Goal: Task Accomplishment & Management: Manage account settings

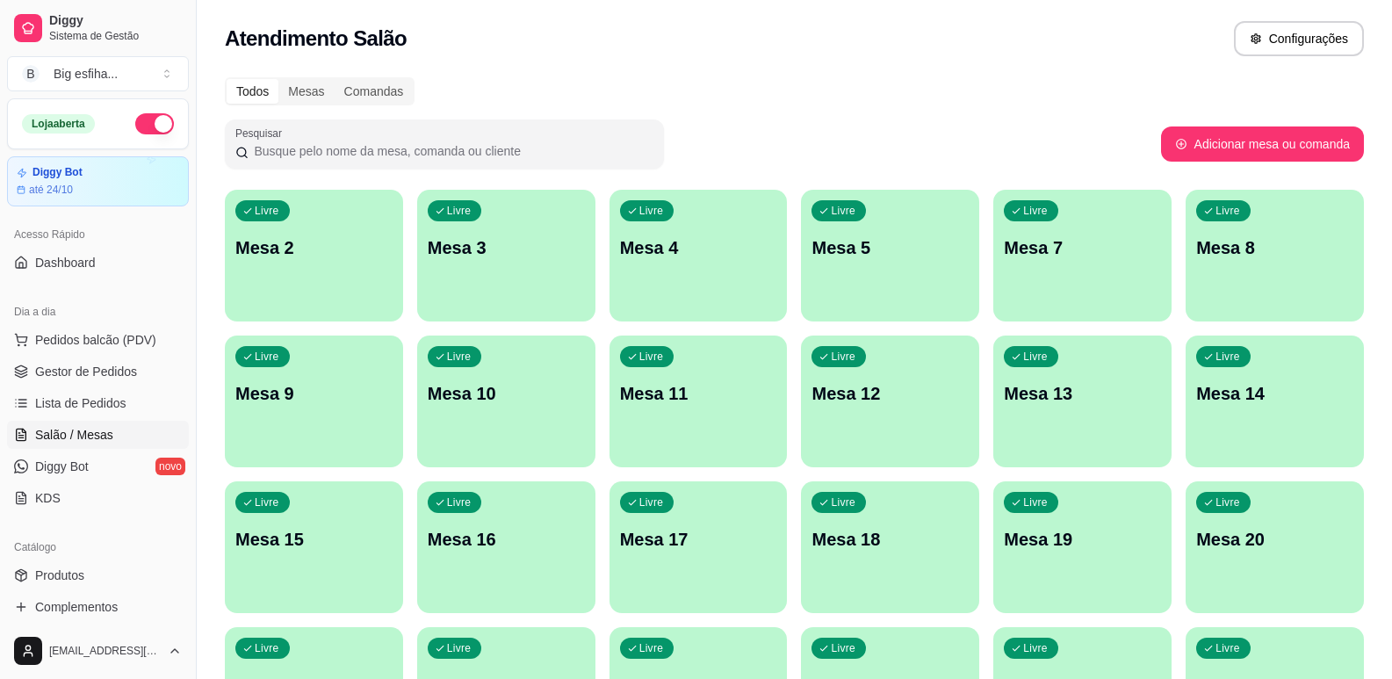
click at [341, 276] on div "Livre Mesa 2" at bounding box center [314, 245] width 178 height 111
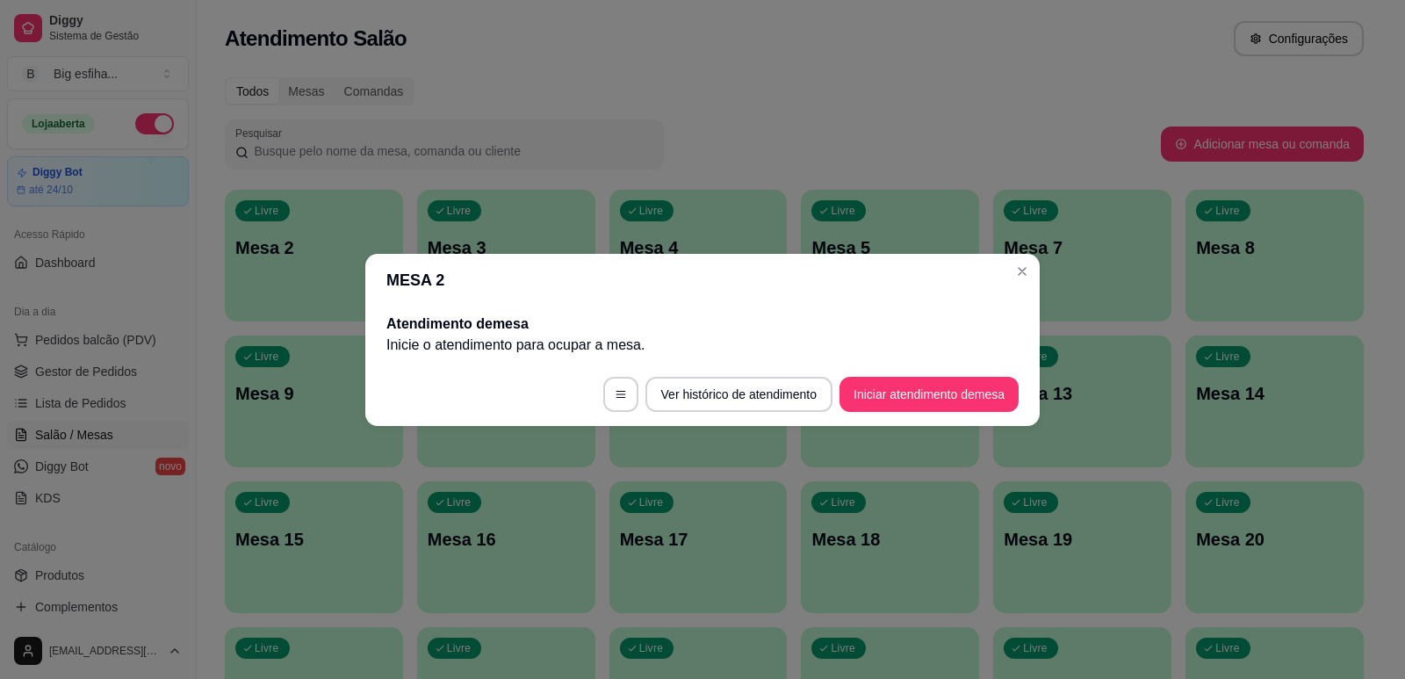
drag, startPoint x: 930, startPoint y: 370, endPoint x: 948, endPoint y: 396, distance: 32.2
click at [931, 378] on footer "Ver histórico de atendimento Iniciar atendimento de mesa" at bounding box center [702, 394] width 674 height 63
click at [949, 396] on button "Iniciar atendimento de mesa" at bounding box center [929, 394] width 179 height 35
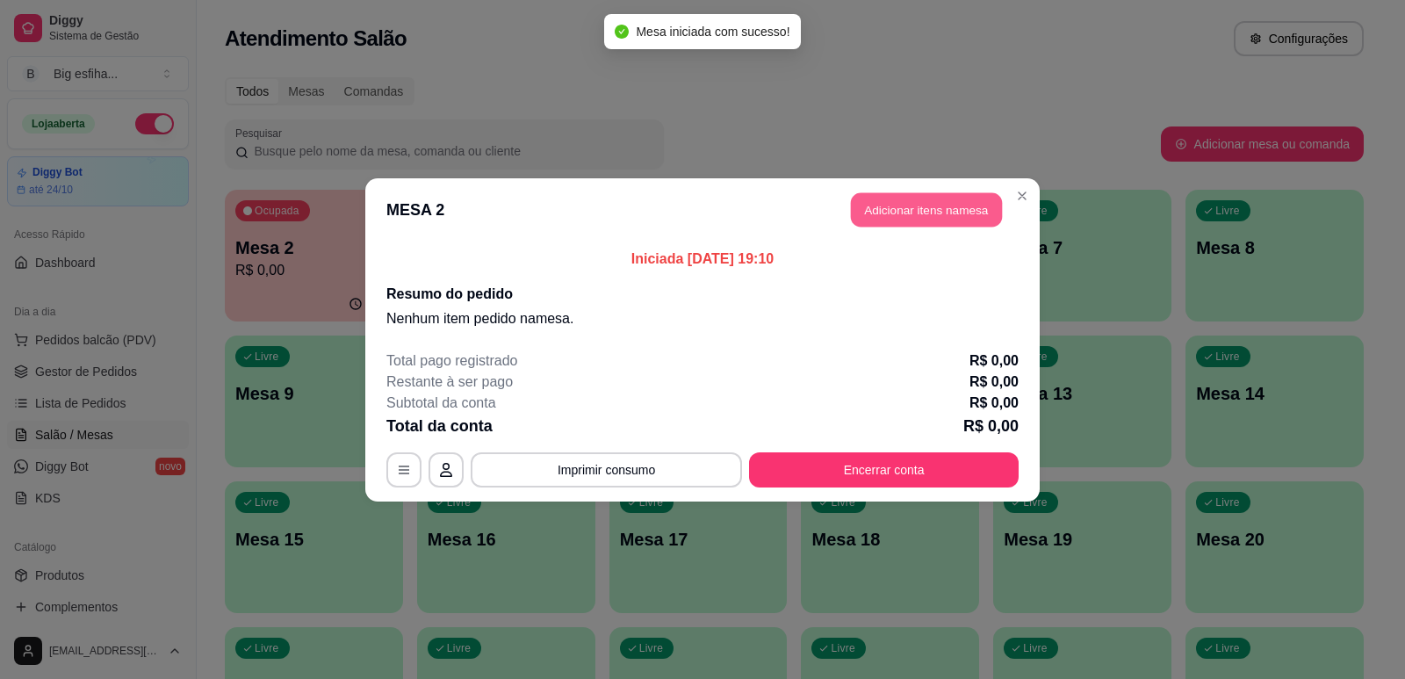
click at [915, 207] on button "Adicionar itens na mesa" at bounding box center [926, 209] width 151 height 34
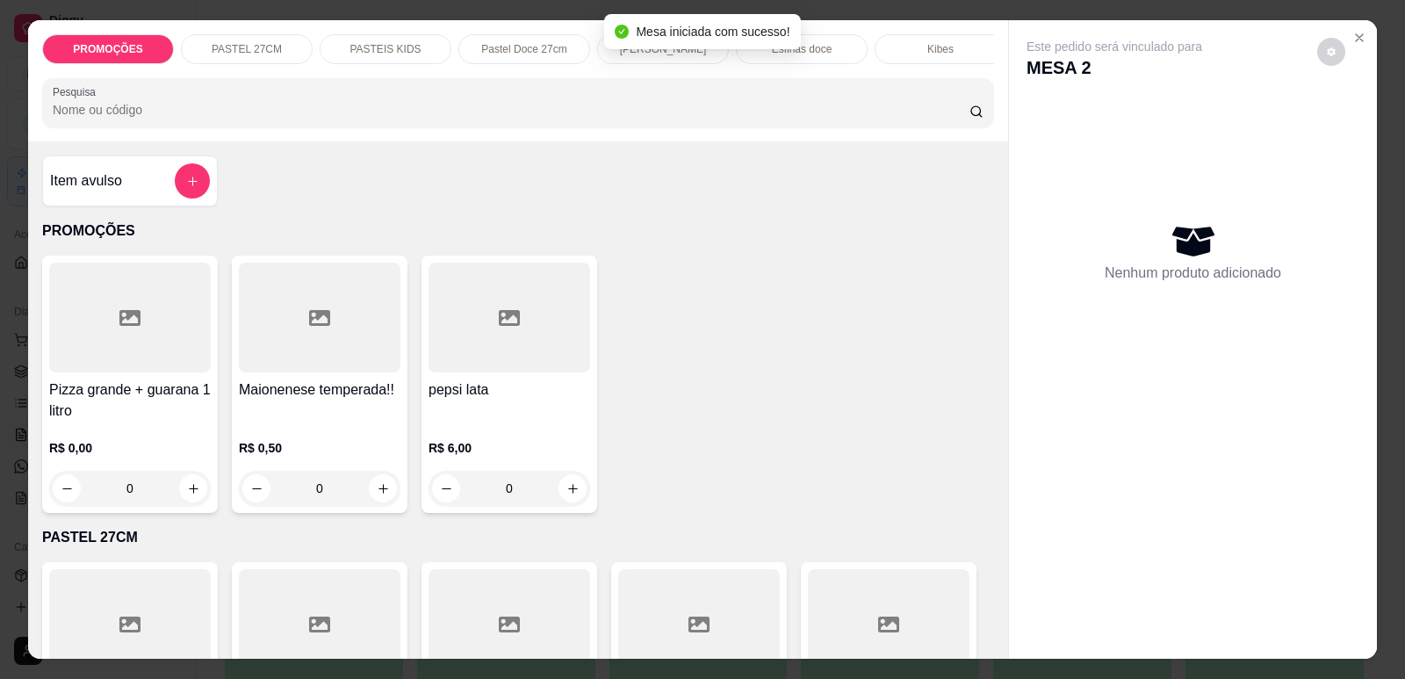
scroll to position [0, 706]
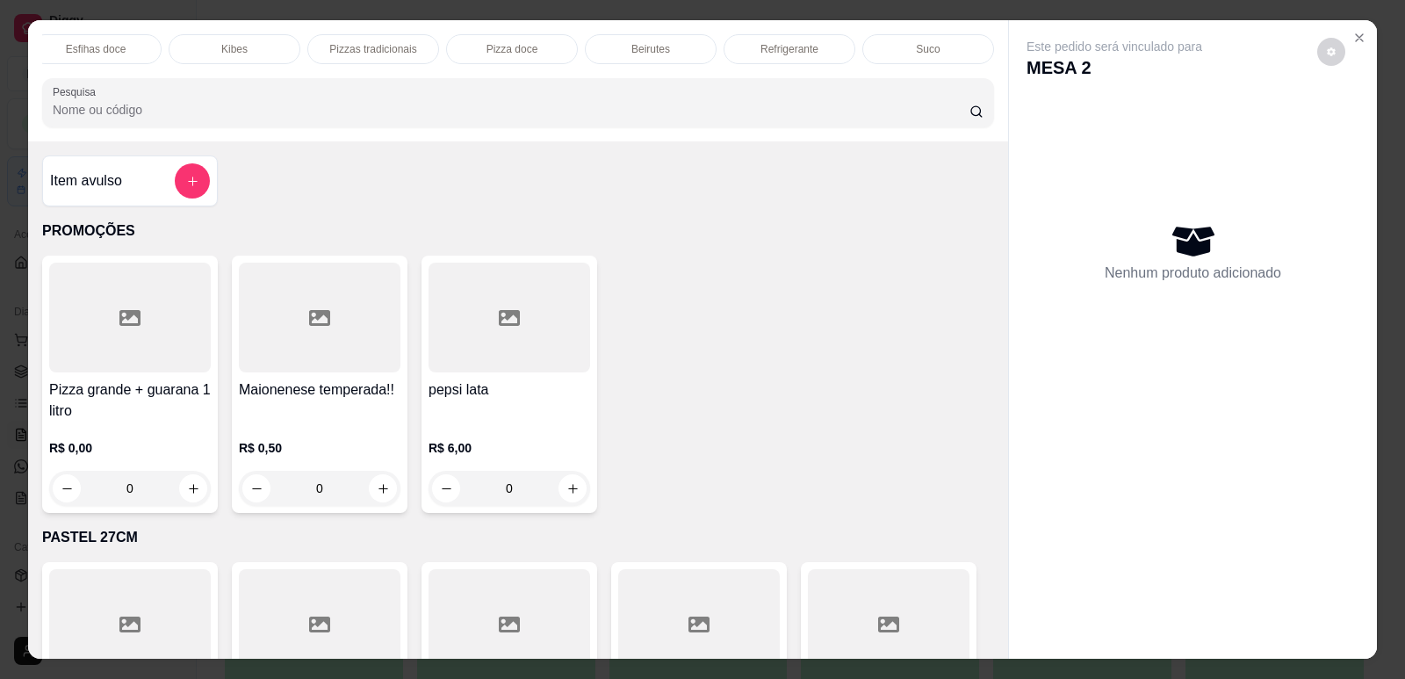
click at [808, 47] on p "Refrigerante" at bounding box center [789, 49] width 58 height 14
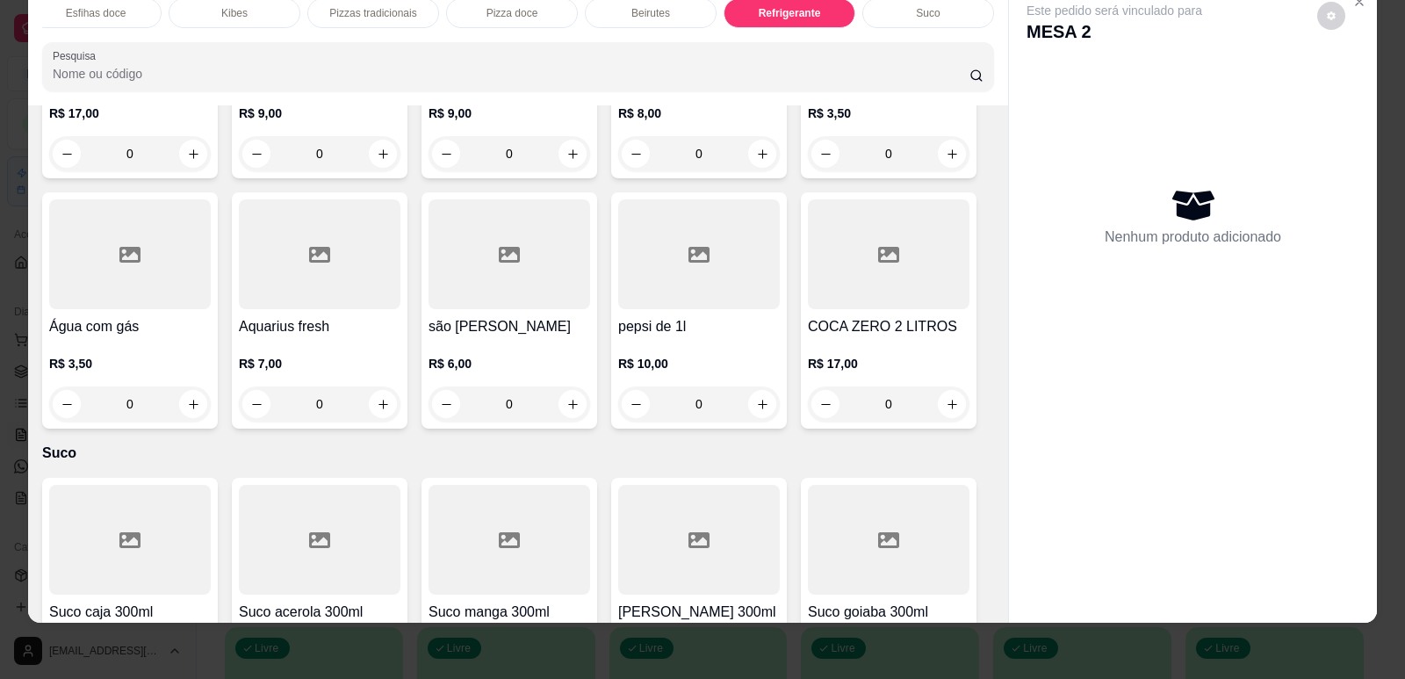
scroll to position [10944, 0]
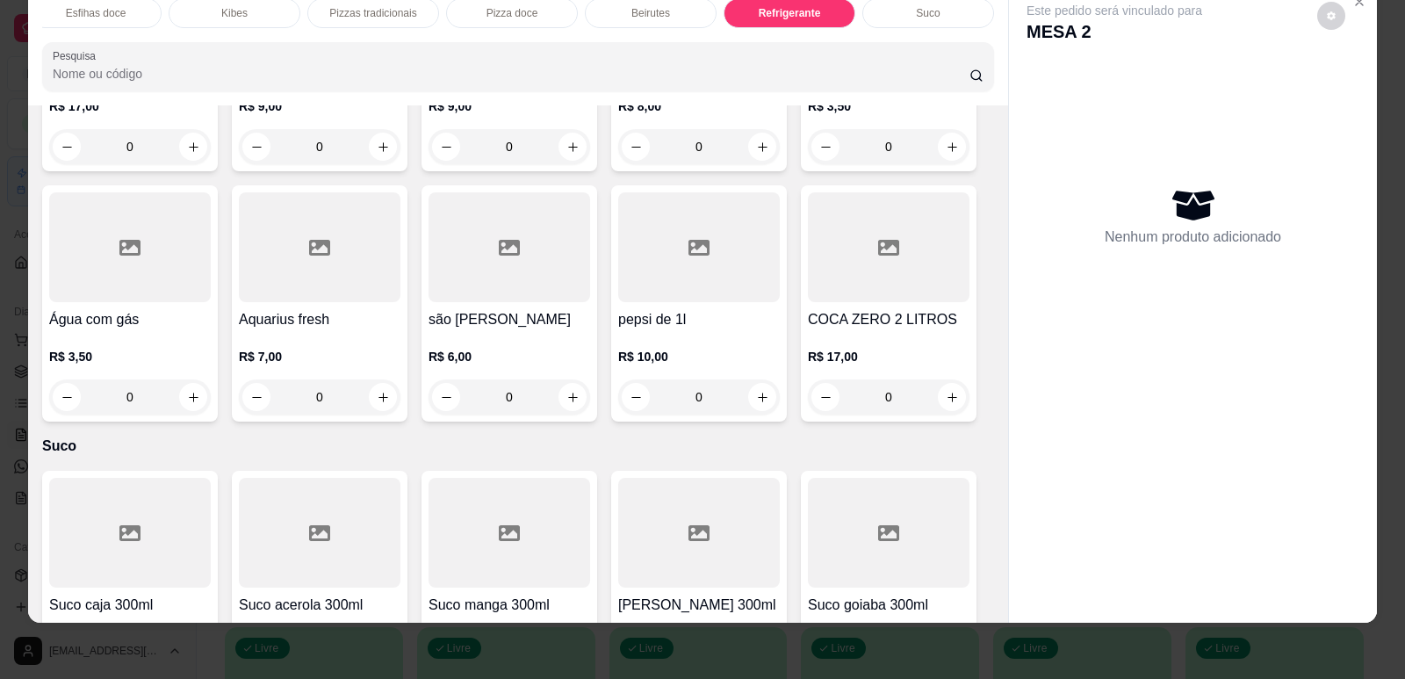
click at [945, 379] on div "0" at bounding box center [889, 396] width 162 height 35
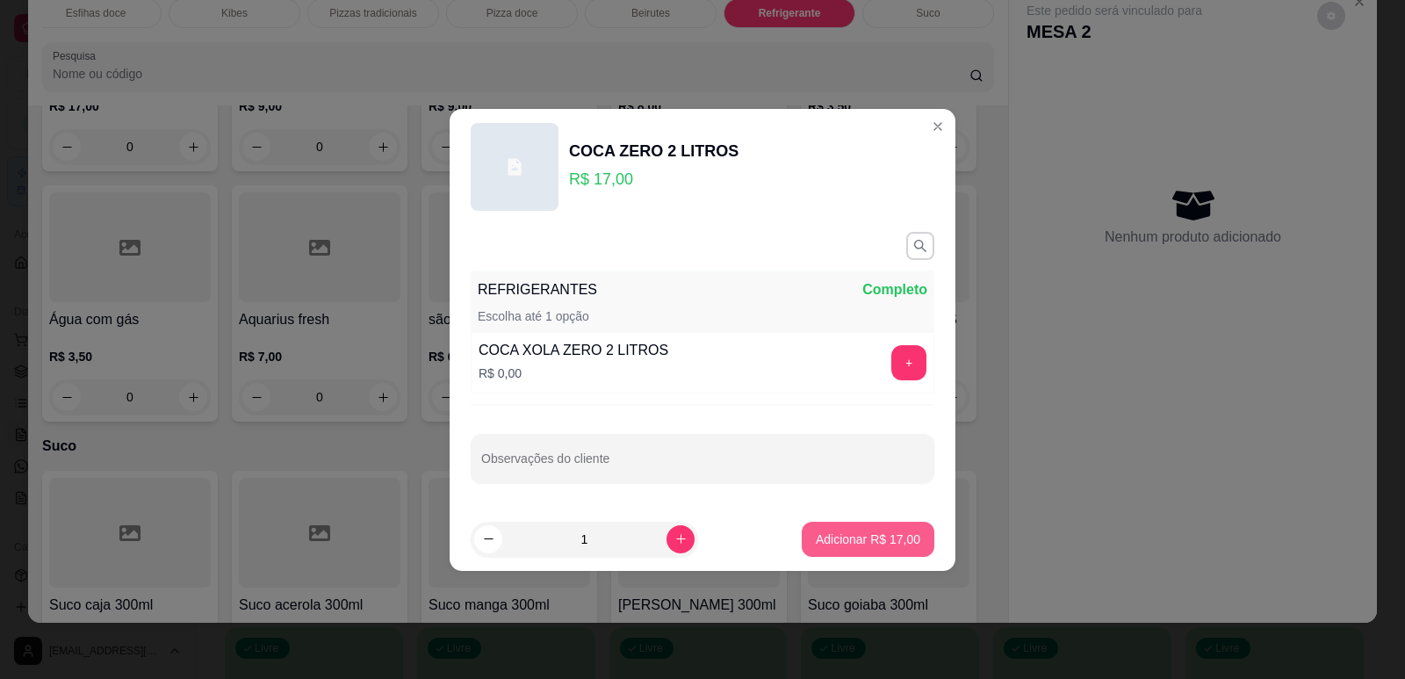
click at [854, 539] on p "Adicionar R$ 17,00" at bounding box center [868, 539] width 104 height 18
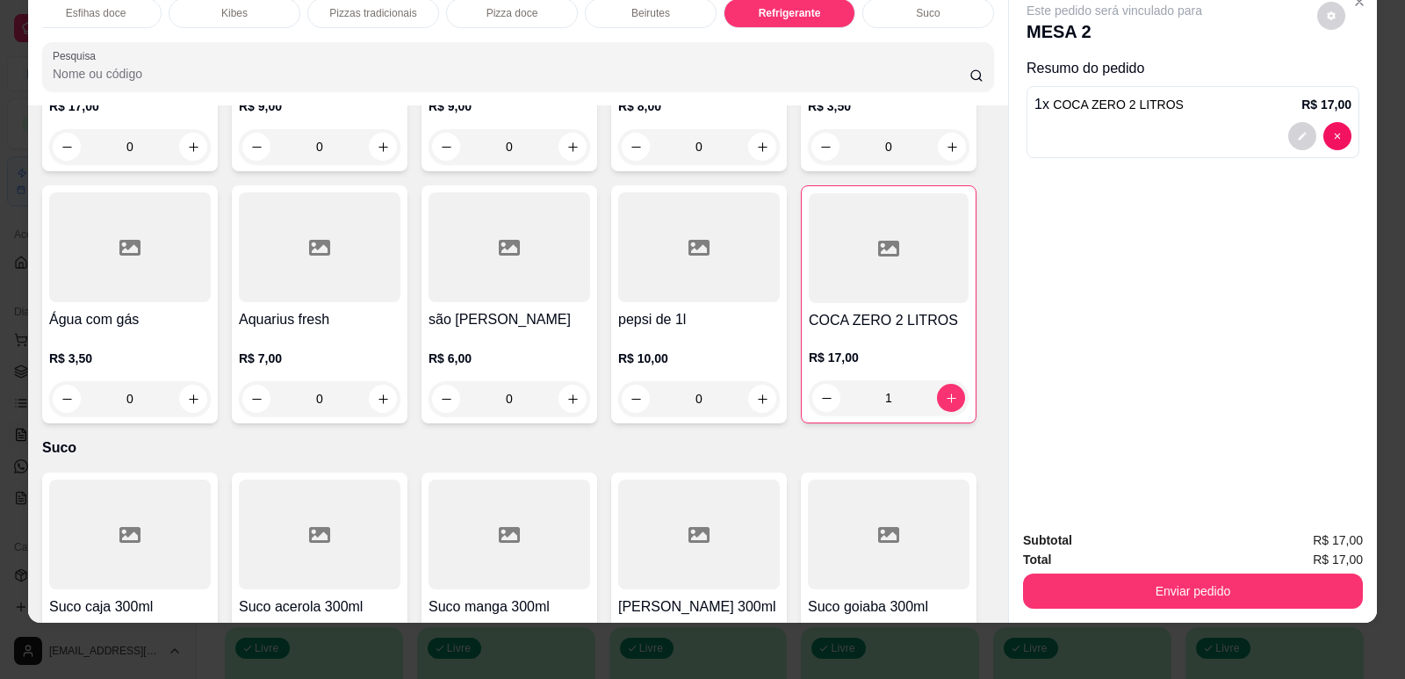
type input "1"
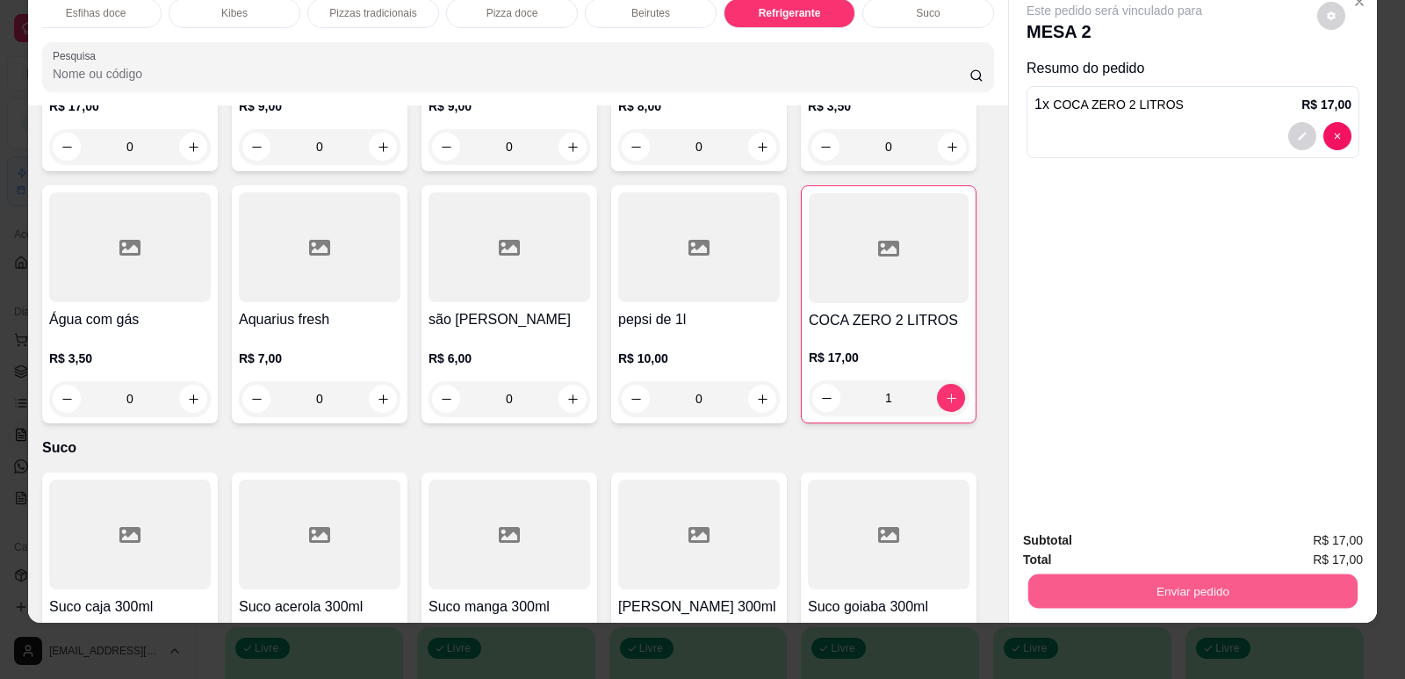
click at [1230, 600] on button "Enviar pedido" at bounding box center [1192, 590] width 329 height 34
click at [1331, 531] on button "Enviar pedido" at bounding box center [1317, 547] width 99 height 33
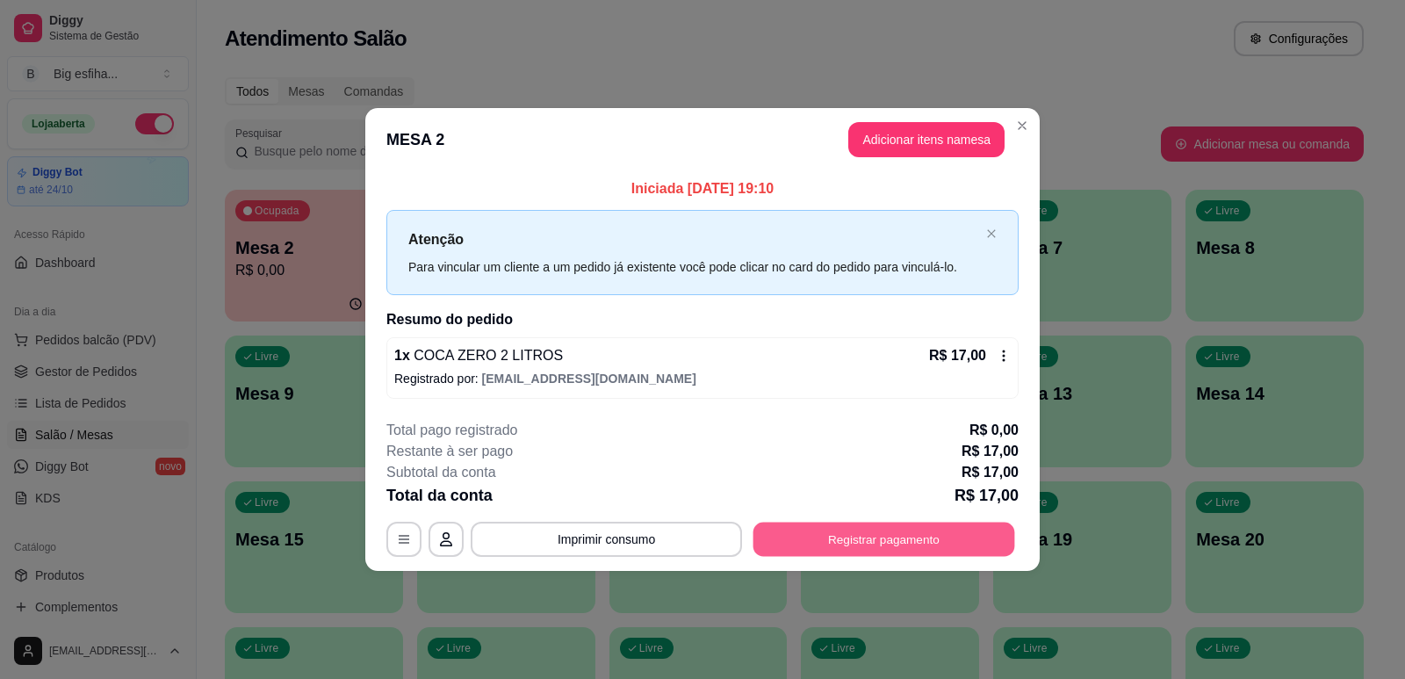
click at [868, 533] on button "Registrar pagamento" at bounding box center [884, 539] width 262 height 34
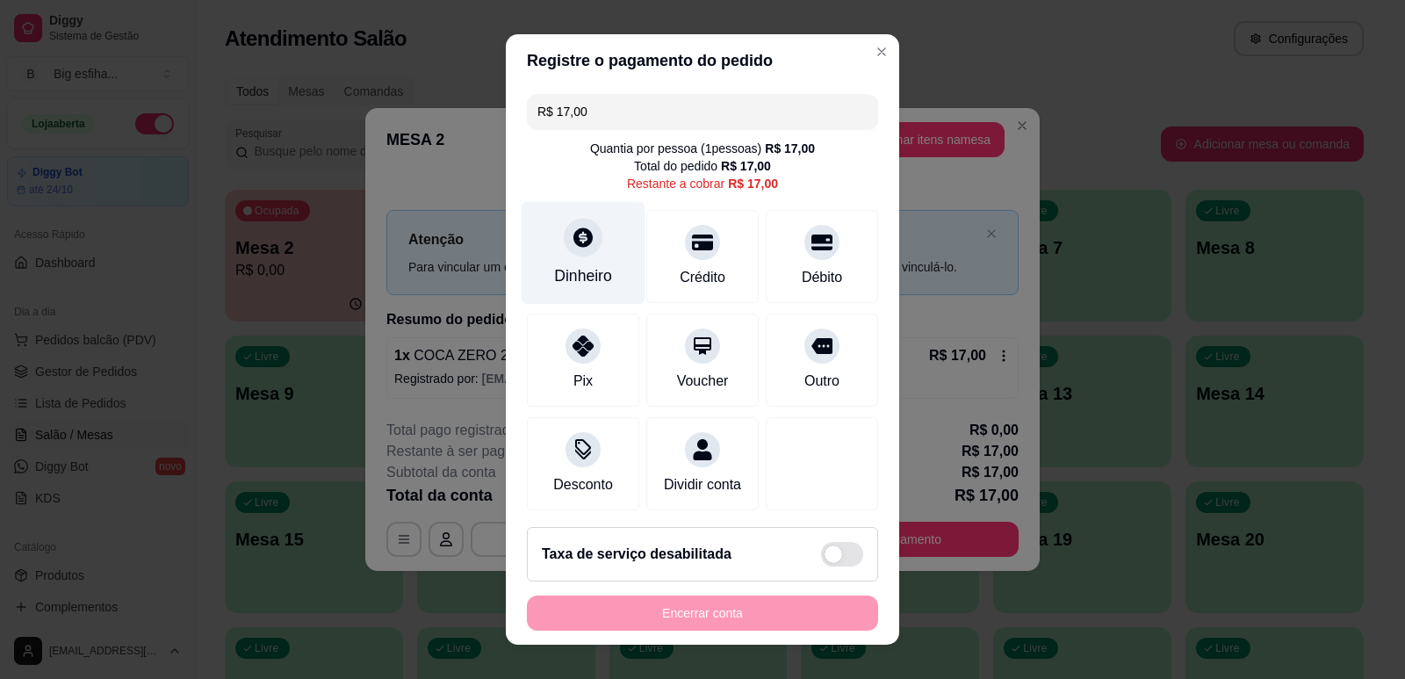
click at [554, 240] on div "Dinheiro" at bounding box center [584, 252] width 124 height 103
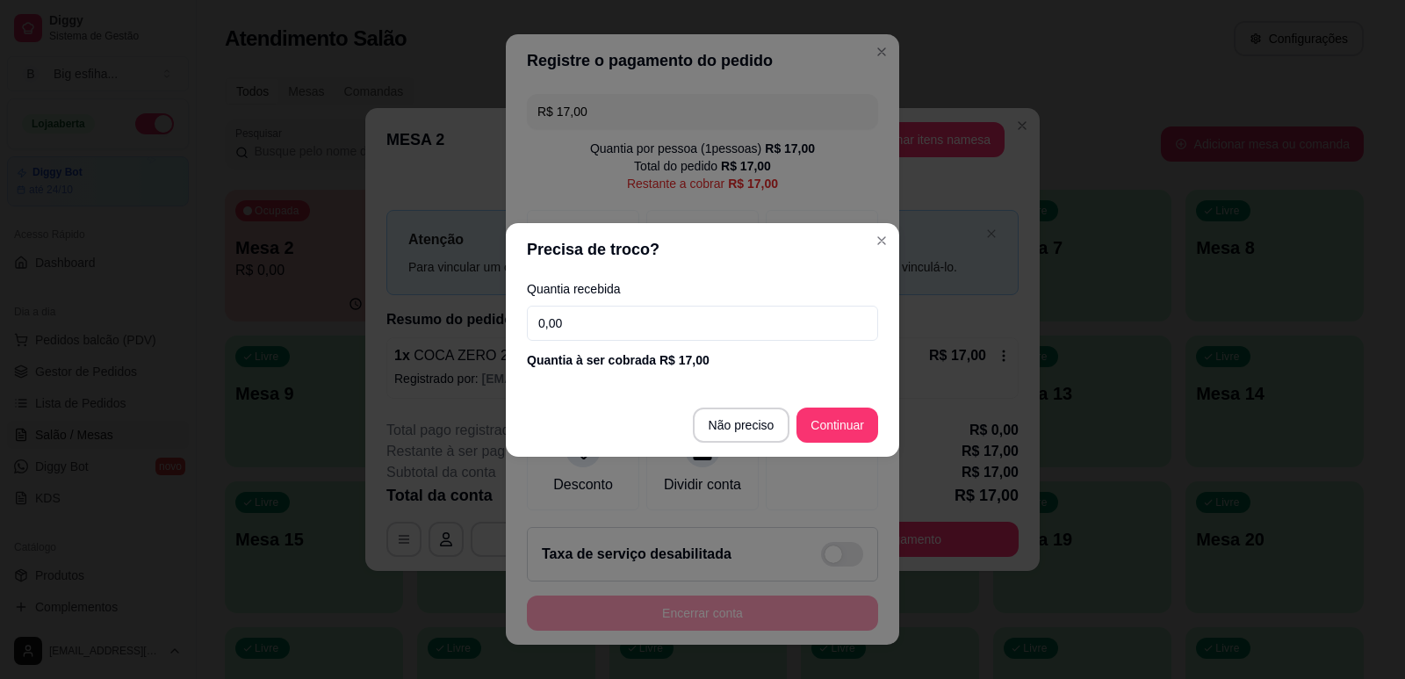
click at [673, 316] on input "0,00" at bounding box center [702, 323] width 351 height 35
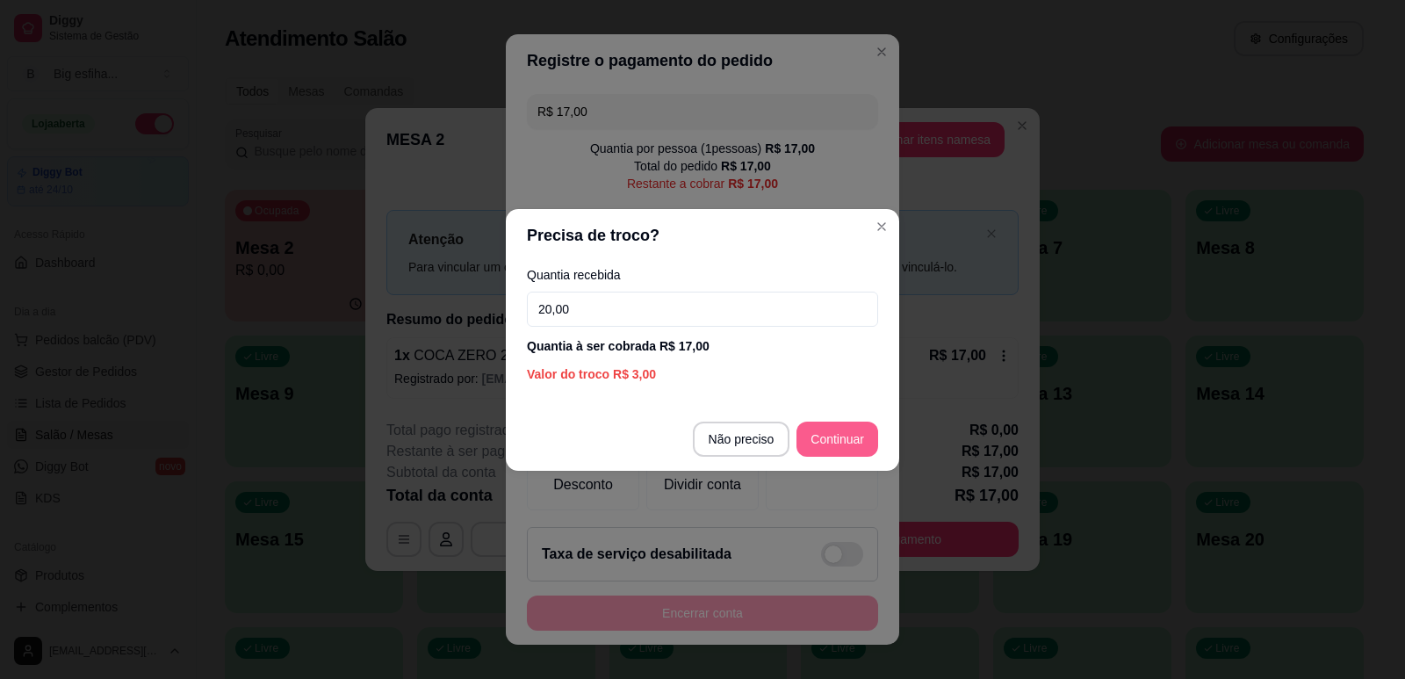
type input "20,00"
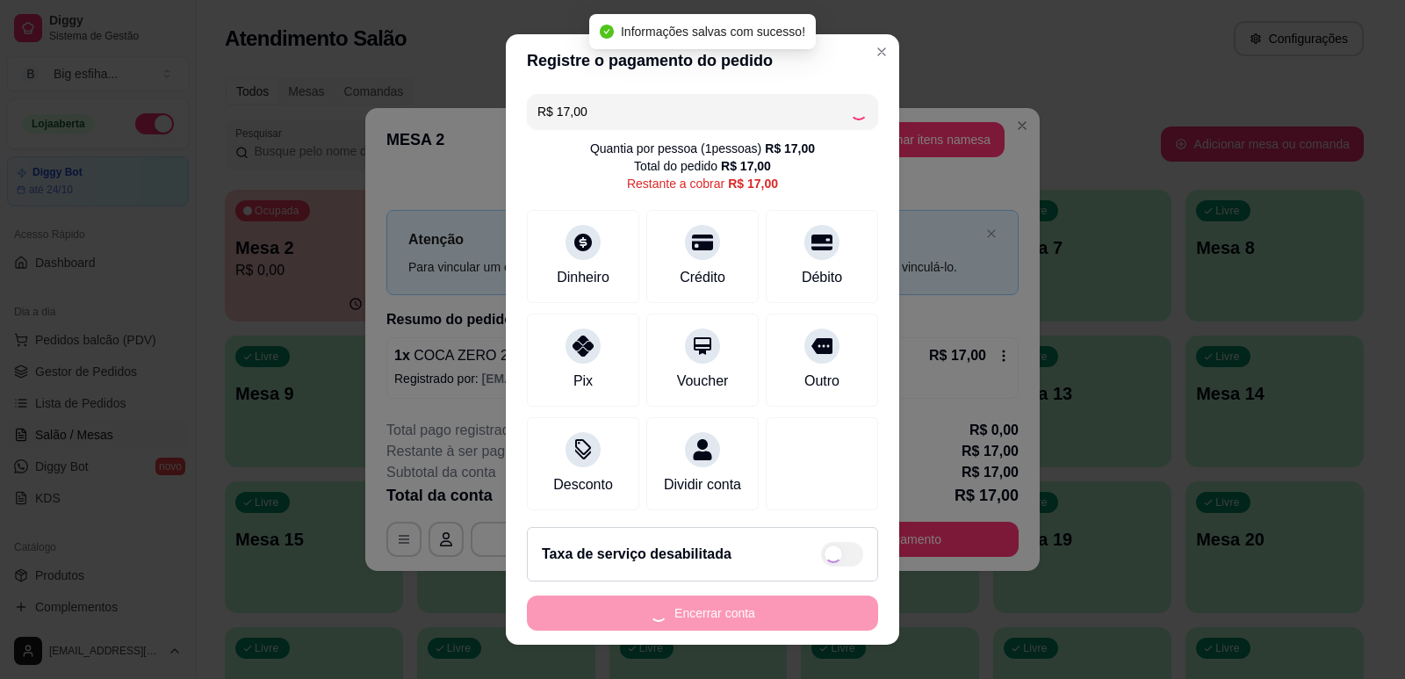
type input "R$ 0,00"
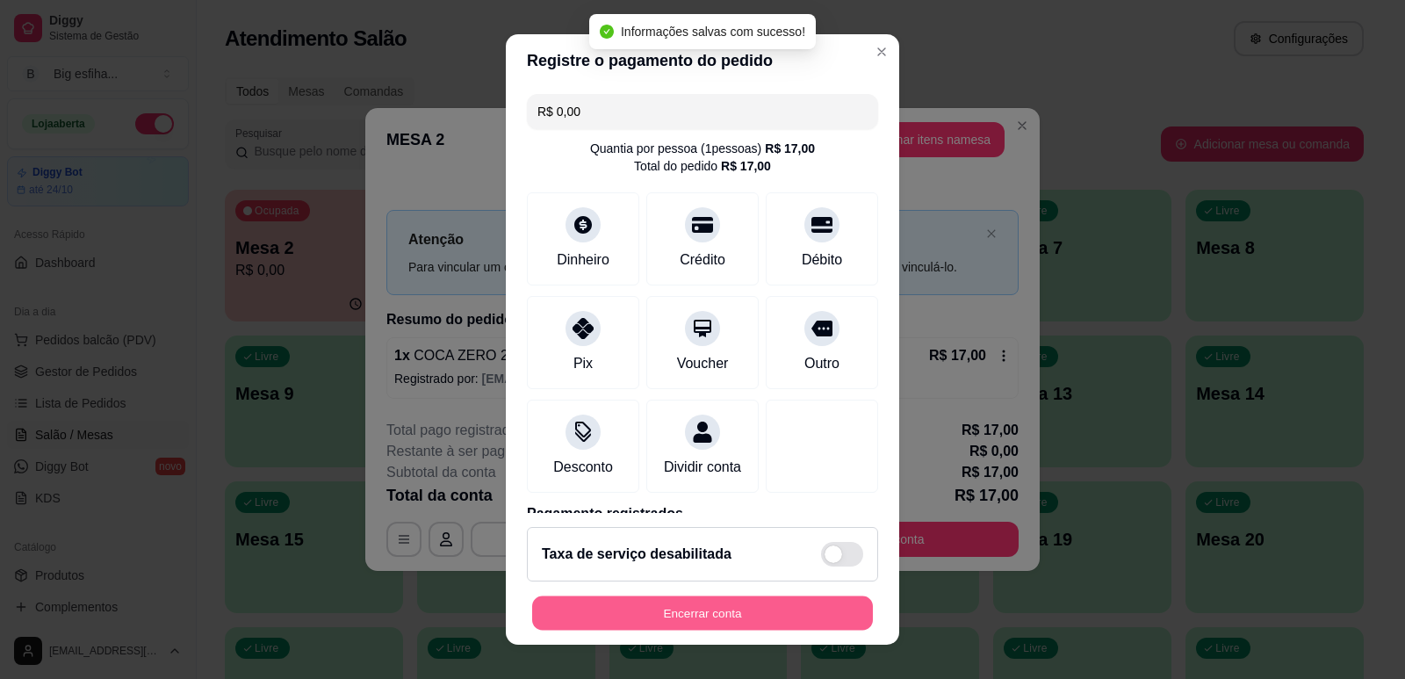
click at [770, 621] on button "Encerrar conta" at bounding box center [702, 613] width 341 height 34
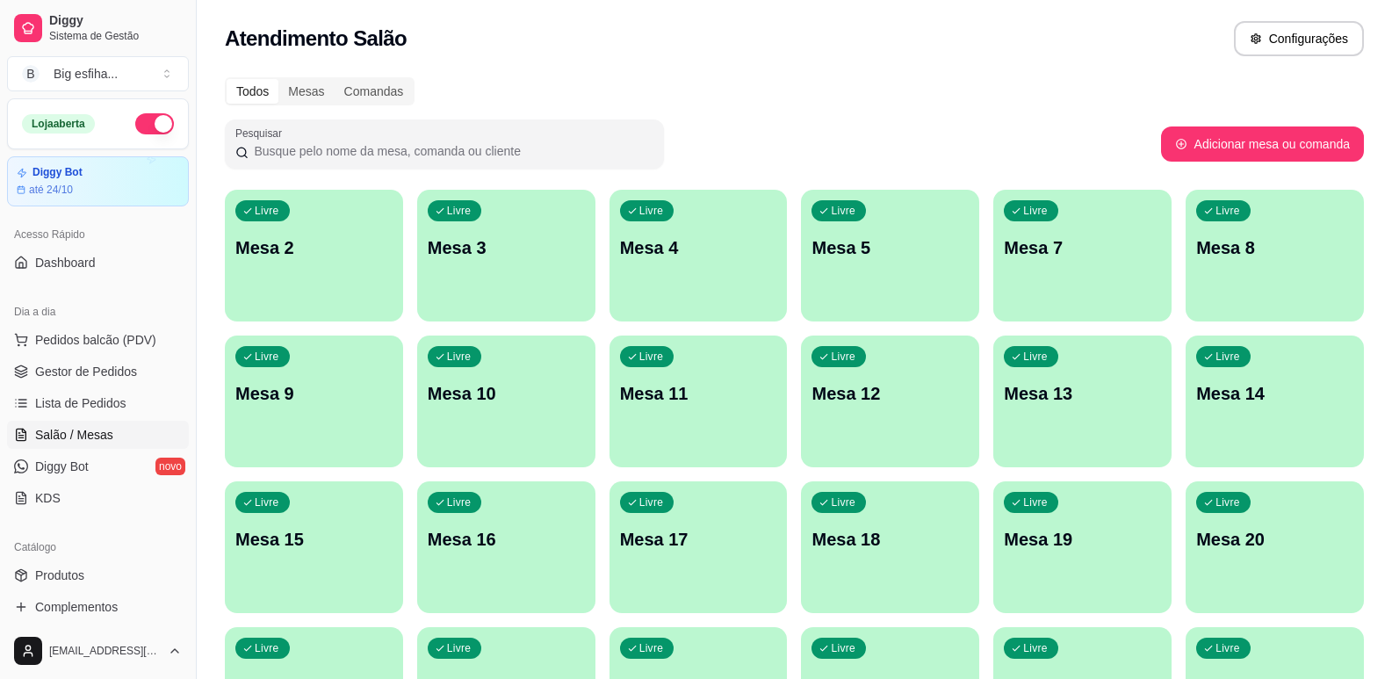
click at [326, 274] on div "Livre Mesa 2" at bounding box center [314, 245] width 178 height 111
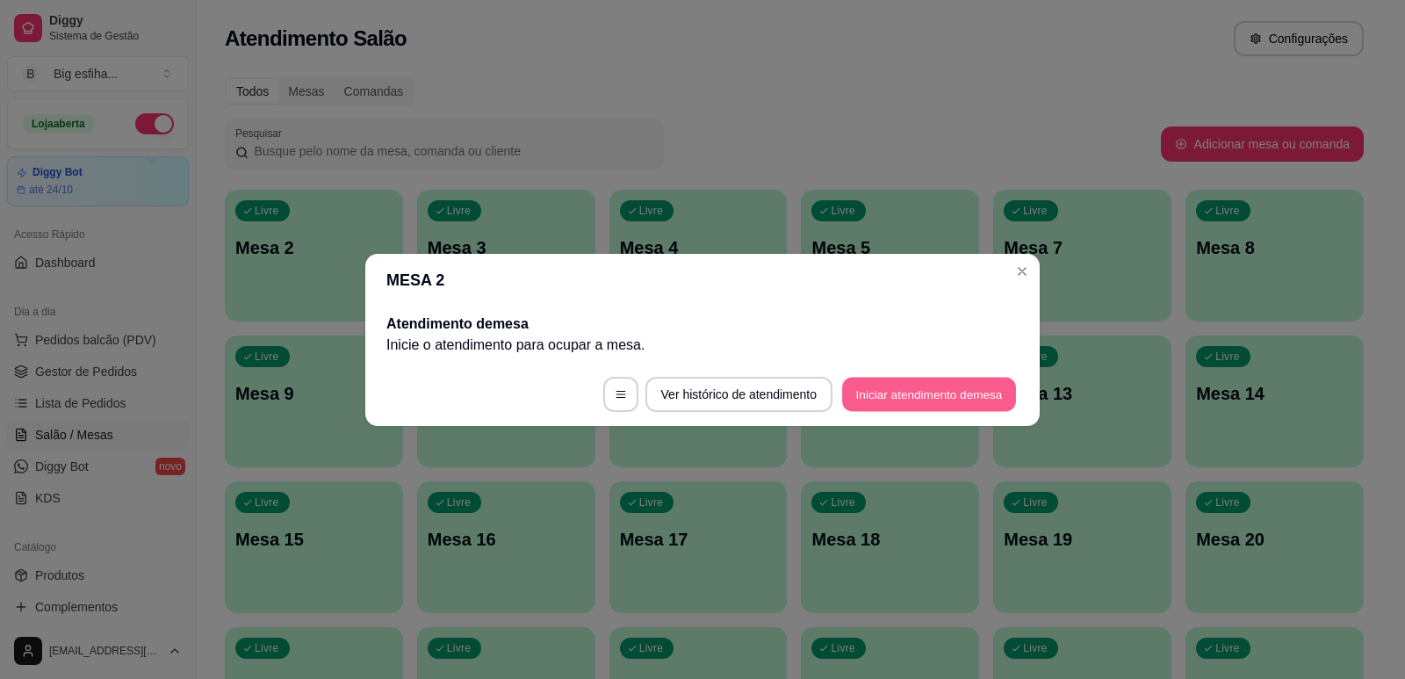
click at [865, 386] on button "Iniciar atendimento de mesa" at bounding box center [929, 394] width 174 height 34
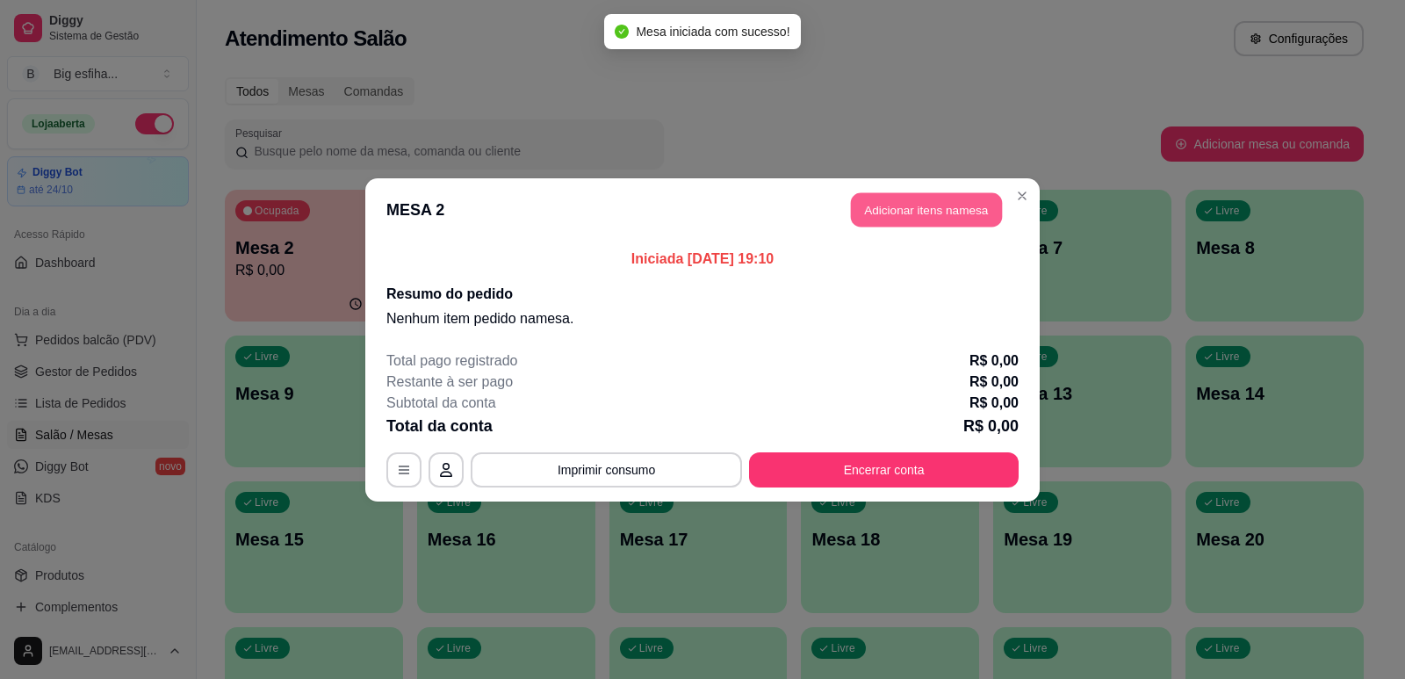
click at [958, 203] on button "Adicionar itens na mesa" at bounding box center [926, 209] width 151 height 34
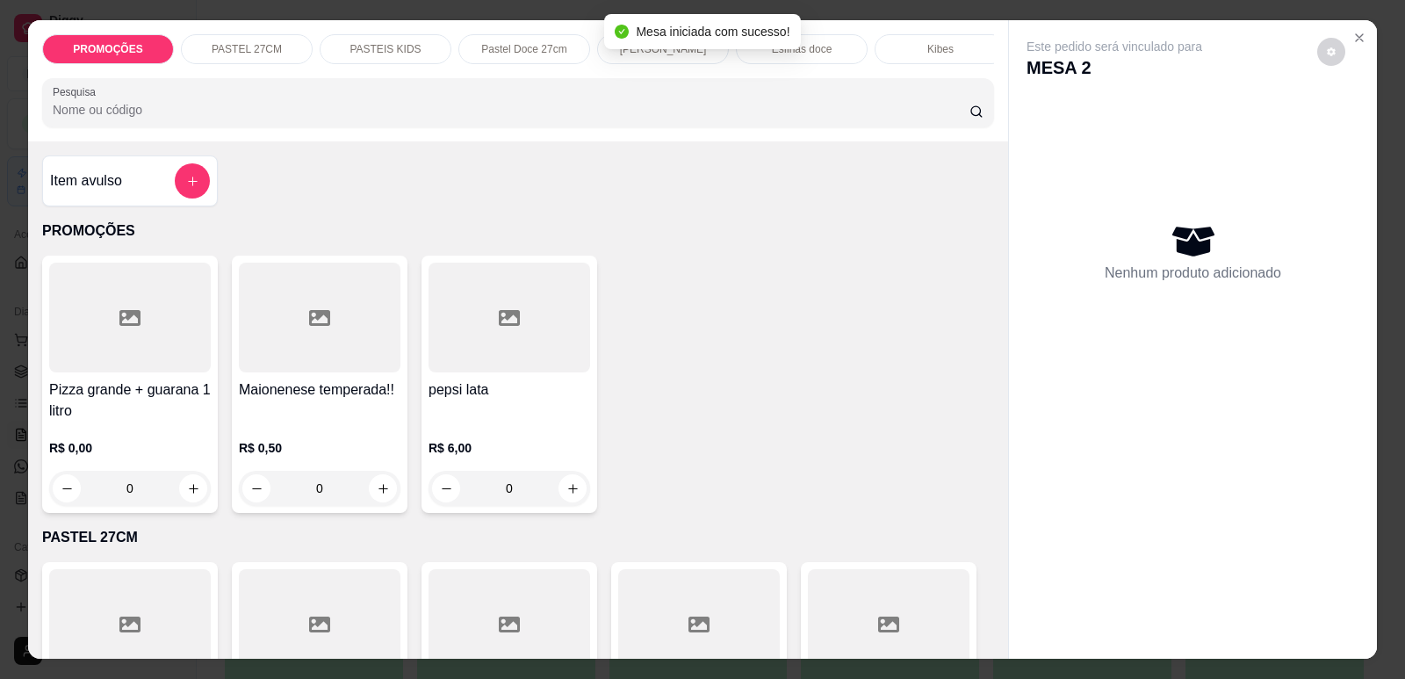
click at [379, 82] on div "PROMOÇÕES PASTEL 27CM PASTEIS KIDS Pastel Doce 27cm Esfihas Salgadas Esfihas do…" at bounding box center [518, 80] width 980 height 121
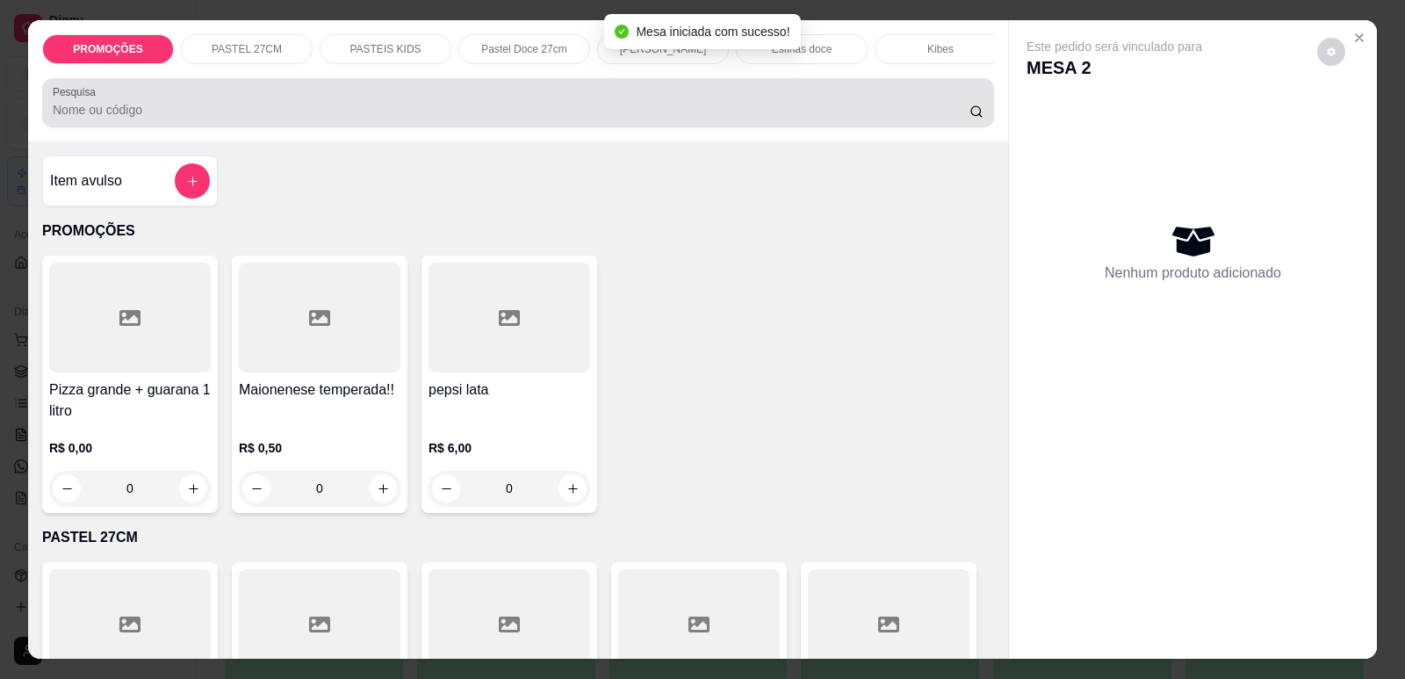
click at [408, 119] on input "Pesquisa" at bounding box center [511, 110] width 917 height 18
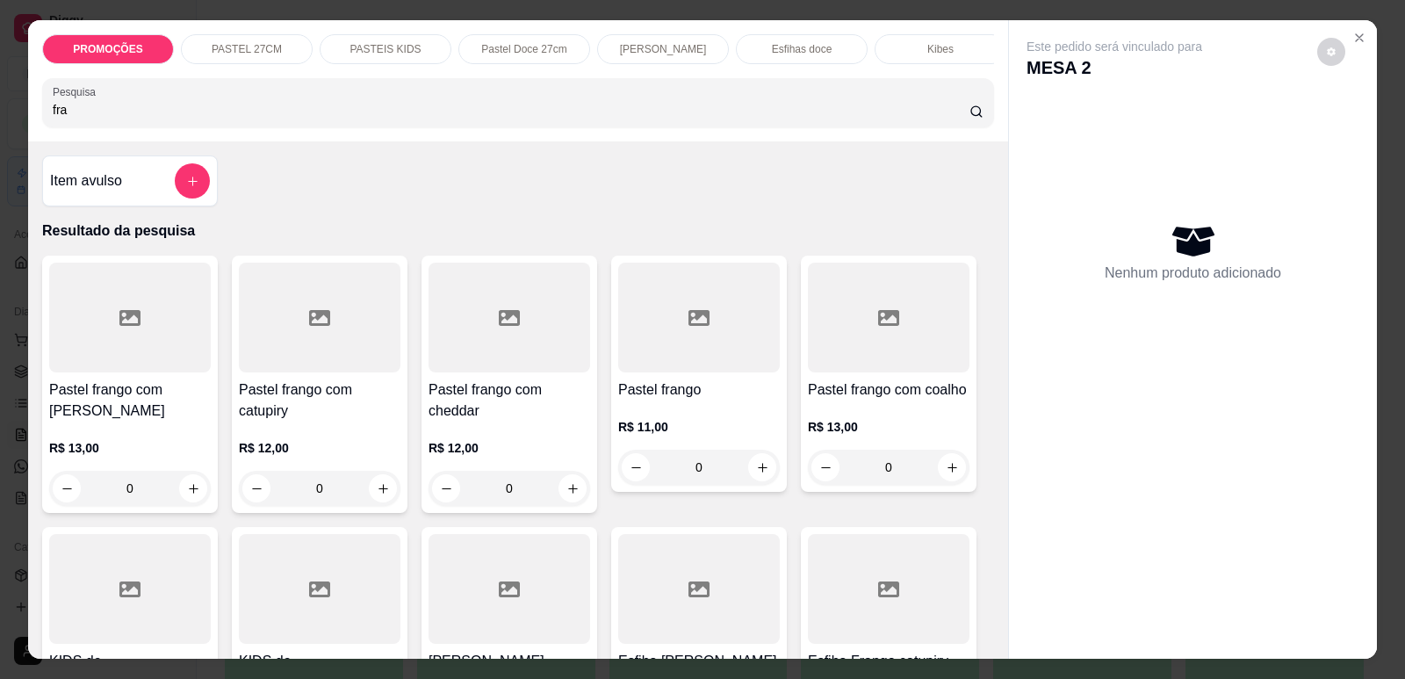
type input "fra"
click at [156, 390] on div "Pastel frango com mussarela R$ 13,00 0" at bounding box center [130, 384] width 176 height 257
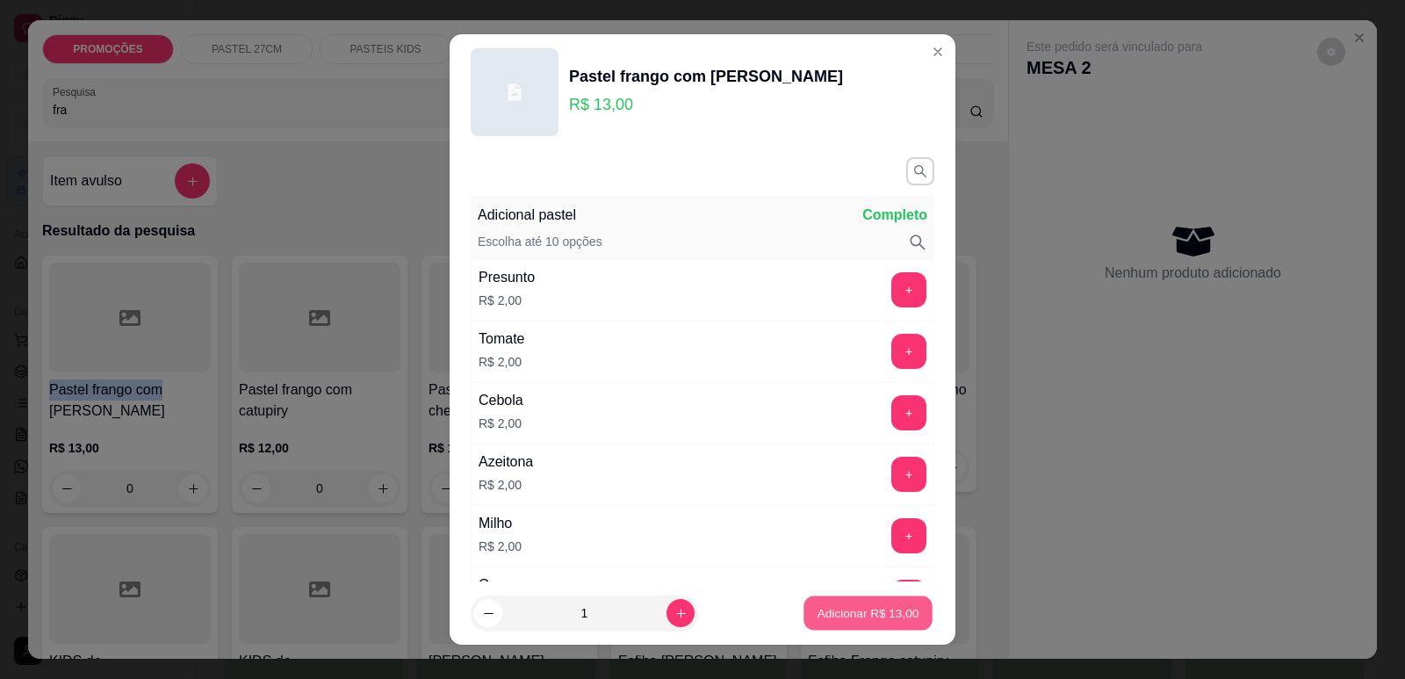
click at [903, 599] on button "Adicionar R$ 13,00" at bounding box center [868, 613] width 129 height 34
type input "1"
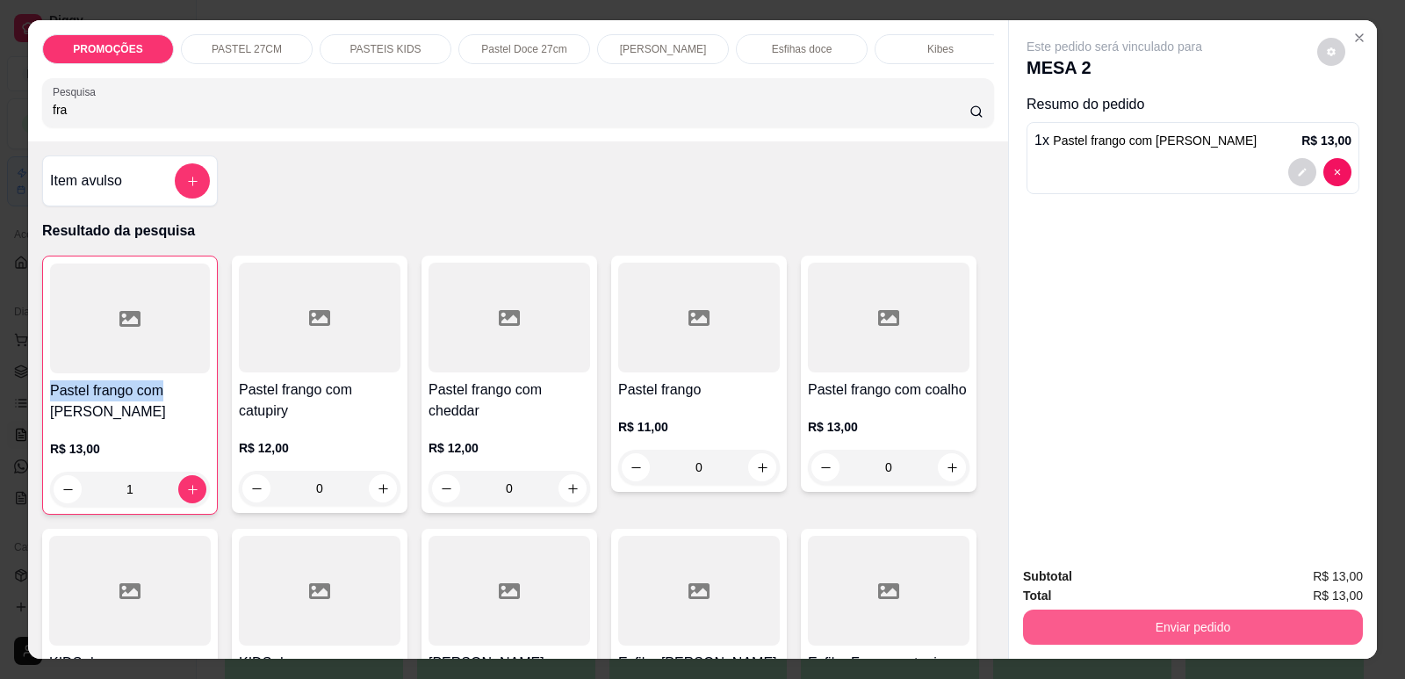
click at [1097, 621] on button "Enviar pedido" at bounding box center [1193, 626] width 340 height 35
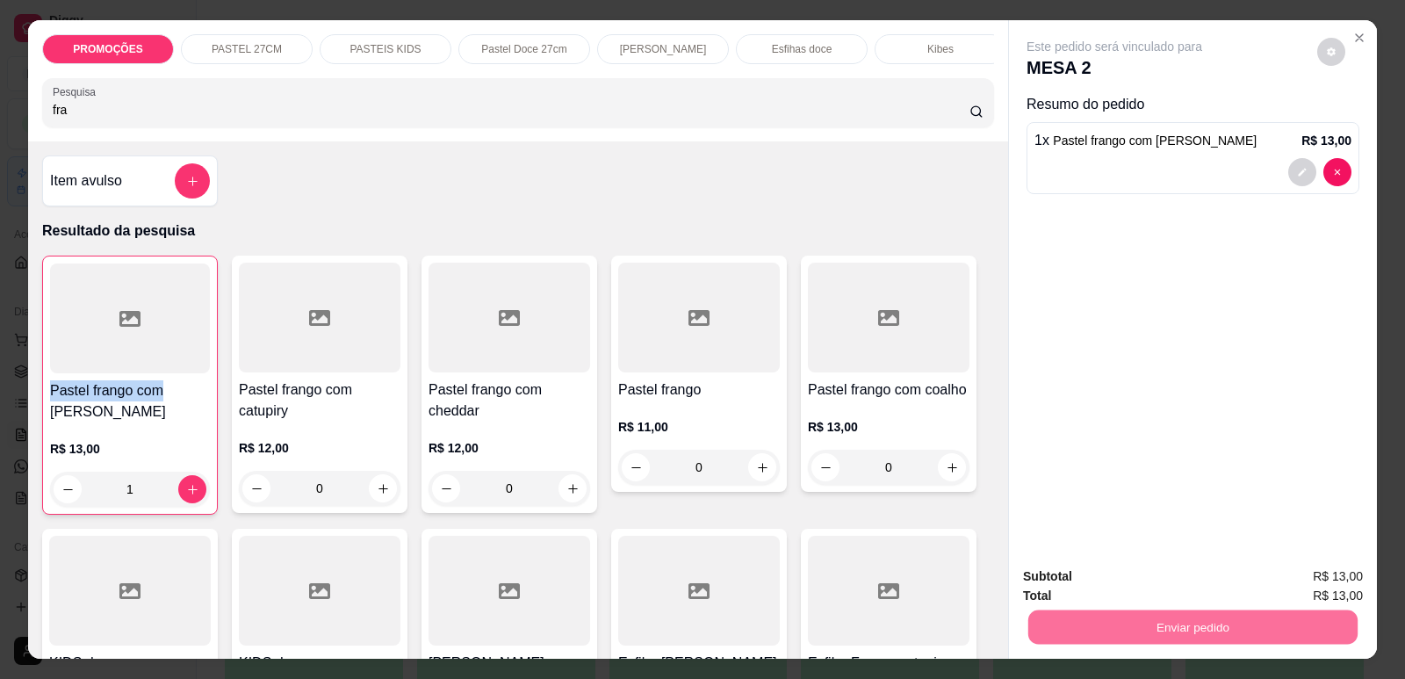
click at [1274, 575] on button "Enviar pedido" at bounding box center [1317, 583] width 97 height 32
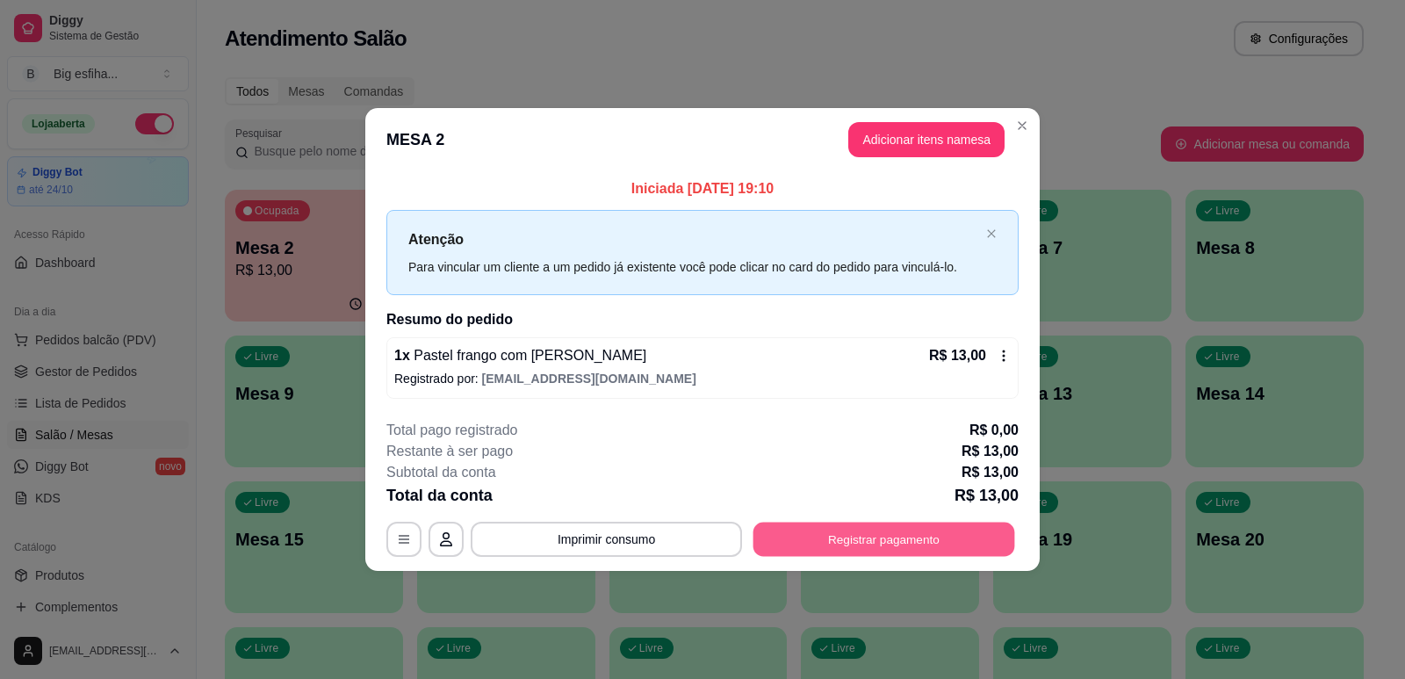
click at [906, 527] on button "Registrar pagamento" at bounding box center [884, 539] width 262 height 34
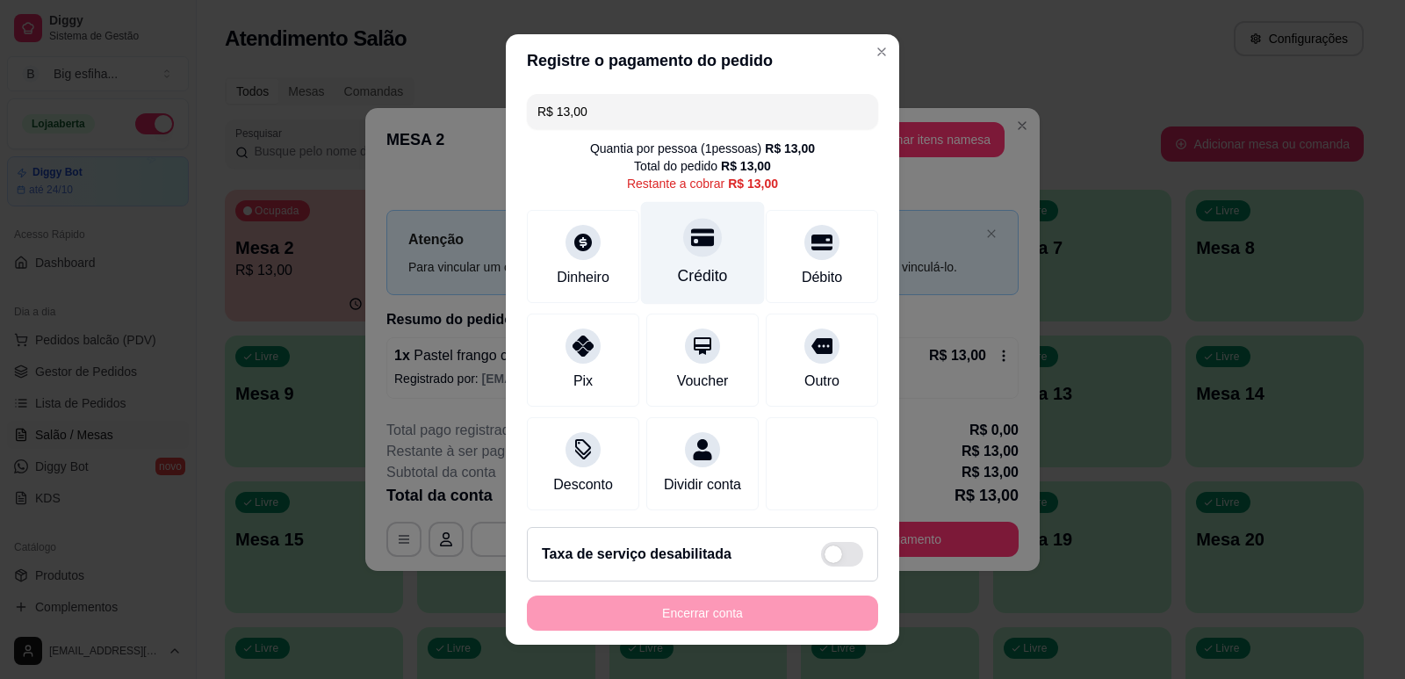
click at [683, 240] on div at bounding box center [702, 237] width 39 height 39
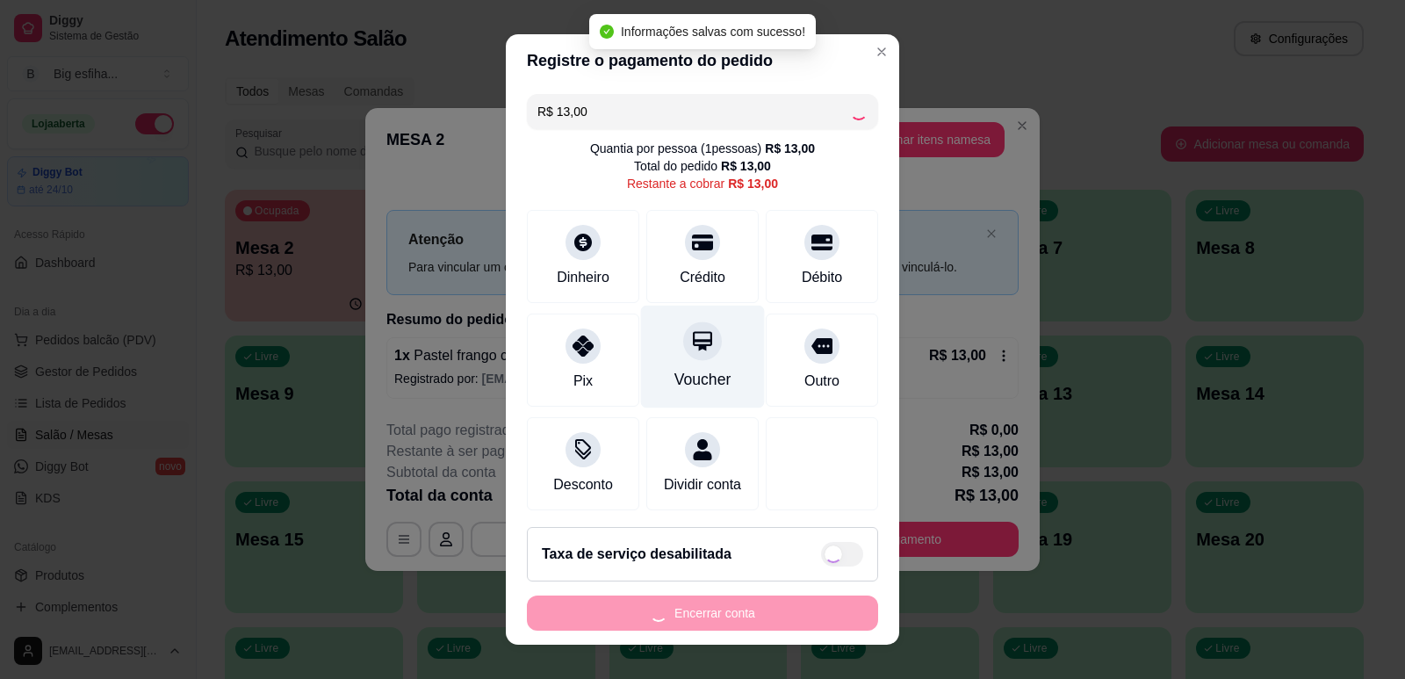
type input "R$ 0,00"
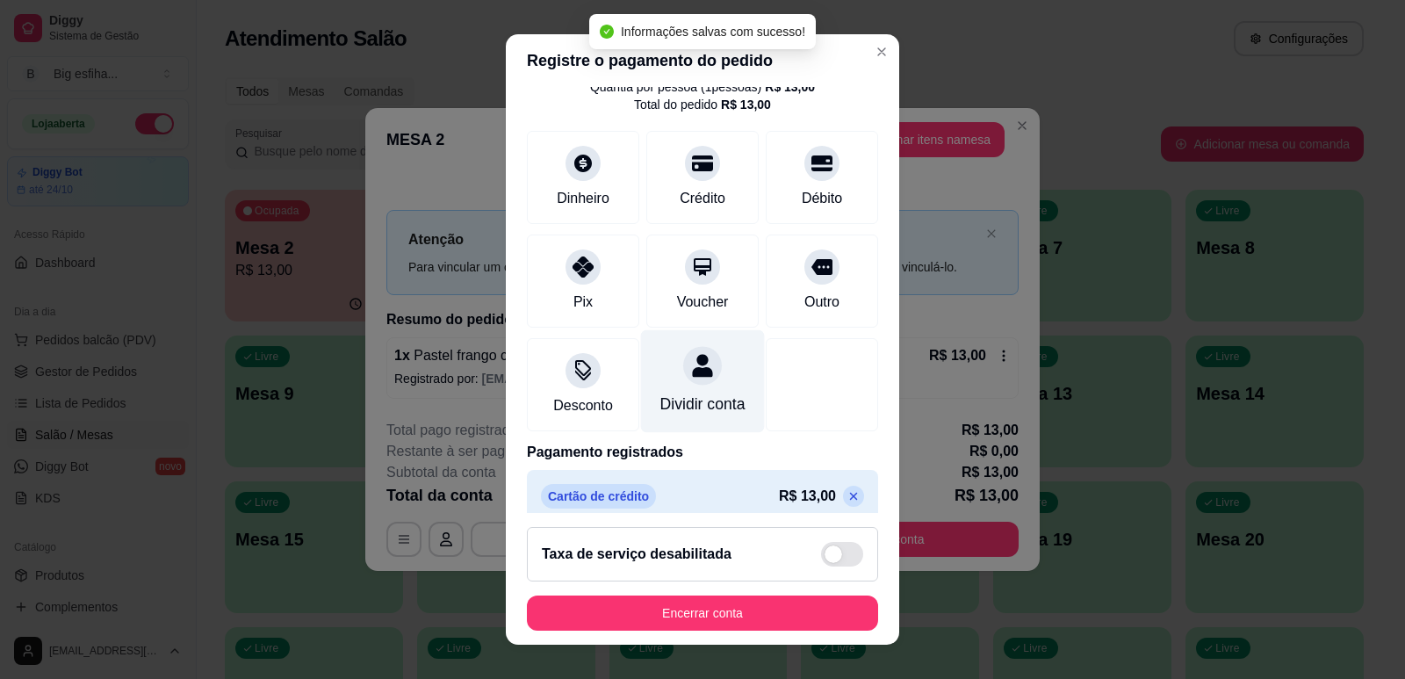
scroll to position [98, 0]
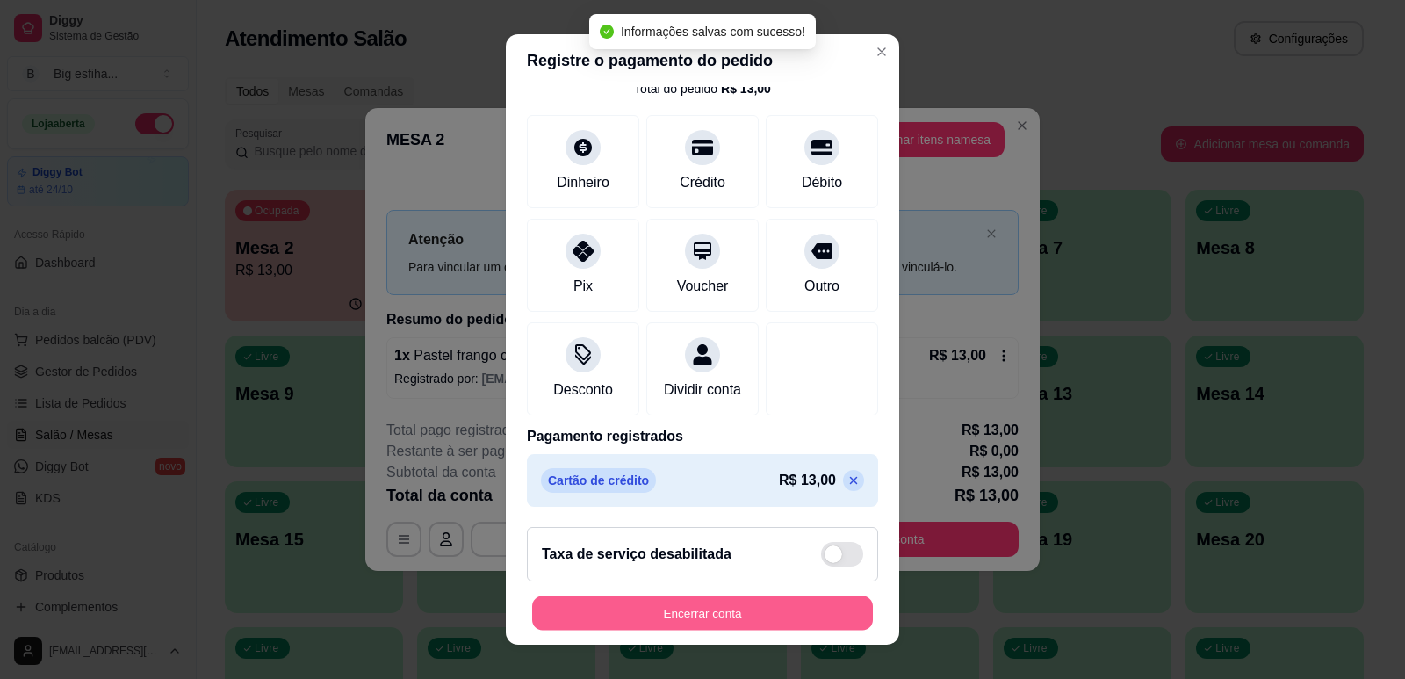
click at [627, 600] on button "Encerrar conta" at bounding box center [702, 613] width 341 height 34
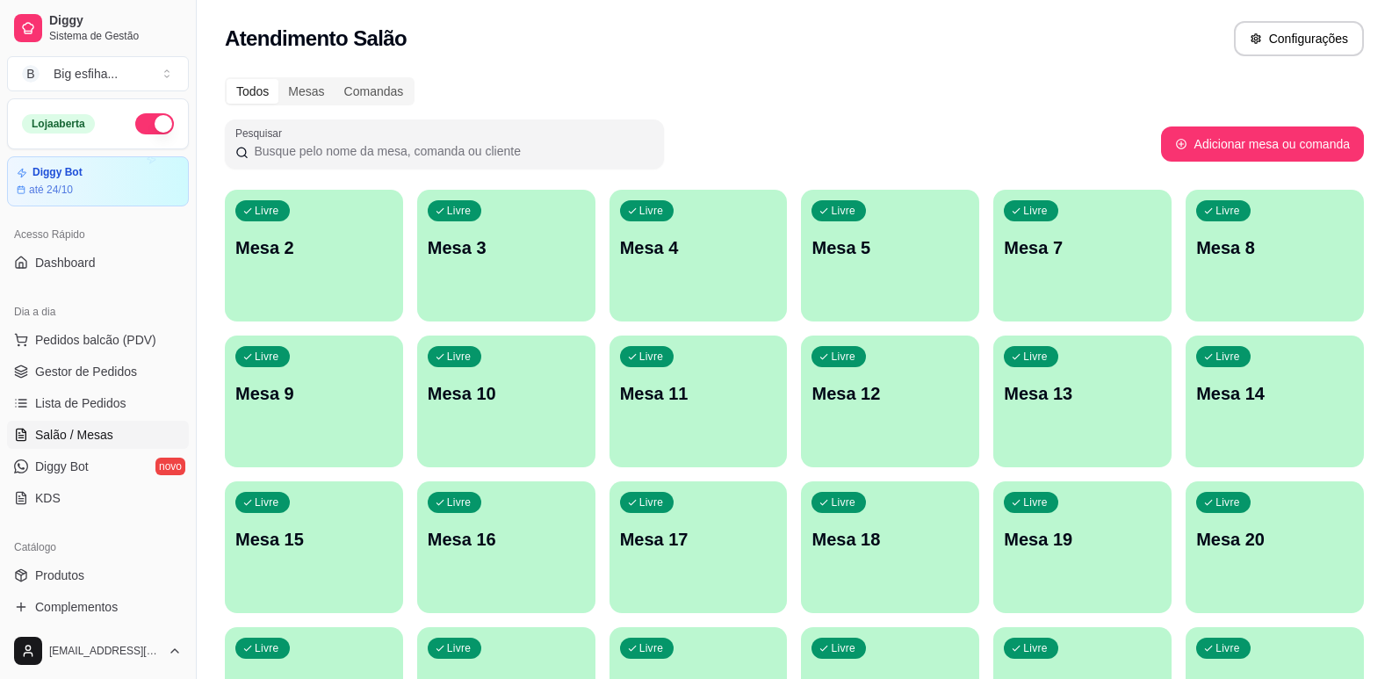
click at [291, 250] on p "Mesa 2" at bounding box center [313, 247] width 157 height 25
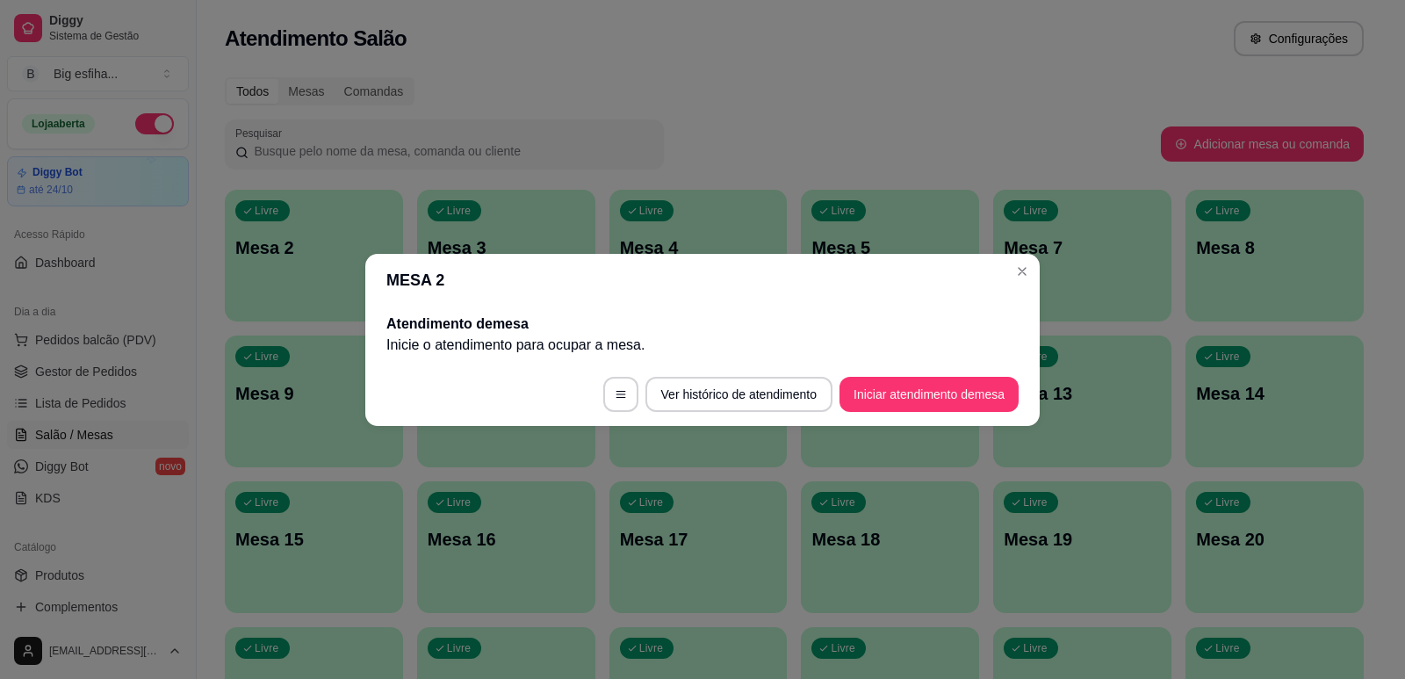
click at [988, 376] on footer "Ver histórico de atendimento Iniciar atendimento de mesa" at bounding box center [702, 394] width 674 height 63
click at [984, 387] on button "Iniciar atendimento de mesa" at bounding box center [929, 394] width 179 height 35
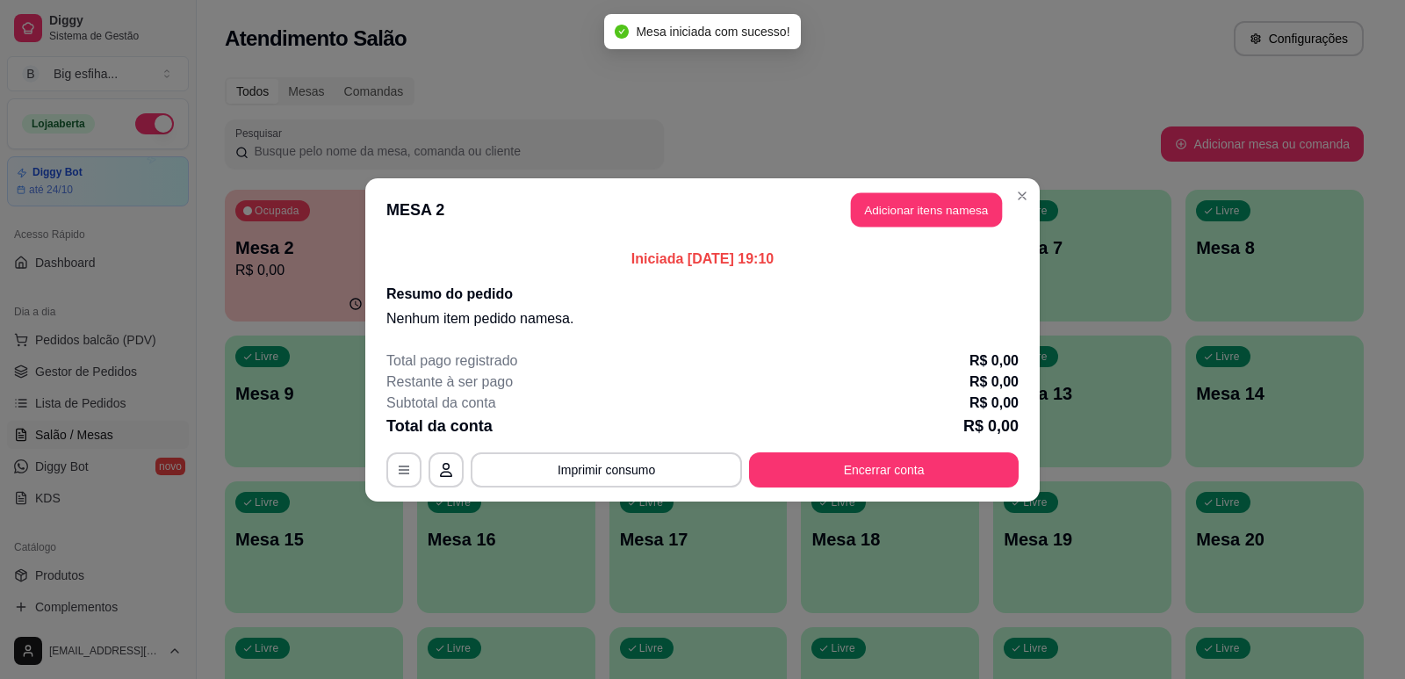
click at [908, 191] on header "MESA 2 Adicionar itens na mesa" at bounding box center [702, 209] width 674 height 63
click at [919, 213] on button "Adicionar itens na mesa" at bounding box center [926, 209] width 156 height 35
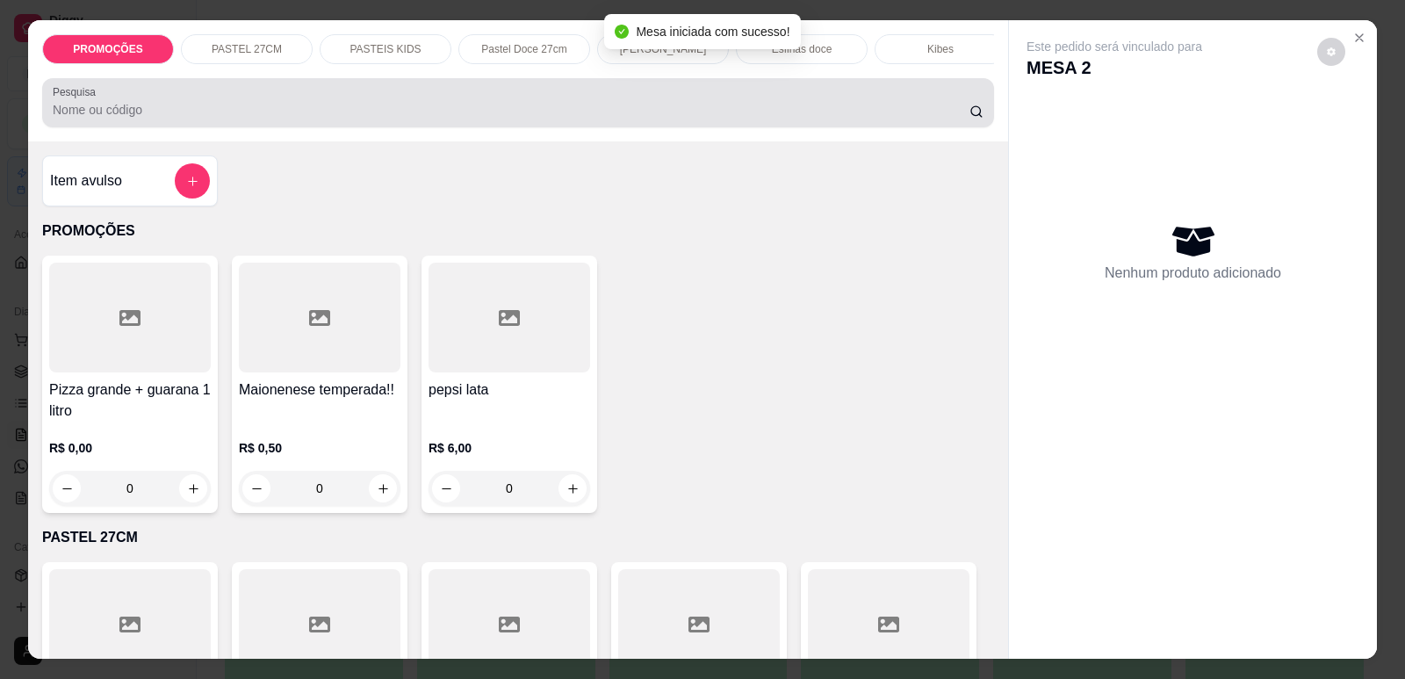
click at [210, 120] on div at bounding box center [518, 102] width 931 height 35
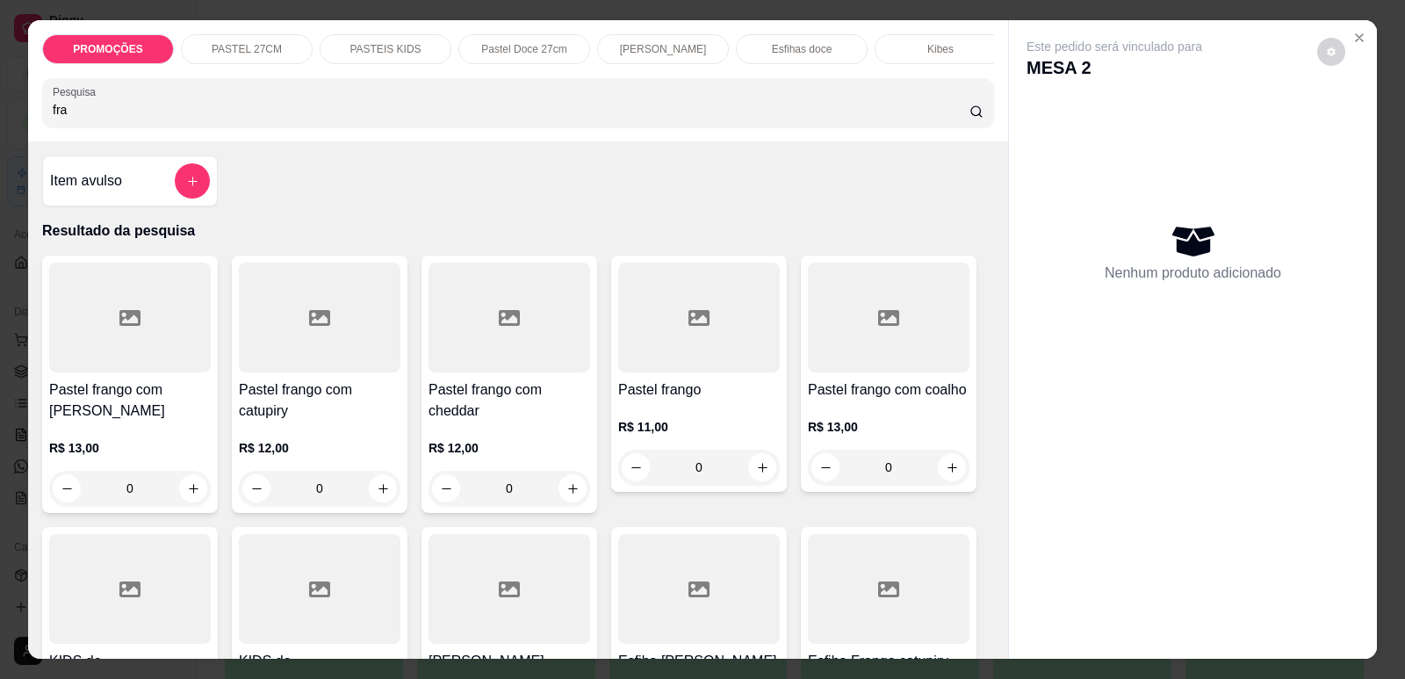
type input "fra"
click at [290, 398] on h4 "Pastel frango com catupiry" at bounding box center [320, 400] width 162 height 42
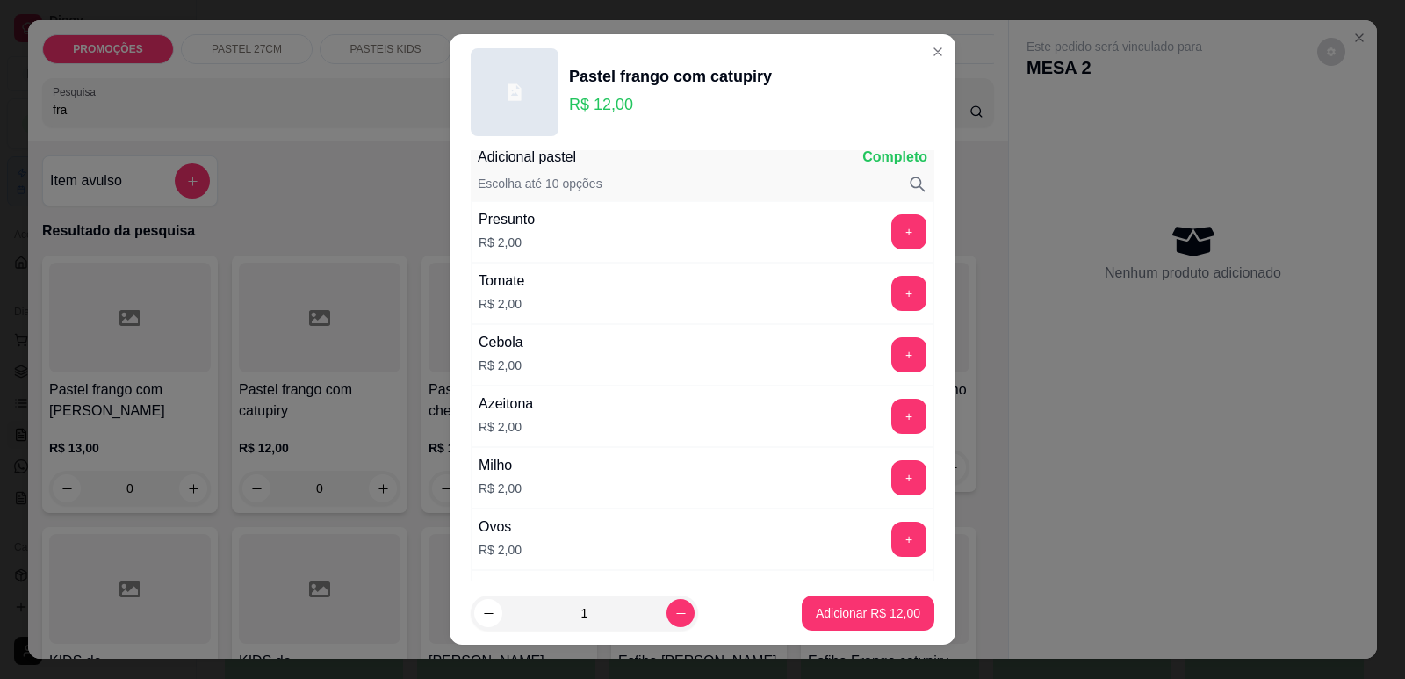
scroll to position [88, 0]
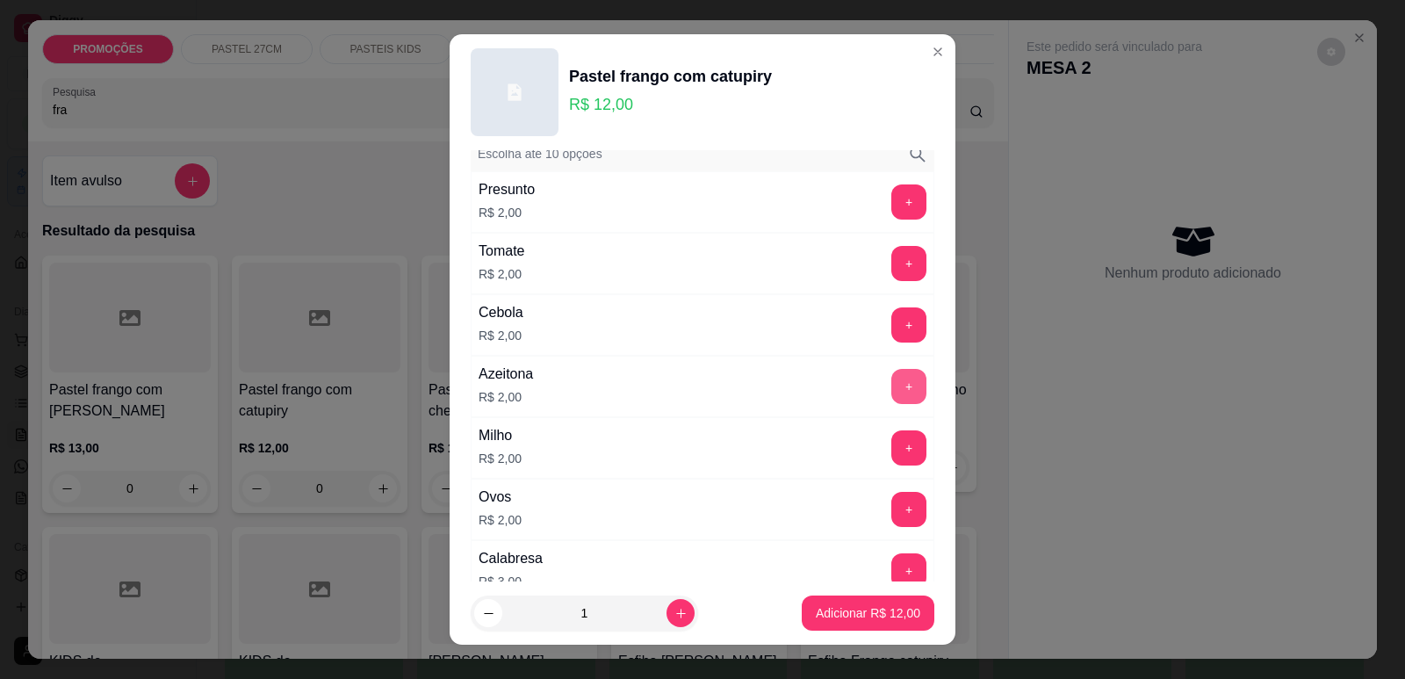
click at [891, 381] on button "+" at bounding box center [908, 386] width 35 height 35
click at [847, 619] on p "Adicionar R$ 14,00" at bounding box center [868, 613] width 104 height 18
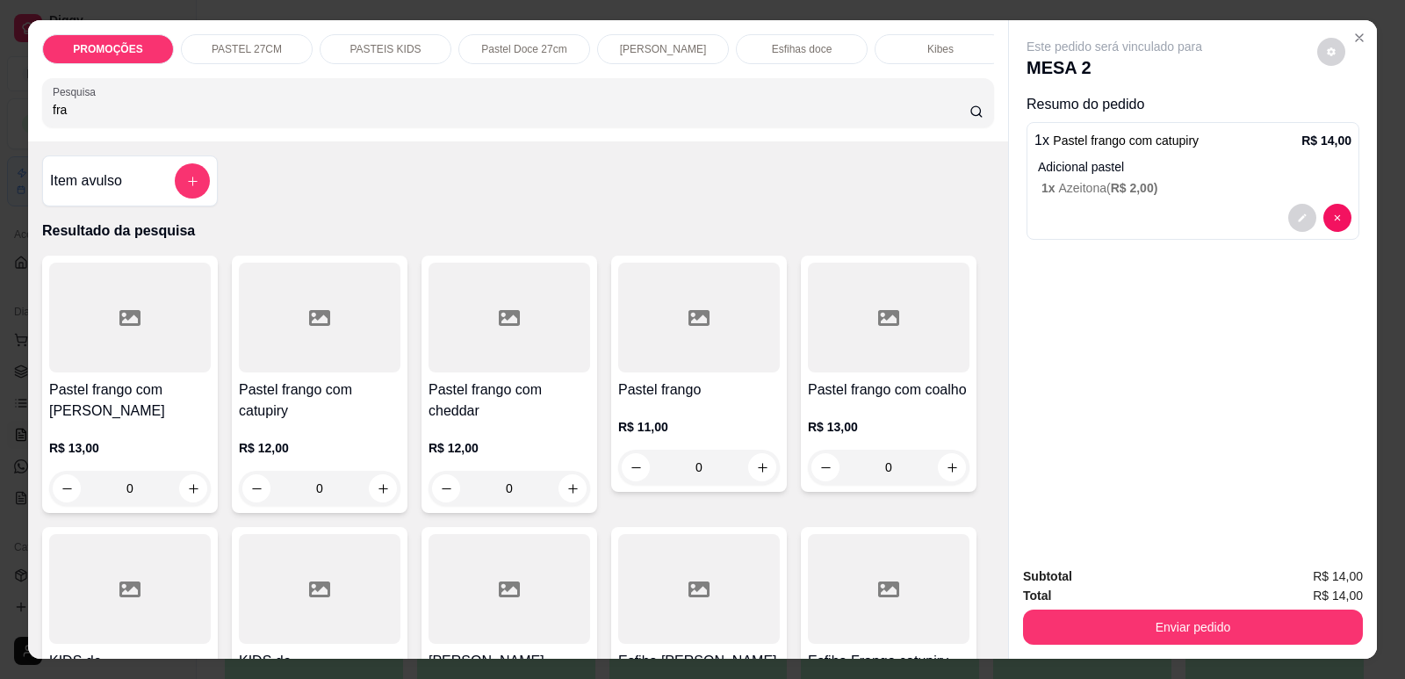
scroll to position [0, 706]
click at [808, 46] on p "Refrigerante" at bounding box center [789, 49] width 58 height 14
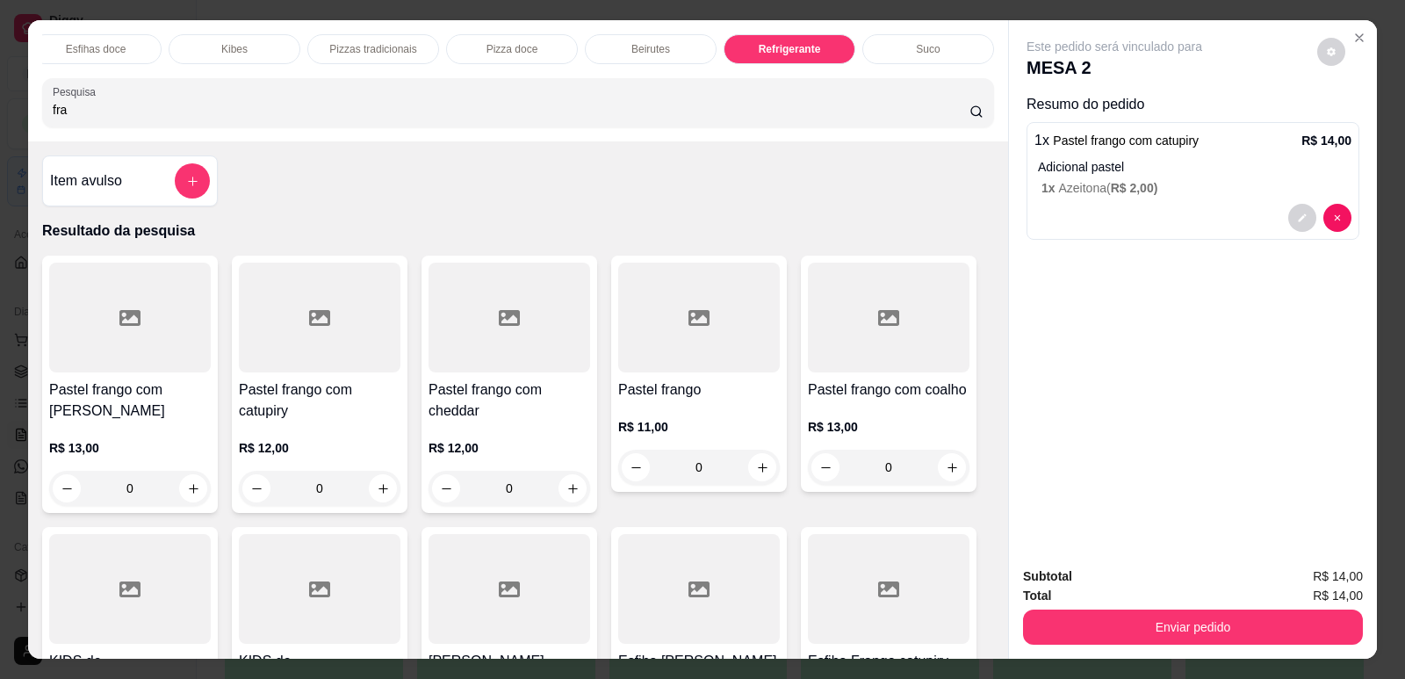
scroll to position [36, 0]
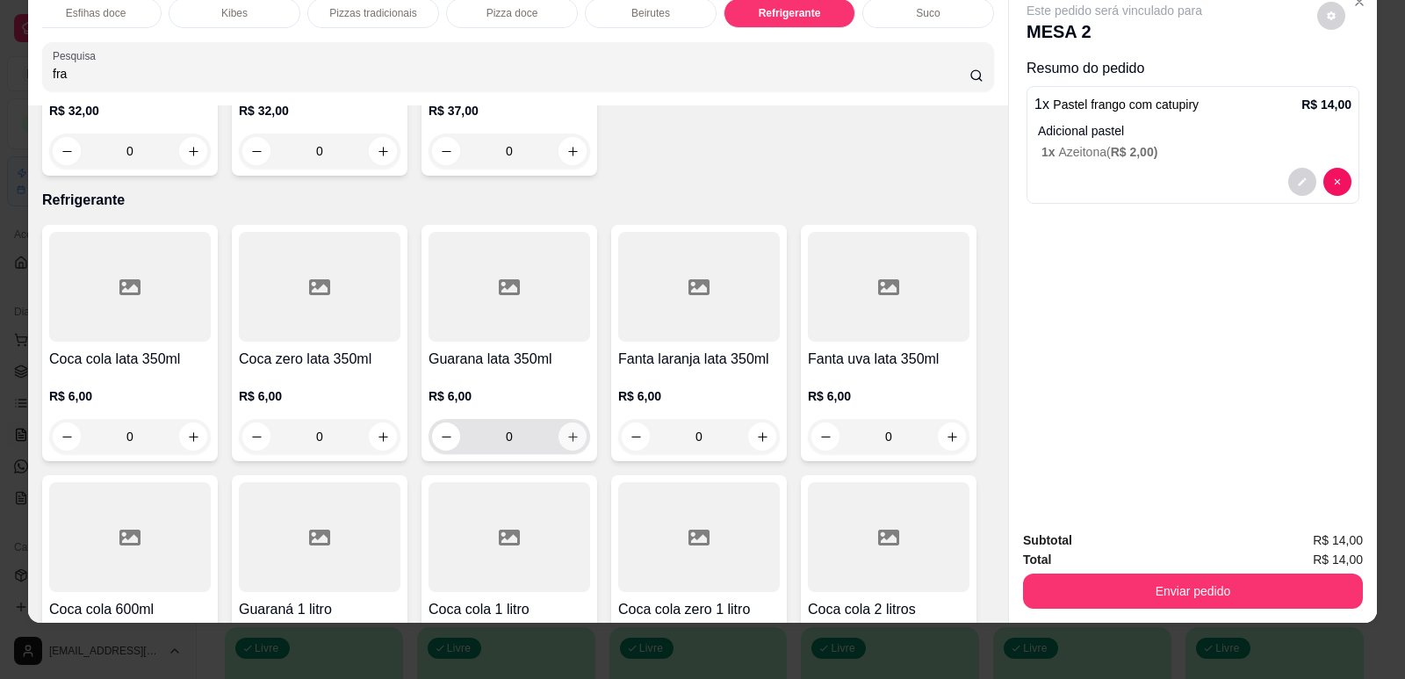
click at [570, 430] on icon "increase-product-quantity" at bounding box center [572, 436] width 13 height 13
type input "1"
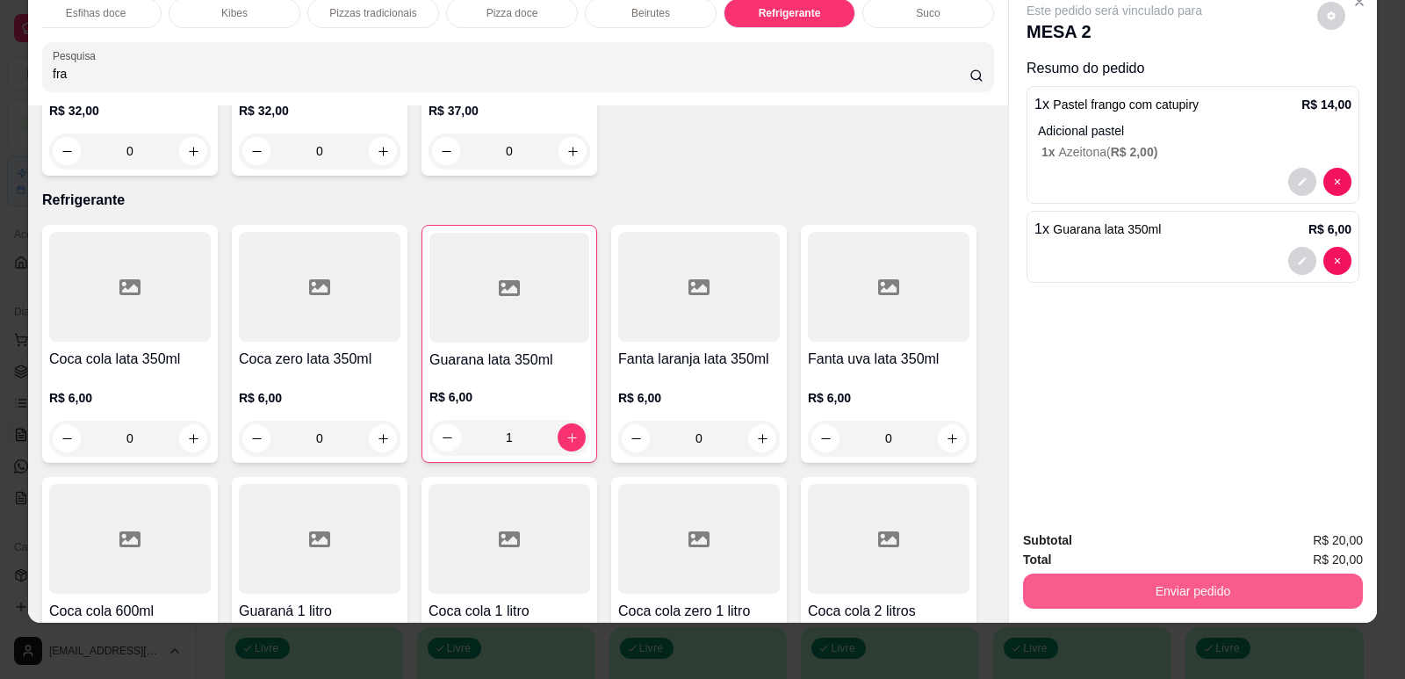
click at [1169, 577] on button "Enviar pedido" at bounding box center [1193, 590] width 340 height 35
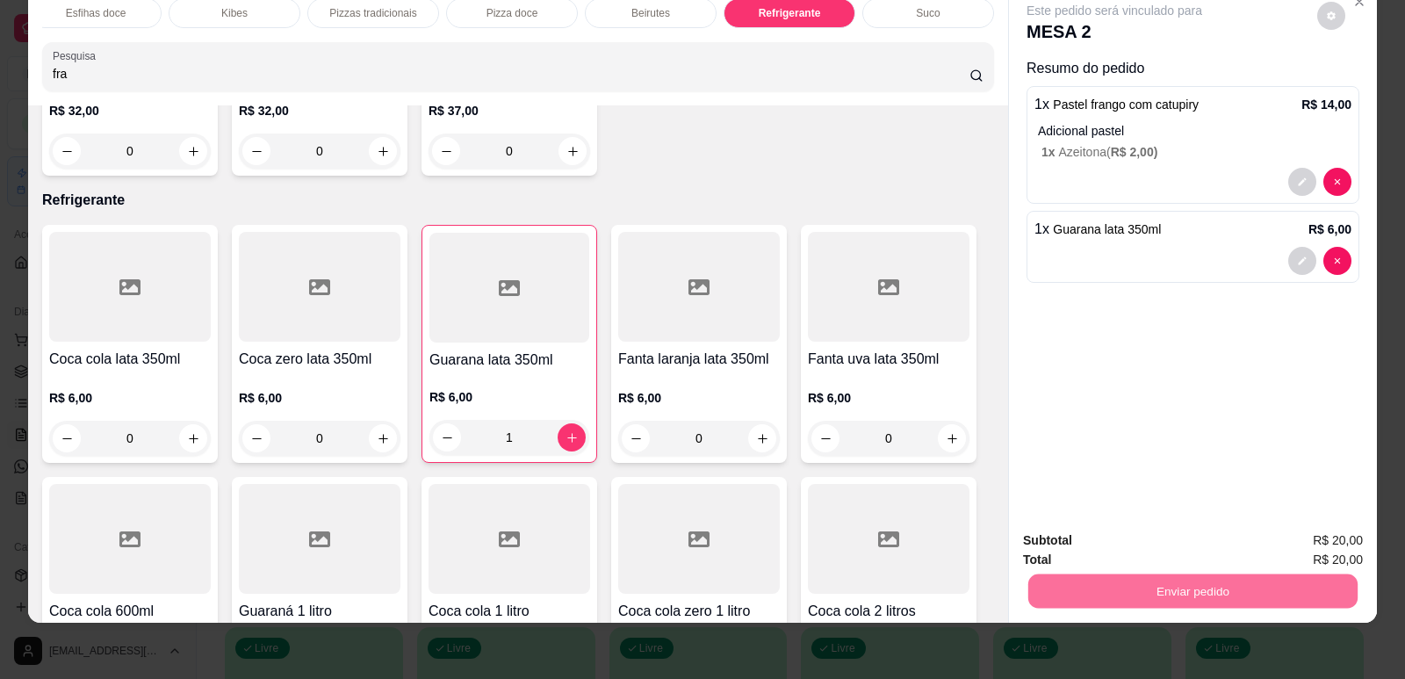
click at [1322, 536] on button "Enviar pedido" at bounding box center [1317, 547] width 99 height 33
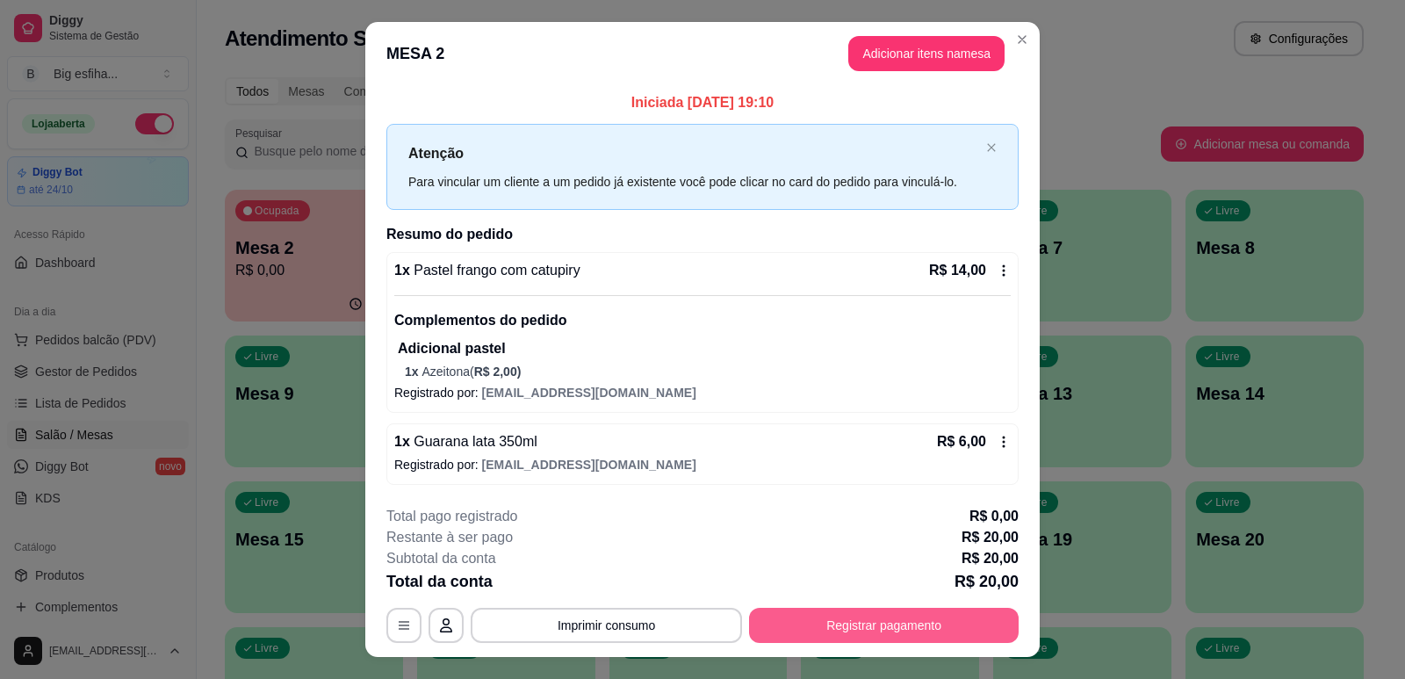
click at [979, 639] on button "Registrar pagamento" at bounding box center [884, 625] width 270 height 35
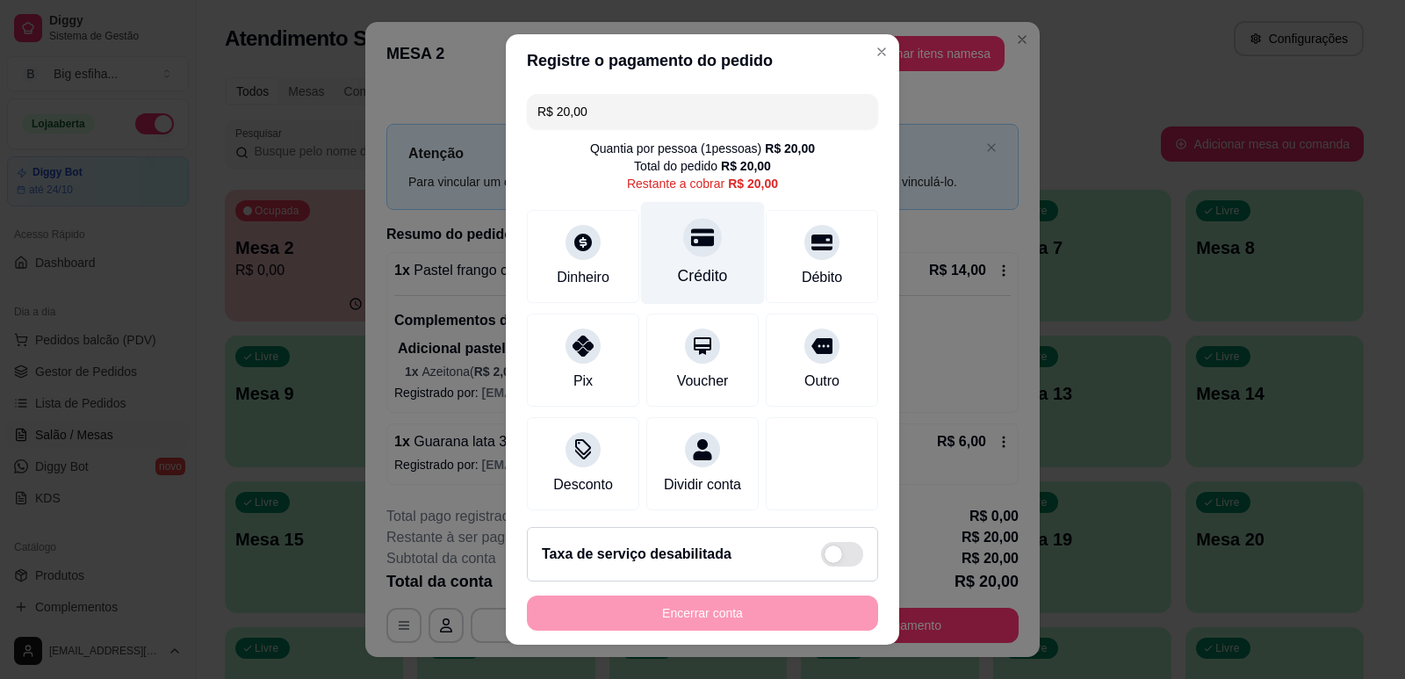
click at [697, 229] on div at bounding box center [702, 237] width 39 height 39
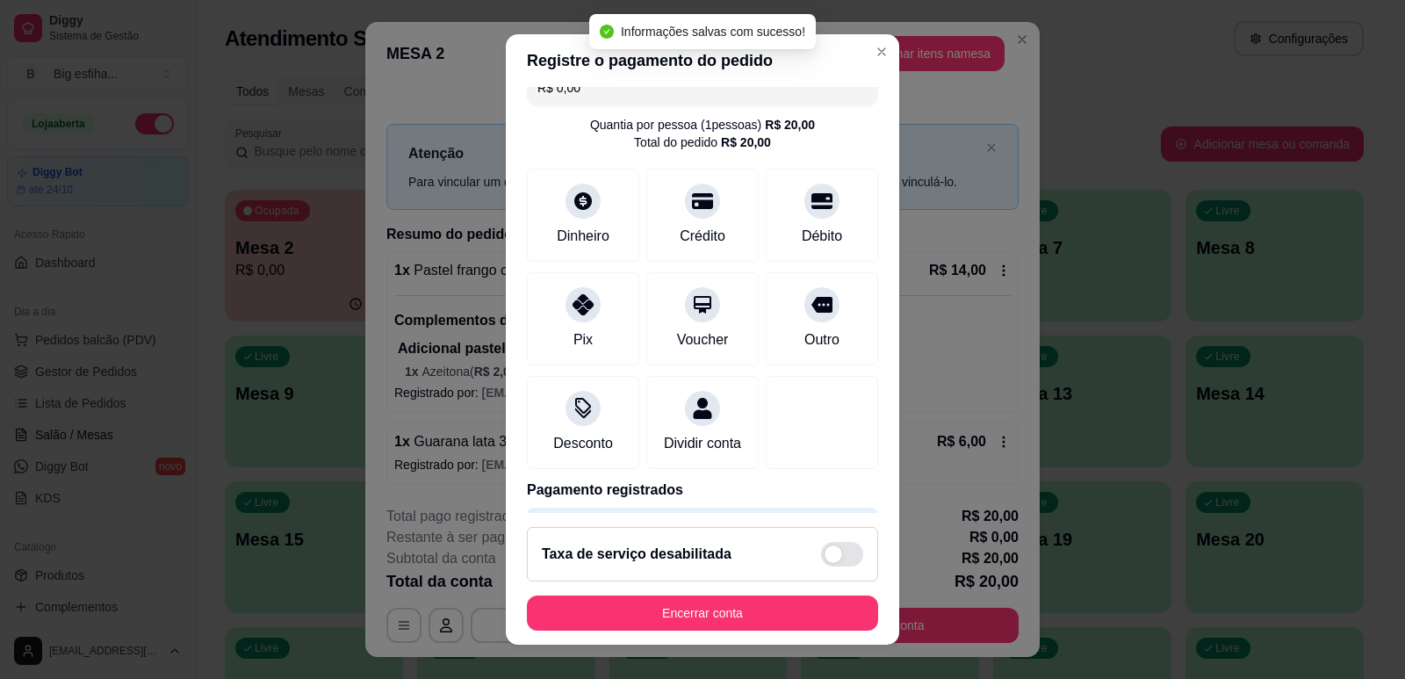
type input "R$ 0,00"
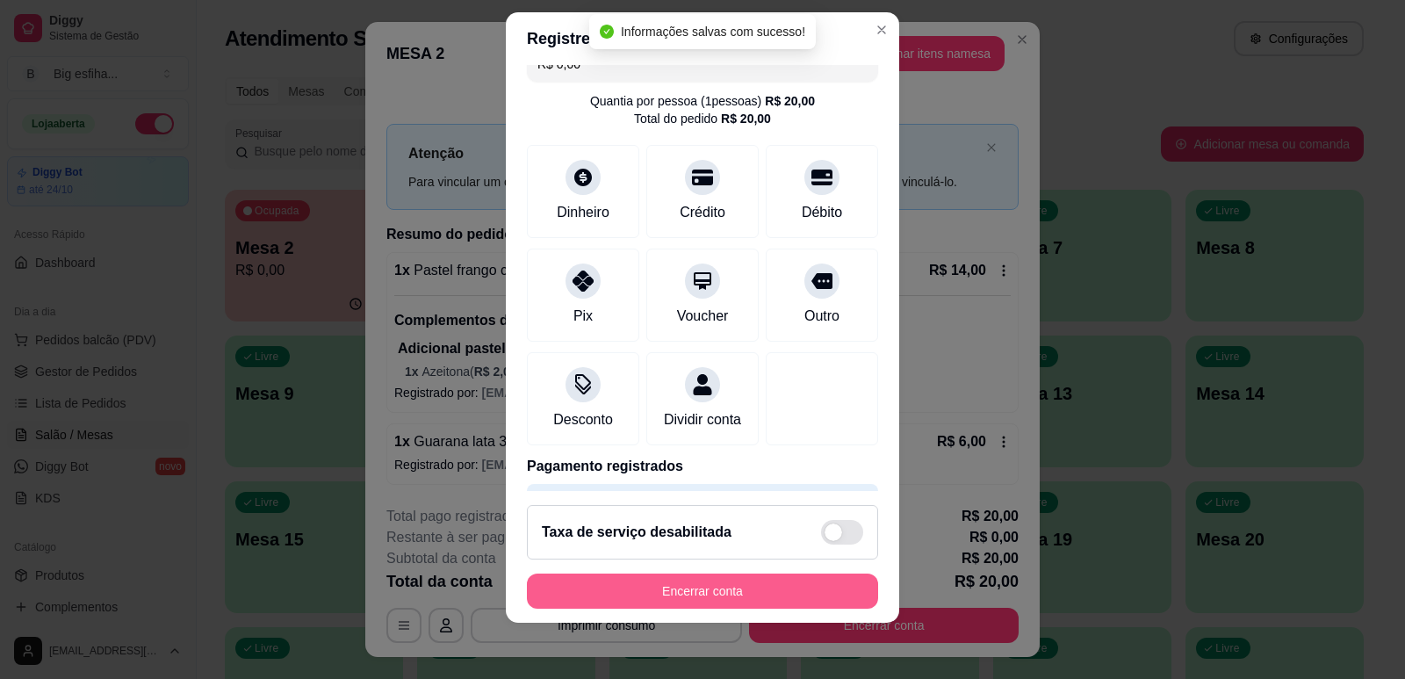
click at [757, 608] on button "Encerrar conta" at bounding box center [702, 590] width 351 height 35
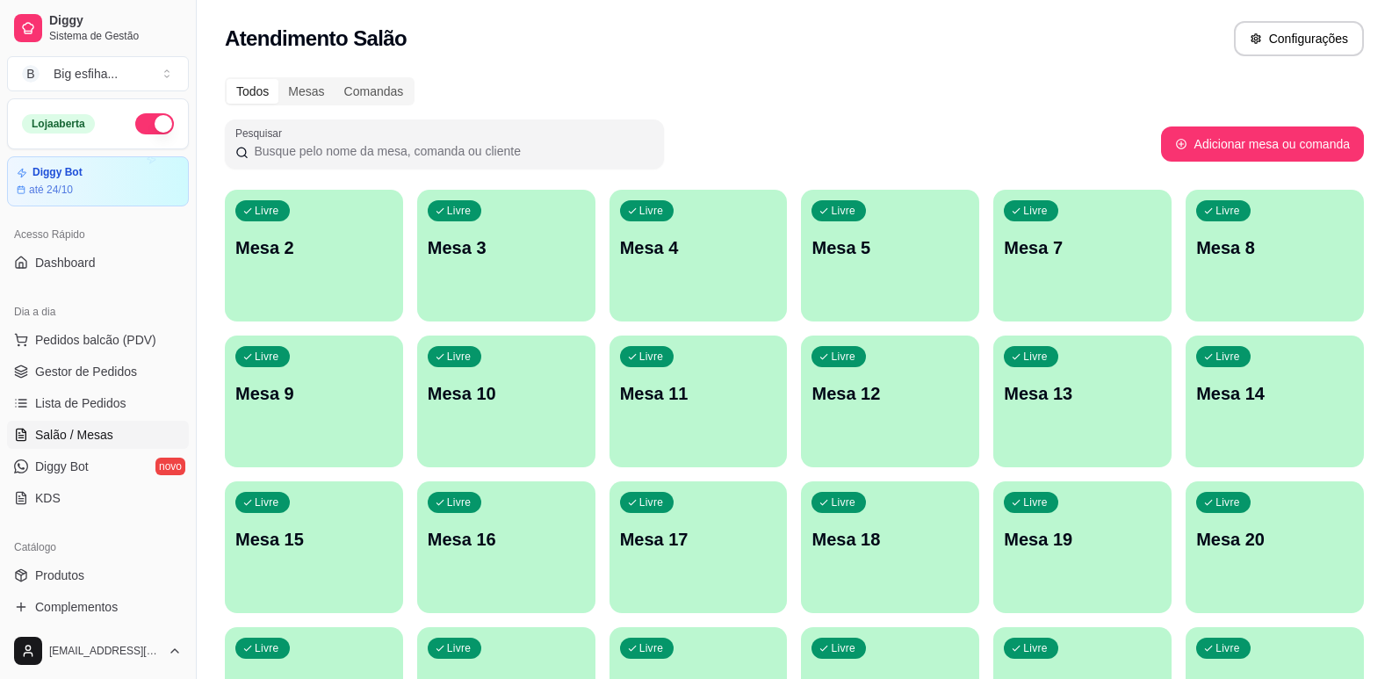
click at [342, 223] on div "Livre Mesa 2" at bounding box center [314, 245] width 178 height 111
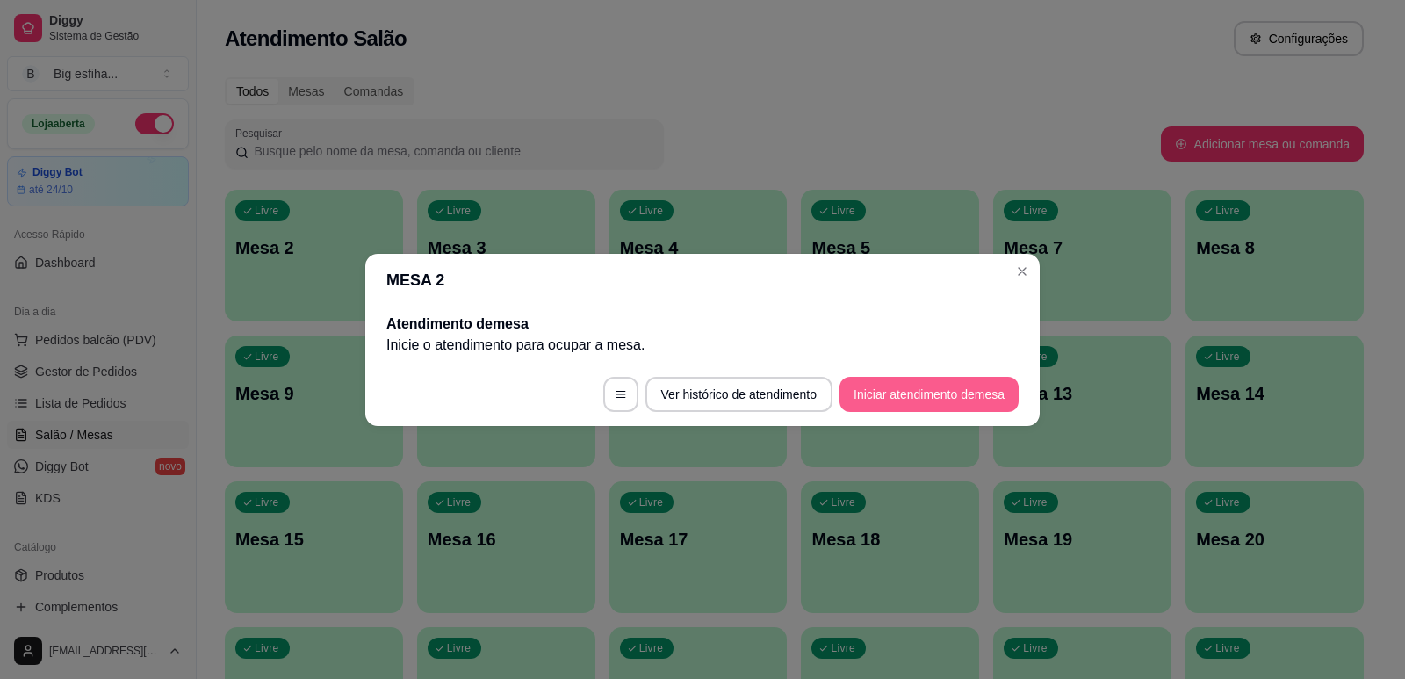
click at [955, 386] on button "Iniciar atendimento de mesa" at bounding box center [929, 394] width 179 height 35
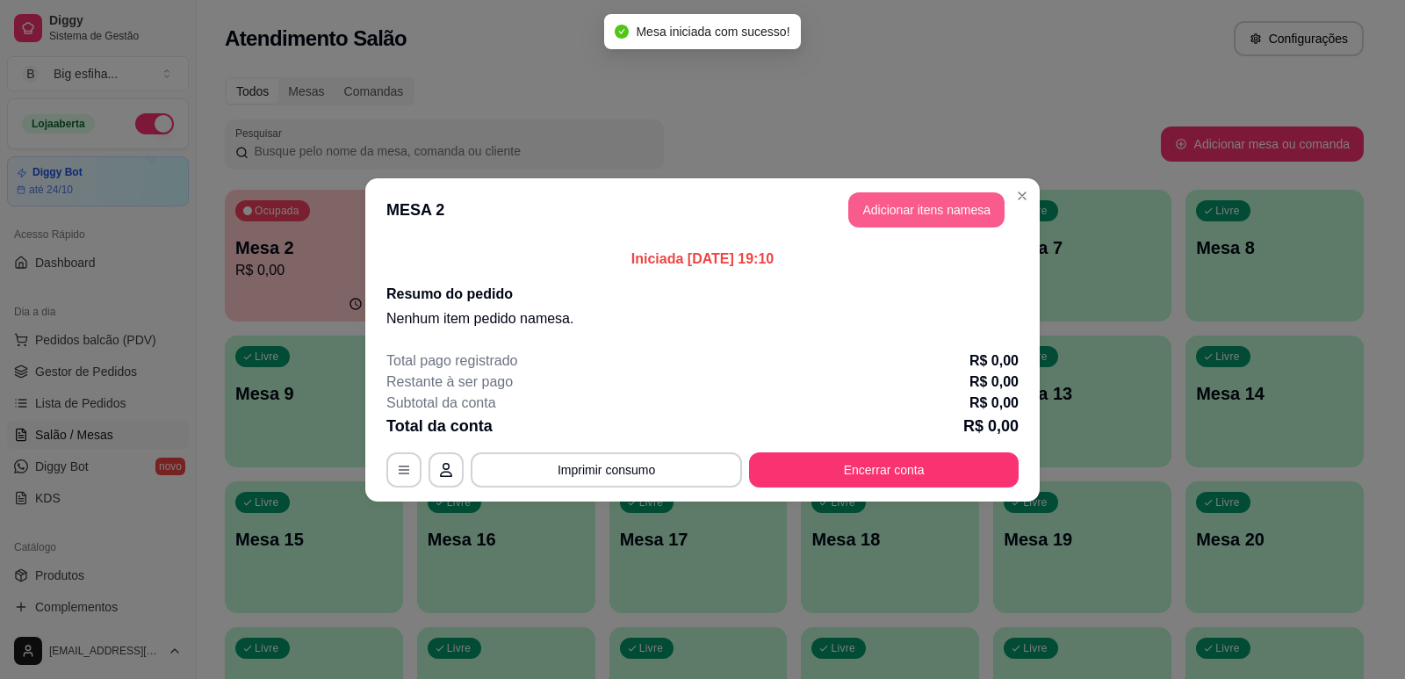
click at [969, 213] on button "Adicionar itens na mesa" at bounding box center [926, 209] width 156 height 35
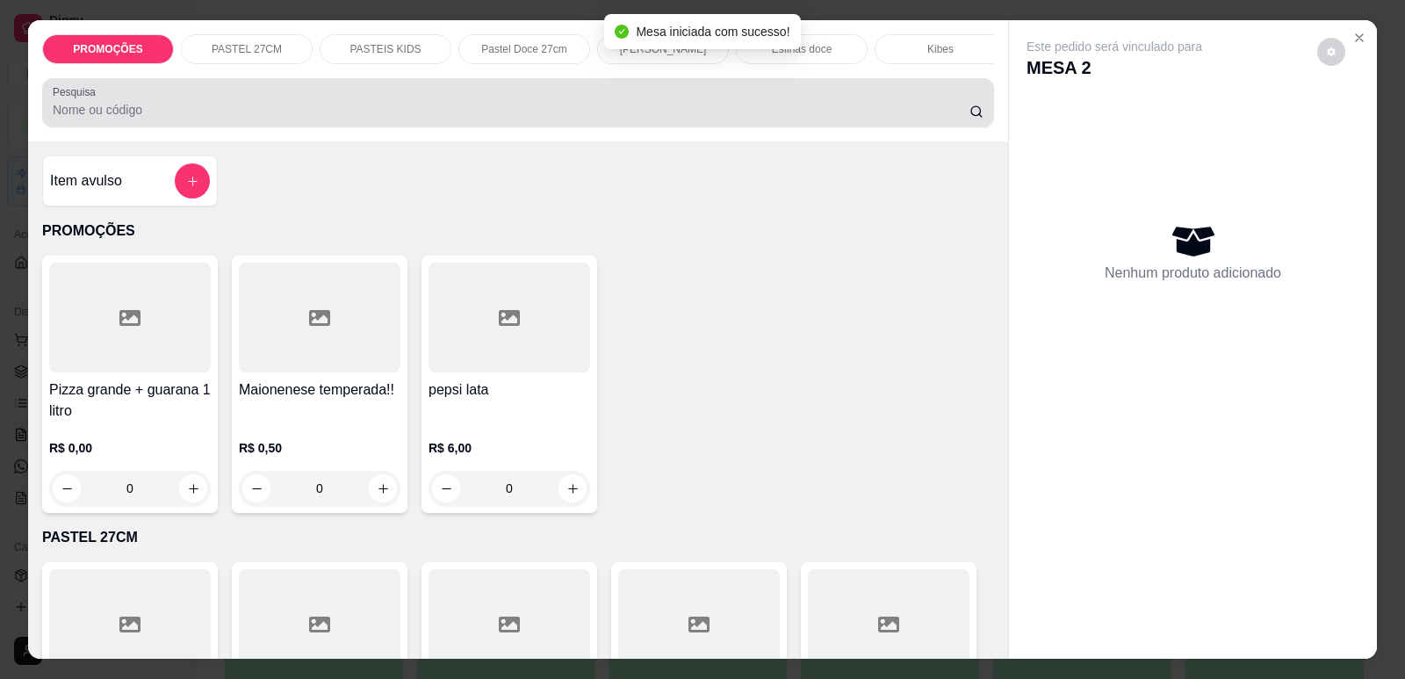
click at [230, 119] on input "Pesquisa" at bounding box center [511, 110] width 917 height 18
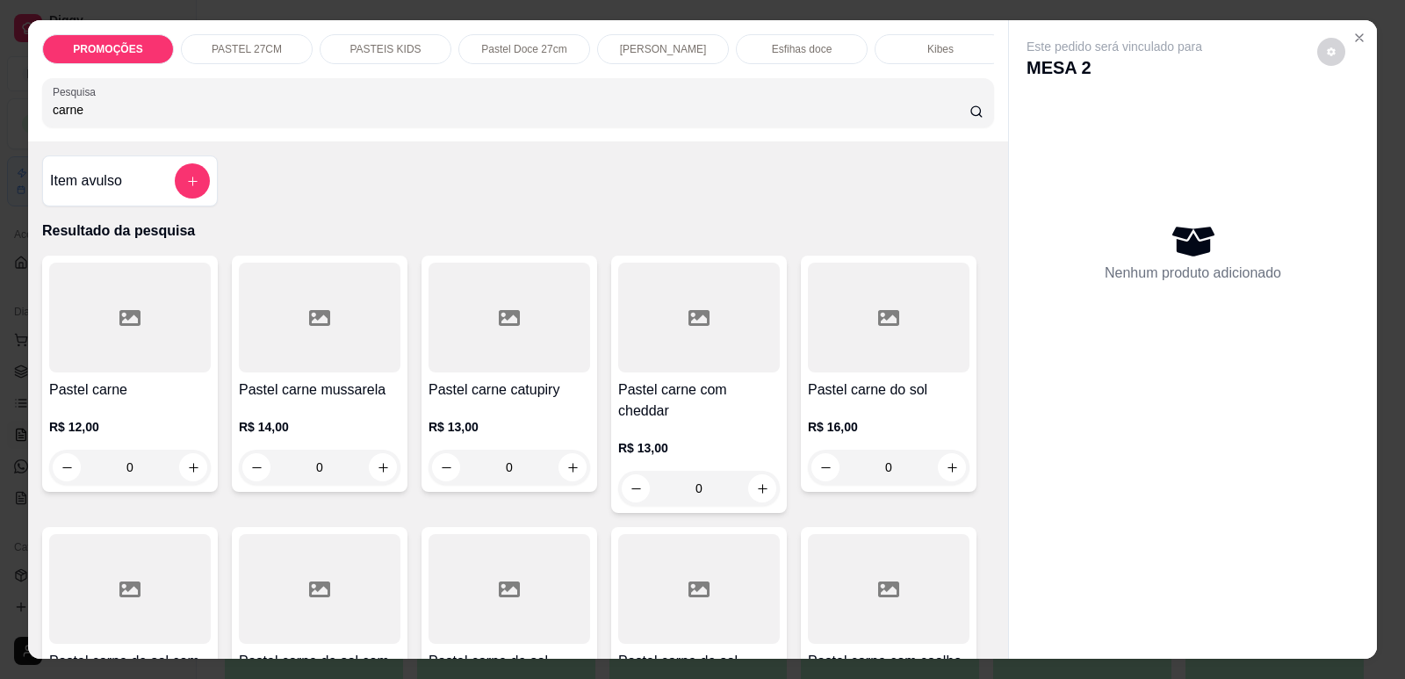
type input "carne"
click at [930, 400] on h4 "Pastel carne do sol" at bounding box center [889, 389] width 162 height 21
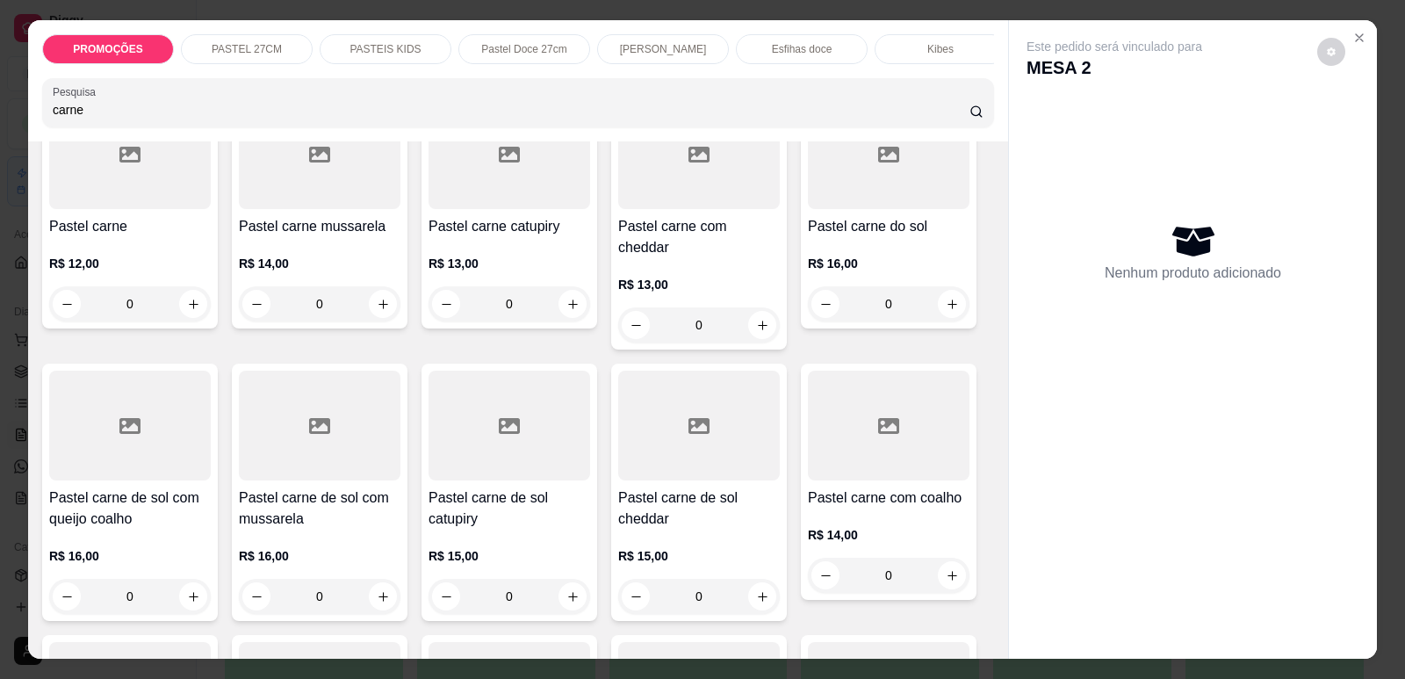
scroll to position [176, 0]
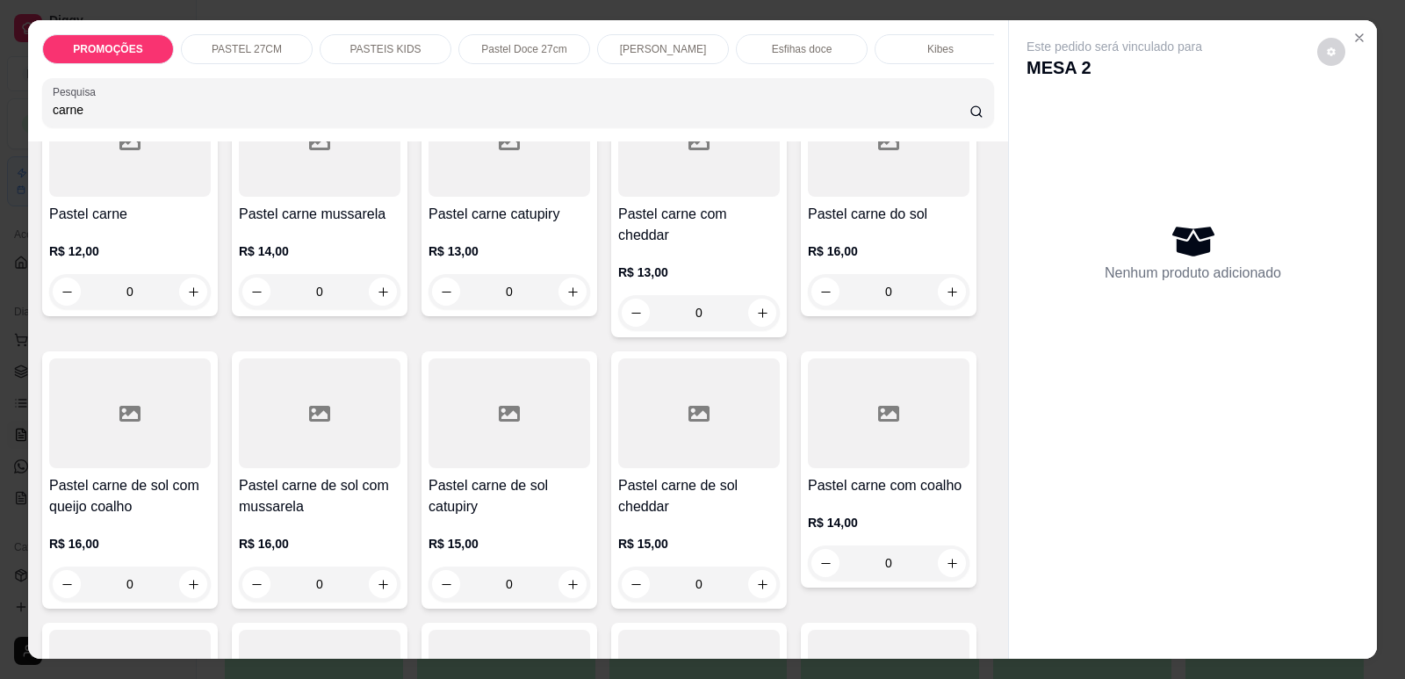
click at [885, 427] on div at bounding box center [889, 413] width 162 height 110
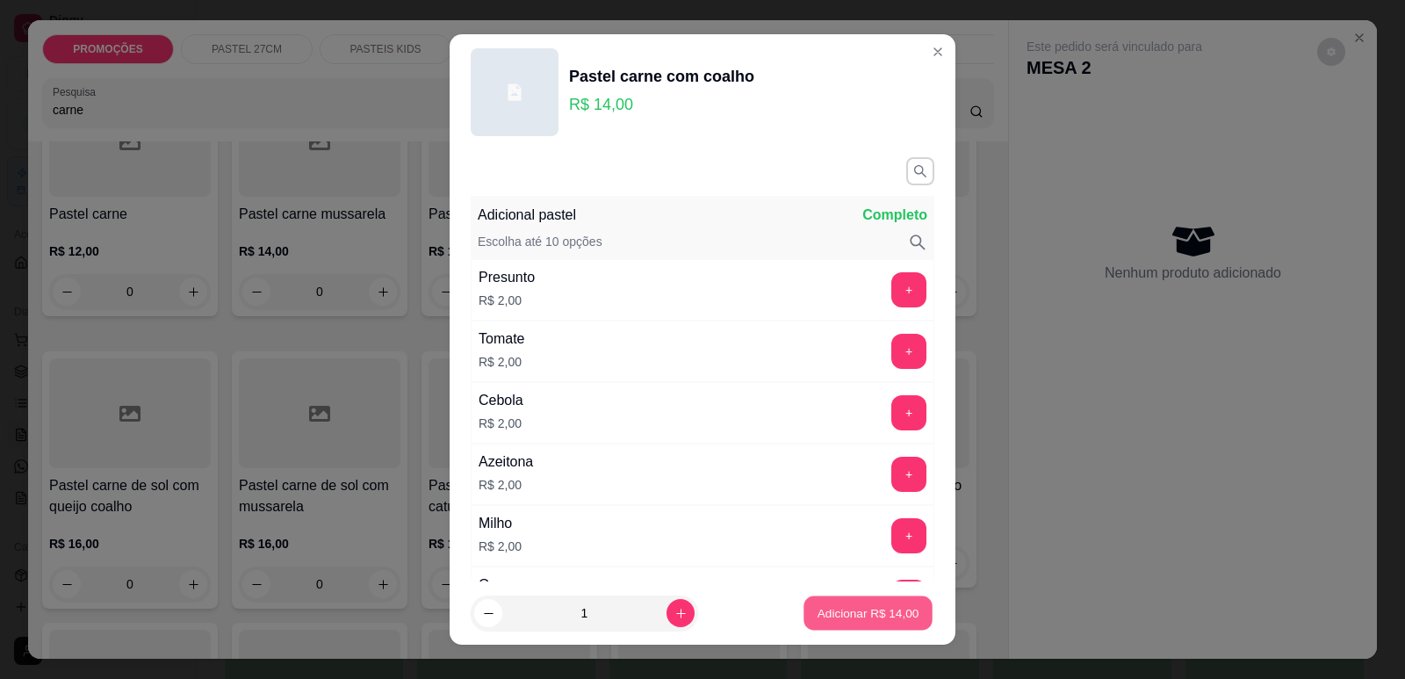
click at [880, 614] on p "Adicionar R$ 14,00" at bounding box center [869, 613] width 102 height 17
type input "1"
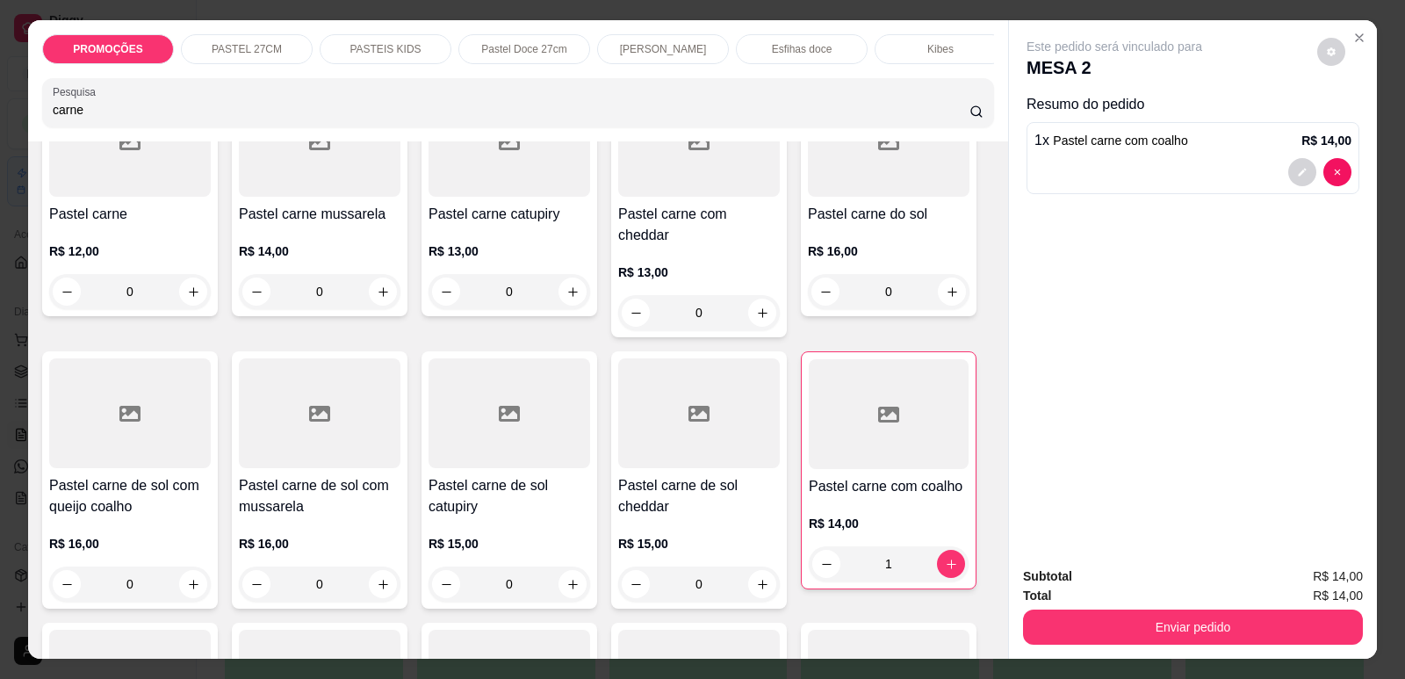
scroll to position [0, 0]
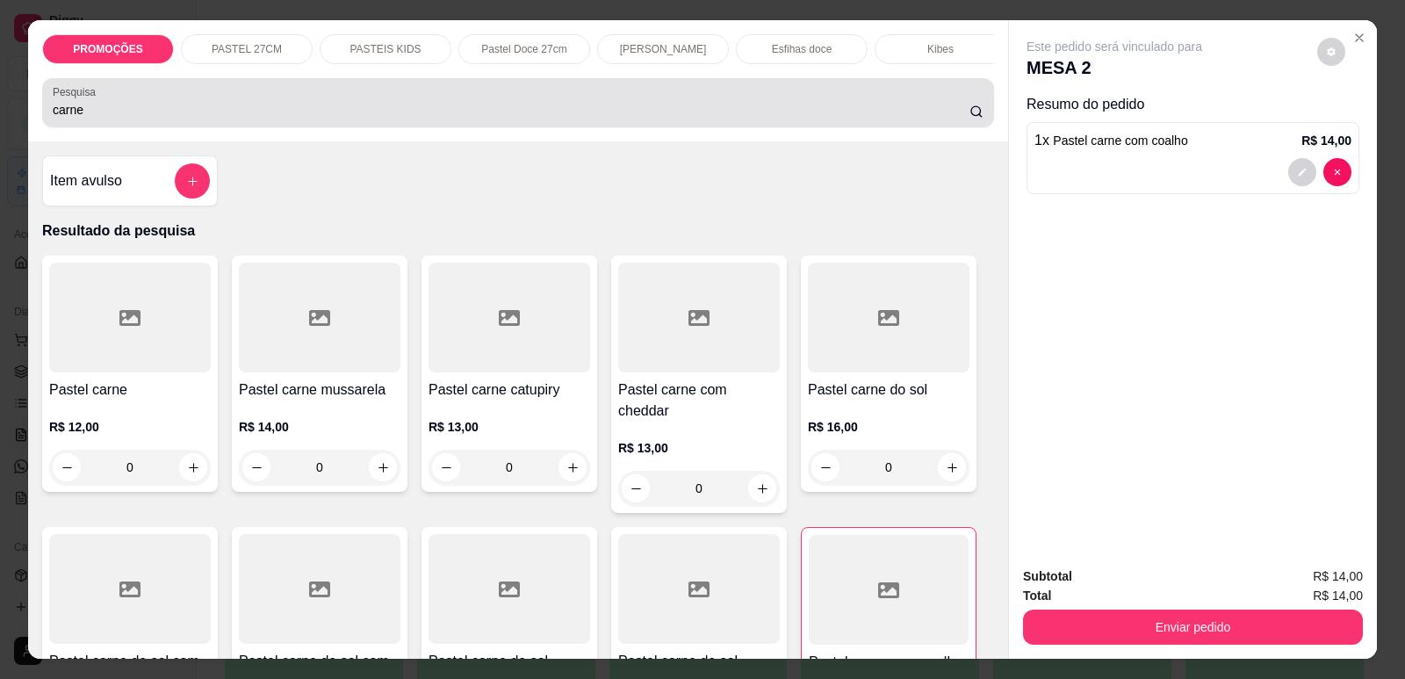
click at [97, 119] on input "carne" at bounding box center [511, 110] width 917 height 18
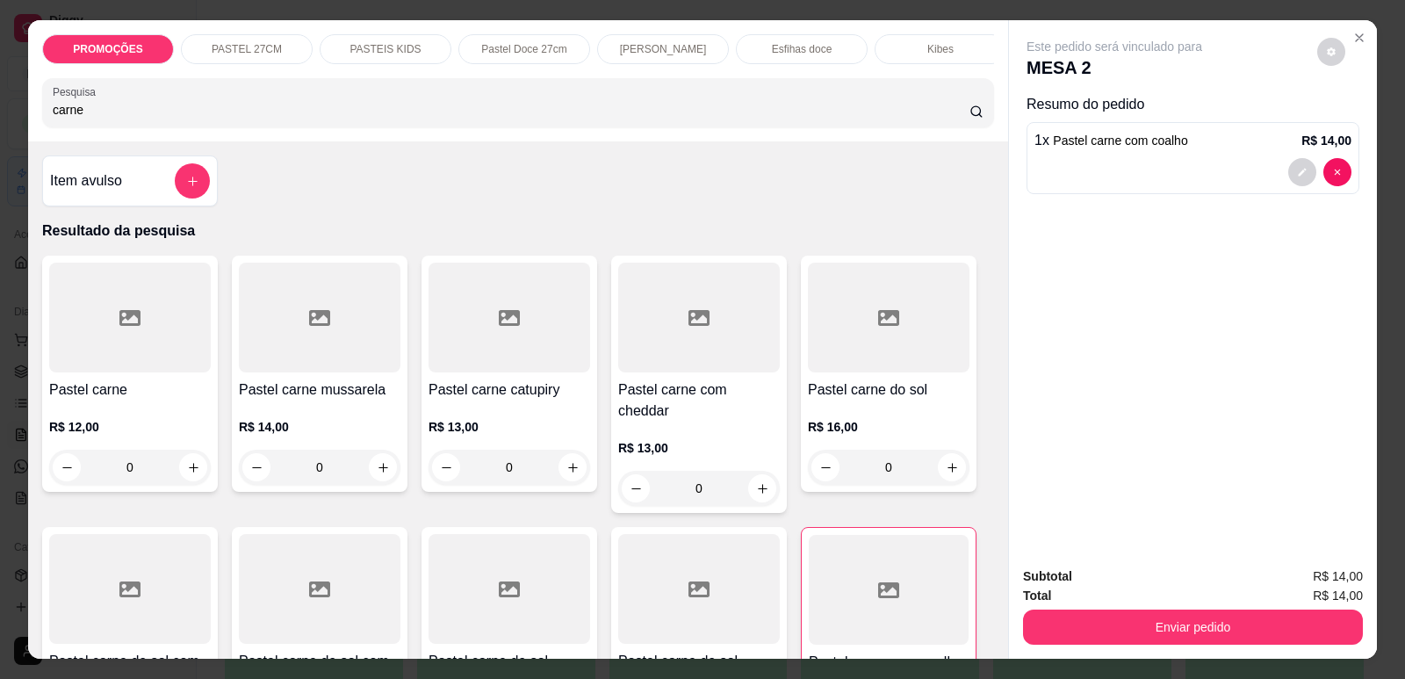
click at [97, 119] on input "carne" at bounding box center [511, 110] width 917 height 18
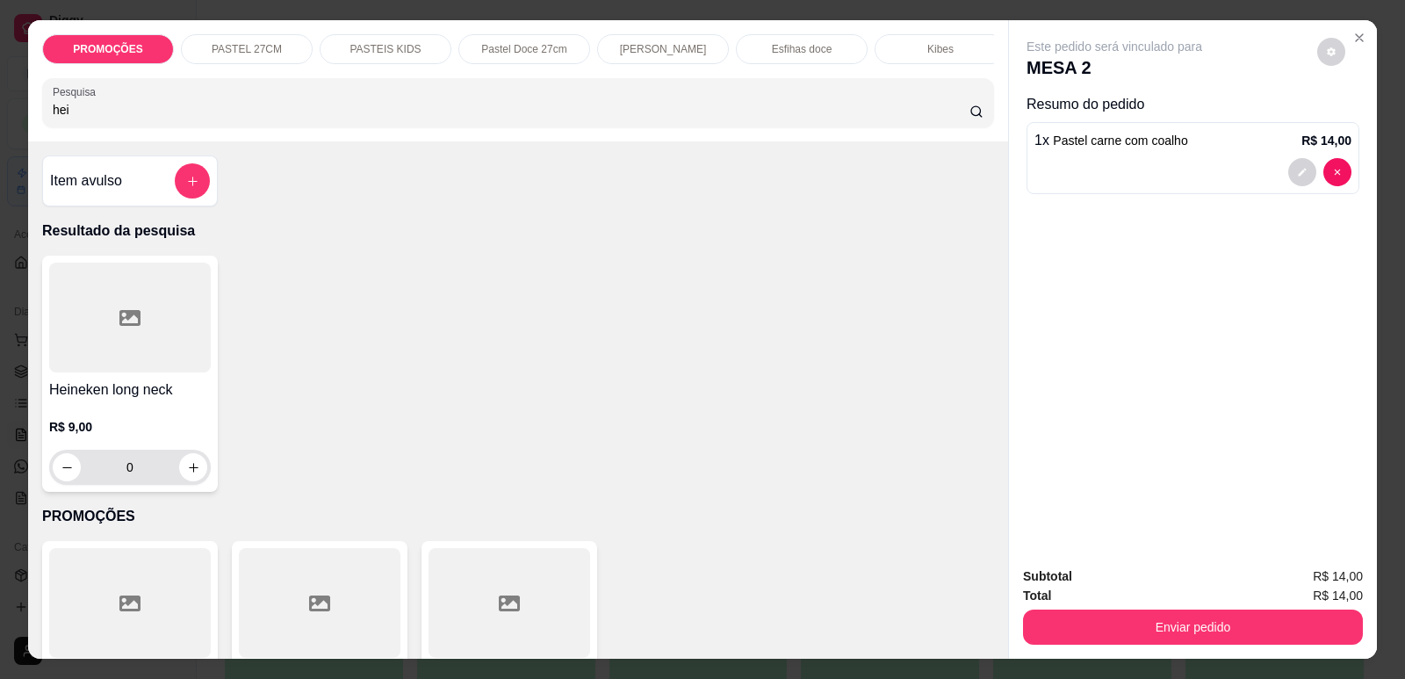
type input "hei"
click at [189, 475] on button "increase-product-quantity" at bounding box center [192, 467] width 27 height 27
type input "1"
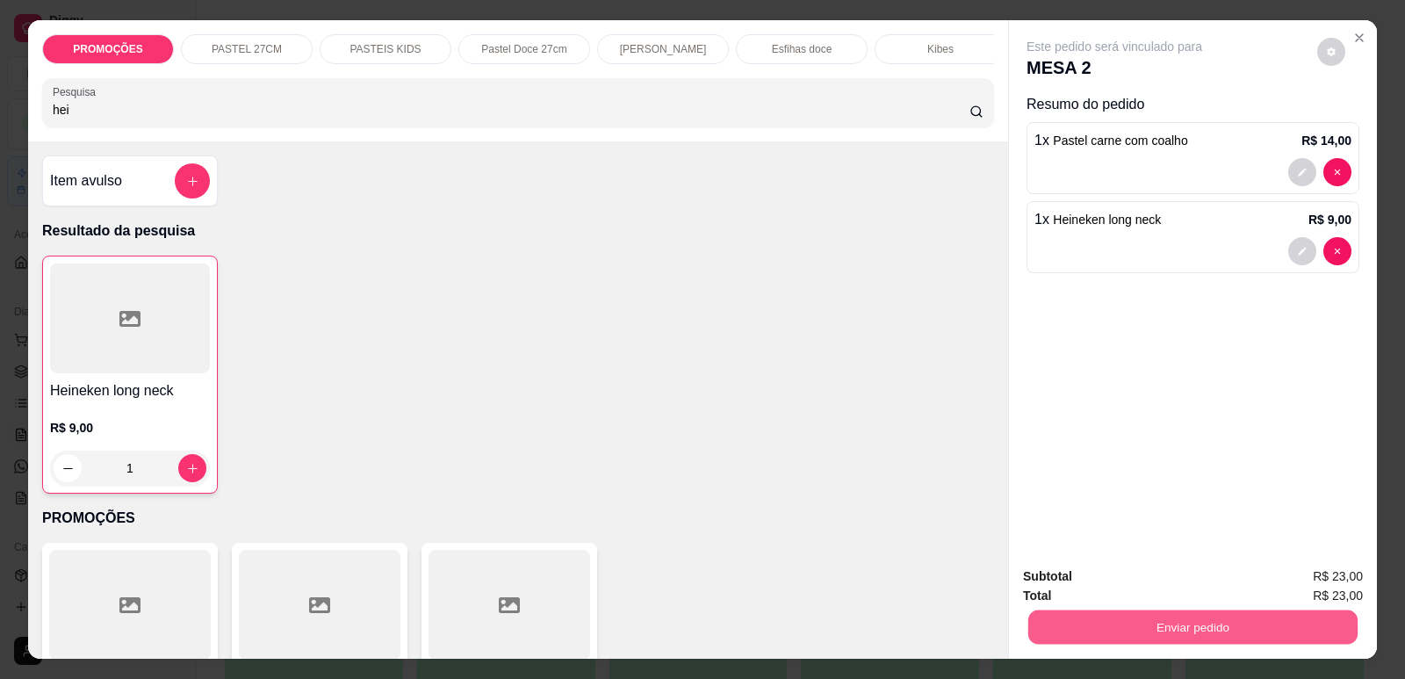
click at [1193, 618] on button "Enviar pedido" at bounding box center [1192, 626] width 329 height 34
click at [1298, 587] on button "Enviar pedido" at bounding box center [1317, 583] width 99 height 33
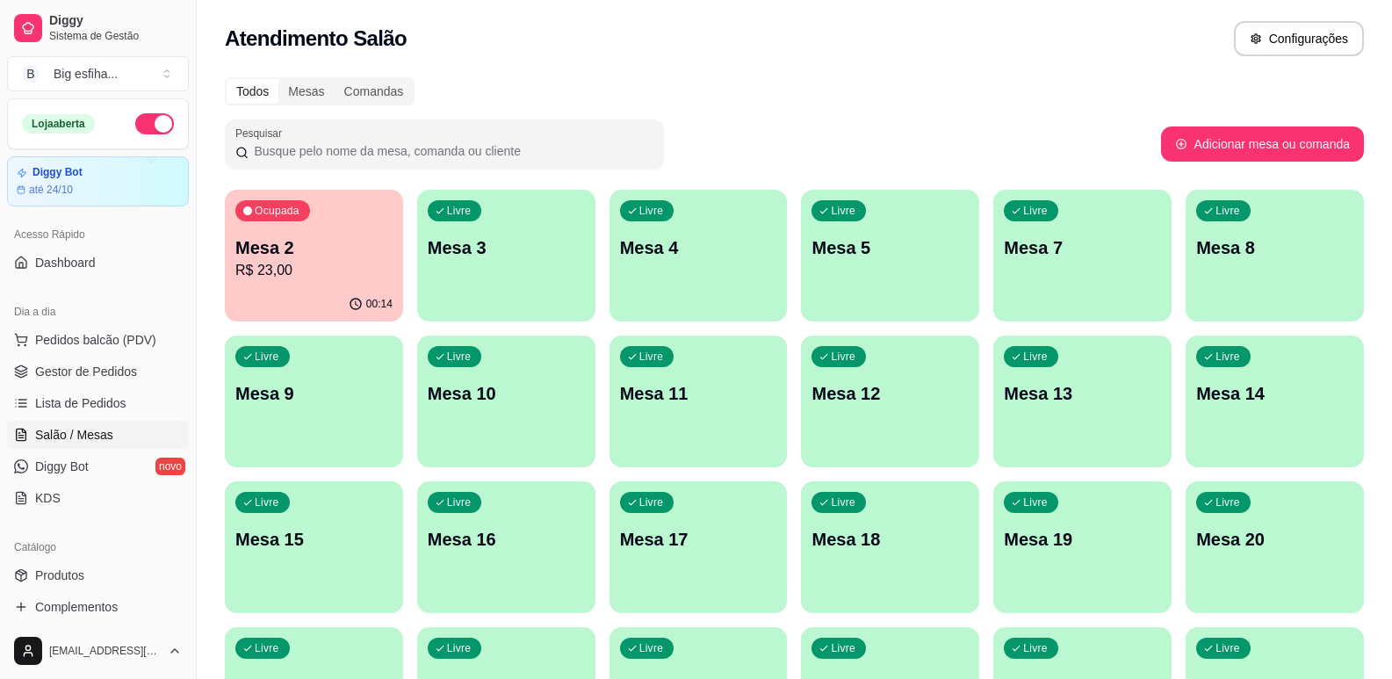
click at [525, 259] on p "Mesa 3" at bounding box center [506, 247] width 157 height 25
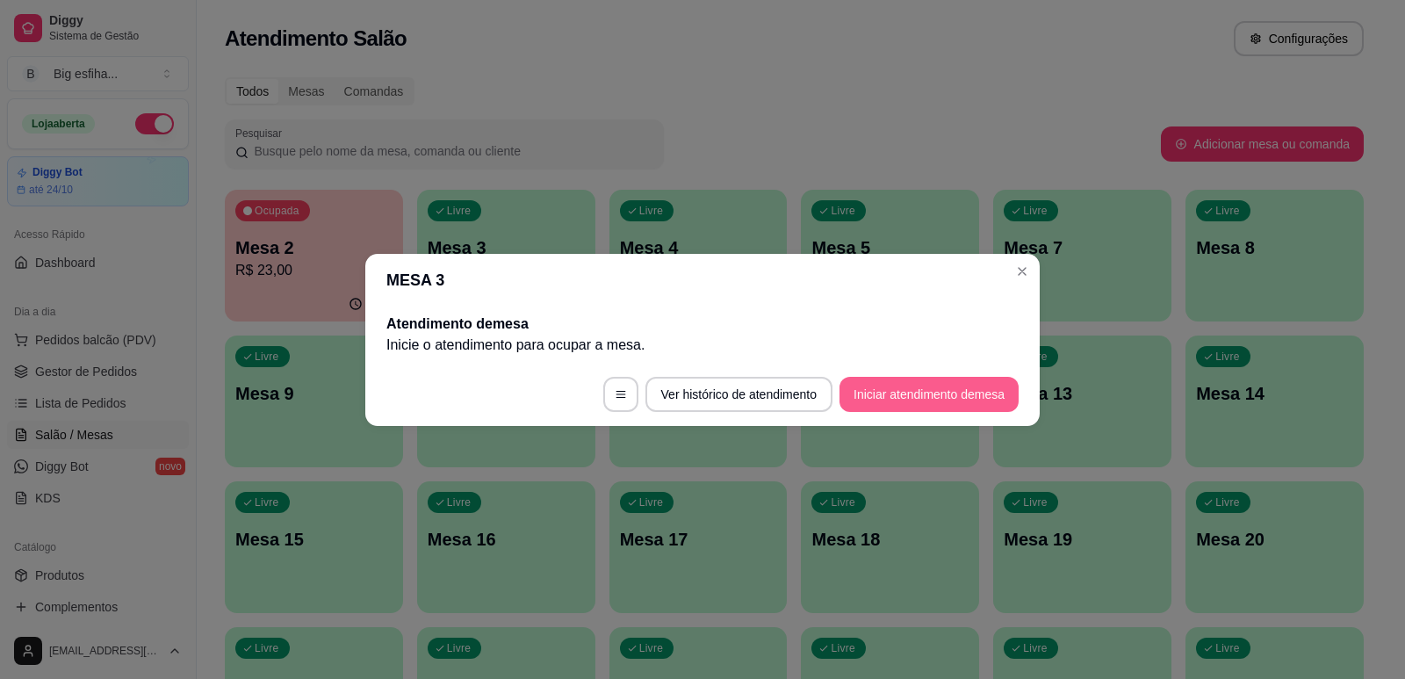
click at [900, 387] on button "Iniciar atendimento de mesa" at bounding box center [929, 394] width 179 height 35
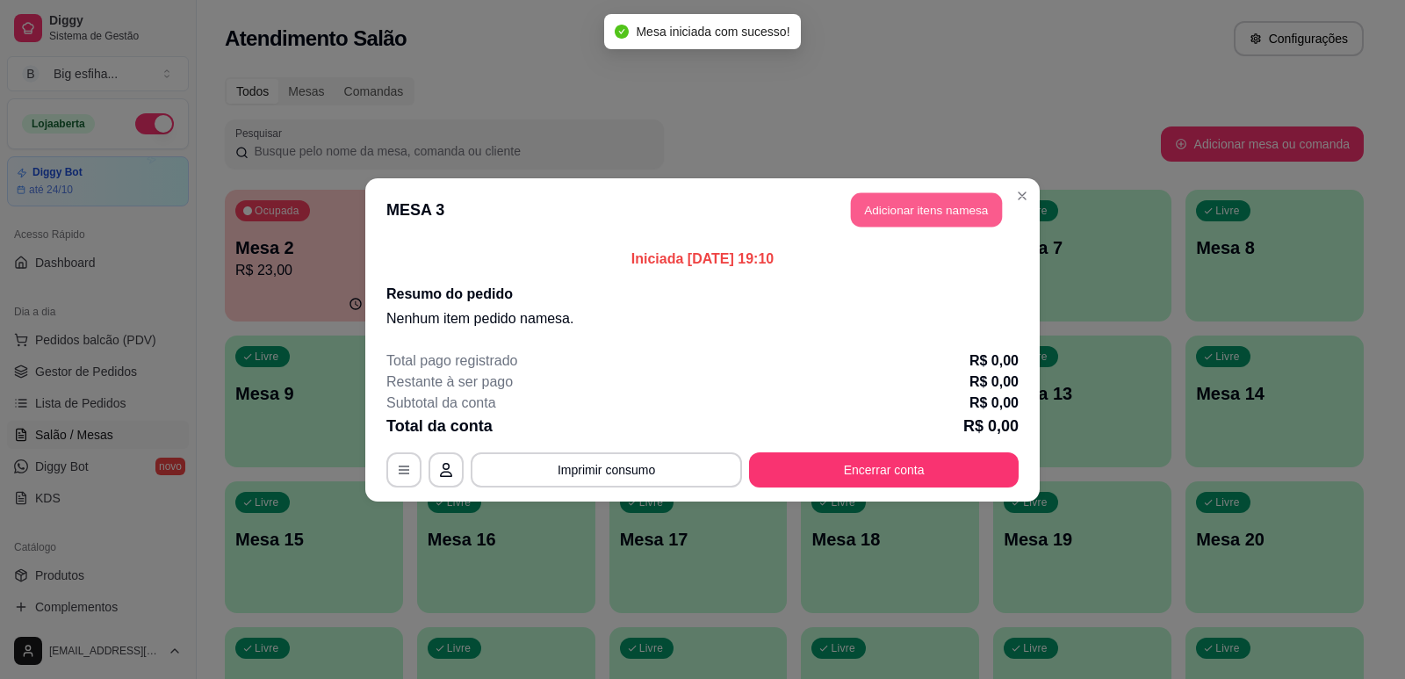
click at [971, 195] on button "Adicionar itens na mesa" at bounding box center [926, 209] width 151 height 34
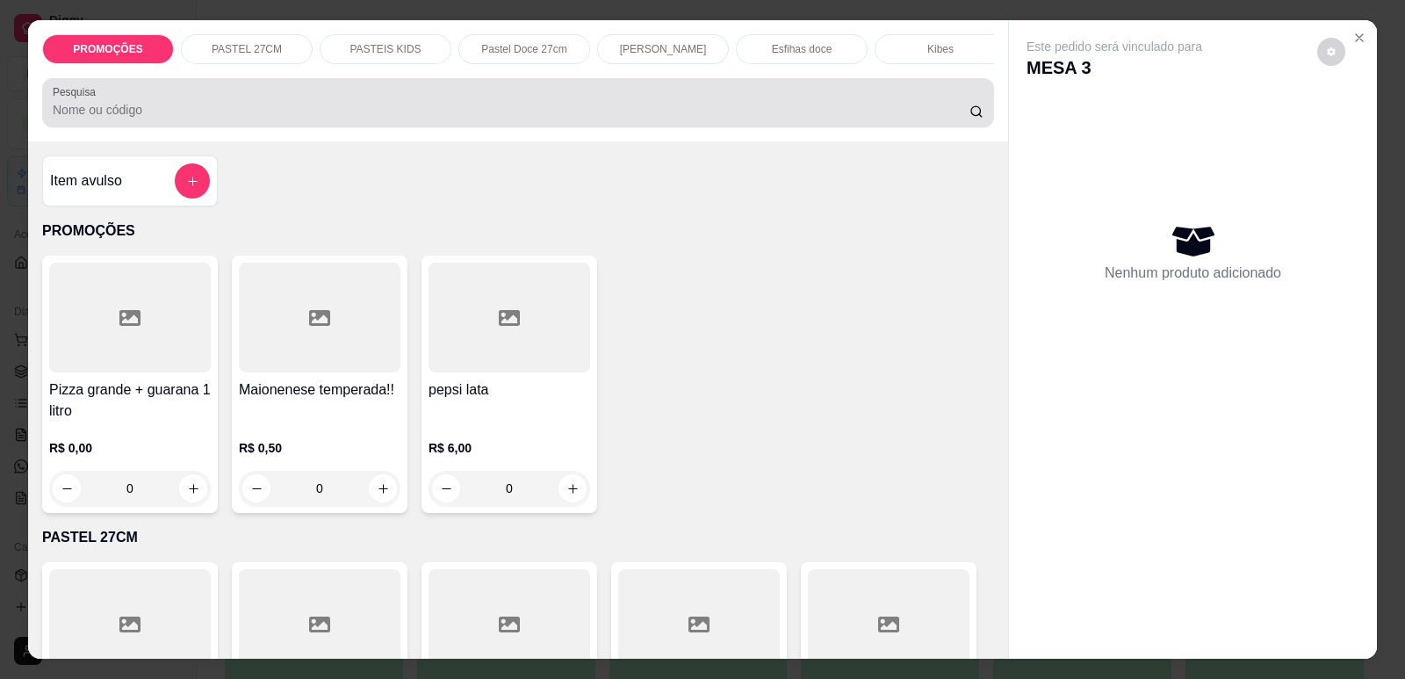
click at [548, 119] on input "Pesquisa" at bounding box center [511, 110] width 917 height 18
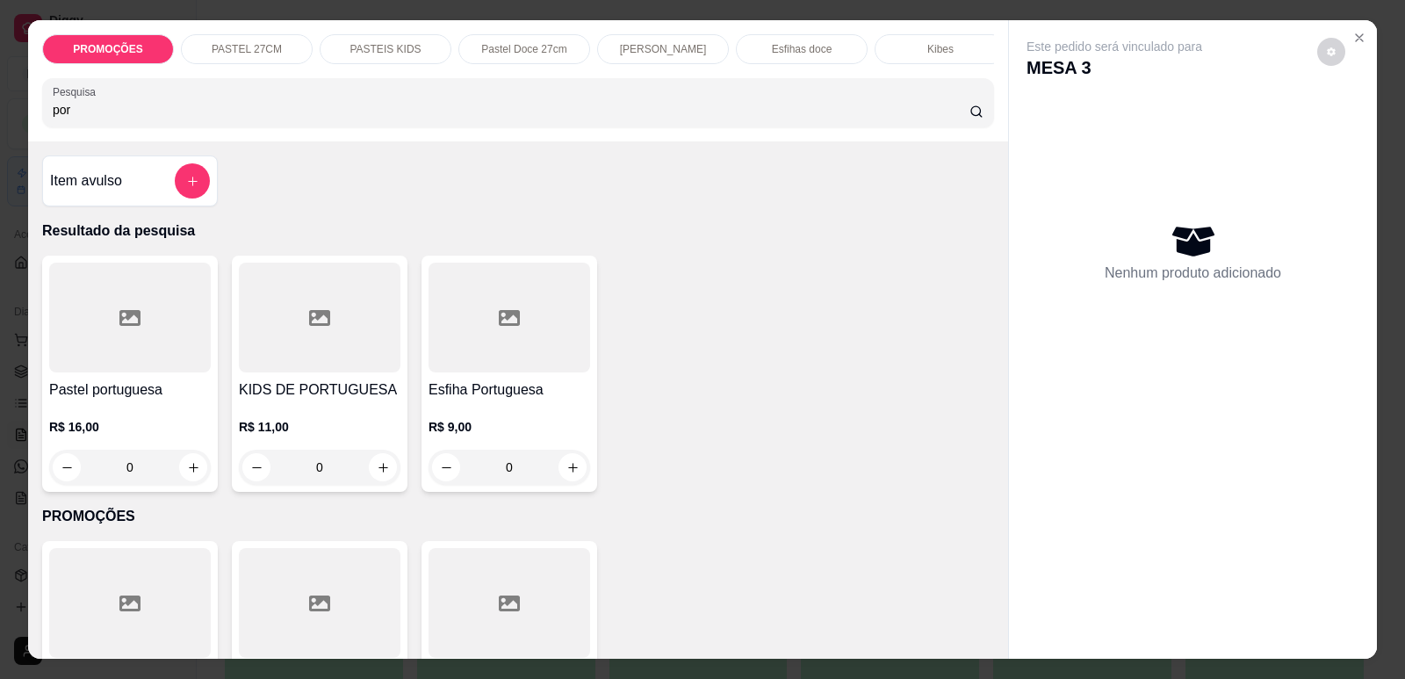
type input "por"
click at [108, 369] on div at bounding box center [130, 318] width 162 height 110
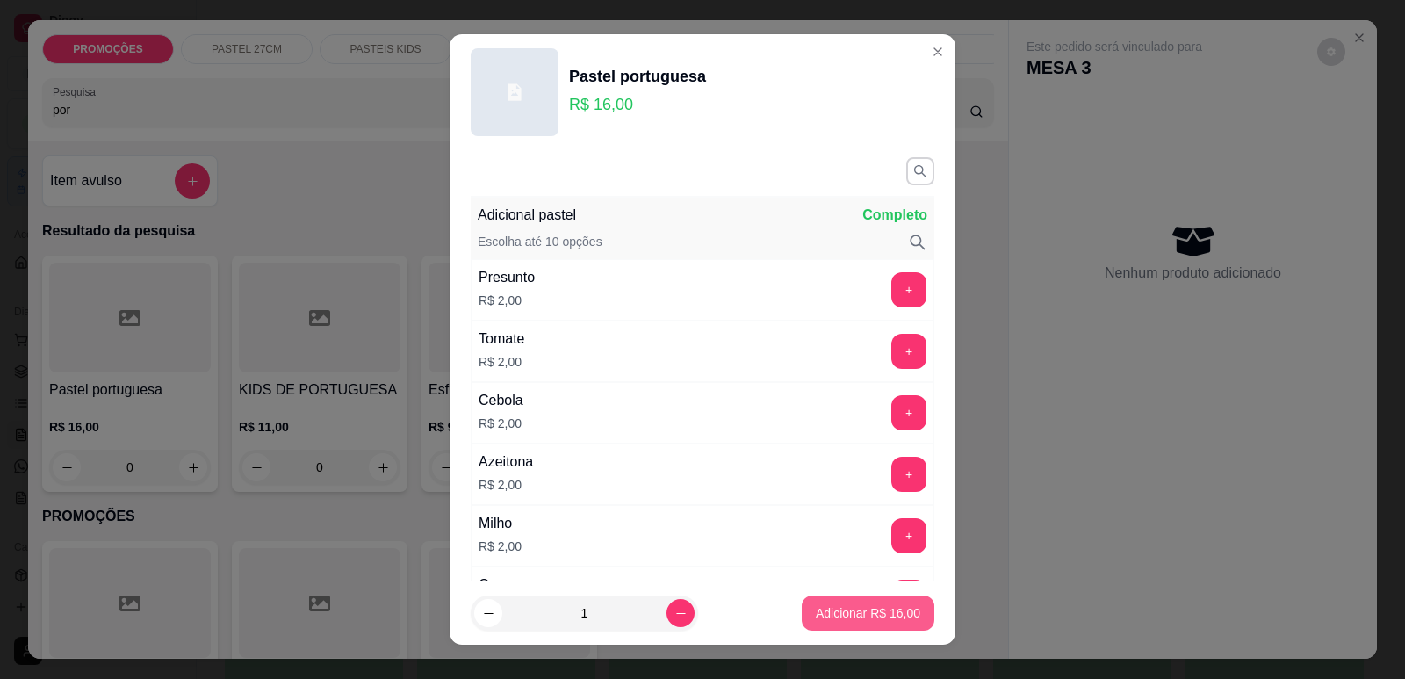
click at [854, 610] on p "Adicionar R$ 16,00" at bounding box center [868, 613] width 104 height 18
type input "1"
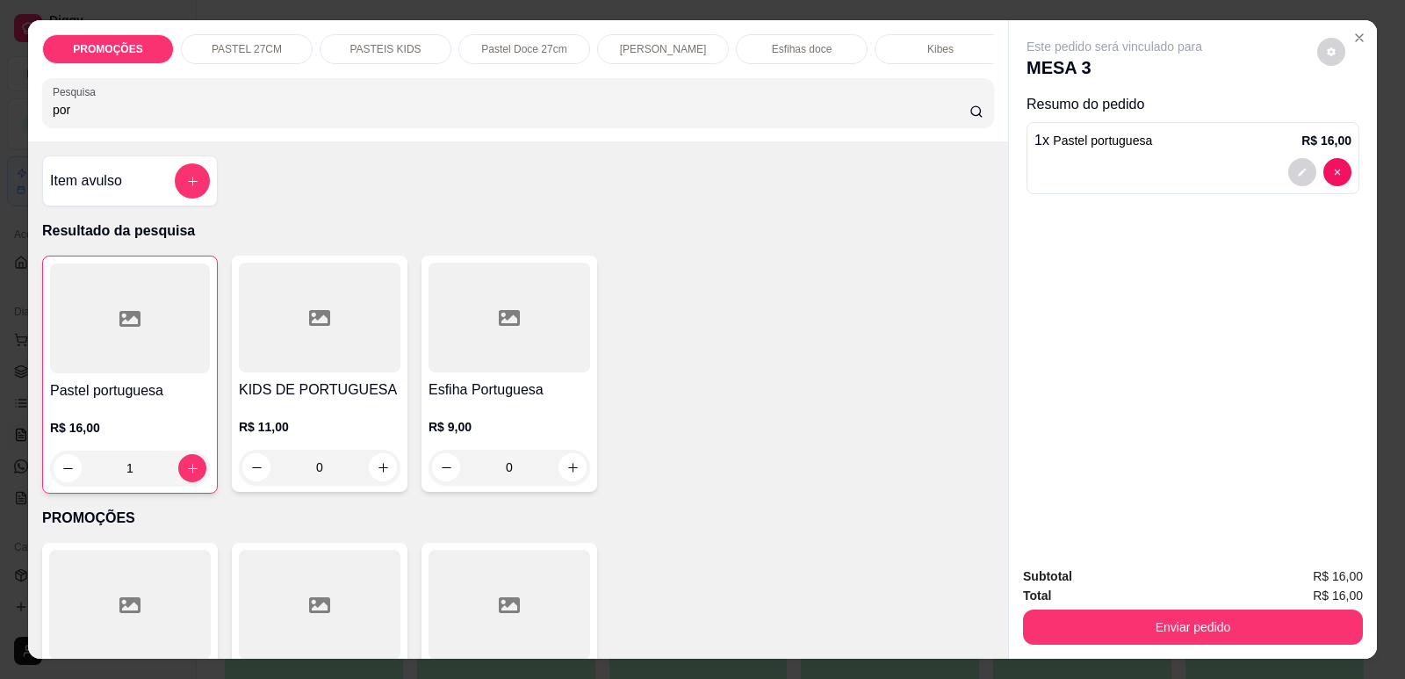
click at [2, 125] on div "PROMOÇÕES PASTEL 27CM PASTEIS KIDS Pastel Doce 27cm Esfihas Salgadas Esfihas do…" at bounding box center [702, 339] width 1405 height 679
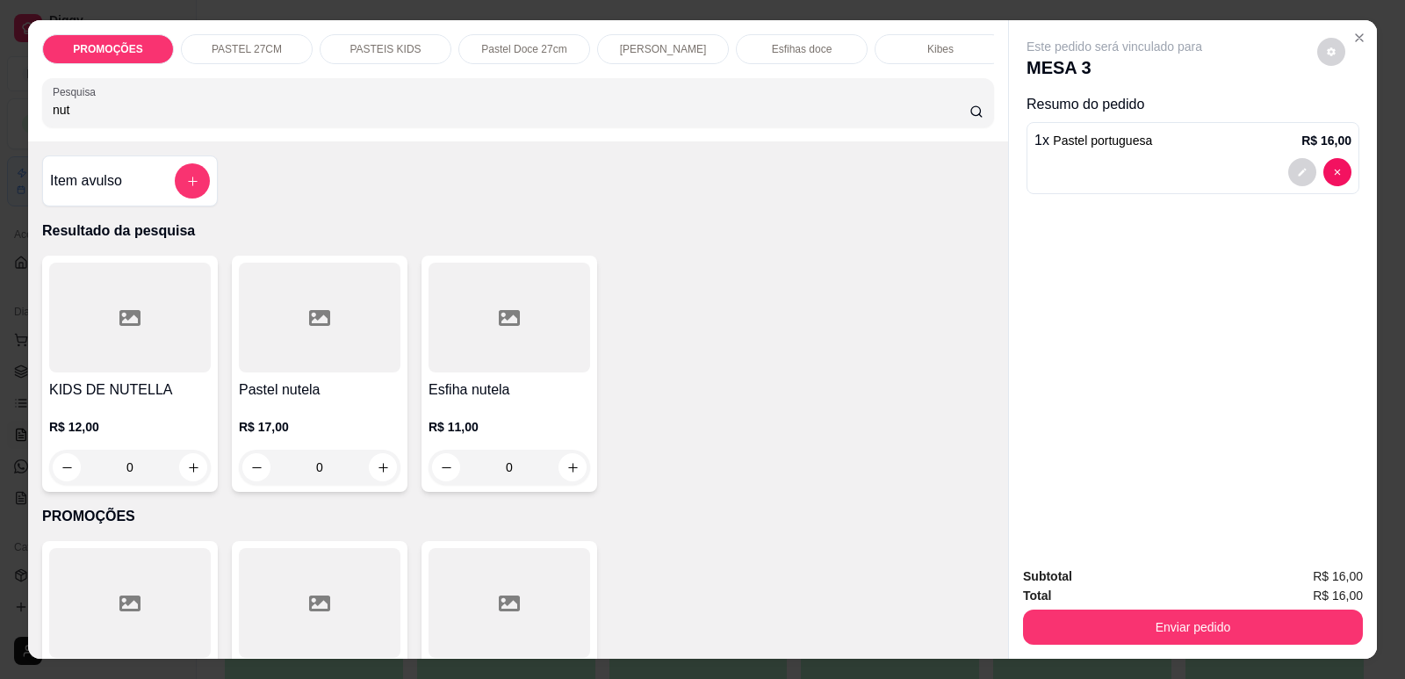
type input "nut"
click at [458, 342] on div at bounding box center [510, 318] width 162 height 110
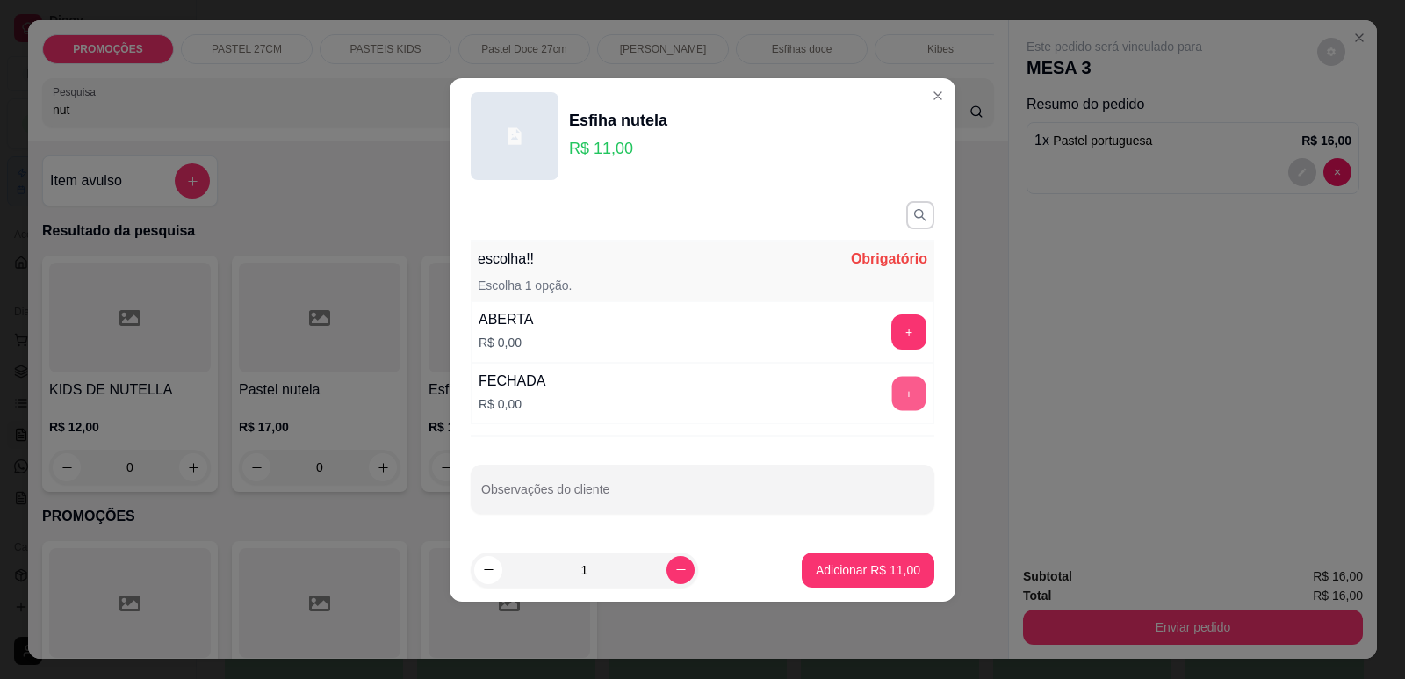
click at [895, 399] on button "+" at bounding box center [909, 393] width 34 height 34
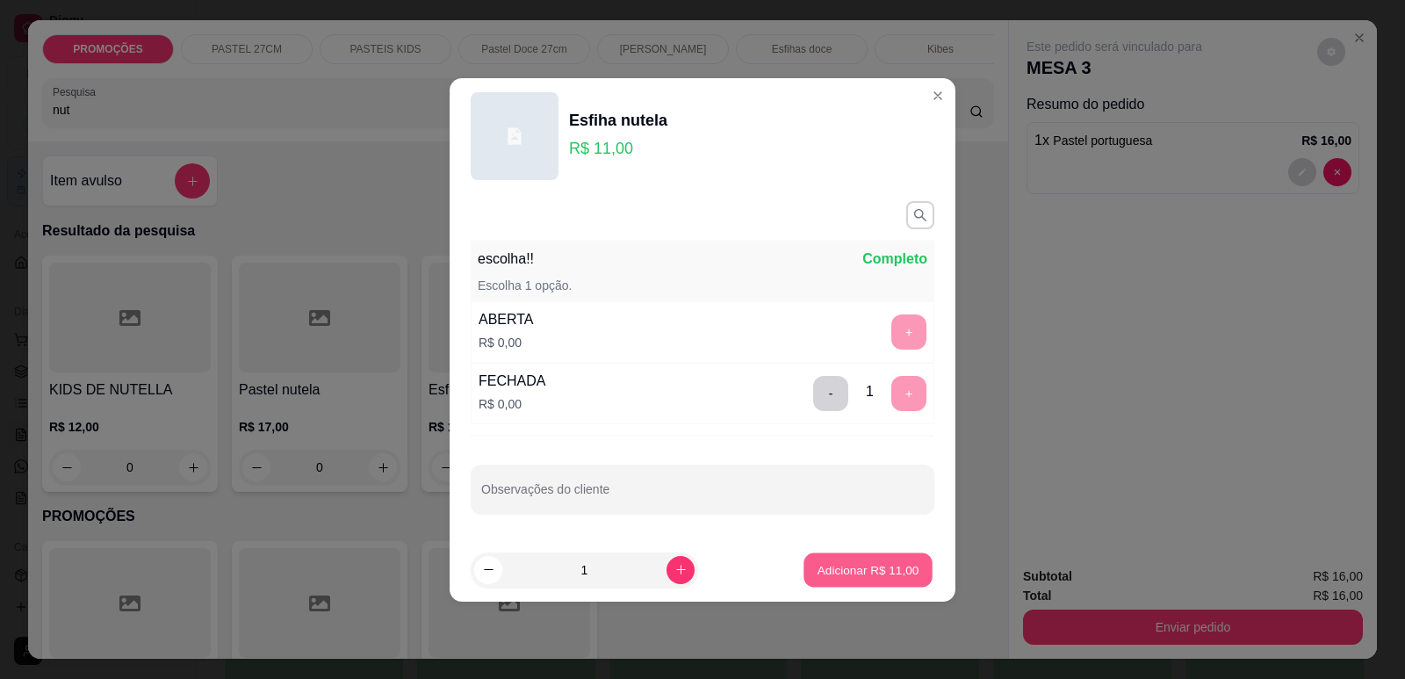
click at [883, 573] on p "Adicionar R$ 11,00" at bounding box center [869, 569] width 102 height 17
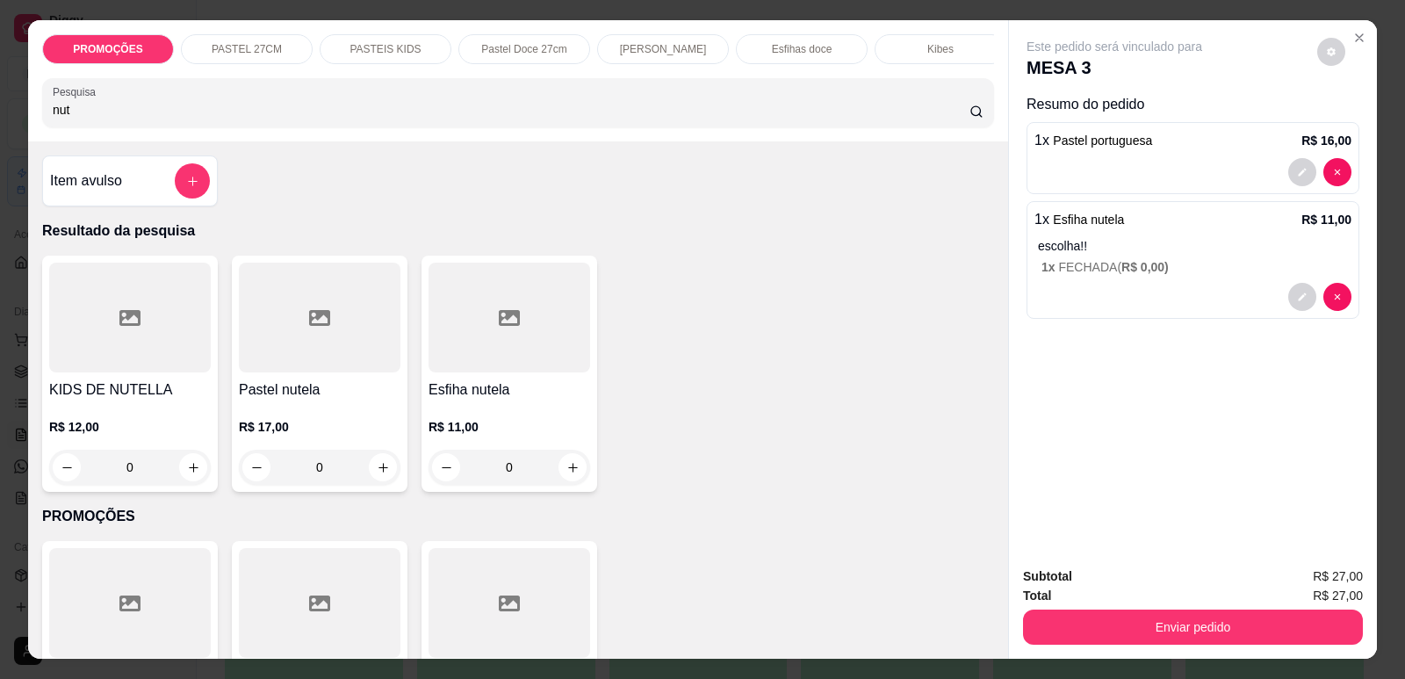
drag, startPoint x: 62, startPoint y: 137, endPoint x: 18, endPoint y: 128, distance: 45.6
click at [18, 128] on div "PROMOÇÕES PASTEL 27CM PASTEIS KIDS Pastel Doce 27cm Esfihas Salgadas Esfihas do…" at bounding box center [702, 339] width 1405 height 679
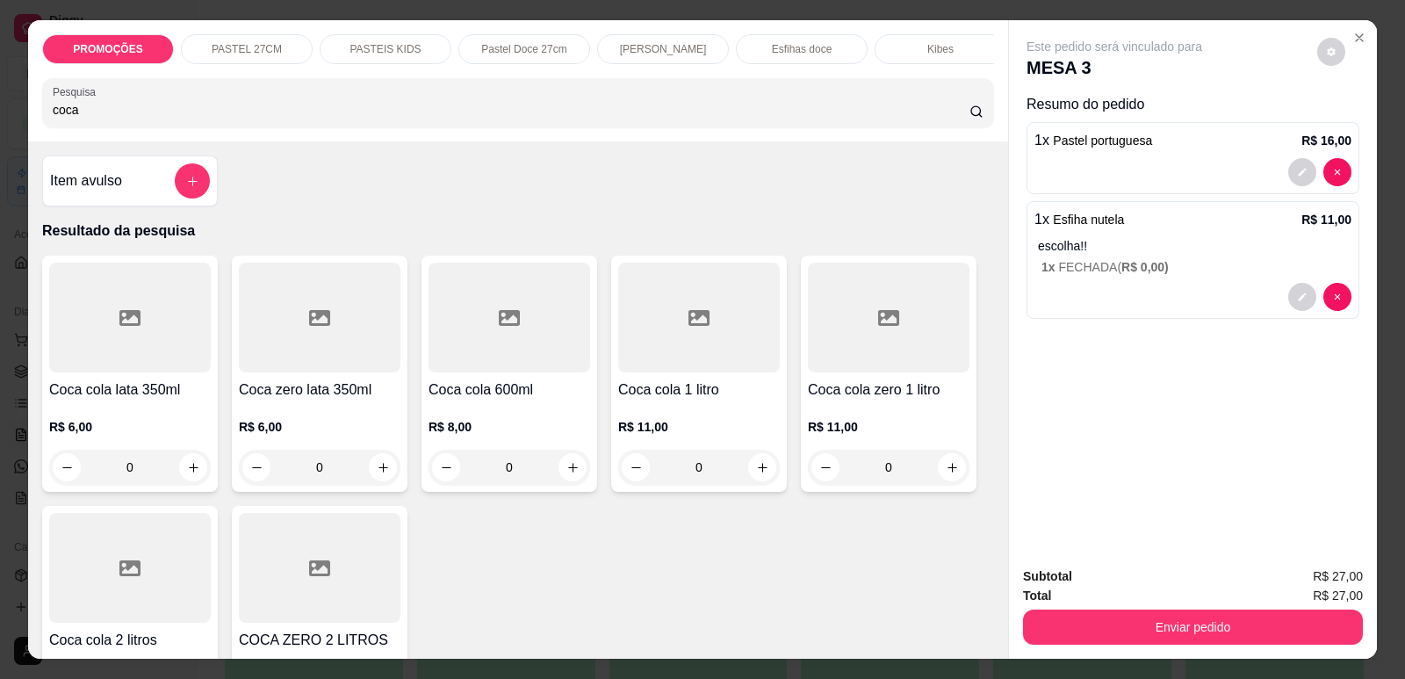
type input "coca"
click at [97, 371] on div at bounding box center [130, 318] width 162 height 110
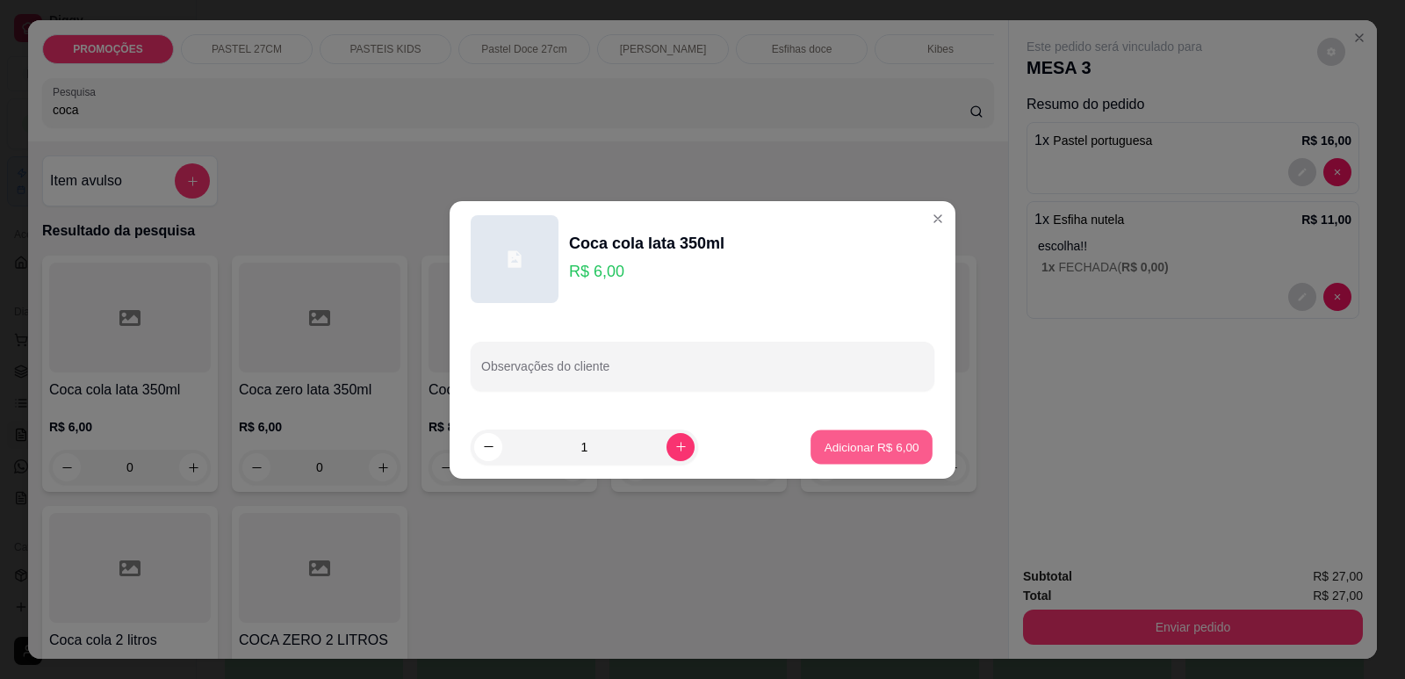
click at [855, 450] on p "Adicionar R$ 6,00" at bounding box center [871, 446] width 95 height 17
type input "1"
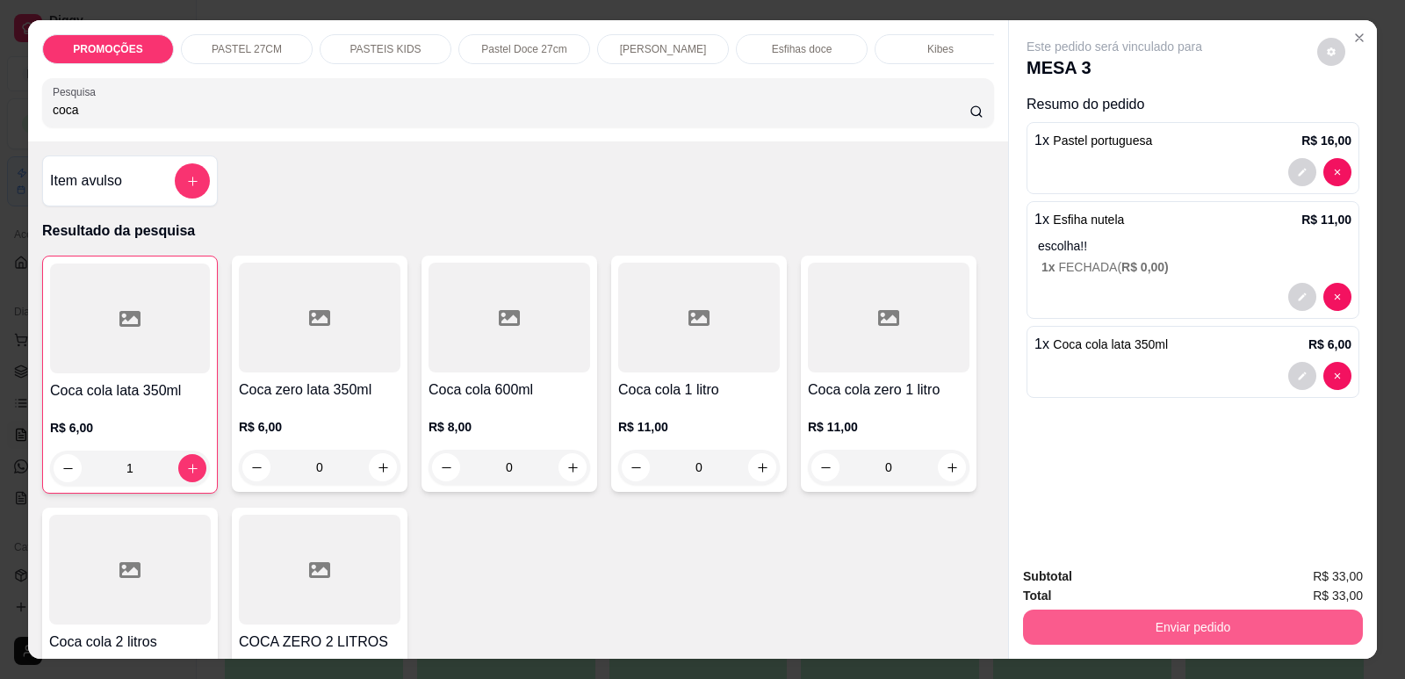
click at [1298, 623] on button "Enviar pedido" at bounding box center [1193, 626] width 340 height 35
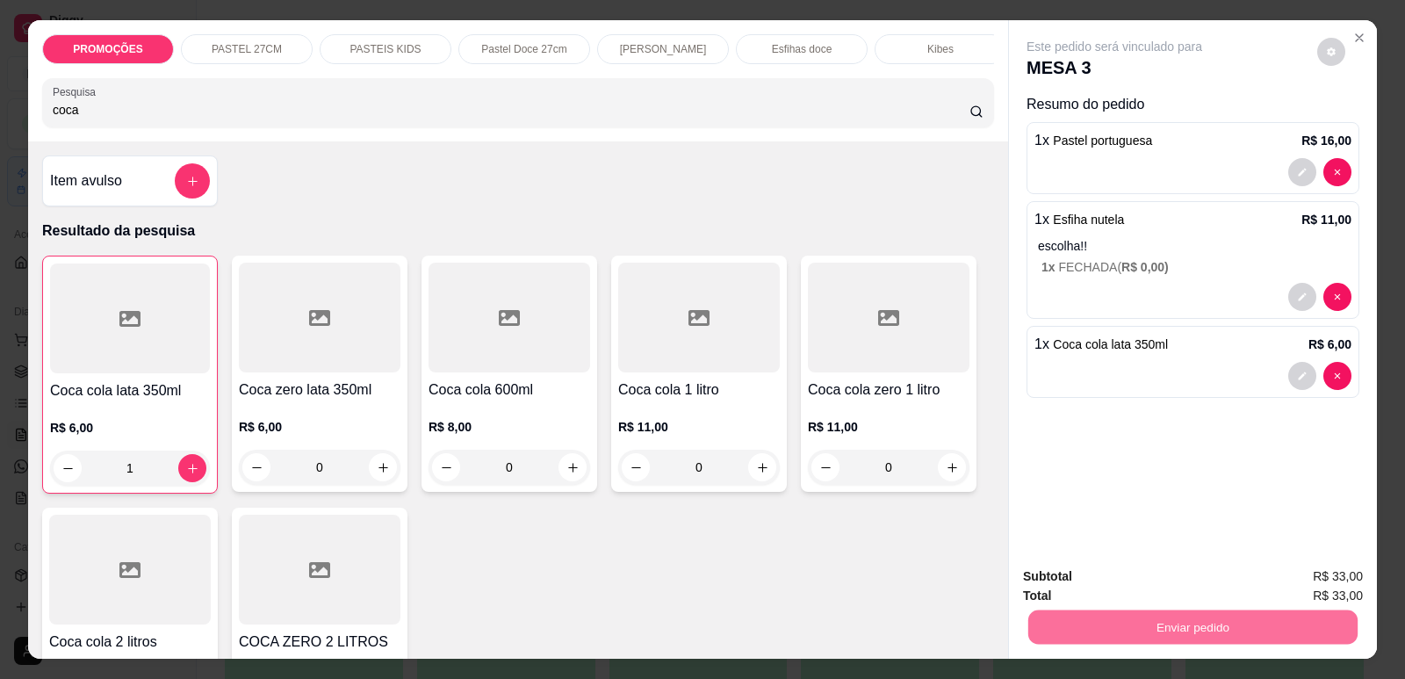
click at [1329, 579] on button "Enviar pedido" at bounding box center [1317, 583] width 97 height 32
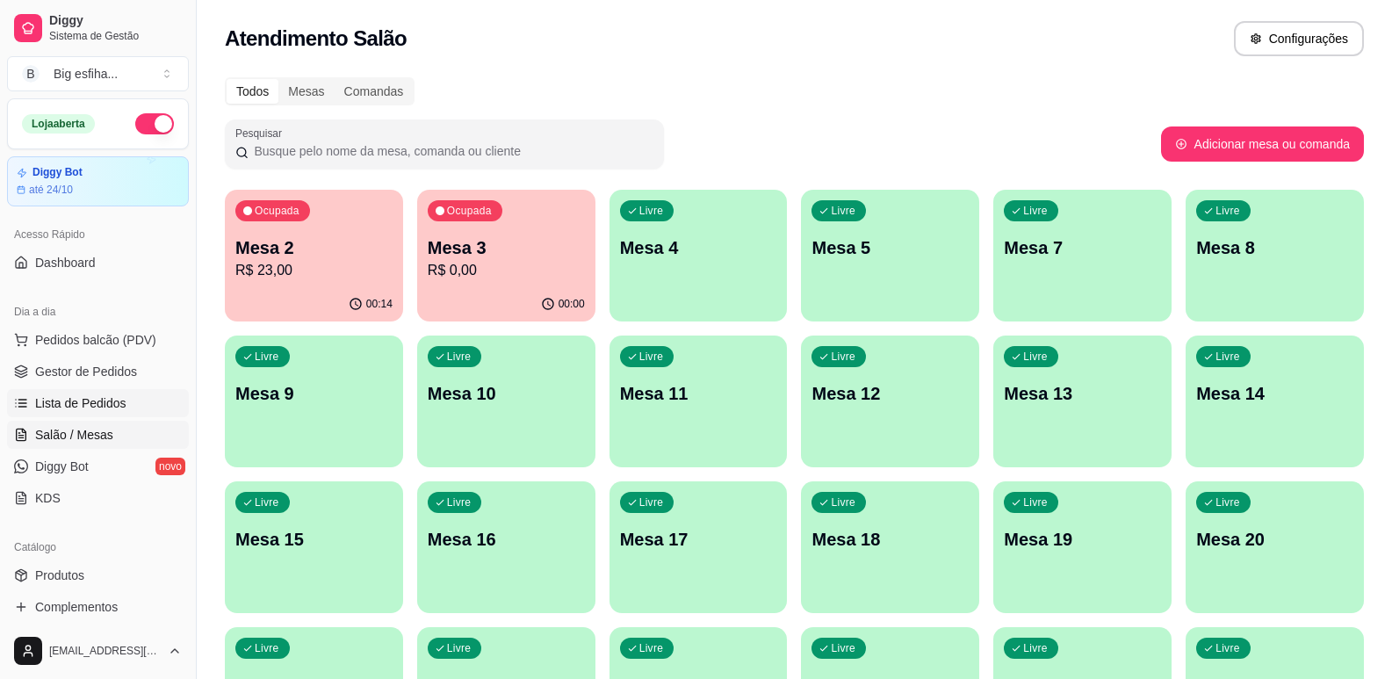
click at [104, 399] on span "Lista de Pedidos" at bounding box center [80, 403] width 91 height 18
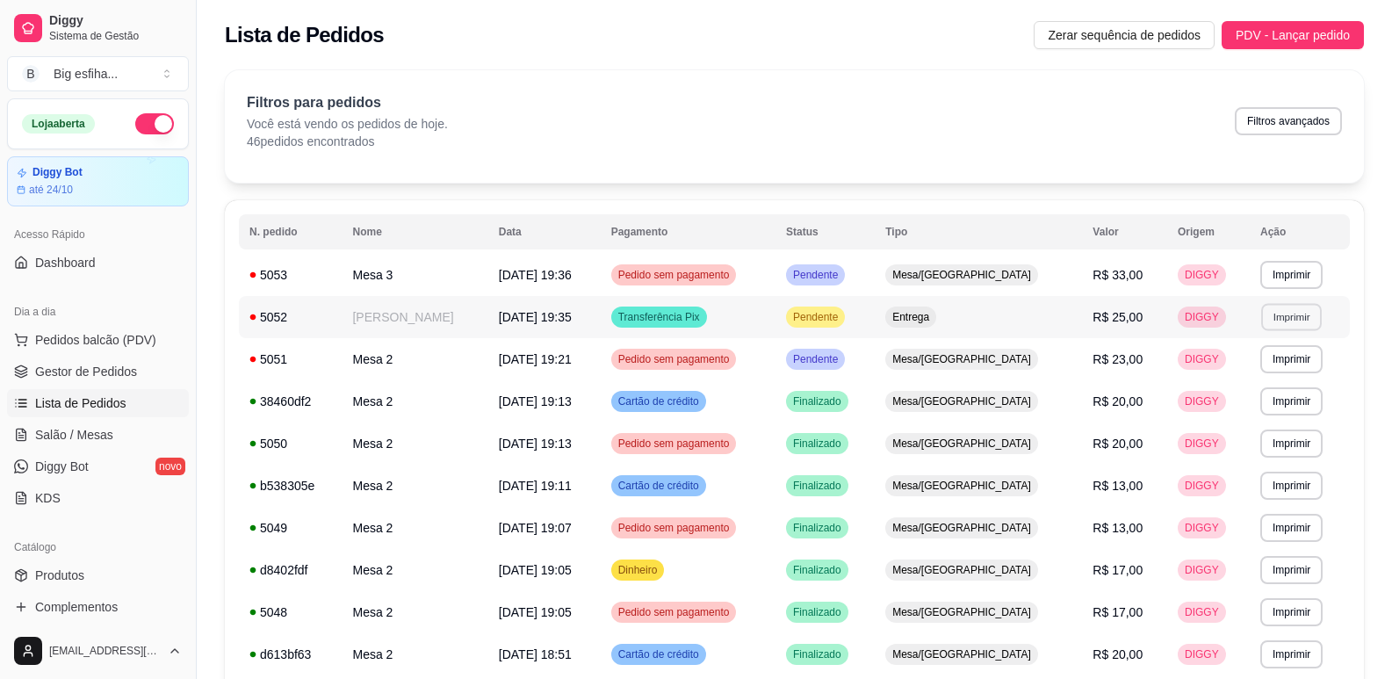
click at [1270, 313] on button "Imprimir" at bounding box center [1291, 316] width 61 height 27
click at [1278, 383] on button "IMPRESSORA" at bounding box center [1252, 377] width 123 height 27
click at [119, 422] on link "Salão / Mesas" at bounding box center [98, 435] width 182 height 28
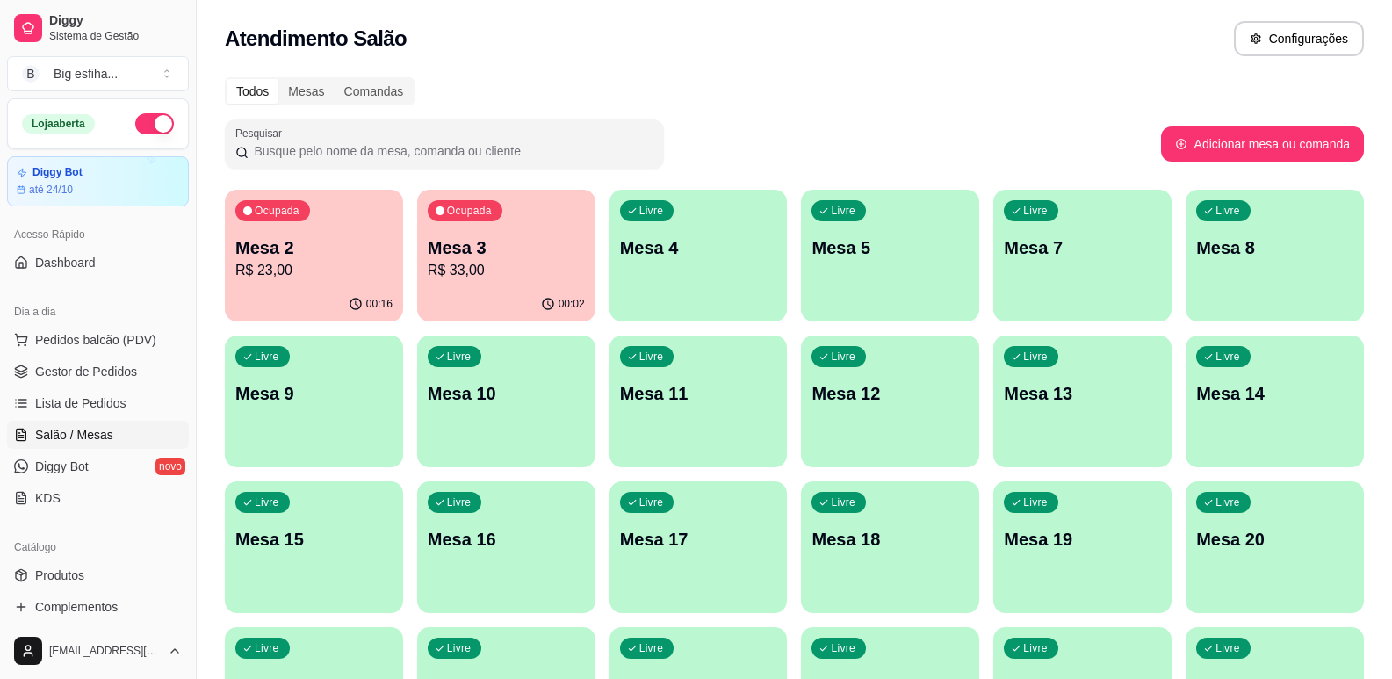
click at [767, 278] on div "Livre Mesa 4" at bounding box center [698, 245] width 178 height 111
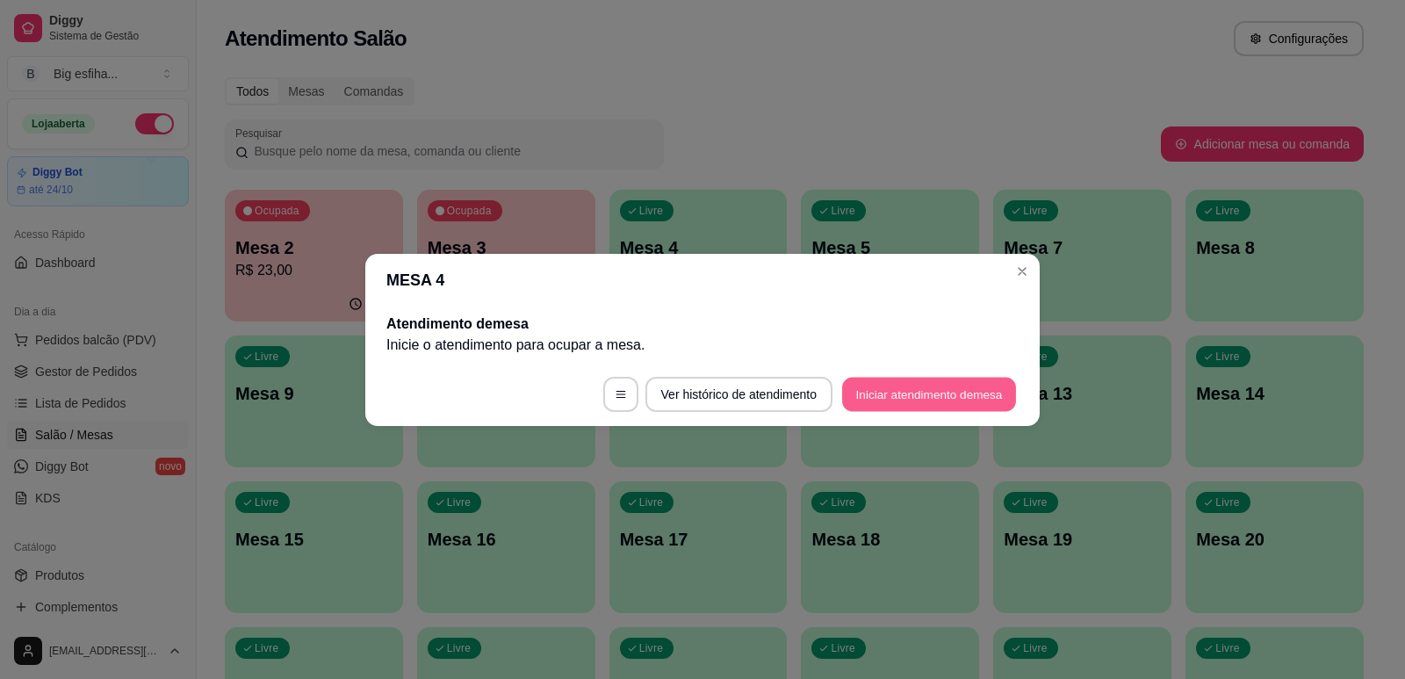
click at [902, 389] on button "Iniciar atendimento de mesa" at bounding box center [929, 394] width 174 height 34
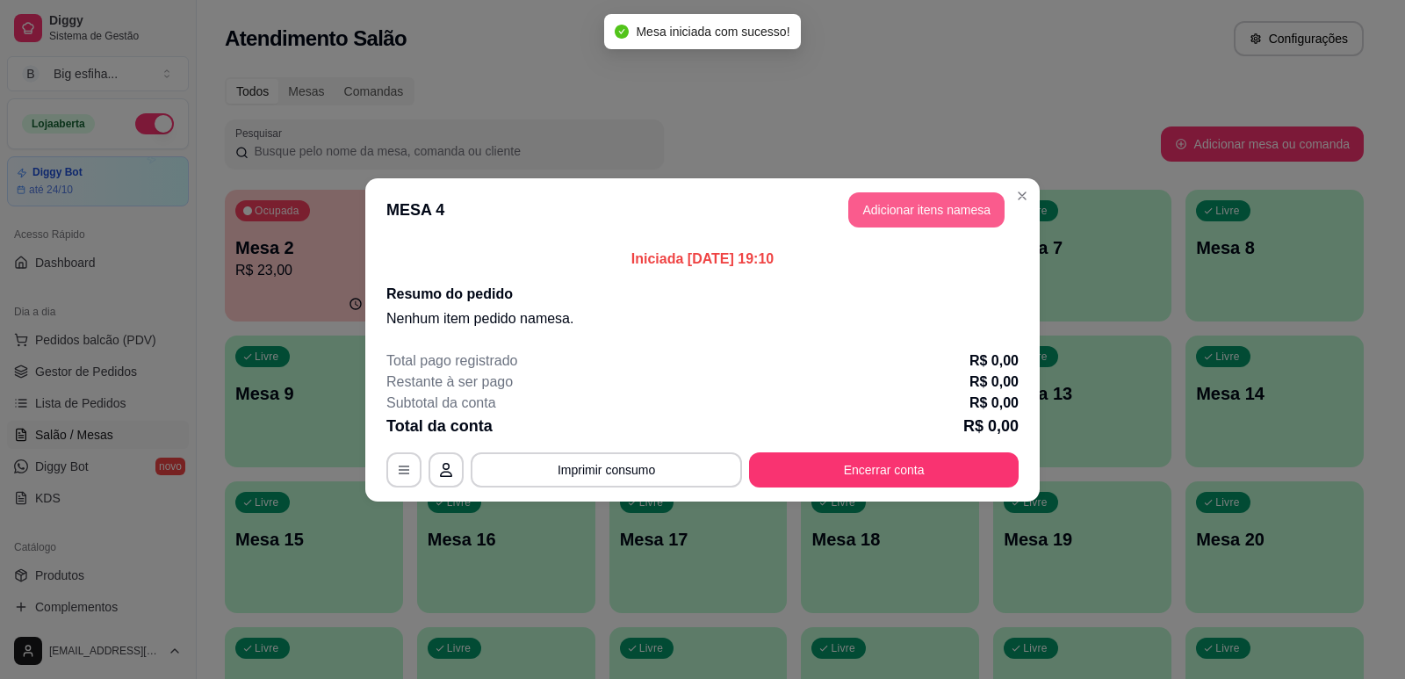
click at [928, 219] on button "Adicionar itens na mesa" at bounding box center [926, 209] width 156 height 35
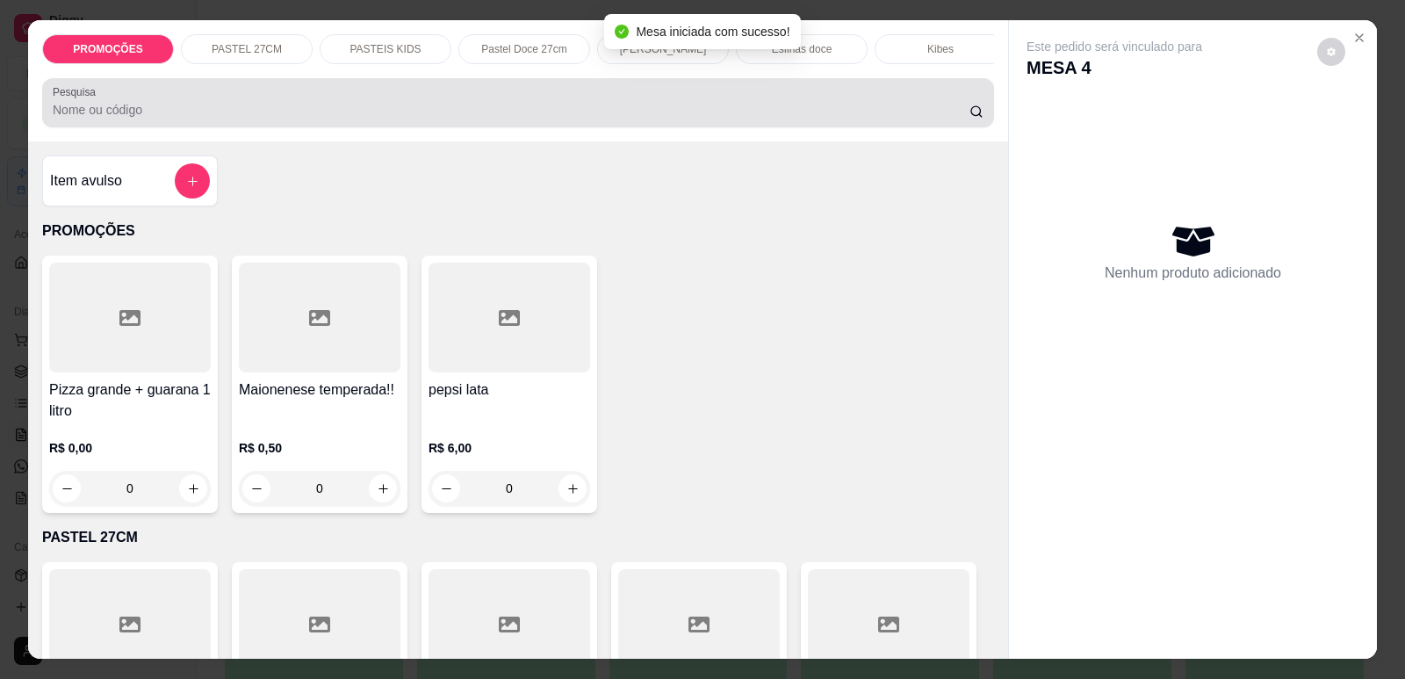
click at [749, 119] on input "Pesquisa" at bounding box center [511, 110] width 917 height 18
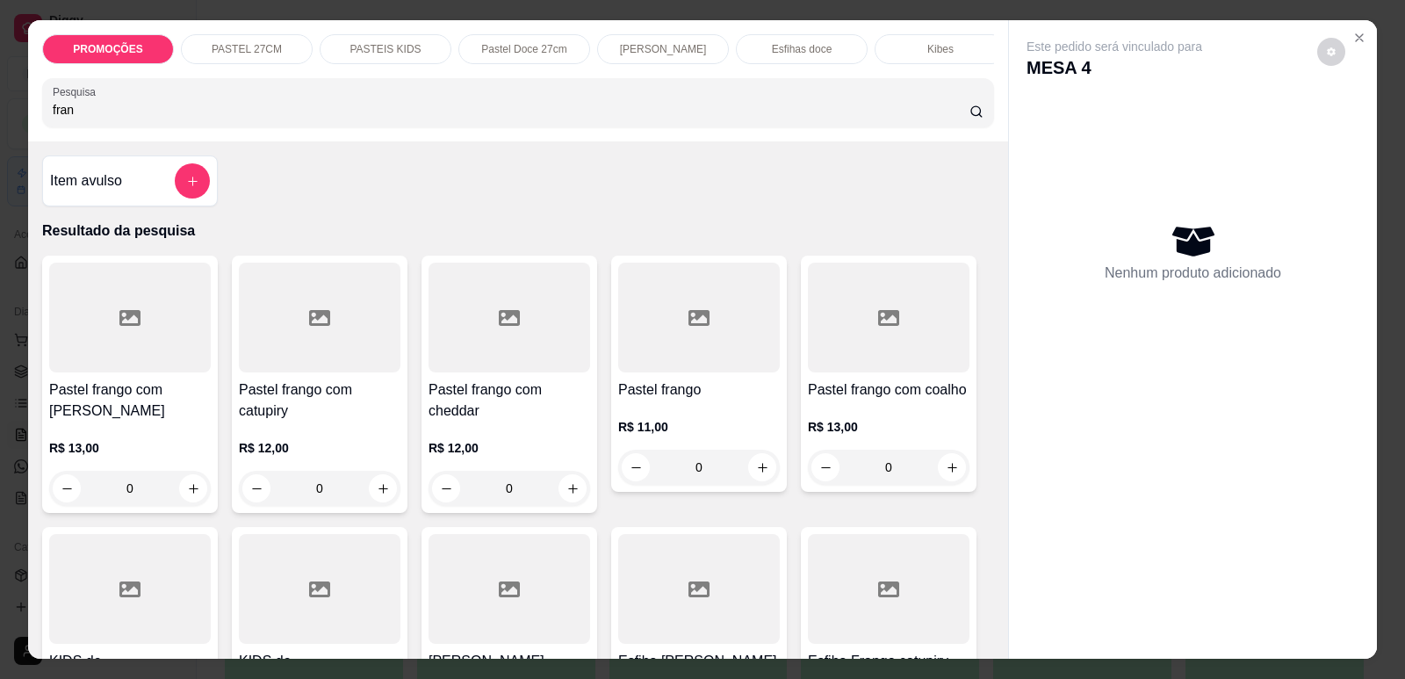
type input "fran"
click at [109, 360] on div at bounding box center [130, 318] width 162 height 110
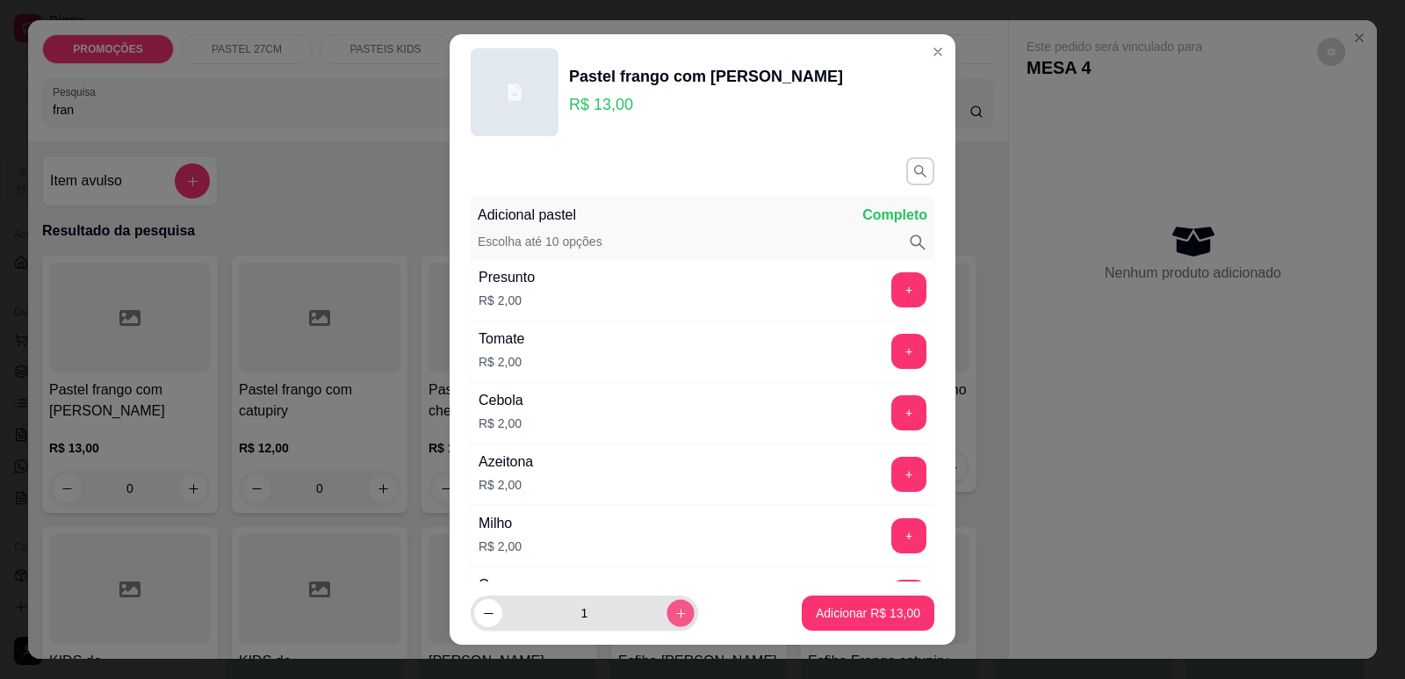
click at [667, 609] on button "increase-product-quantity" at bounding box center [680, 613] width 27 height 27
type input "2"
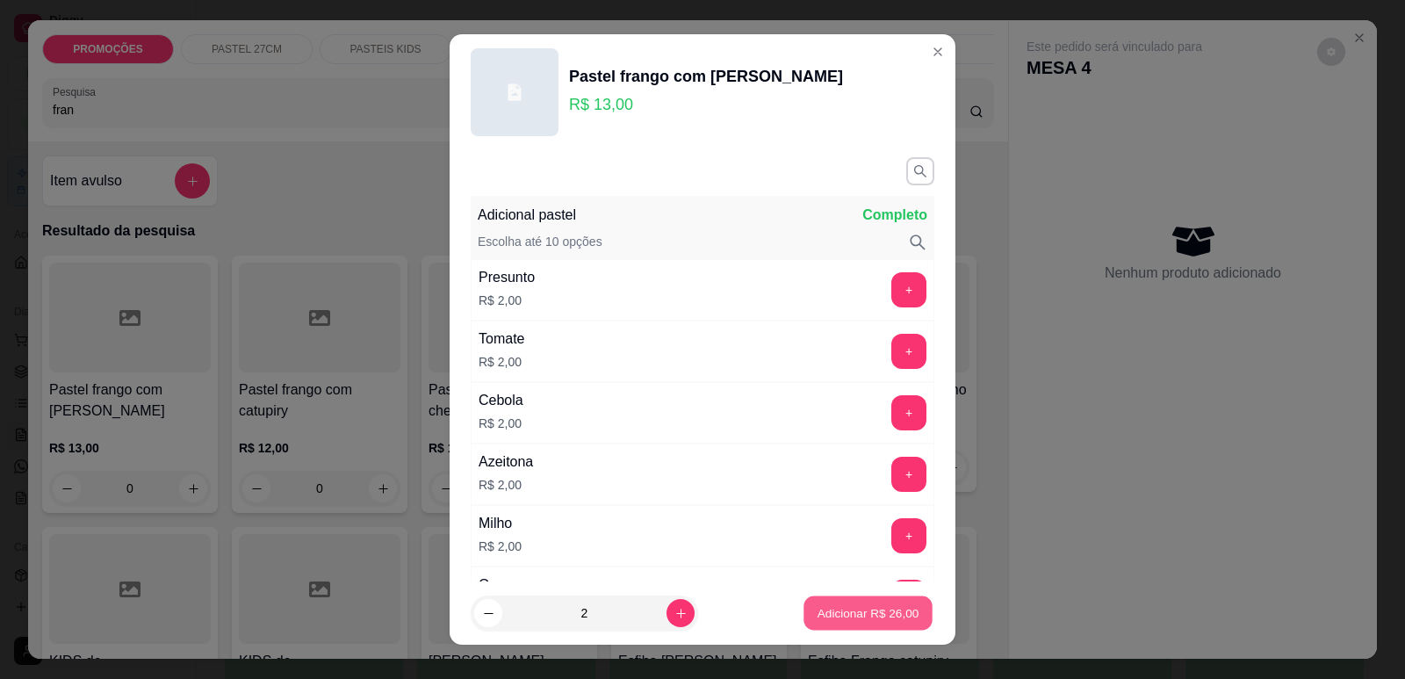
click at [863, 605] on p "Adicionar R$ 26,00" at bounding box center [869, 613] width 102 height 17
type input "2"
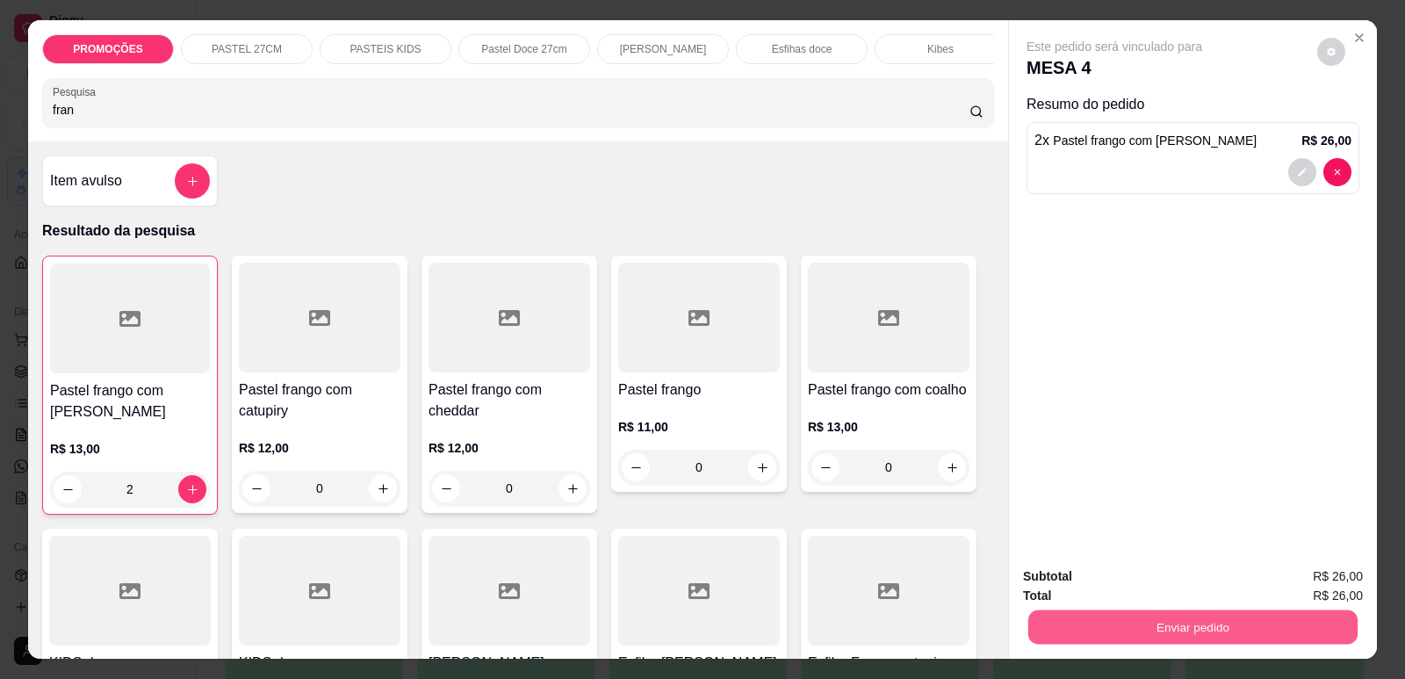
click at [1189, 623] on button "Enviar pedido" at bounding box center [1192, 626] width 329 height 34
click at [1283, 584] on button "Enviar pedido" at bounding box center [1317, 583] width 99 height 33
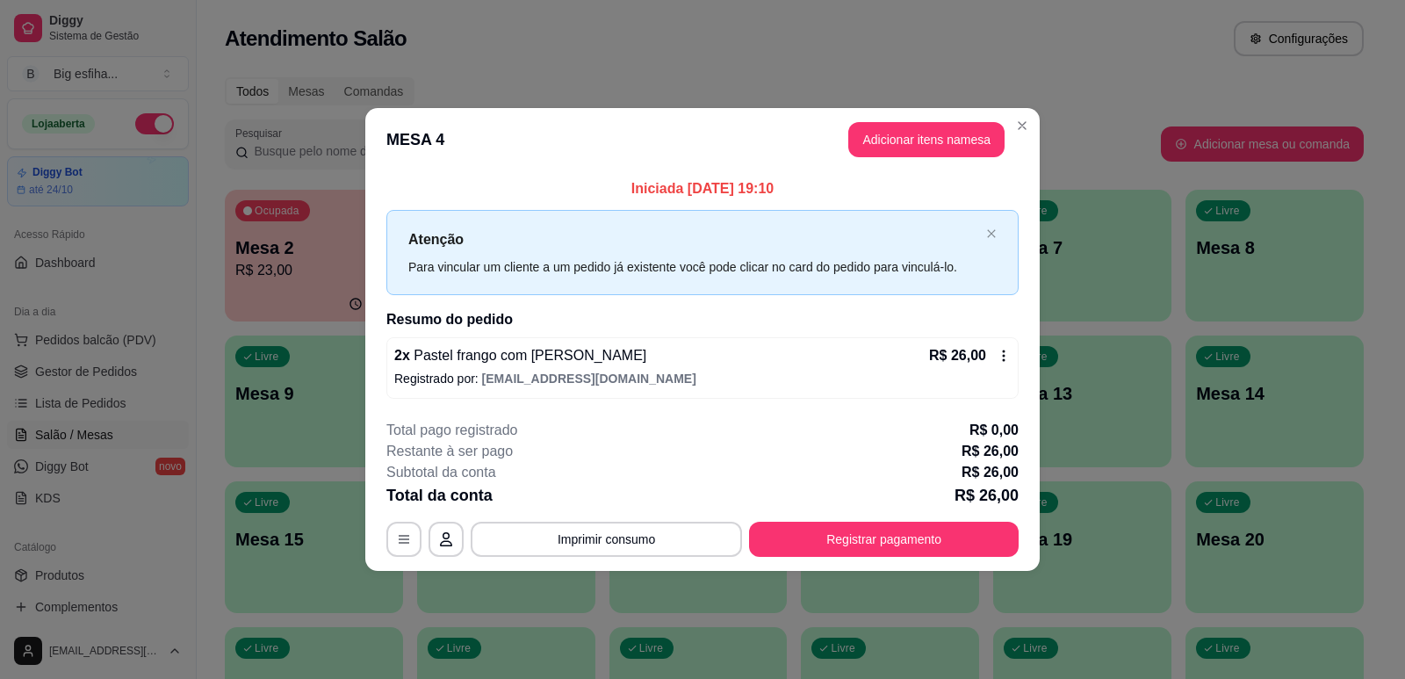
click at [370, 384] on div "Iniciada [DATE] 19:10 Atenção Para vincular um cliente a um pedido já existente…" at bounding box center [702, 288] width 674 height 234
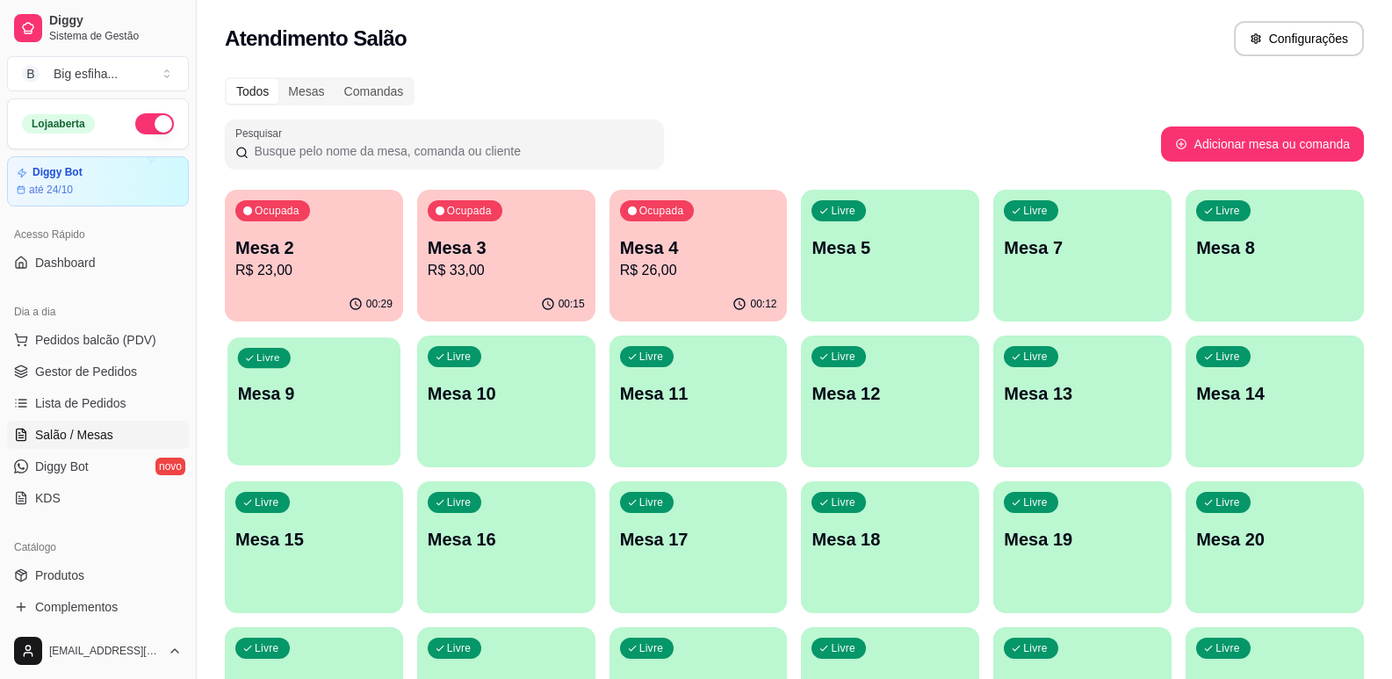
click at [347, 383] on p "Mesa 9" at bounding box center [314, 394] width 152 height 24
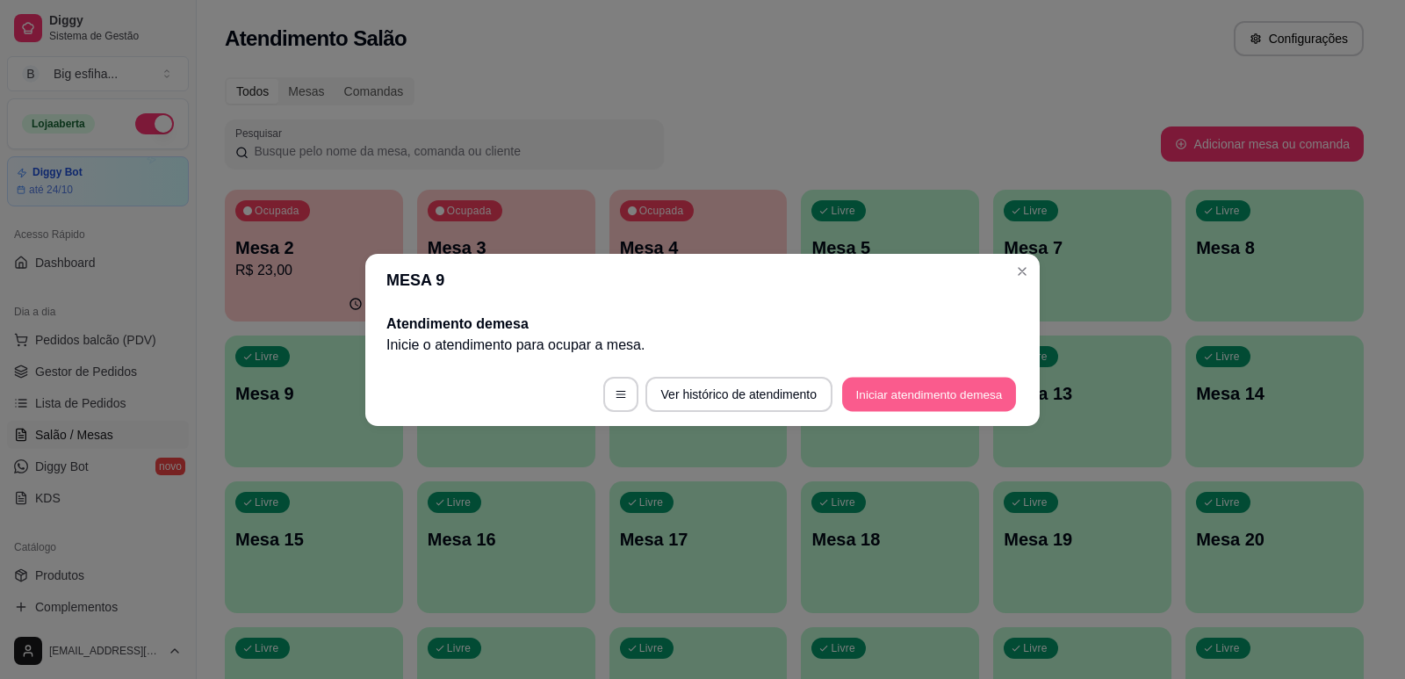
click at [897, 399] on button "Iniciar atendimento de mesa" at bounding box center [929, 394] width 174 height 34
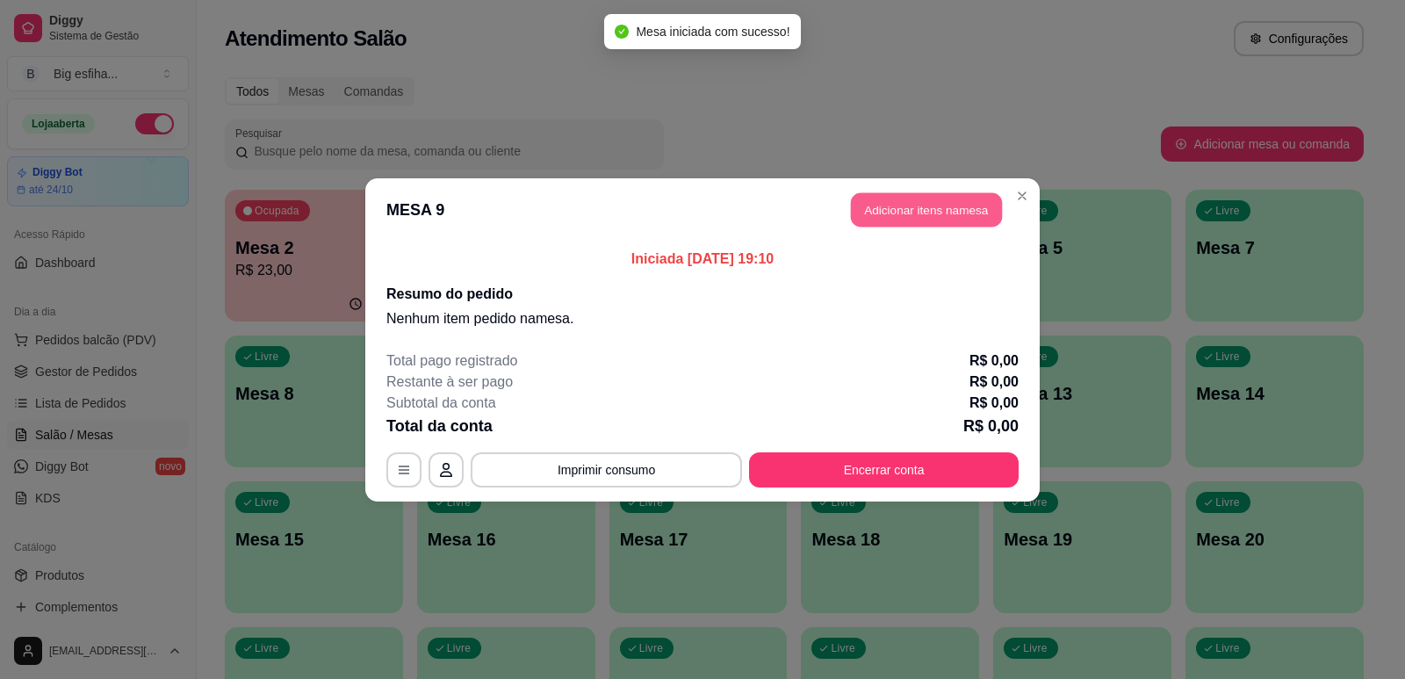
click at [907, 211] on button "Adicionar itens na mesa" at bounding box center [926, 209] width 151 height 34
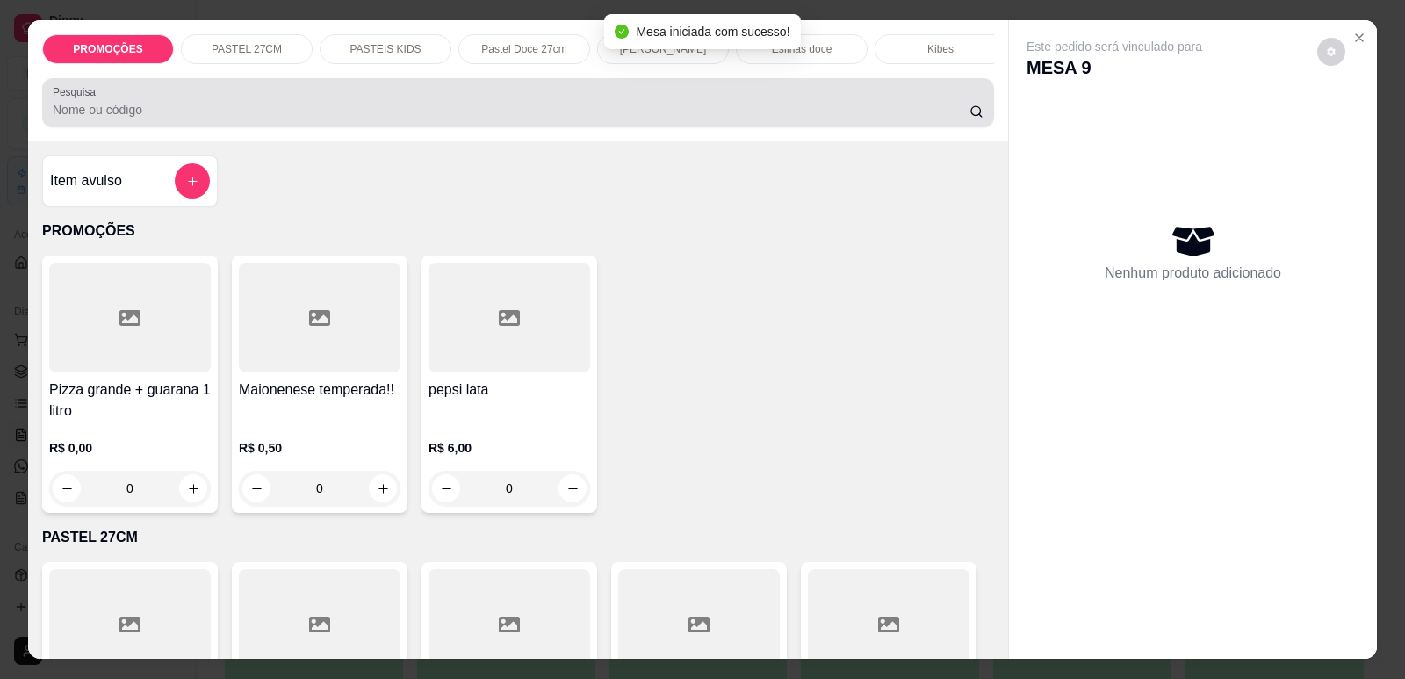
click at [762, 119] on input "Pesquisa" at bounding box center [511, 110] width 917 height 18
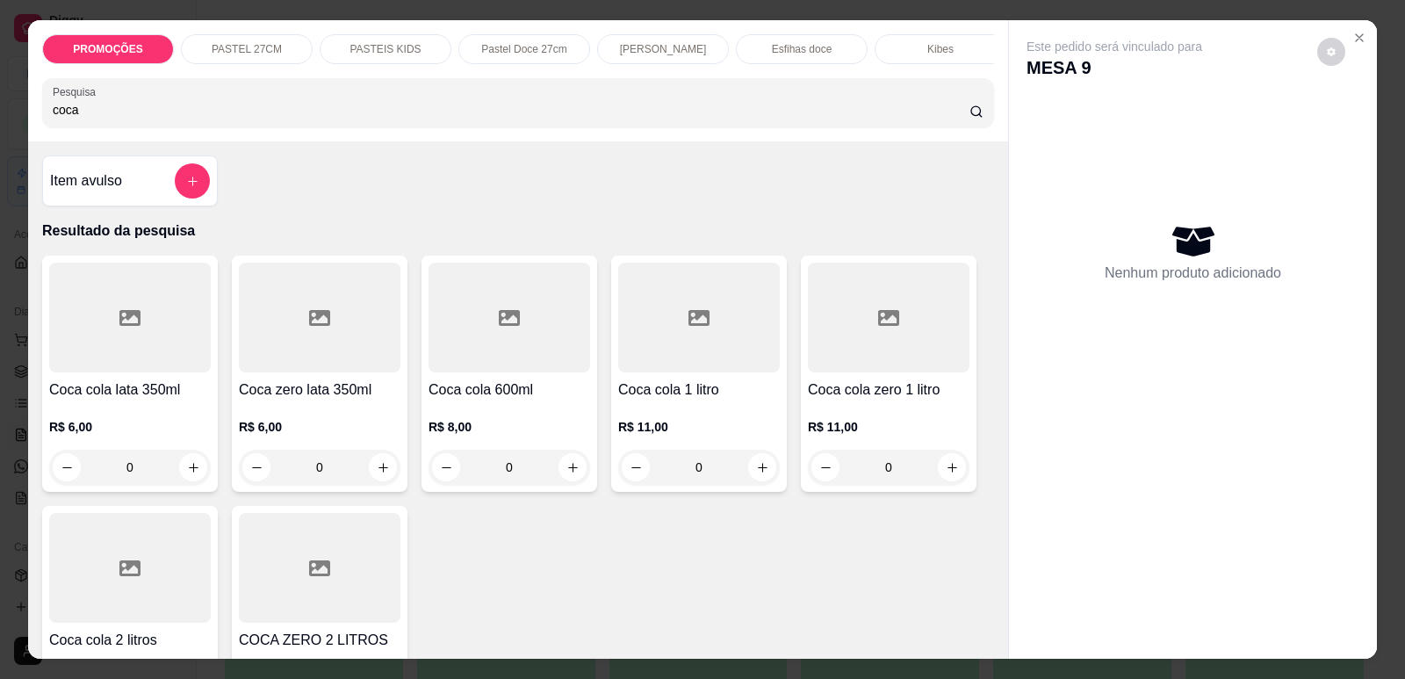
type input "coca"
click at [245, 372] on div at bounding box center [320, 318] width 162 height 110
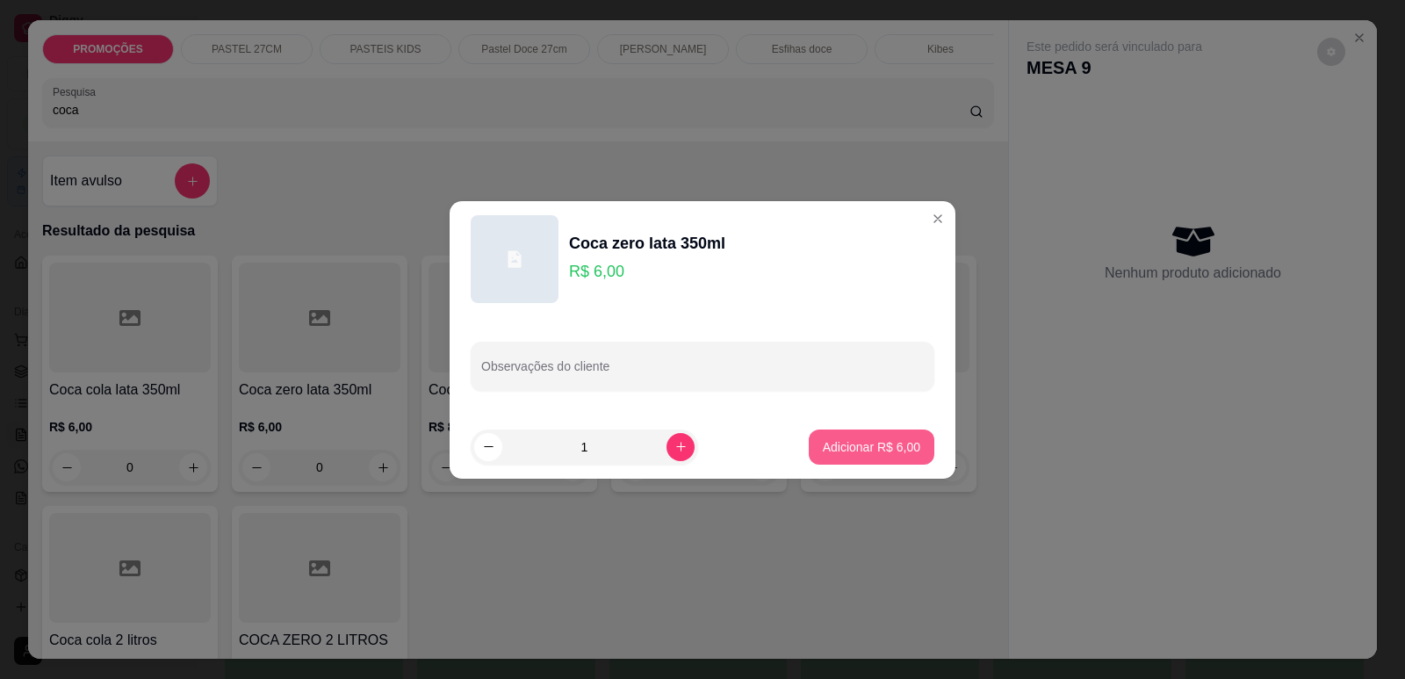
click at [882, 451] on p "Adicionar R$ 6,00" at bounding box center [871, 447] width 97 height 18
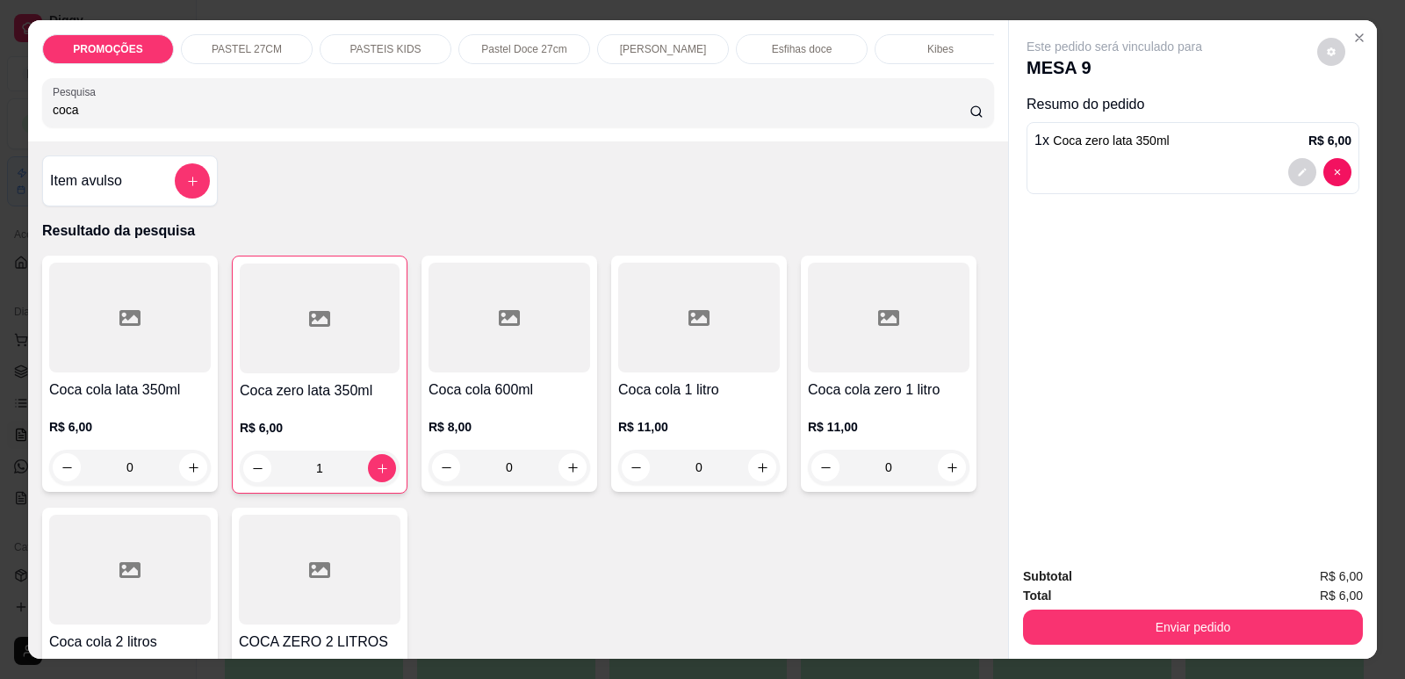
type input "1"
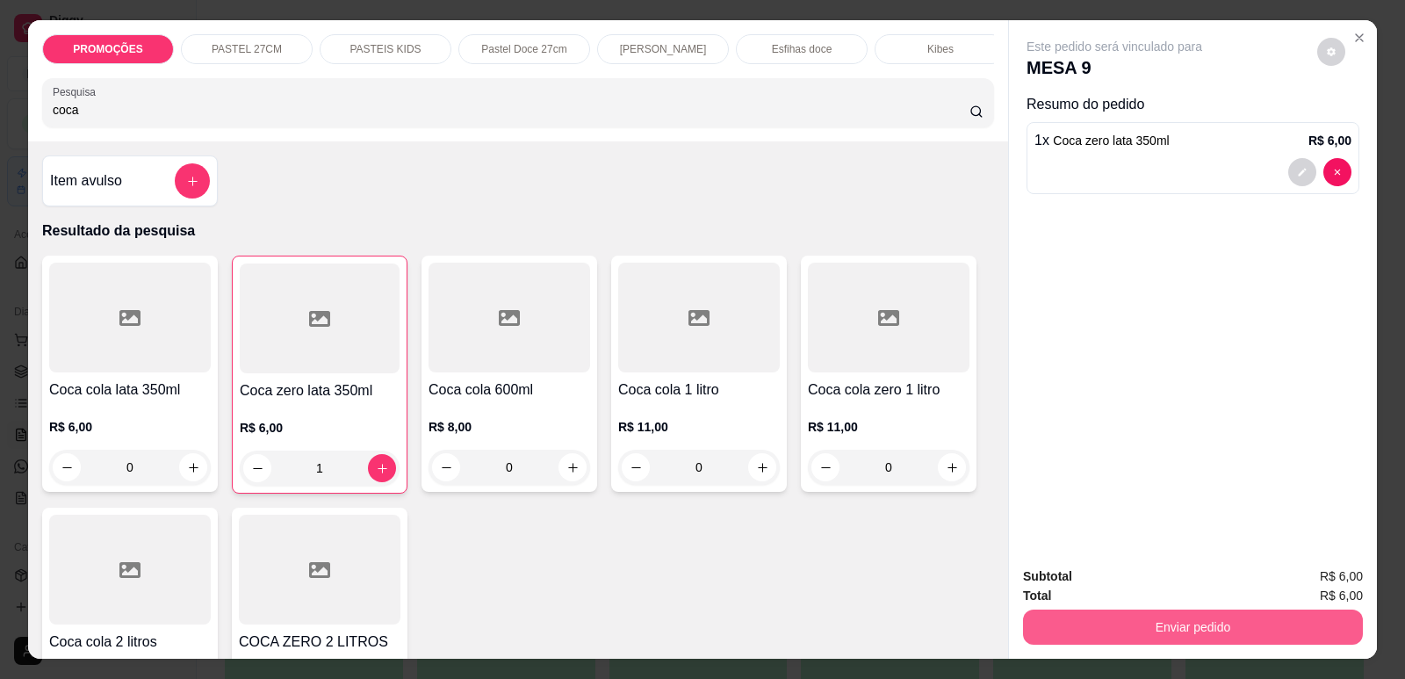
click at [1178, 619] on button "Enviar pedido" at bounding box center [1193, 626] width 340 height 35
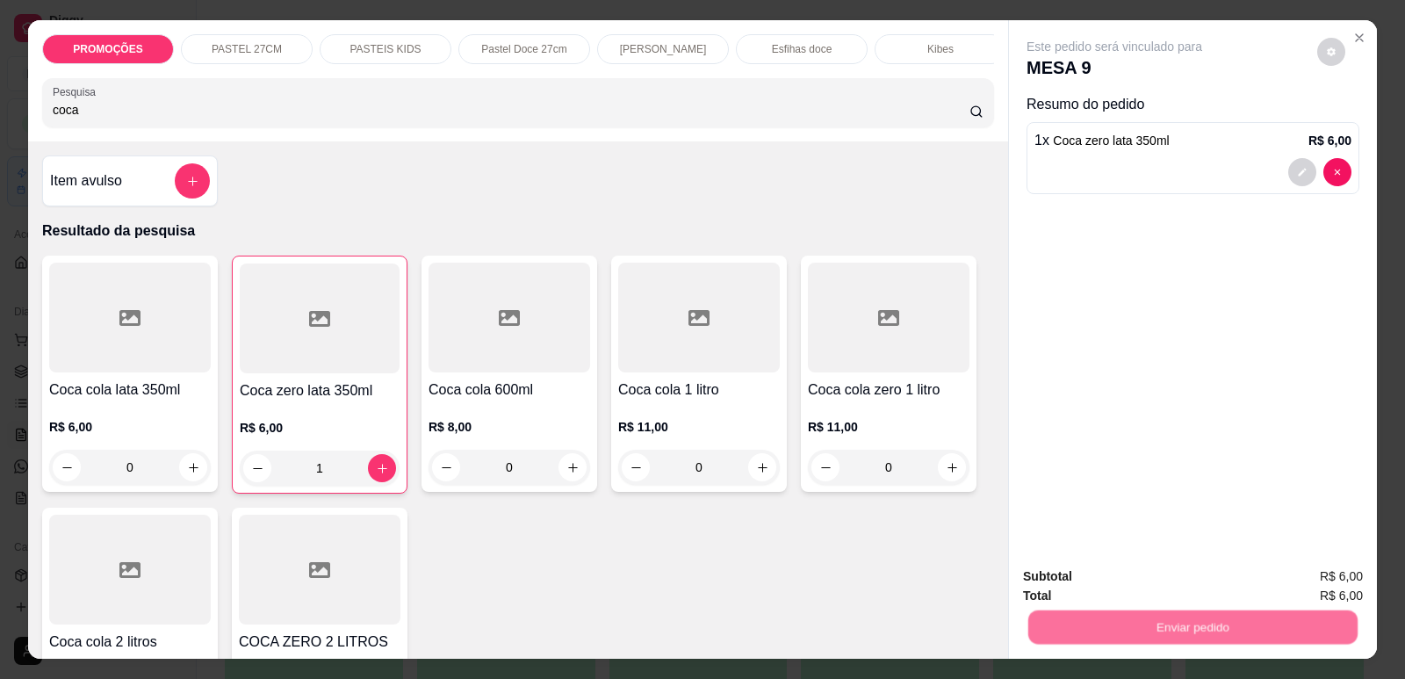
click at [1312, 583] on button "Enviar pedido" at bounding box center [1317, 583] width 97 height 32
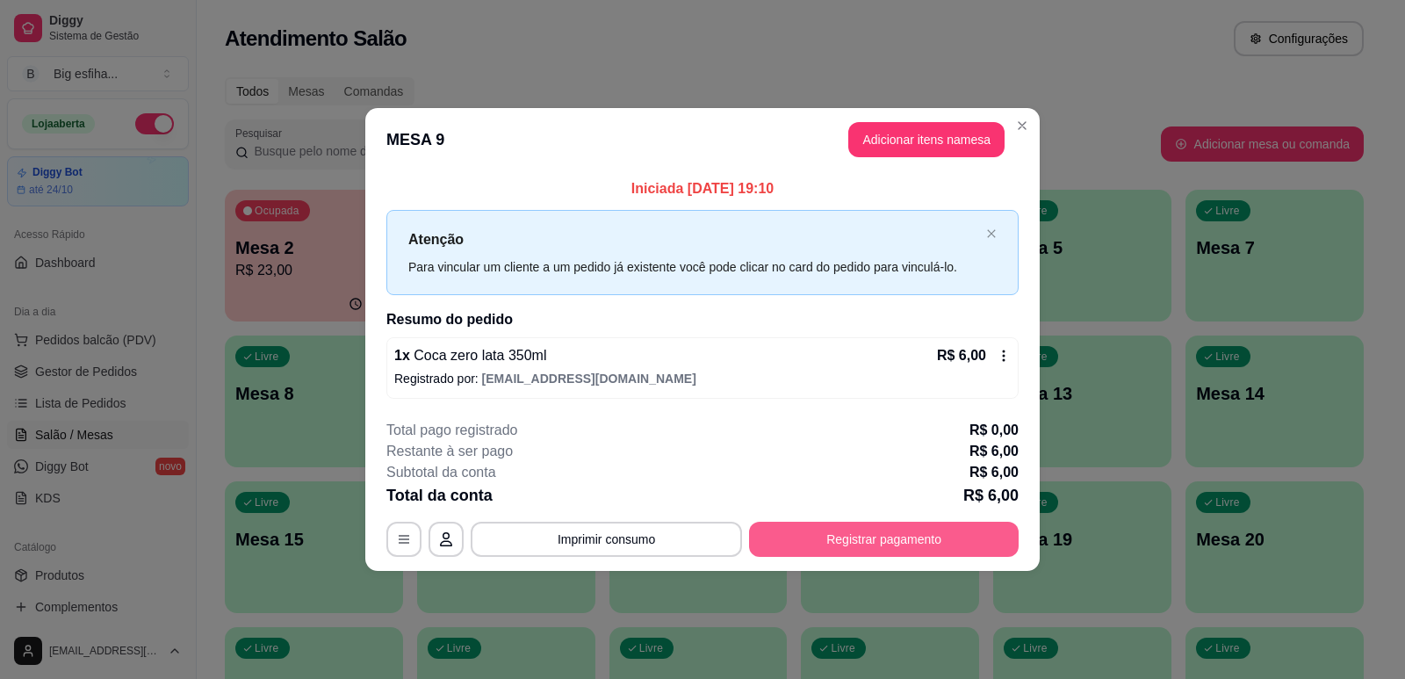
click at [955, 544] on button "Registrar pagamento" at bounding box center [884, 539] width 270 height 35
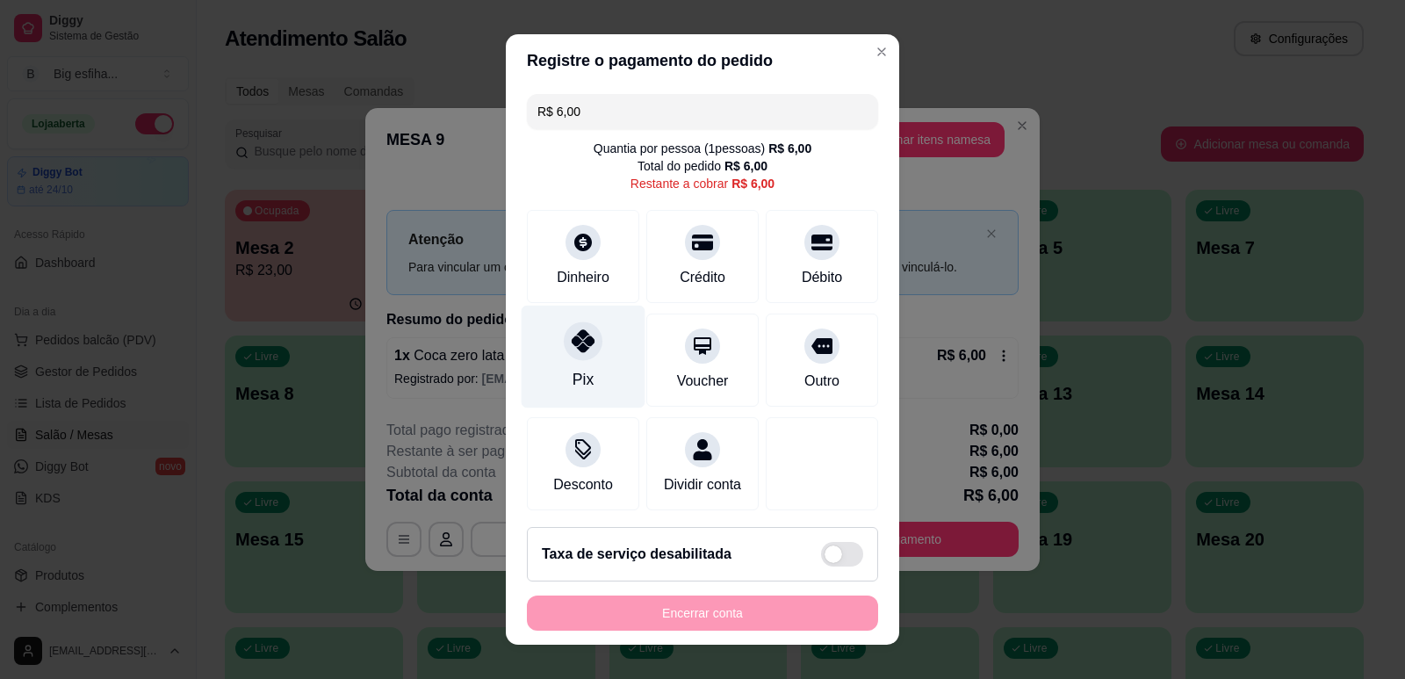
click at [563, 329] on div "Pix" at bounding box center [584, 356] width 124 height 103
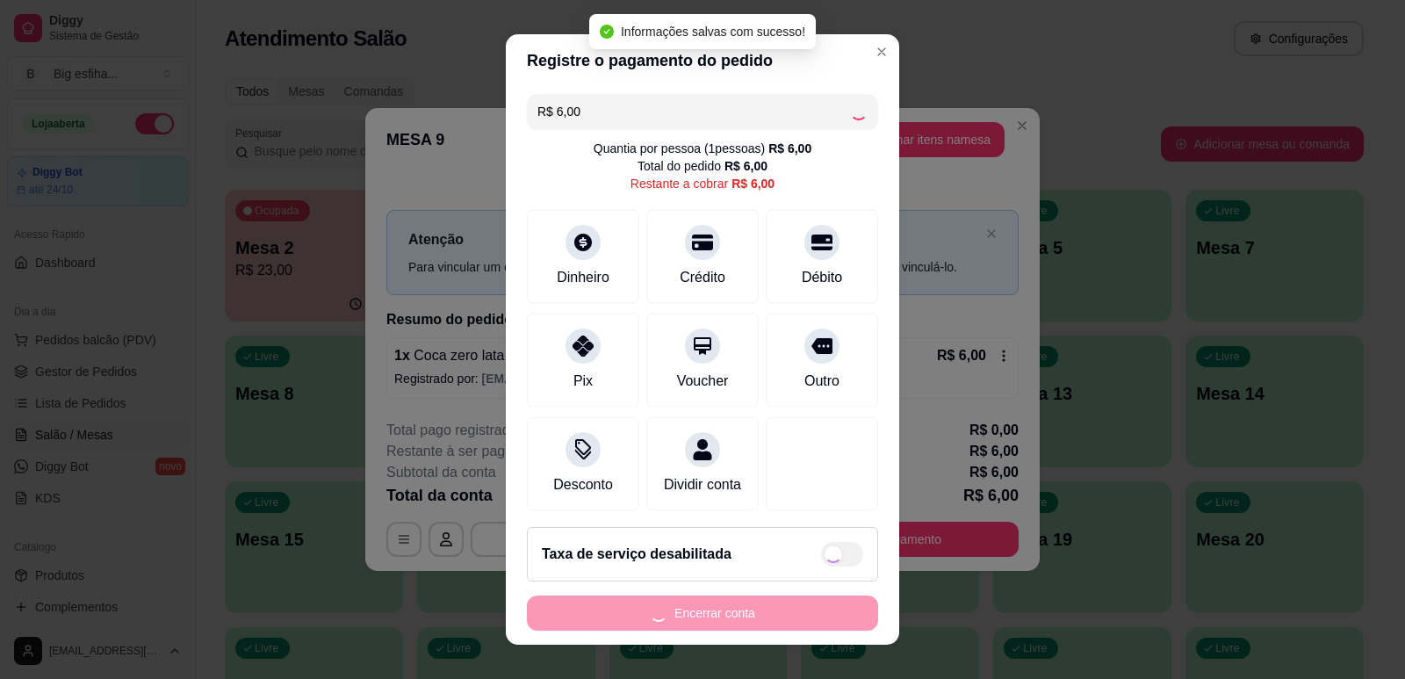
type input "R$ 0,00"
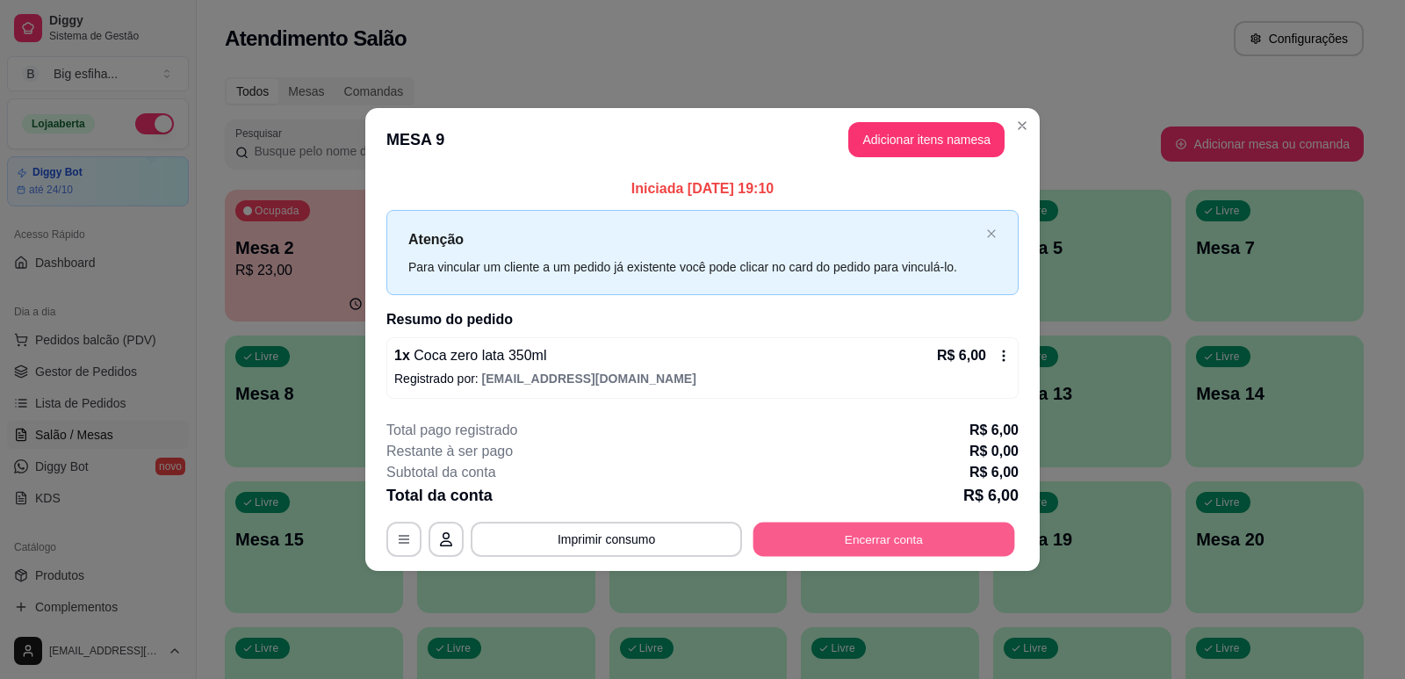
click at [898, 544] on button "Encerrar conta" at bounding box center [884, 539] width 262 height 34
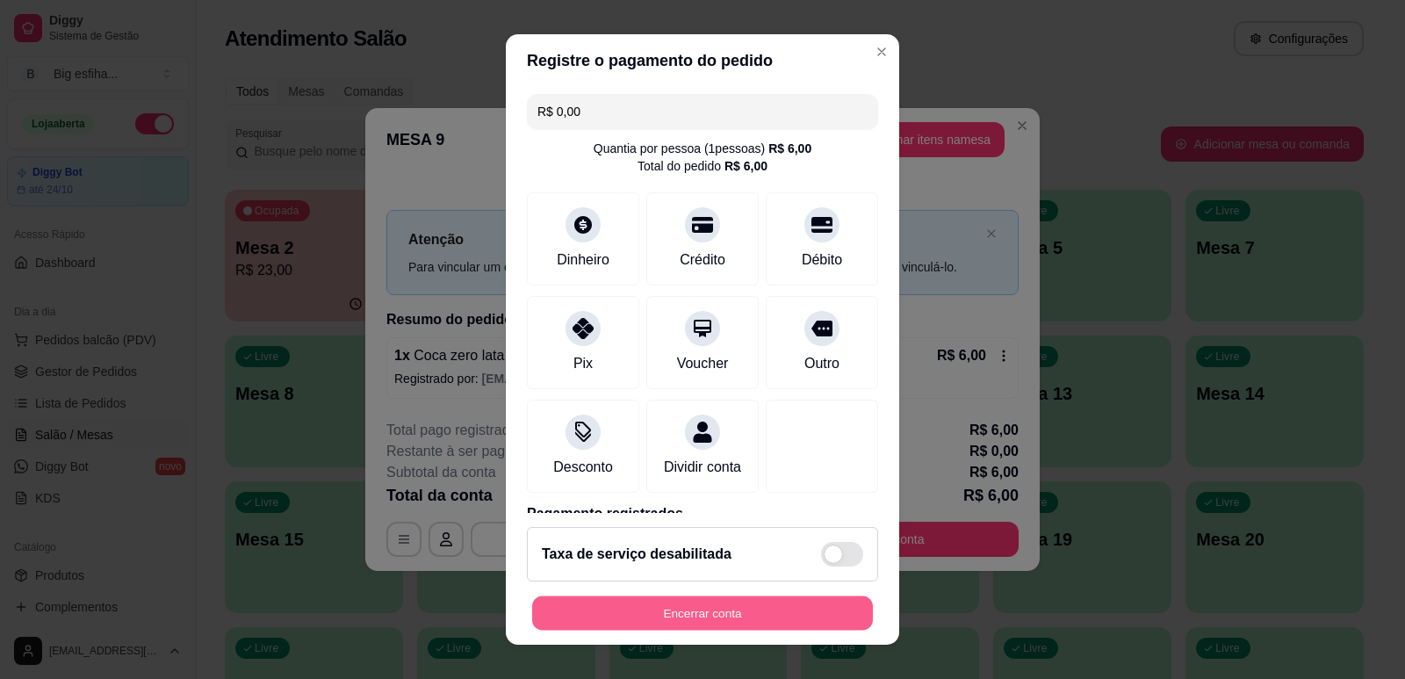
click at [770, 613] on button "Encerrar conta" at bounding box center [702, 613] width 341 height 34
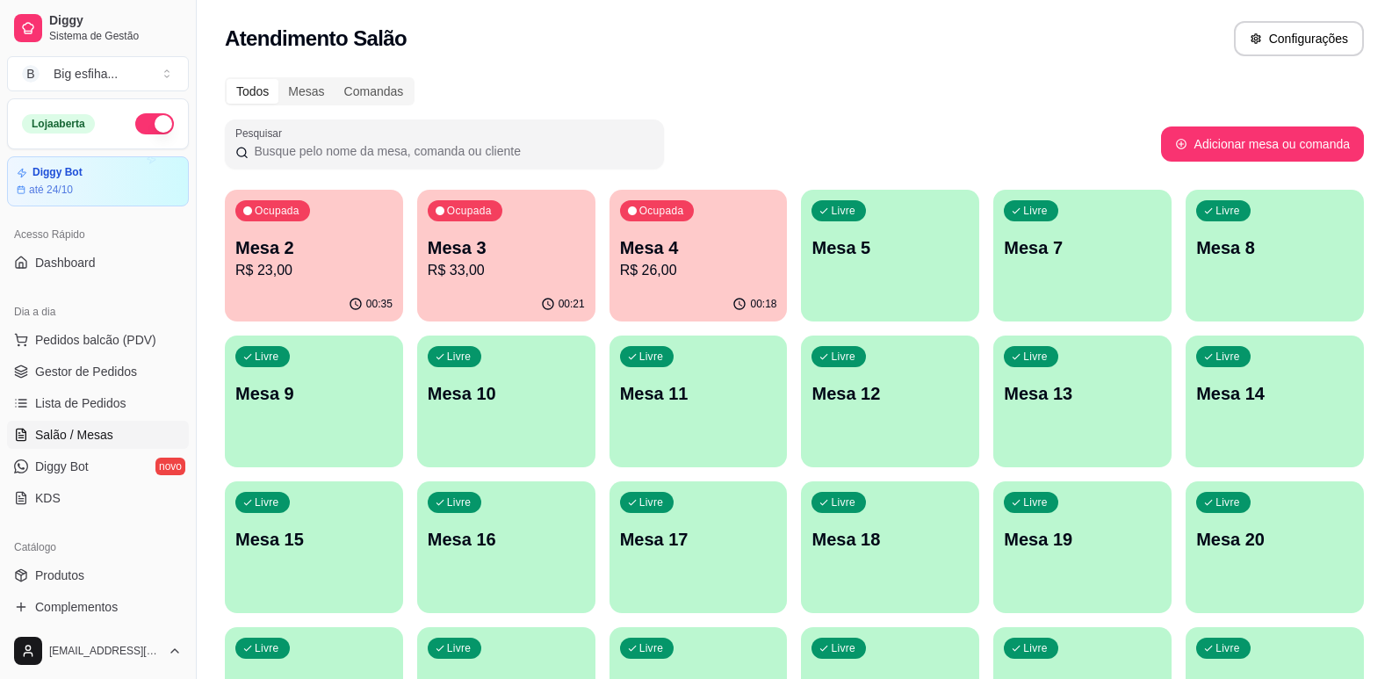
click at [350, 251] on p "Mesa 2" at bounding box center [313, 247] width 157 height 25
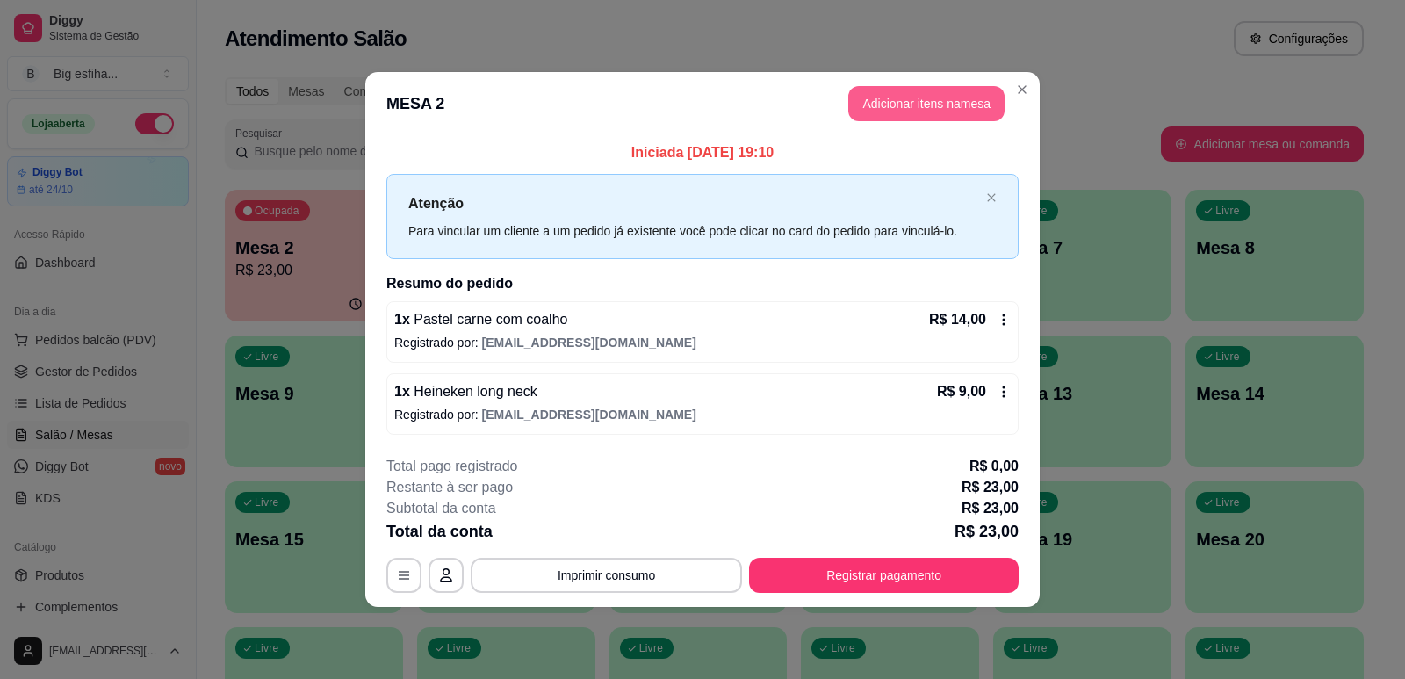
click at [920, 101] on button "Adicionar itens na mesa" at bounding box center [926, 103] width 156 height 35
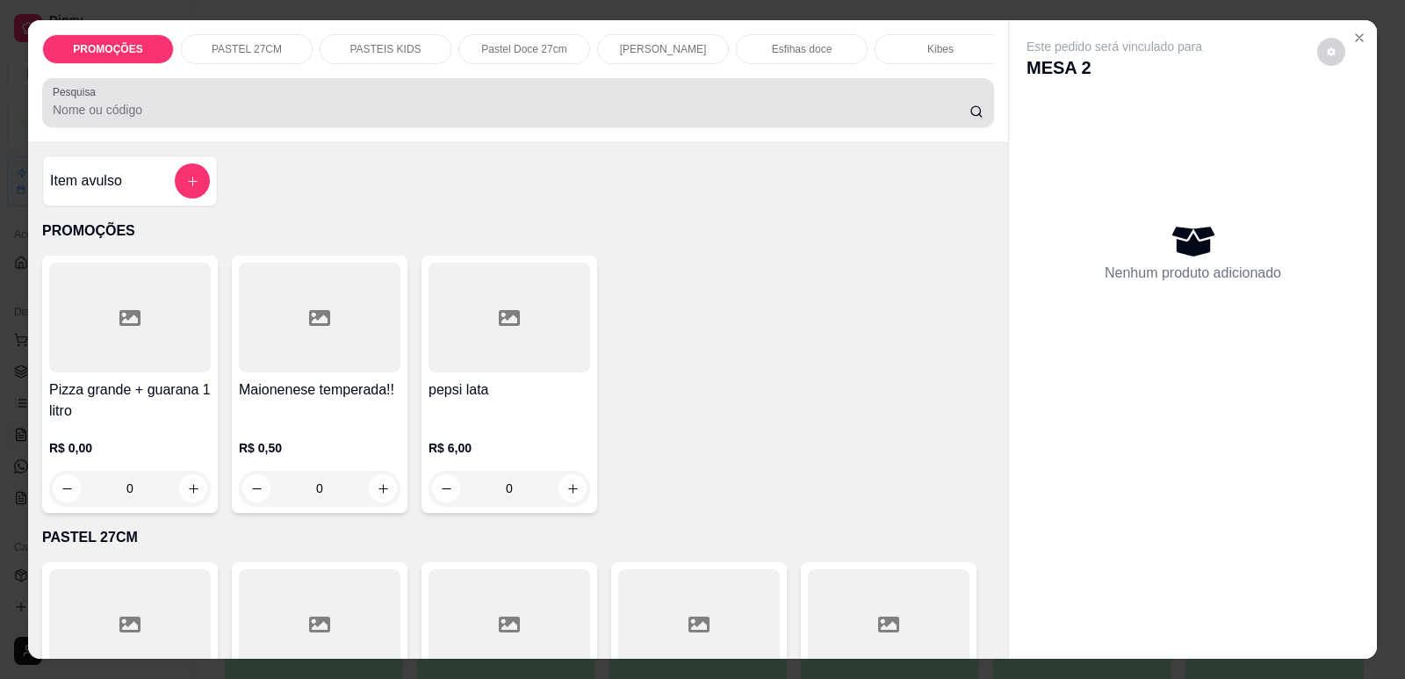
click at [551, 119] on input "Pesquisa" at bounding box center [511, 110] width 917 height 18
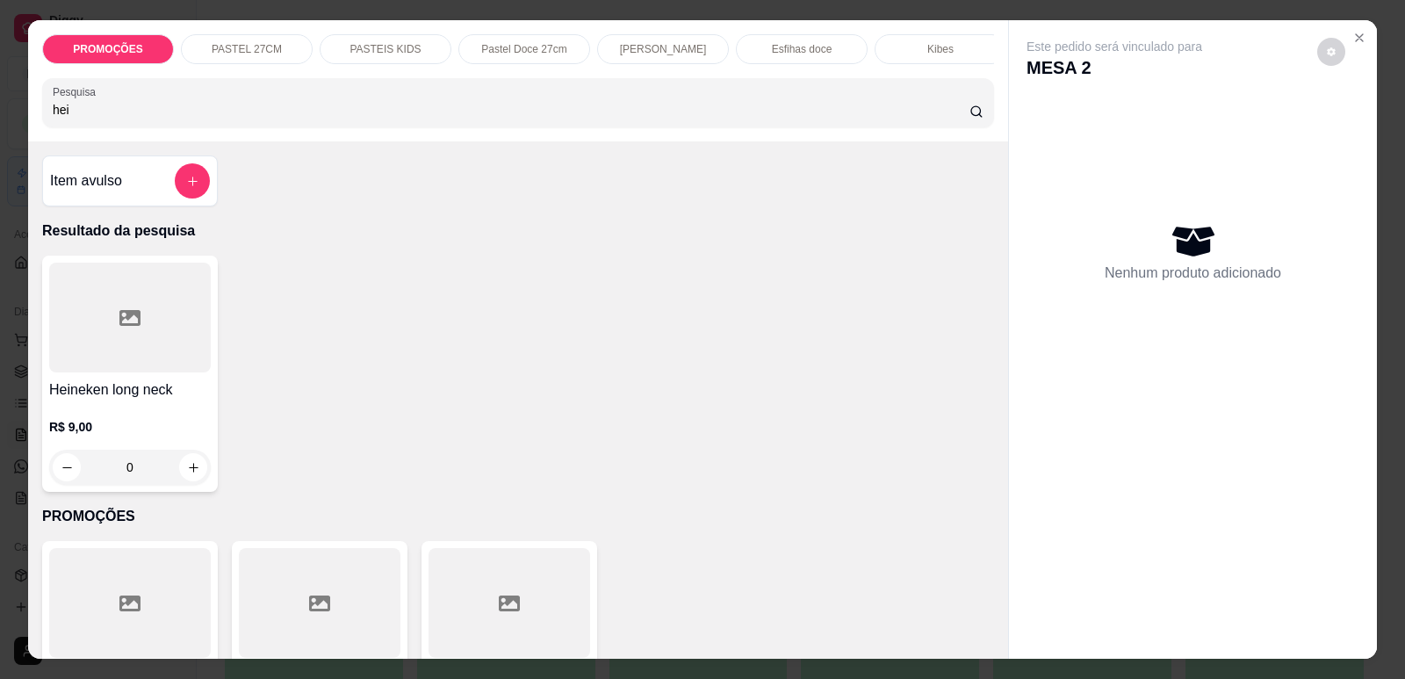
type input "hei"
click at [91, 354] on div at bounding box center [130, 318] width 162 height 110
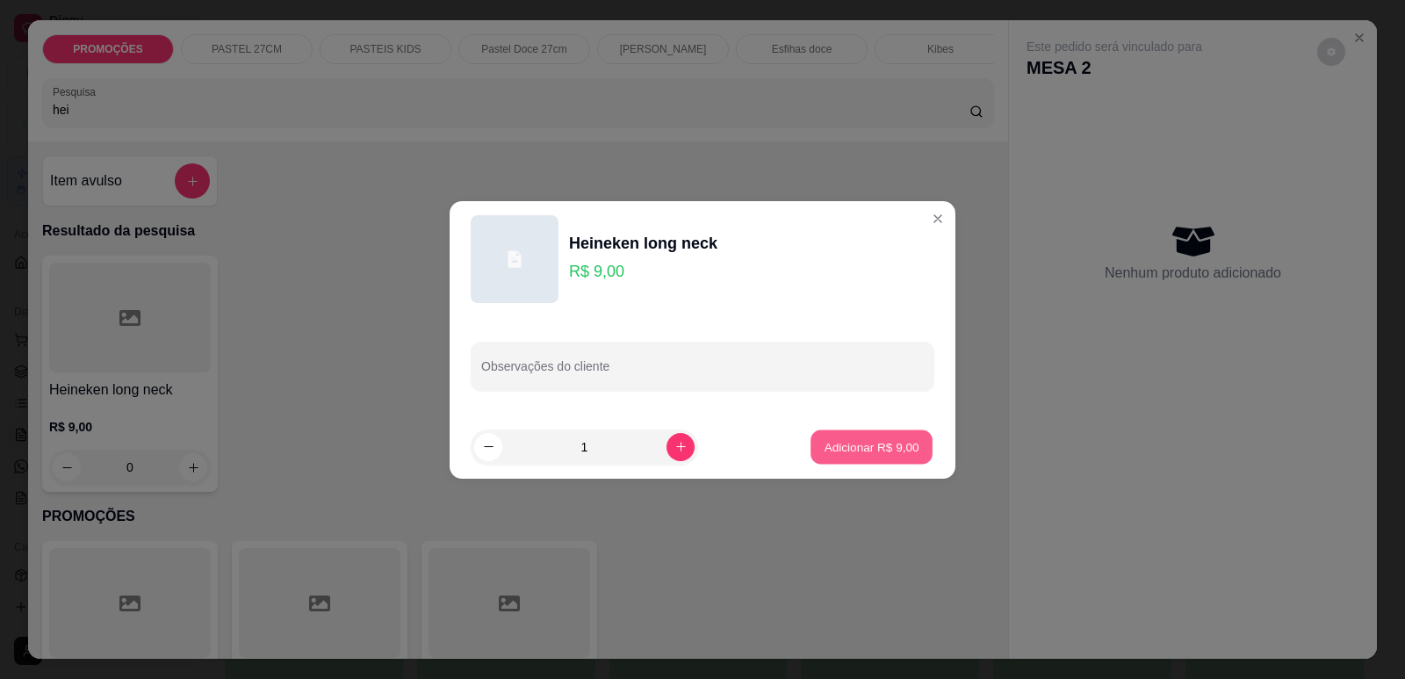
click at [880, 445] on p "Adicionar R$ 9,00" at bounding box center [871, 446] width 95 height 17
type input "1"
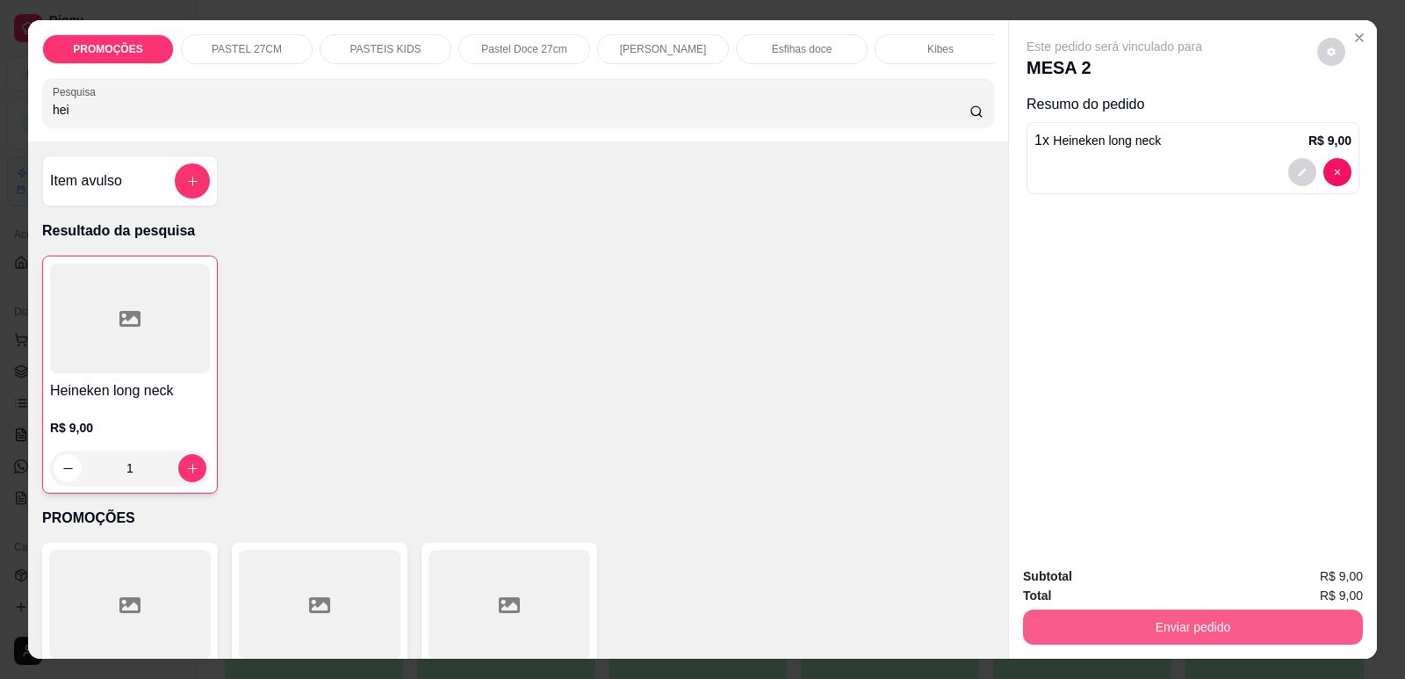
click at [1077, 613] on button "Enviar pedido" at bounding box center [1193, 626] width 340 height 35
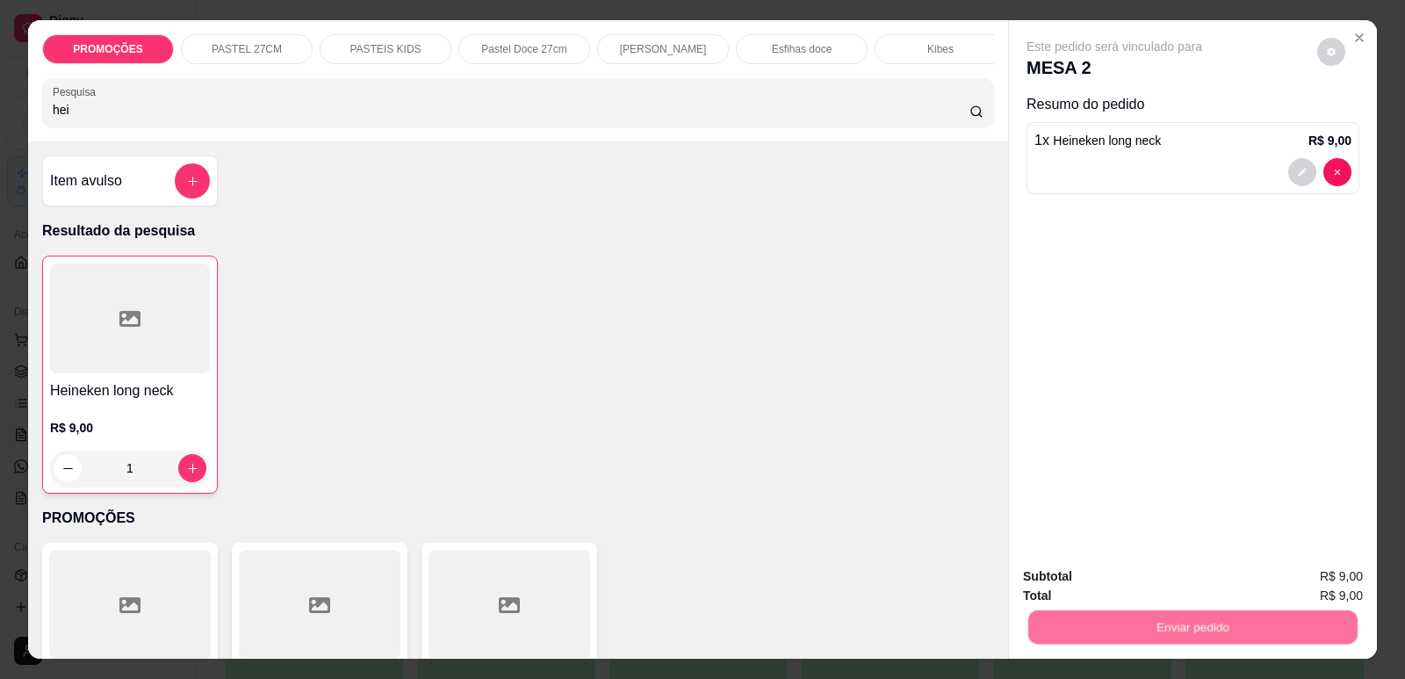
click at [1315, 582] on button "Enviar pedido" at bounding box center [1317, 583] width 97 height 32
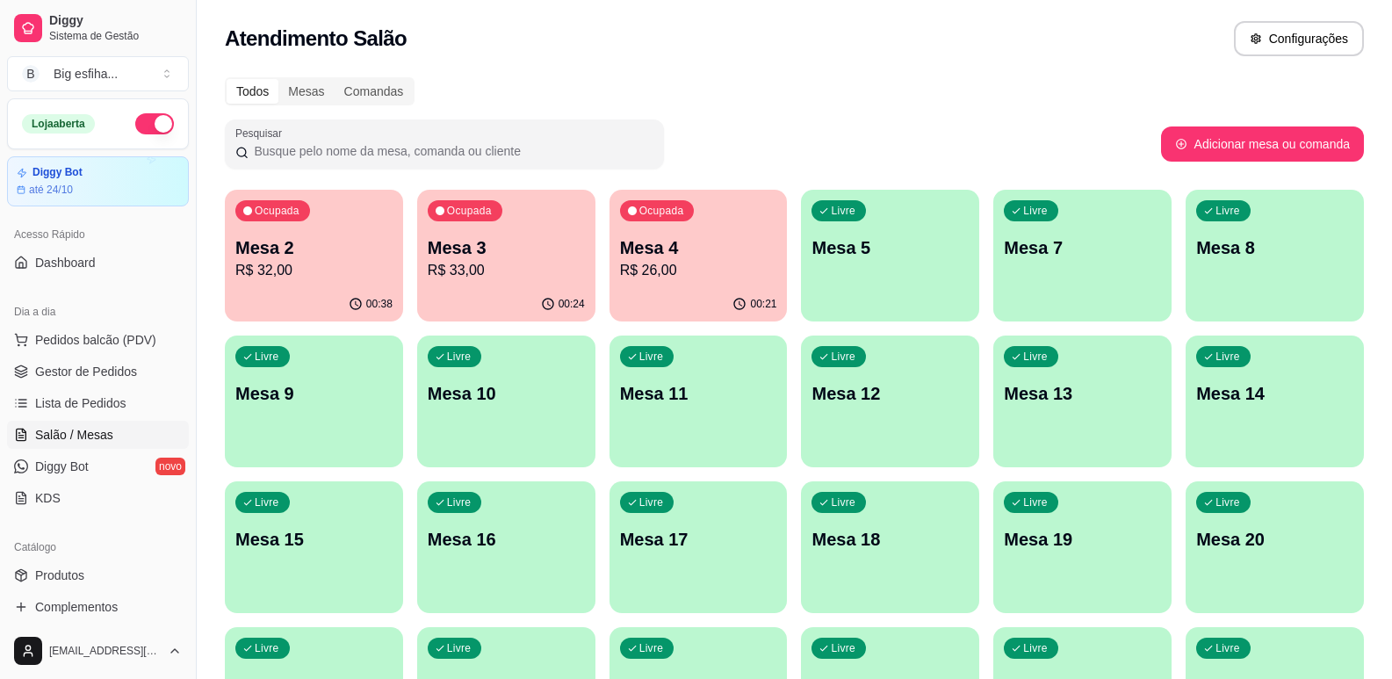
click at [468, 265] on p "R$ 33,00" at bounding box center [506, 270] width 157 height 21
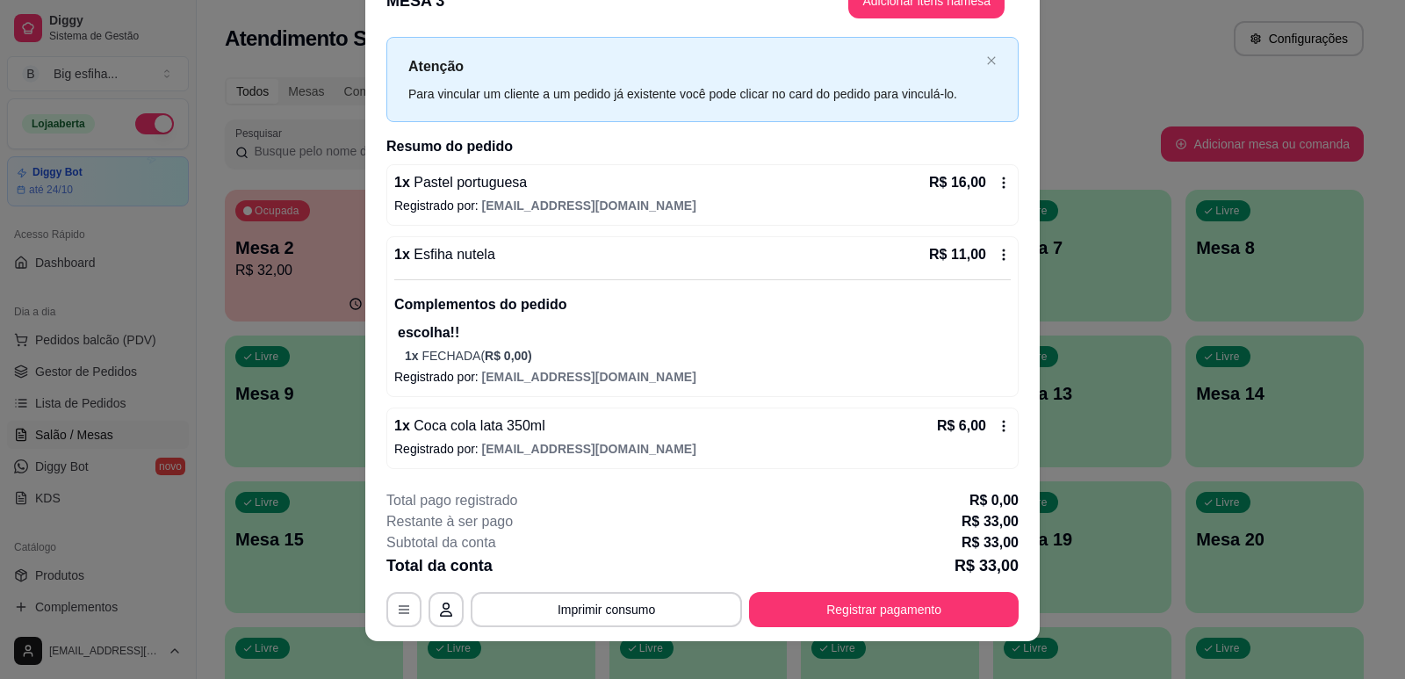
scroll to position [53, 0]
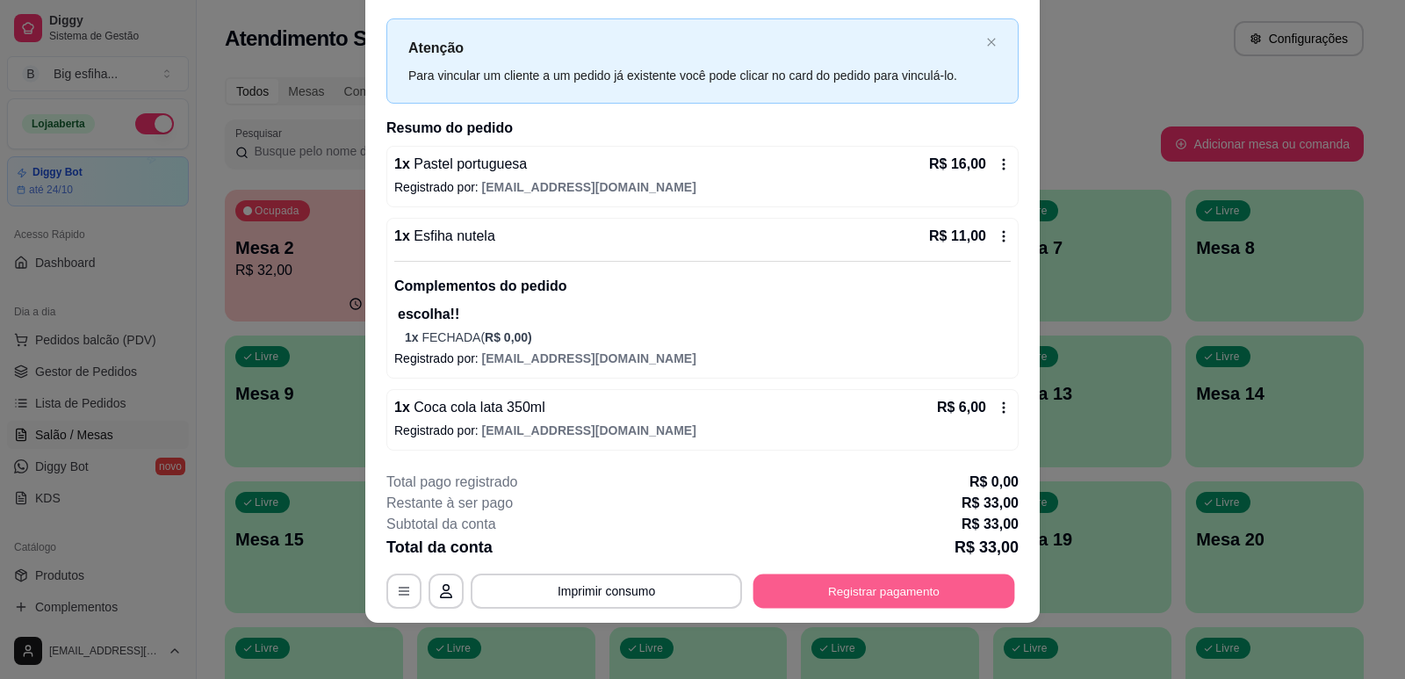
click at [926, 601] on button "Registrar pagamento" at bounding box center [884, 591] width 262 height 34
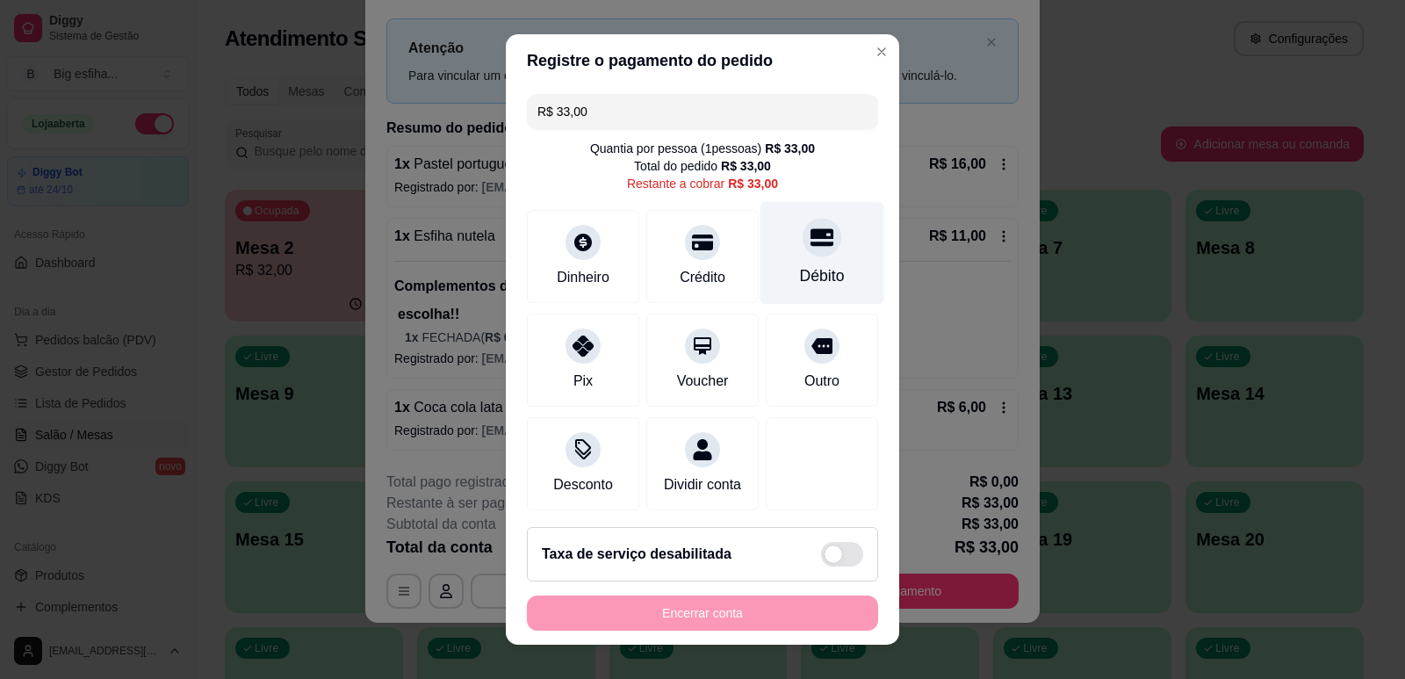
click at [803, 249] on div at bounding box center [822, 237] width 39 height 39
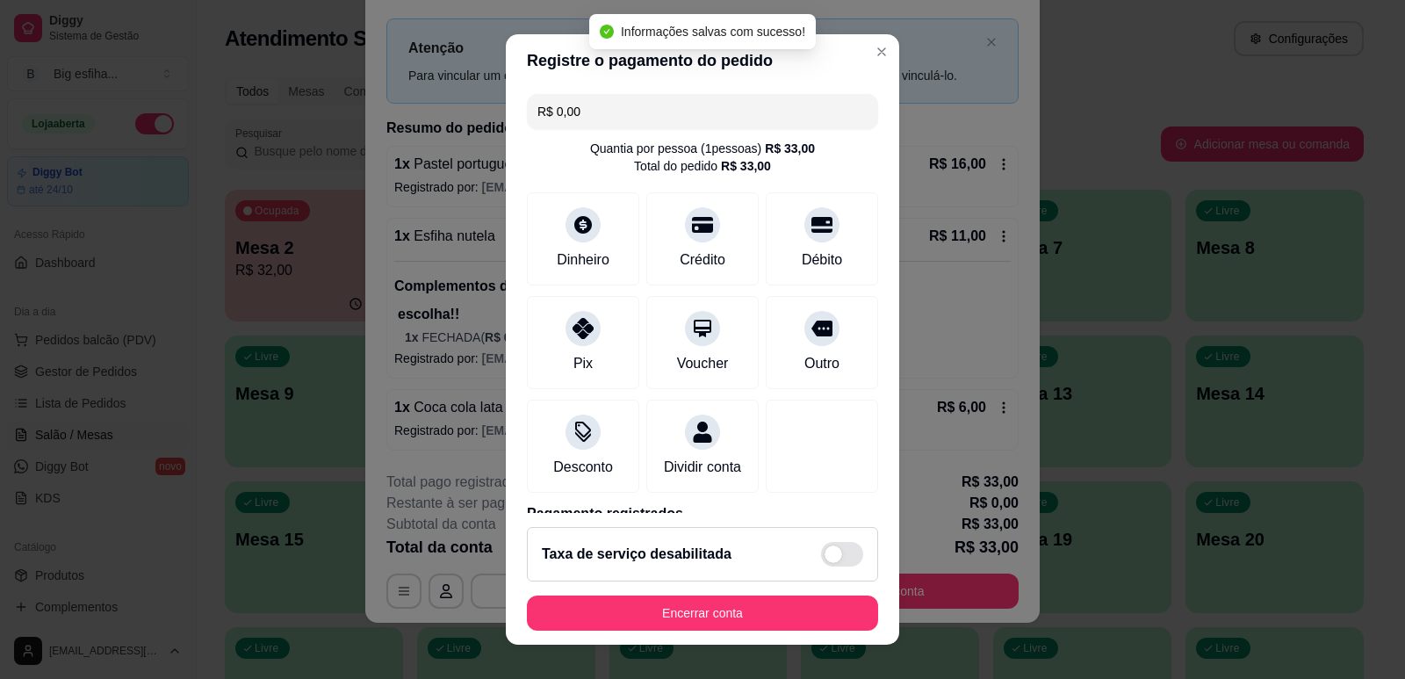
type input "R$ 0,00"
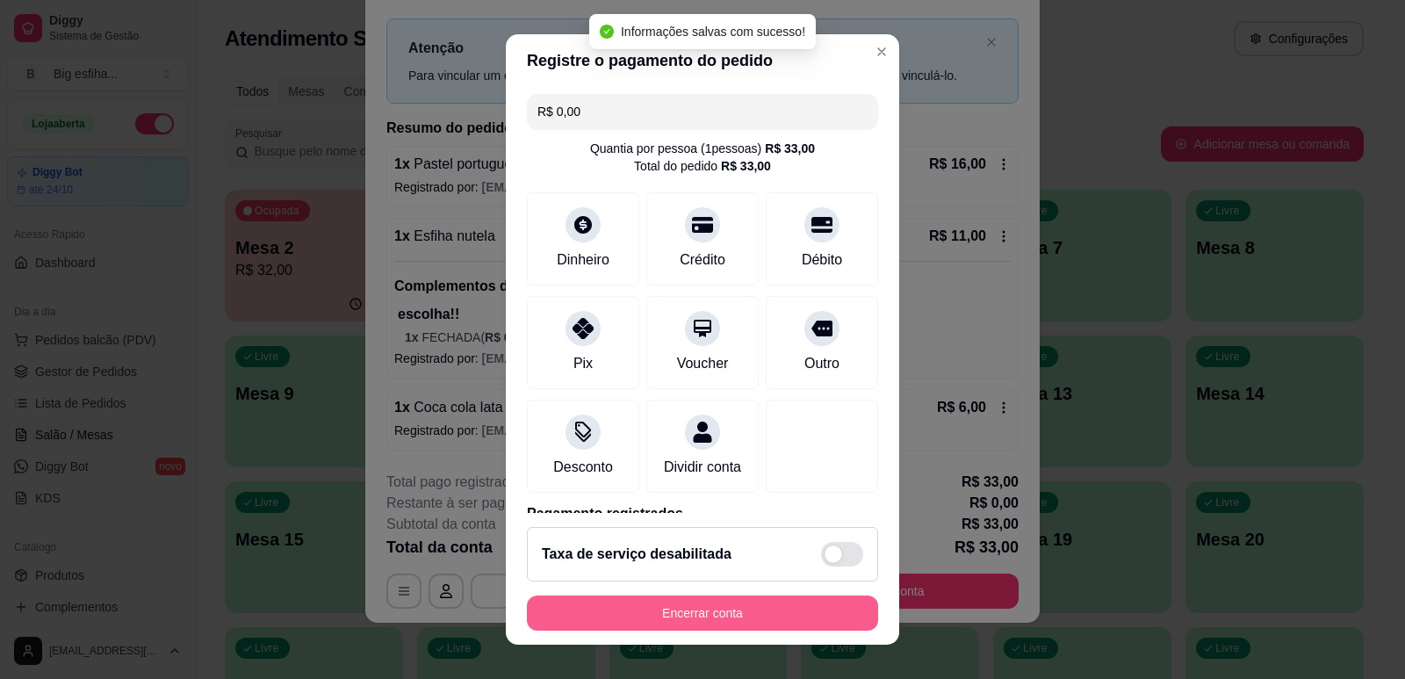
click at [809, 616] on button "Encerrar conta" at bounding box center [702, 612] width 351 height 35
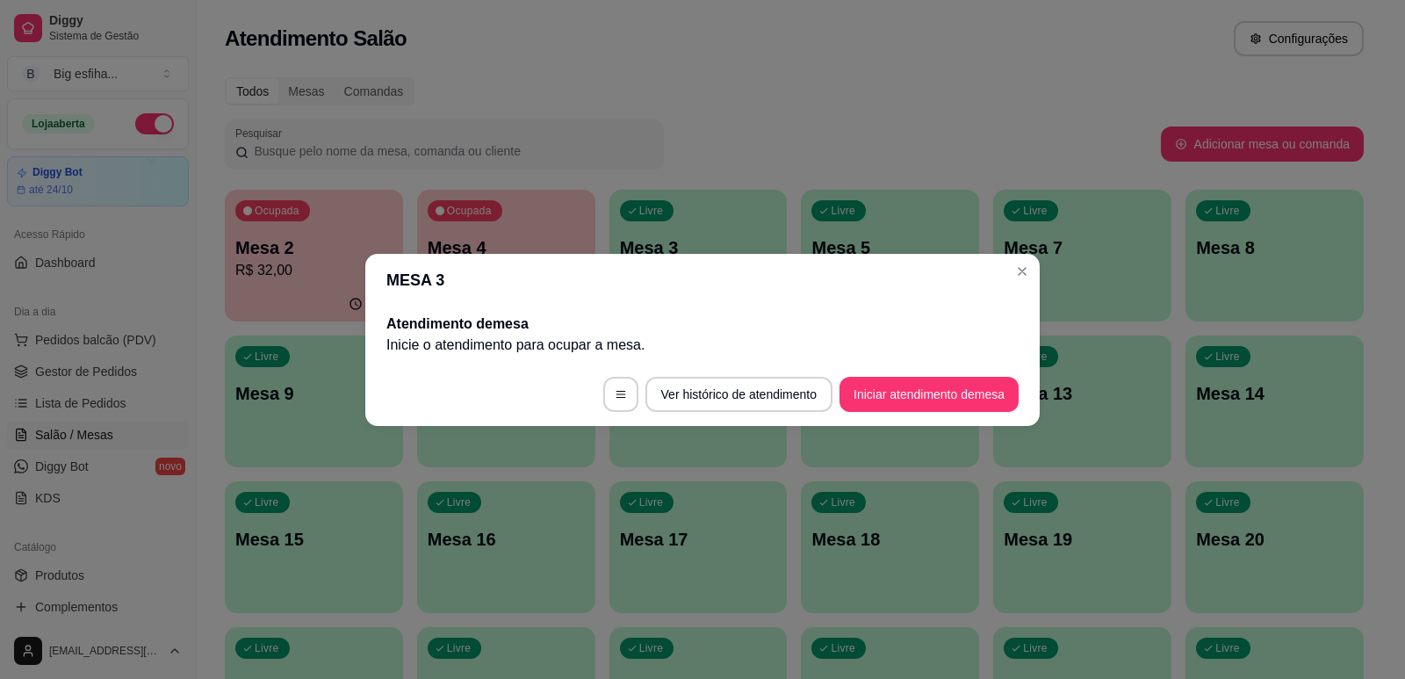
scroll to position [0, 0]
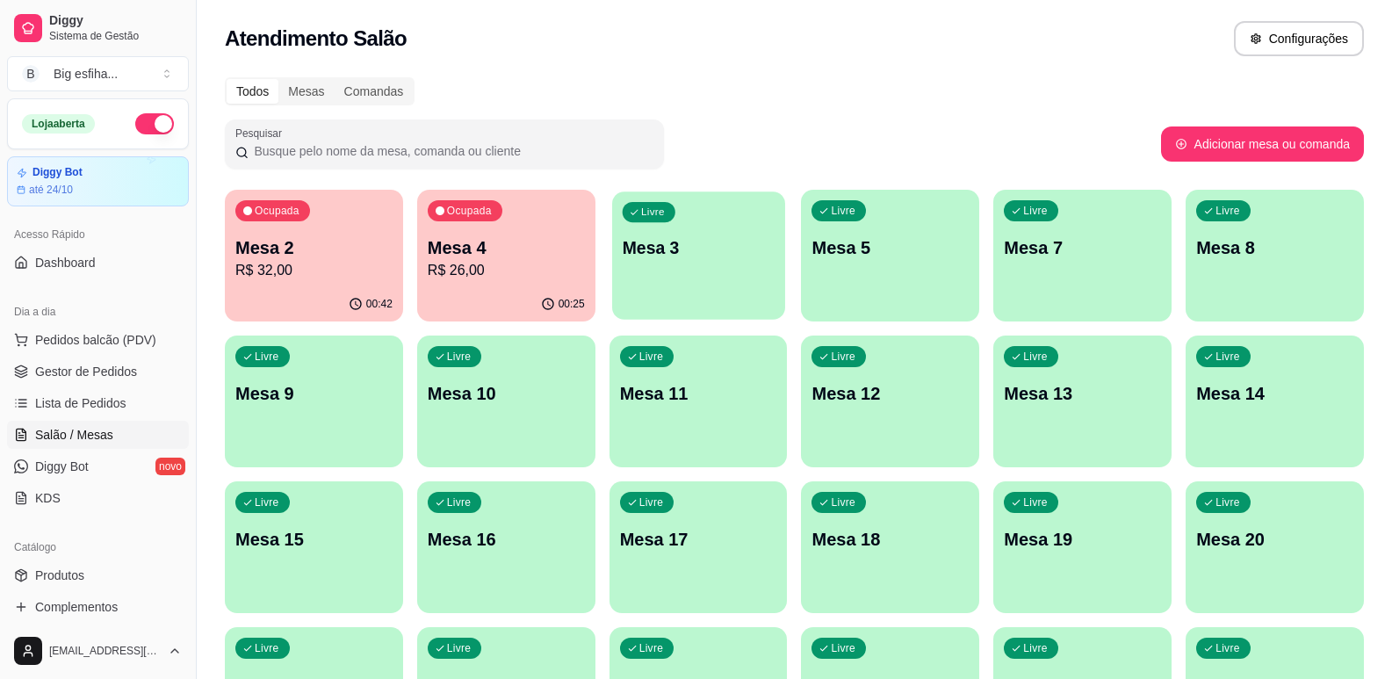
click at [666, 294] on button "Livre Mesa 3" at bounding box center [698, 255] width 173 height 128
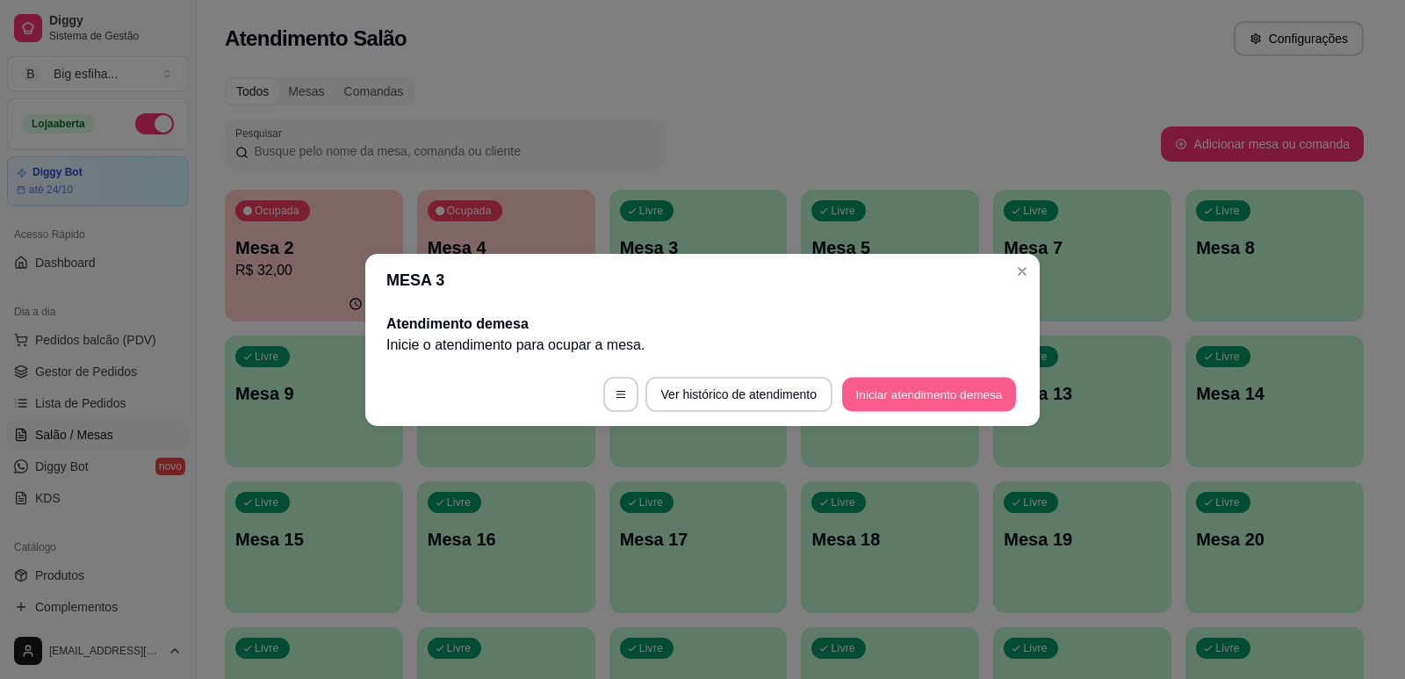
click at [918, 406] on button "Iniciar atendimento de mesa" at bounding box center [929, 394] width 174 height 34
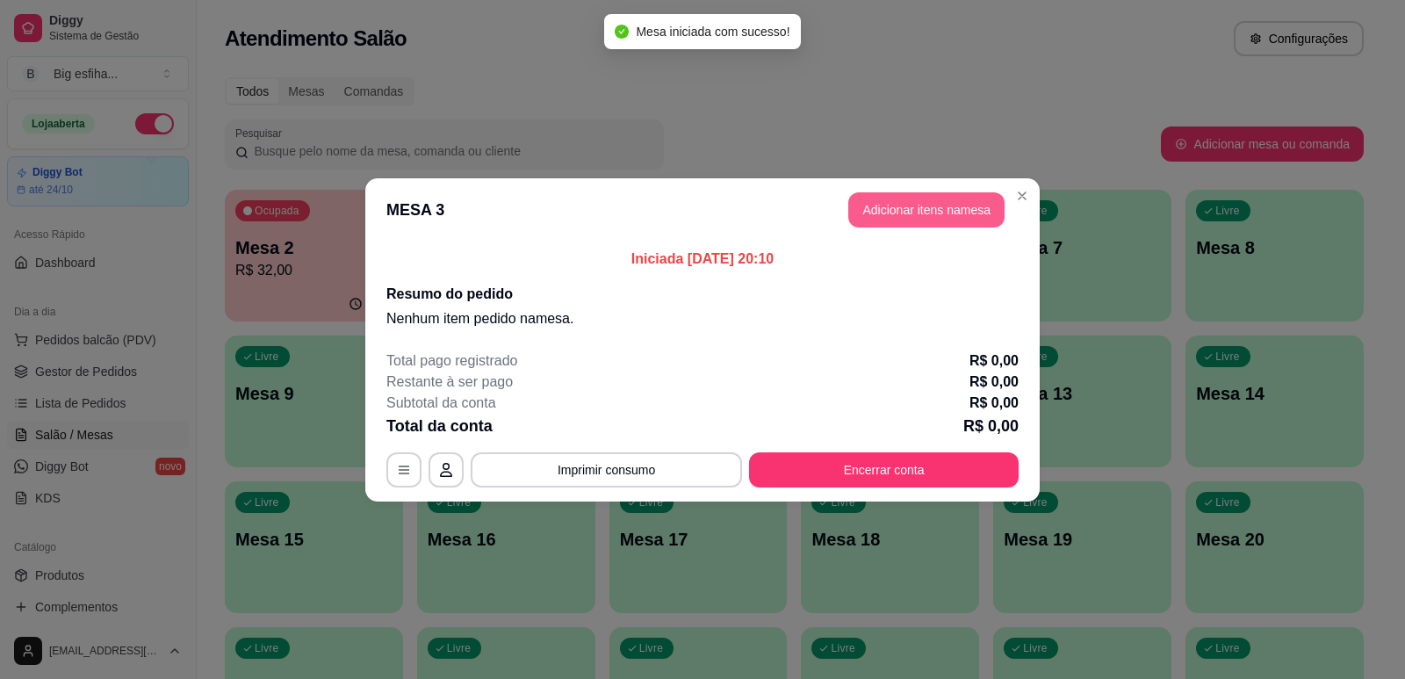
click at [912, 211] on button "Adicionar itens na mesa" at bounding box center [926, 209] width 156 height 35
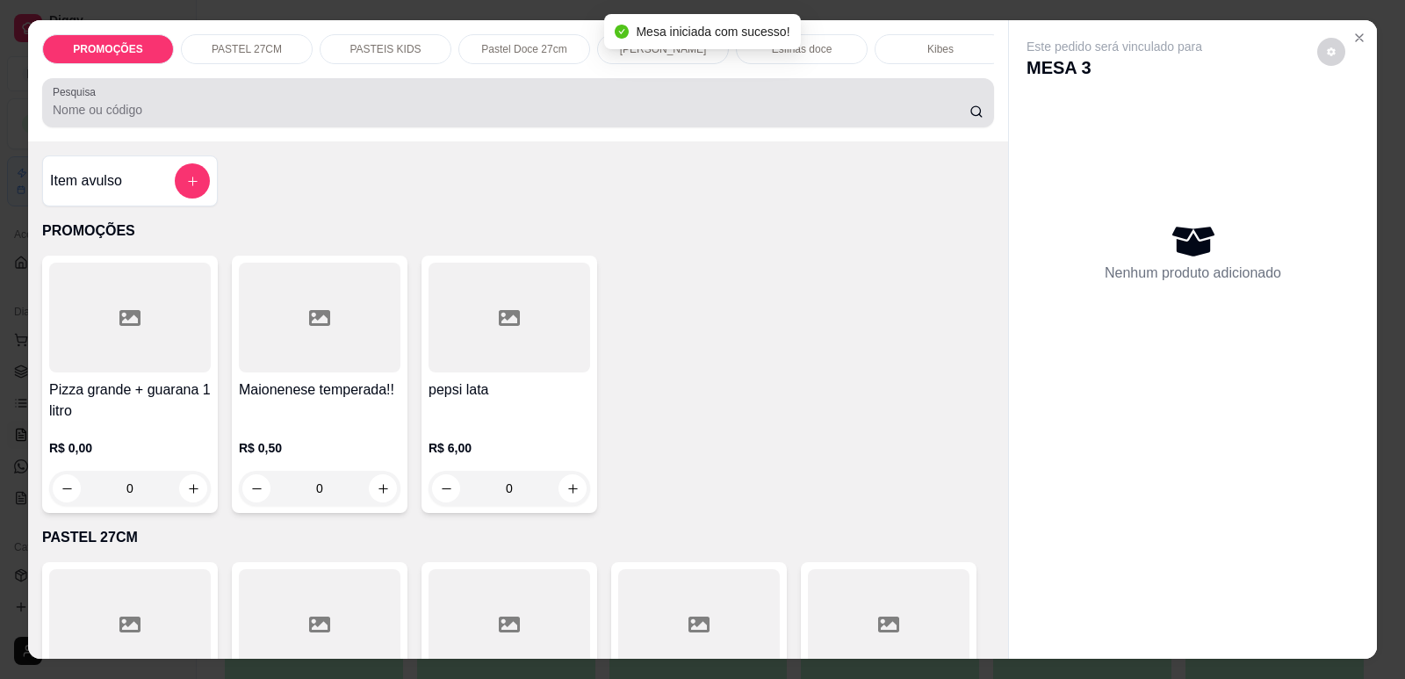
click at [546, 119] on input "Pesquisa" at bounding box center [511, 110] width 917 height 18
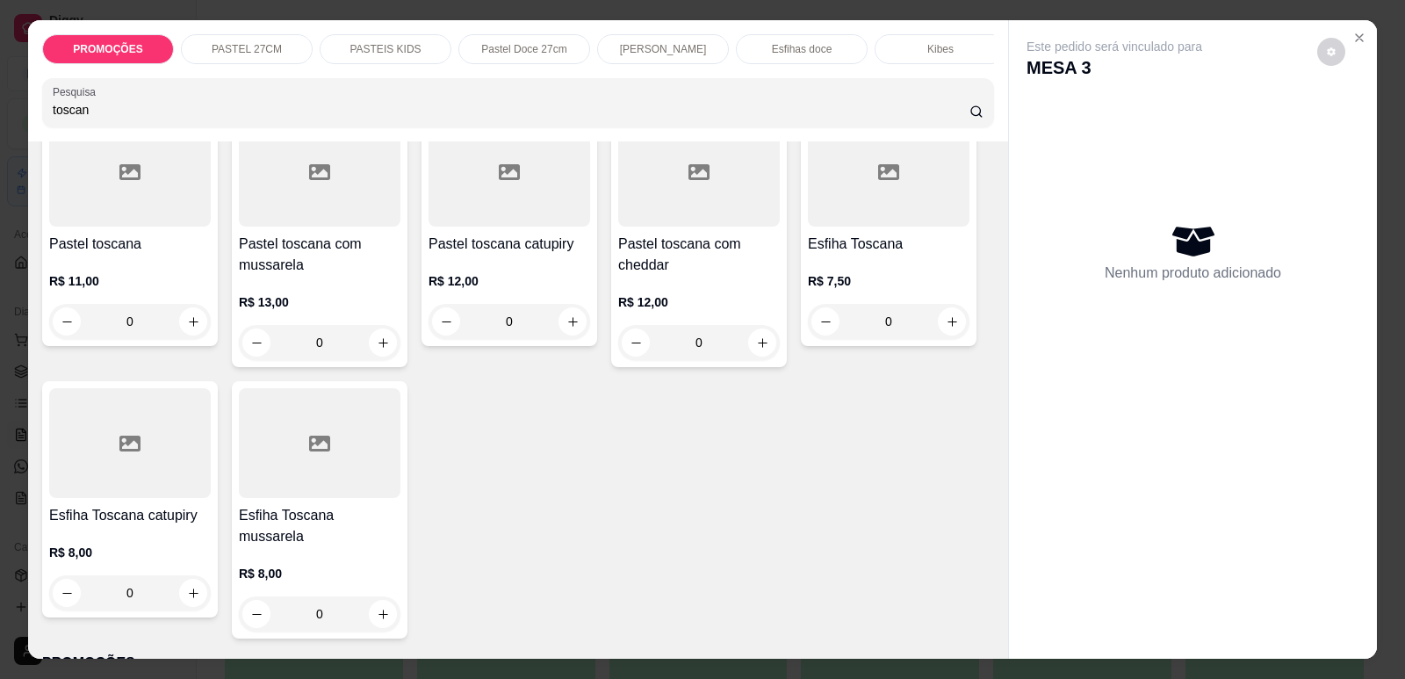
scroll to position [176, 0]
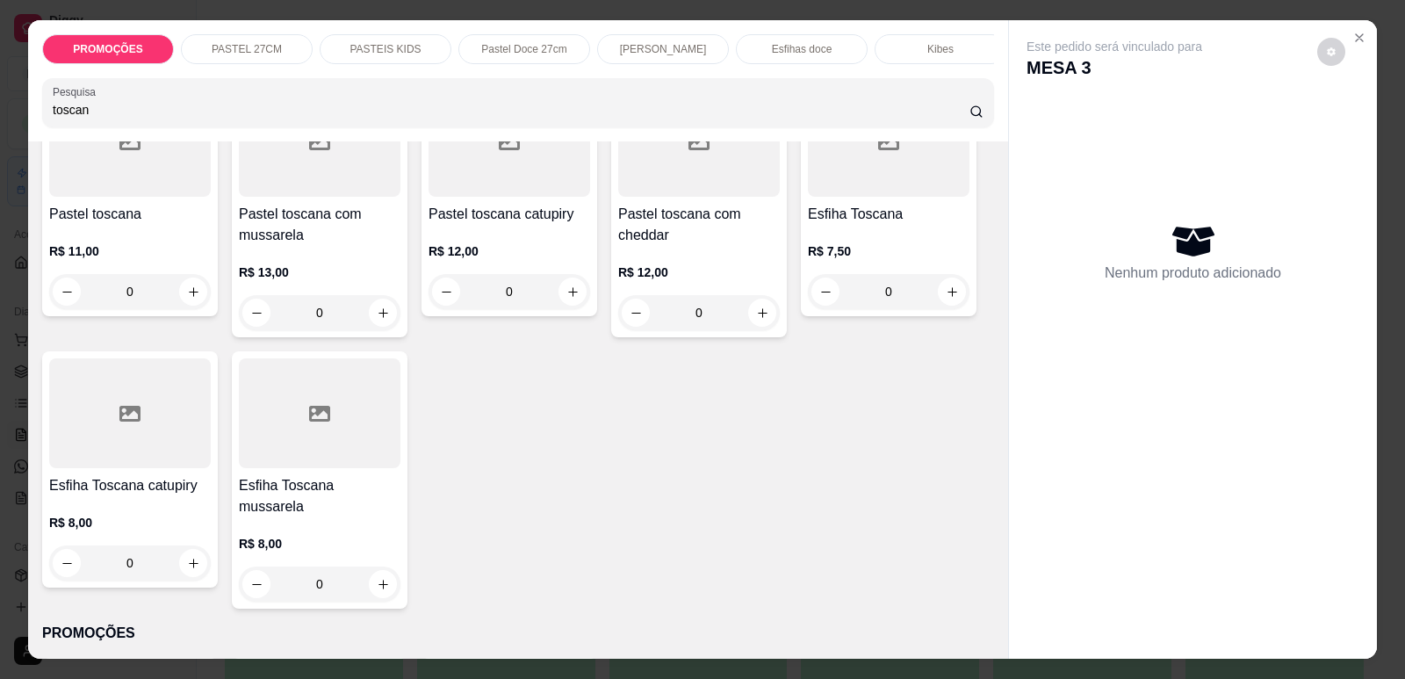
type input "toscan"
click at [109, 442] on div at bounding box center [130, 413] width 162 height 110
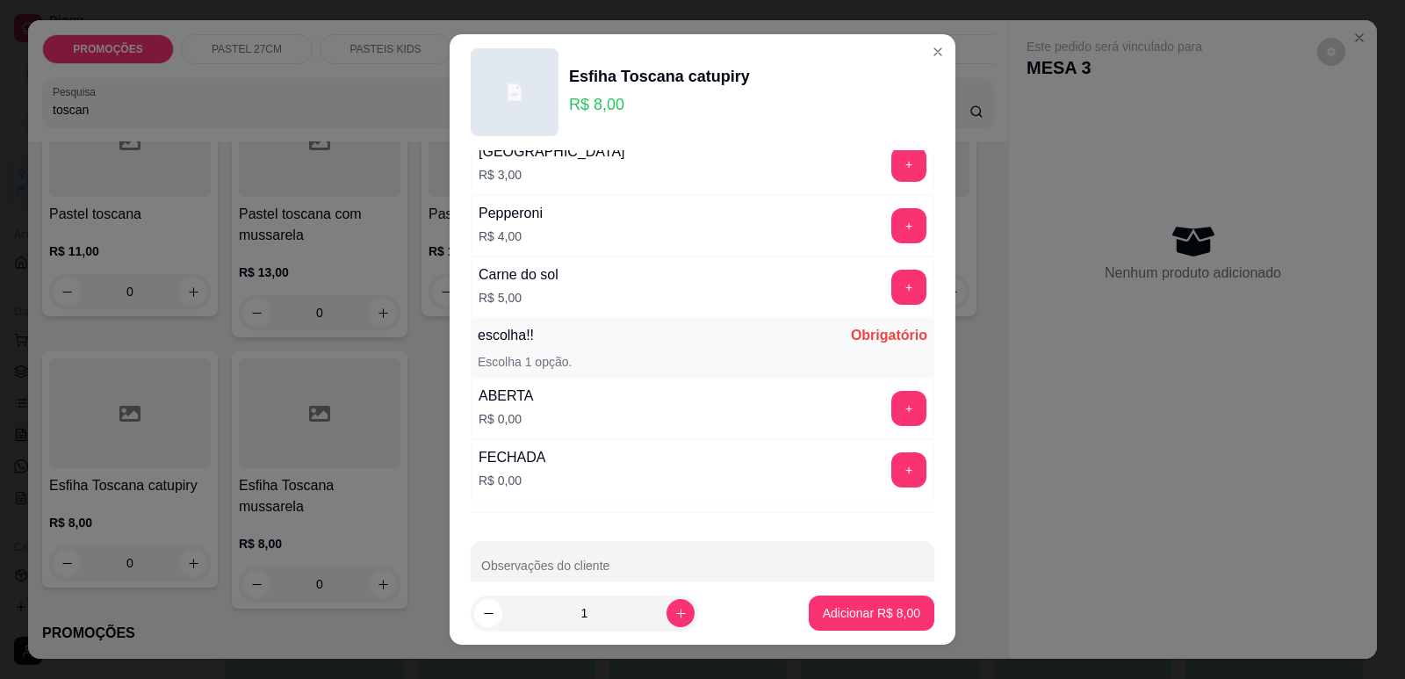
scroll to position [1387, 0]
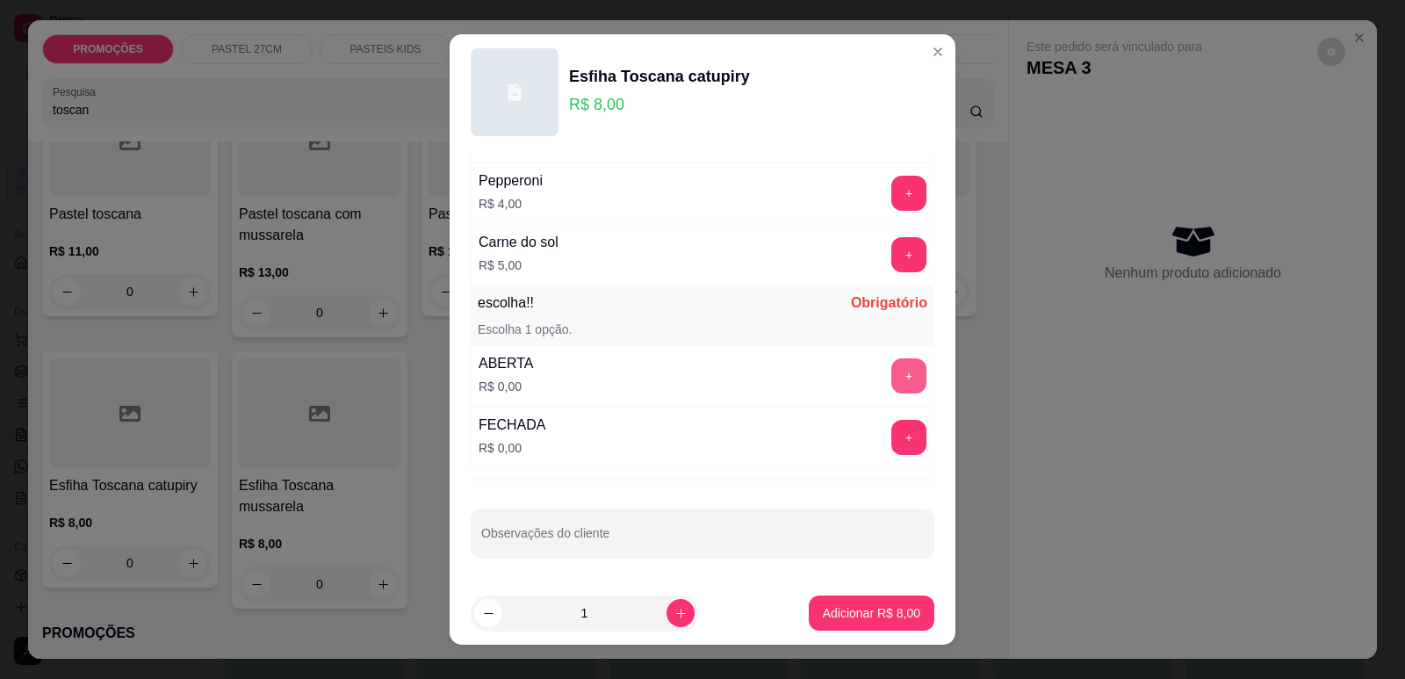
click at [891, 380] on button "+" at bounding box center [908, 375] width 35 height 35
click at [866, 617] on p "Adicionar R$ 8,00" at bounding box center [871, 613] width 97 height 18
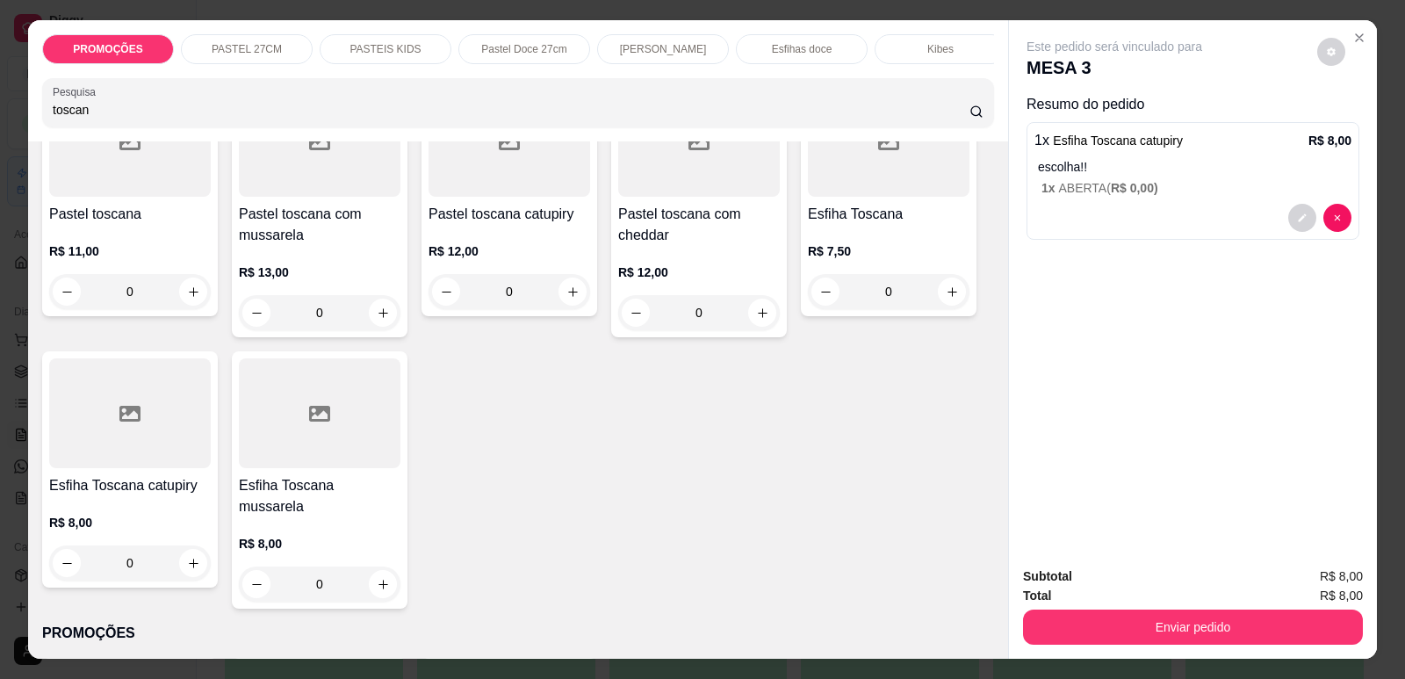
drag, startPoint x: 68, startPoint y: 127, endPoint x: 0, endPoint y: 128, distance: 67.6
click at [0, 128] on div "PROMOÇÕES PASTEL 27CM PASTEIS KIDS Pastel Doce 27cm Esfihas Salgadas Esfihas do…" at bounding box center [702, 339] width 1405 height 679
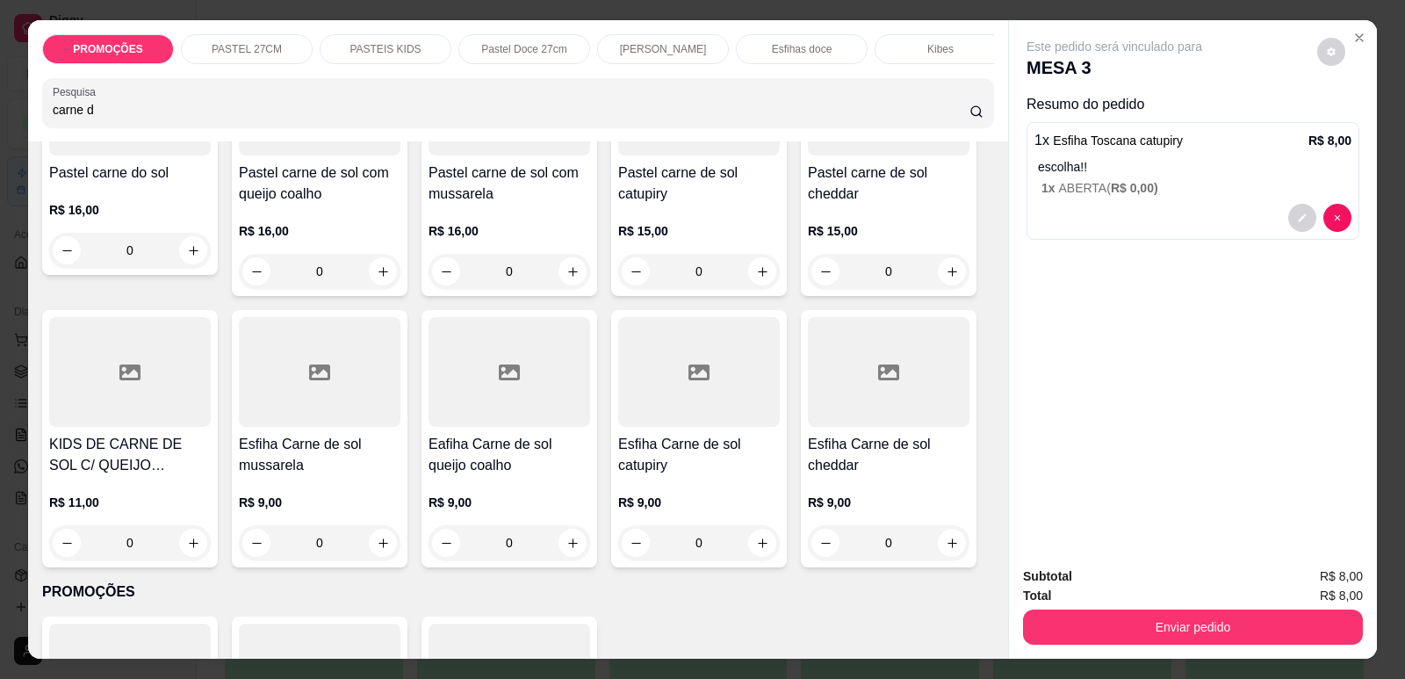
scroll to position [263, 0]
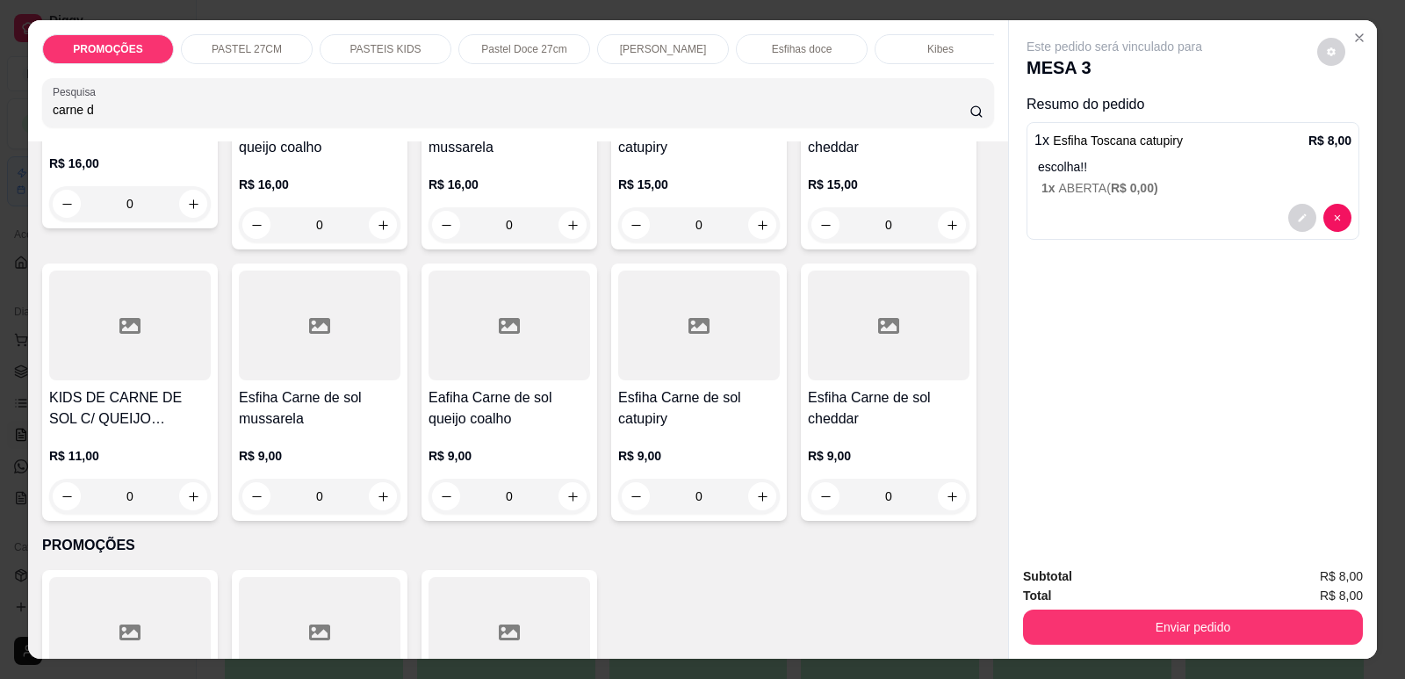
type input "carne d"
click at [306, 371] on div at bounding box center [320, 325] width 162 height 110
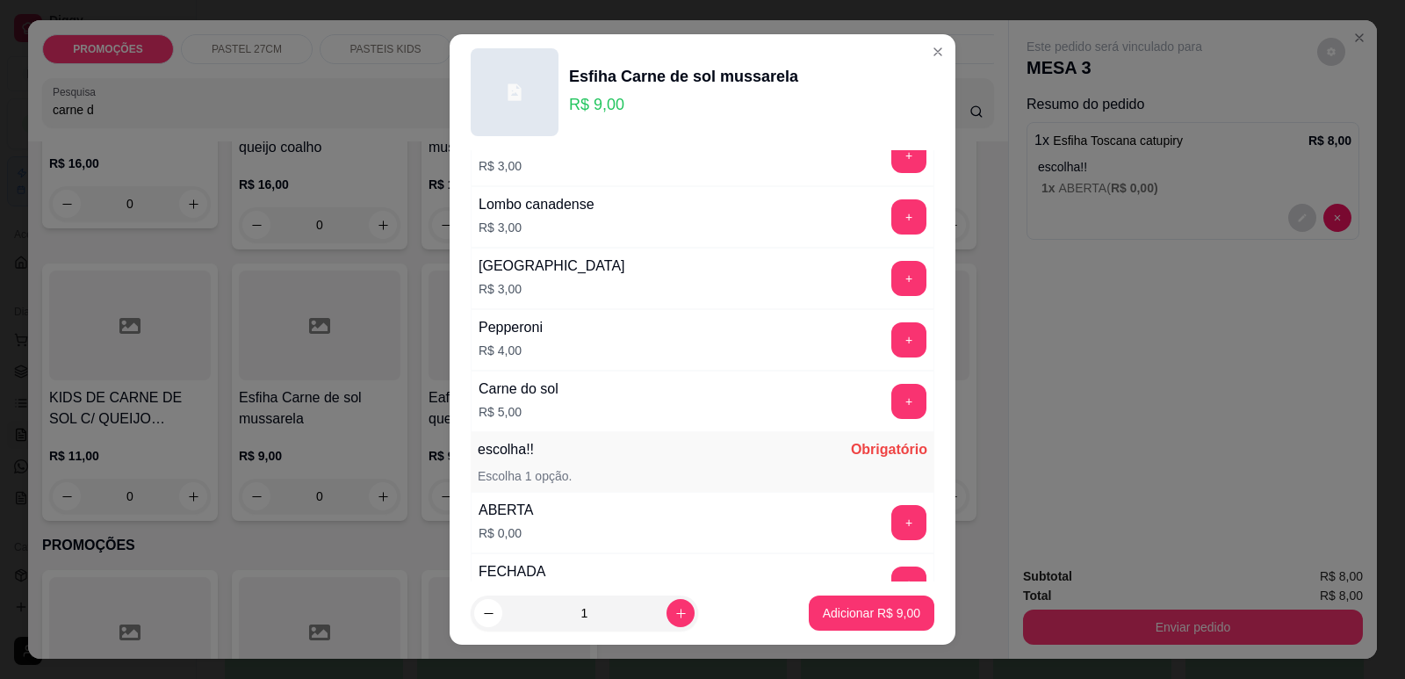
scroll to position [1387, 0]
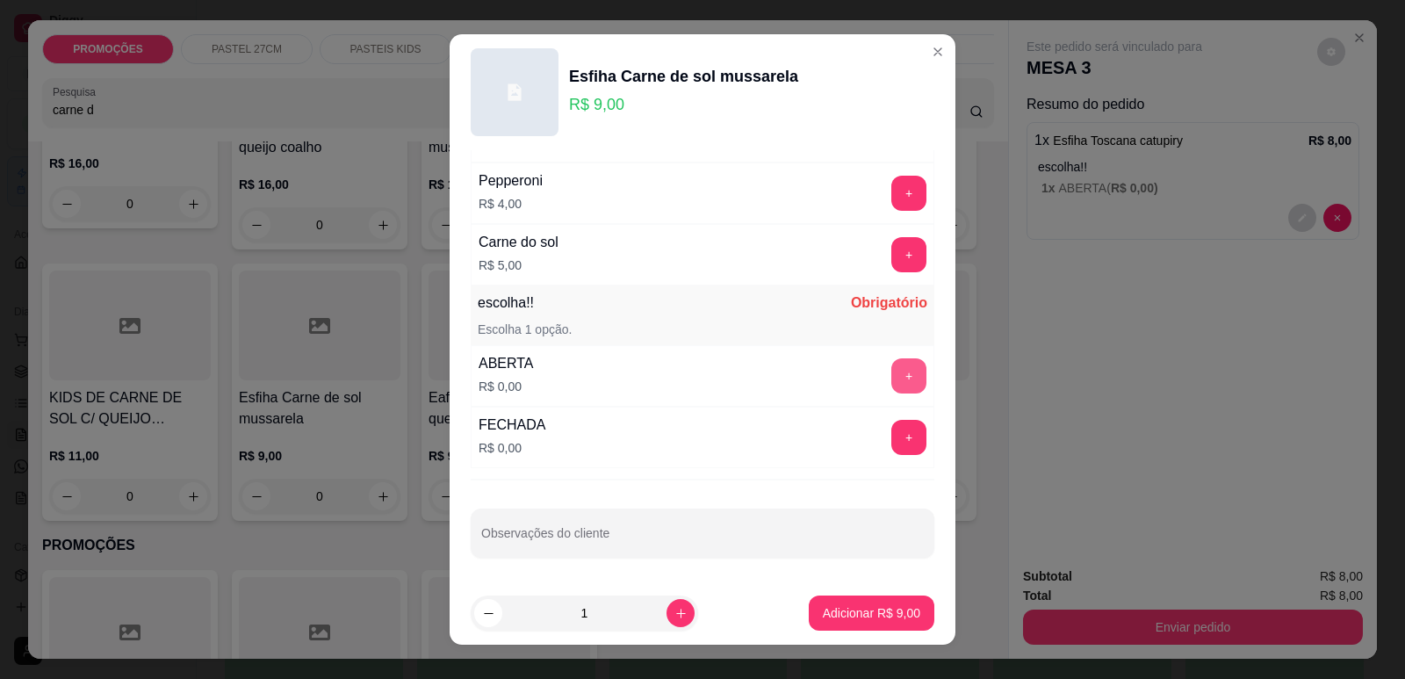
click at [891, 373] on button "+" at bounding box center [908, 375] width 35 height 35
click at [851, 607] on p "Adicionar R$ 9,00" at bounding box center [871, 613] width 97 height 18
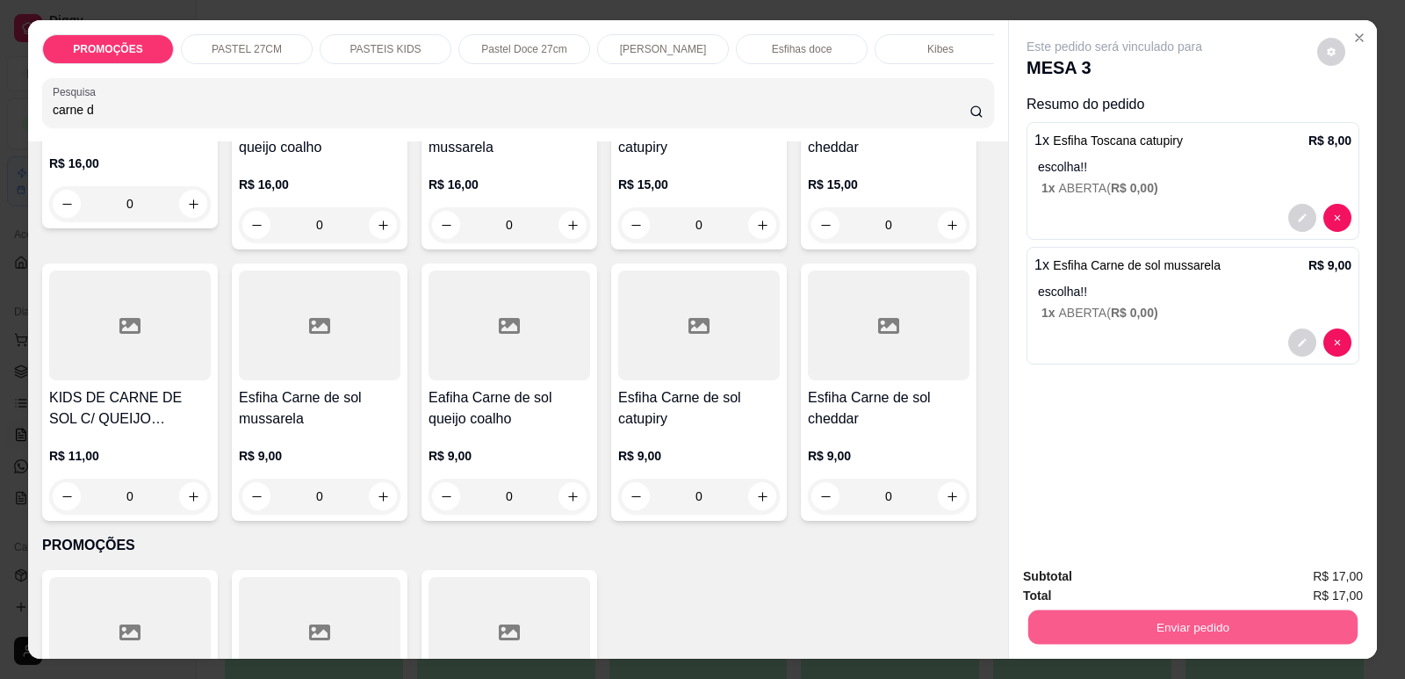
click at [1211, 618] on button "Enviar pedido" at bounding box center [1192, 626] width 329 height 34
click at [1304, 576] on button "Enviar pedido" at bounding box center [1317, 583] width 97 height 32
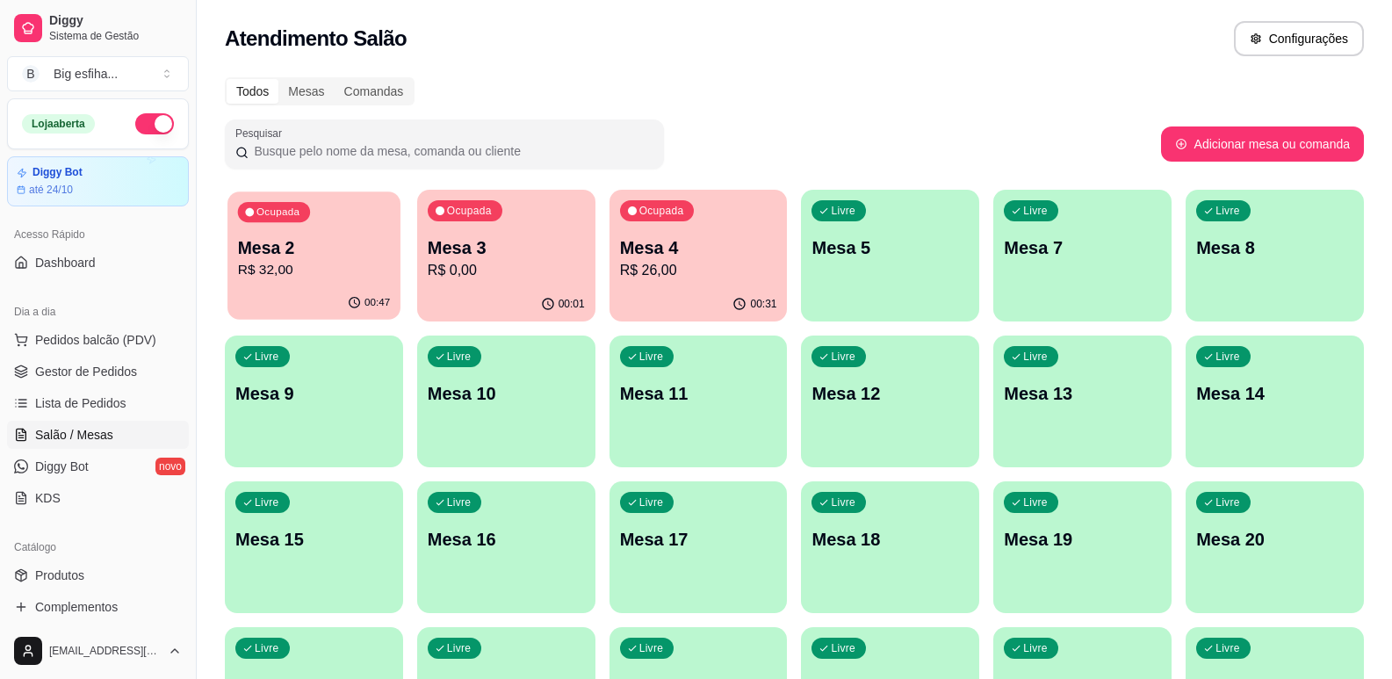
click at [323, 269] on p "R$ 32,00" at bounding box center [314, 270] width 152 height 20
click at [530, 270] on p "R$ 0,00" at bounding box center [506, 270] width 157 height 21
click at [680, 254] on p "Mesa 4" at bounding box center [698, 247] width 157 height 25
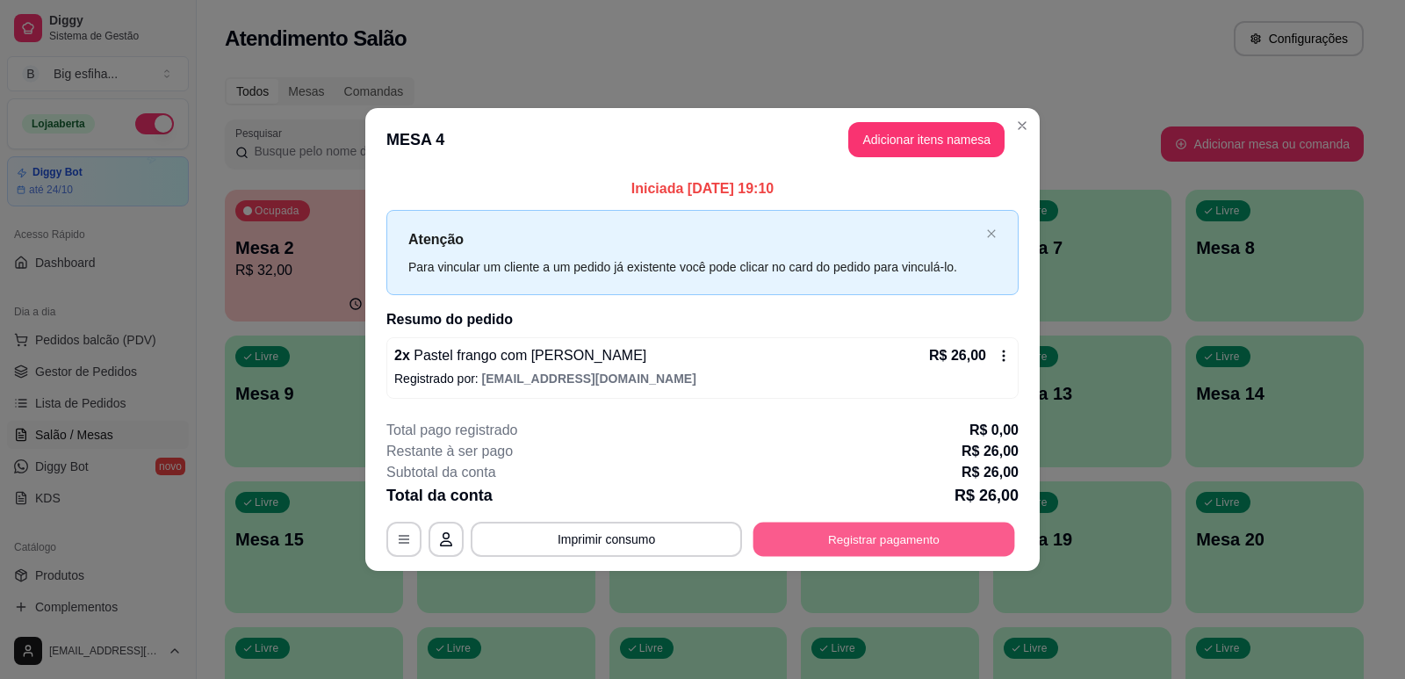
click at [860, 541] on button "Registrar pagamento" at bounding box center [884, 539] width 262 height 34
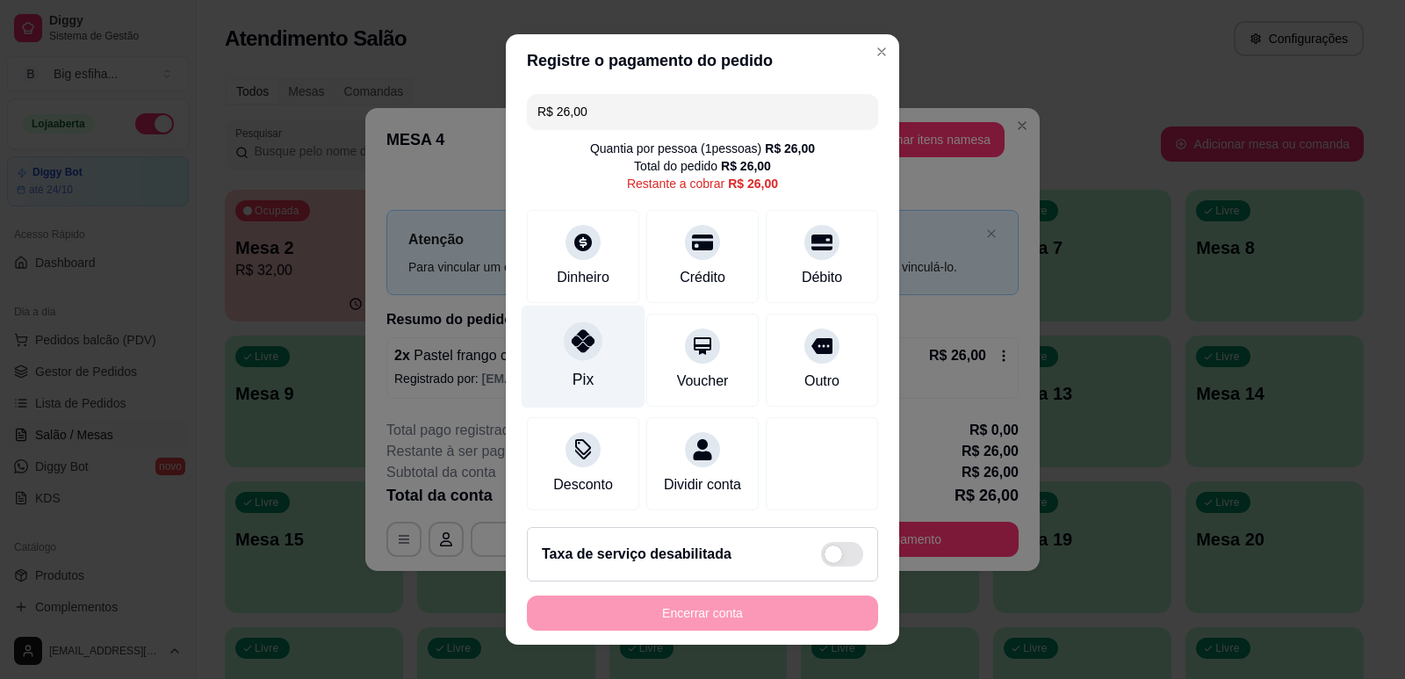
drag, startPoint x: 565, startPoint y: 354, endPoint x: 532, endPoint y: 368, distance: 35.4
click at [552, 354] on div "Pix" at bounding box center [584, 356] width 124 height 103
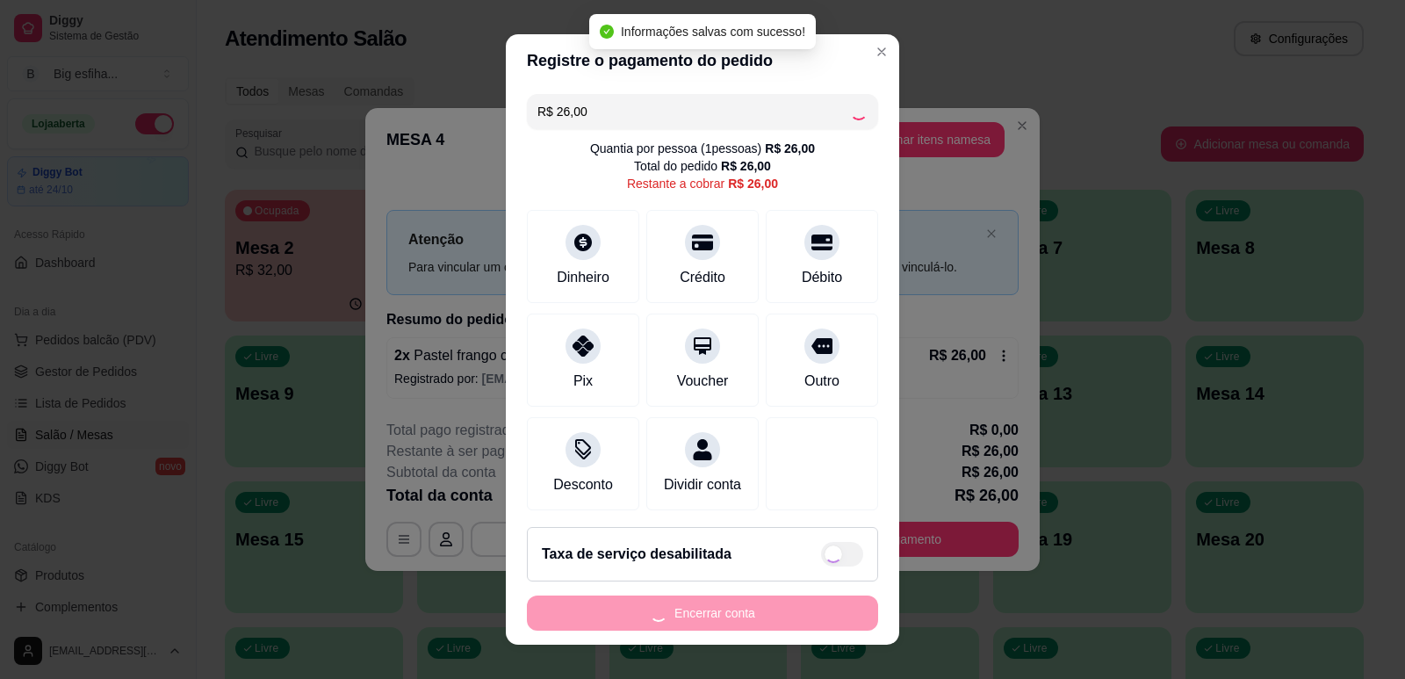
type input "R$ 0,00"
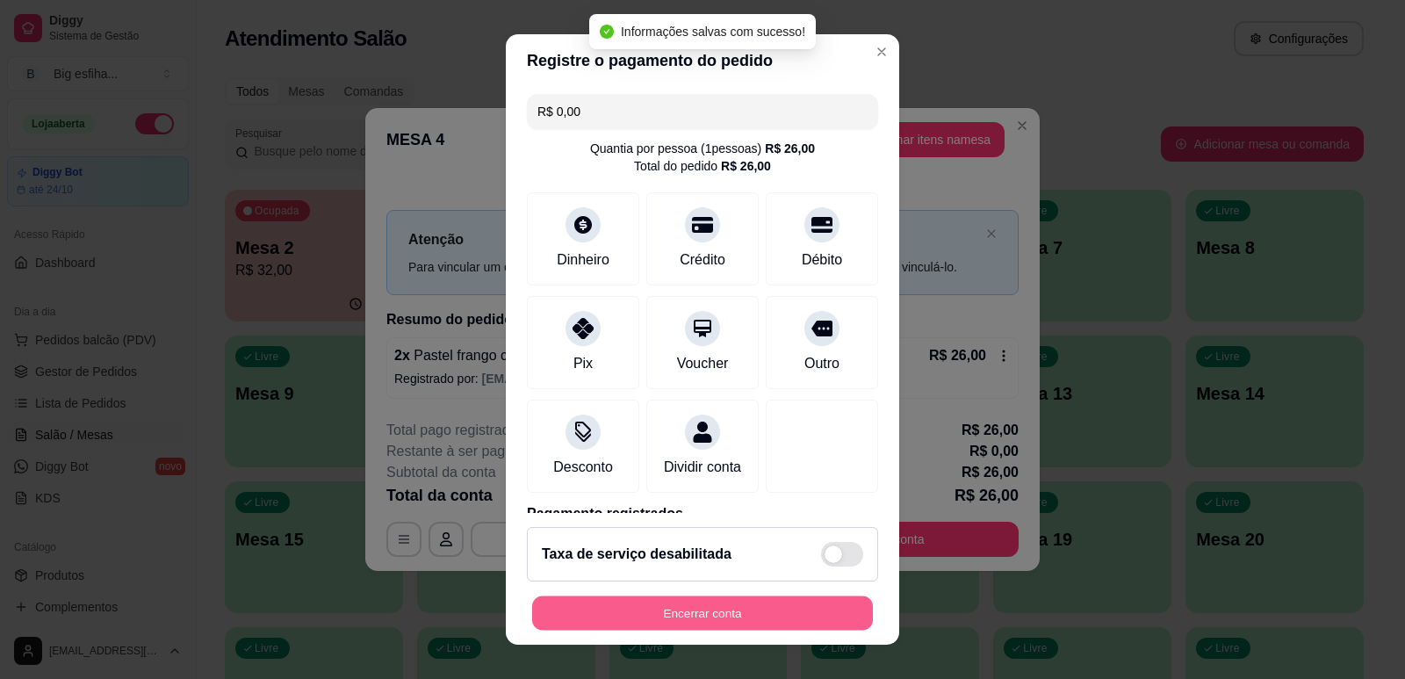
click at [782, 627] on button "Encerrar conta" at bounding box center [702, 613] width 341 height 34
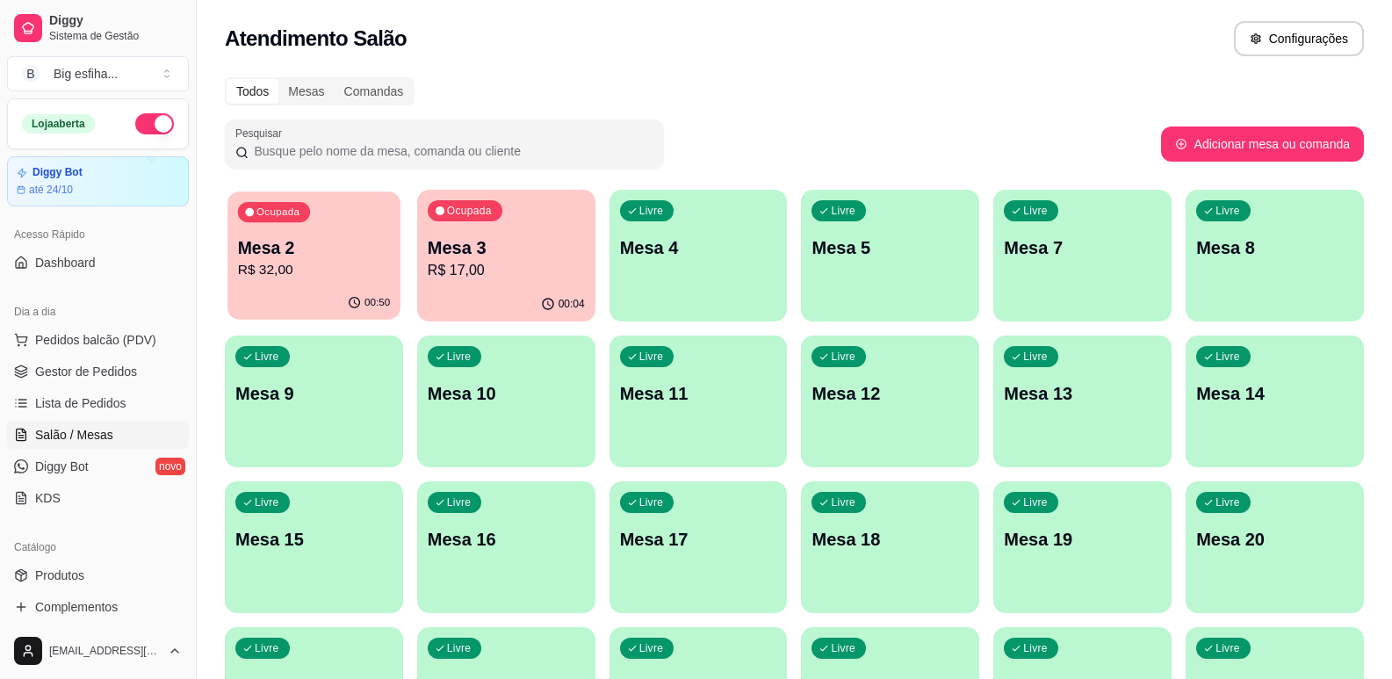
click at [345, 227] on div "Ocupada Mesa 2 R$ 32,00" at bounding box center [313, 238] width 173 height 95
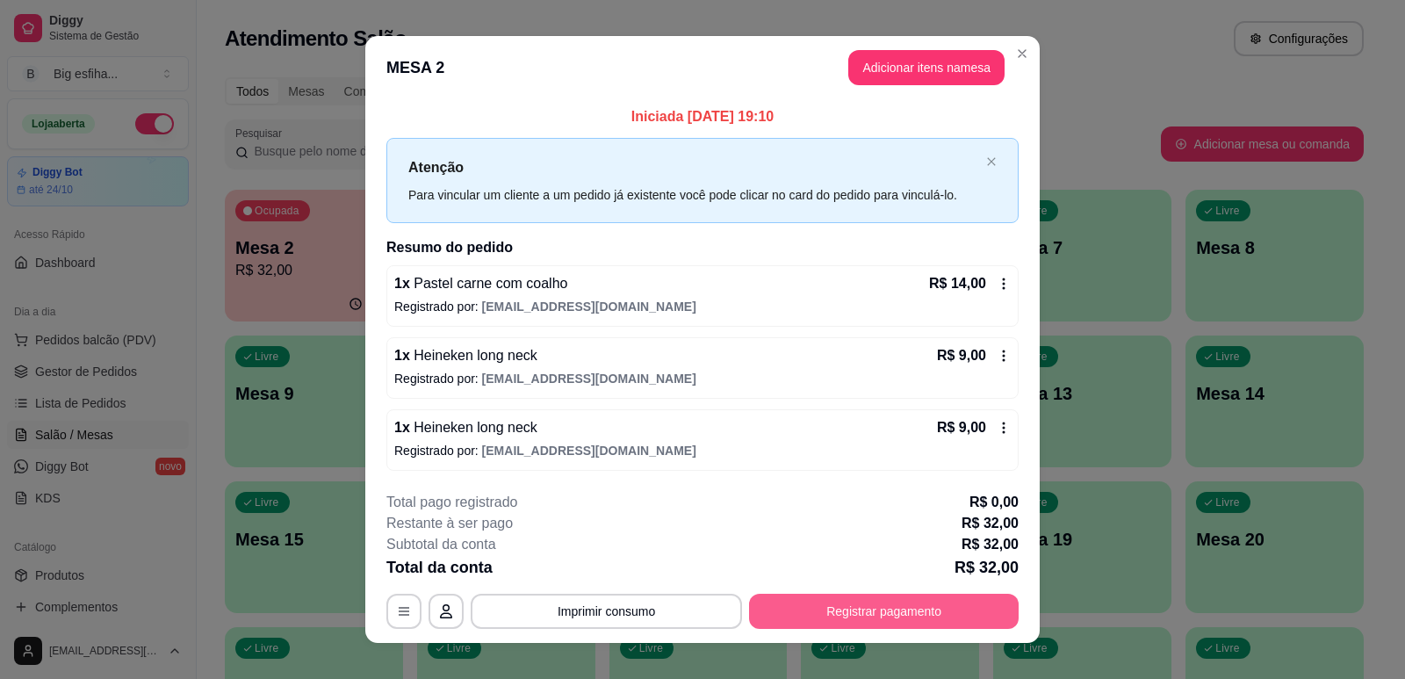
click at [872, 620] on button "Registrar pagamento" at bounding box center [884, 611] width 270 height 35
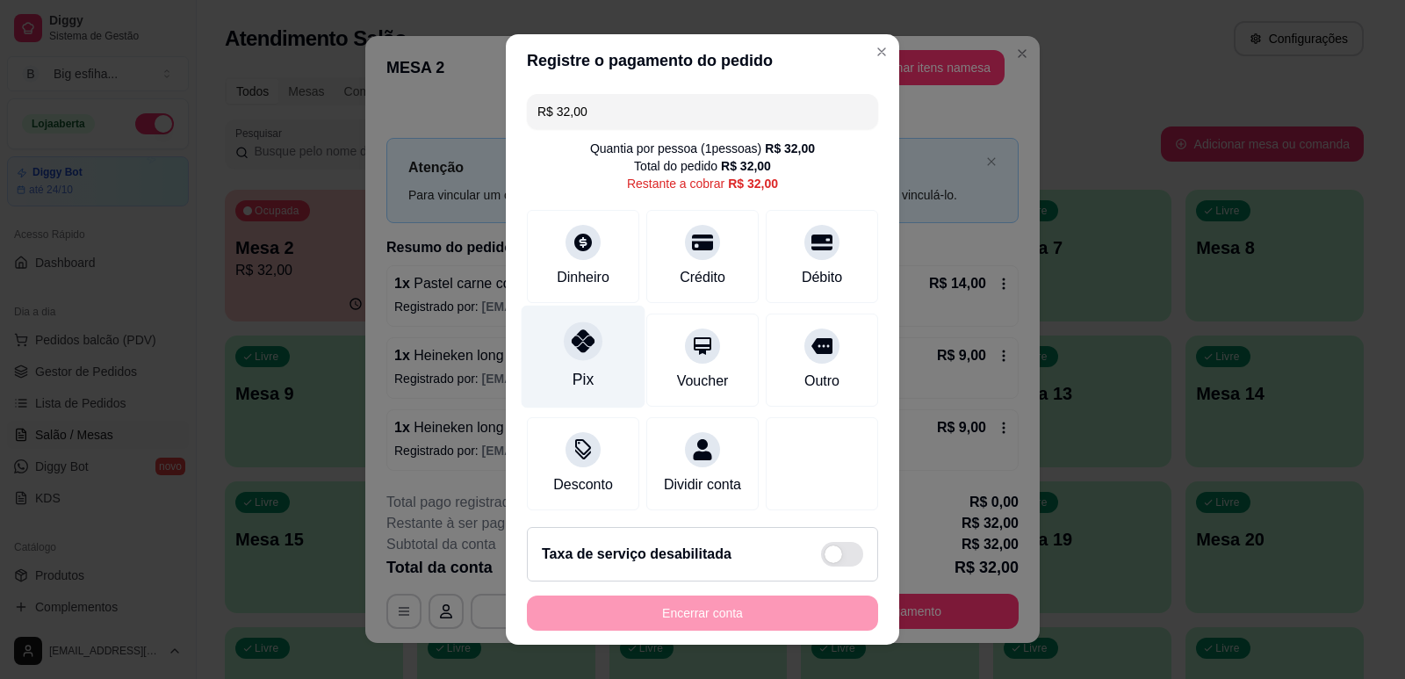
click at [564, 348] on div at bounding box center [583, 340] width 39 height 39
type input "R$ 0,00"
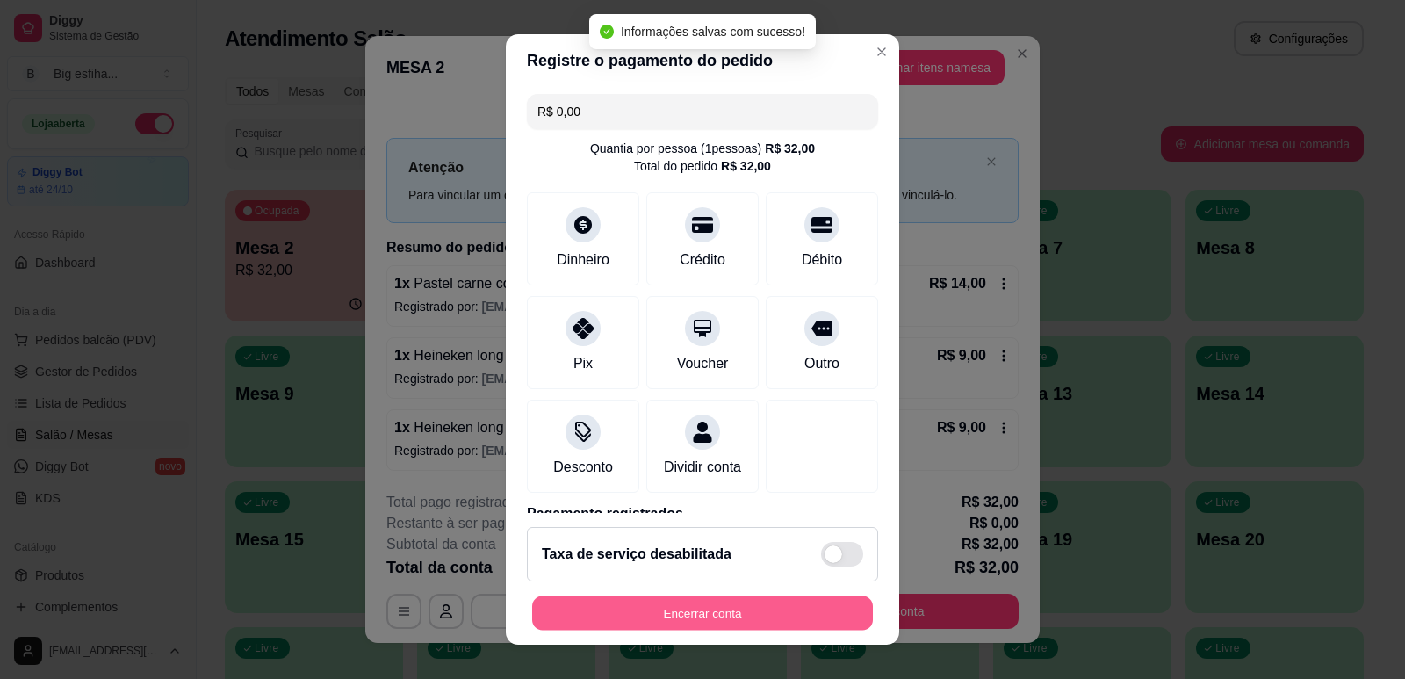
click at [739, 607] on button "Encerrar conta" at bounding box center [702, 613] width 341 height 34
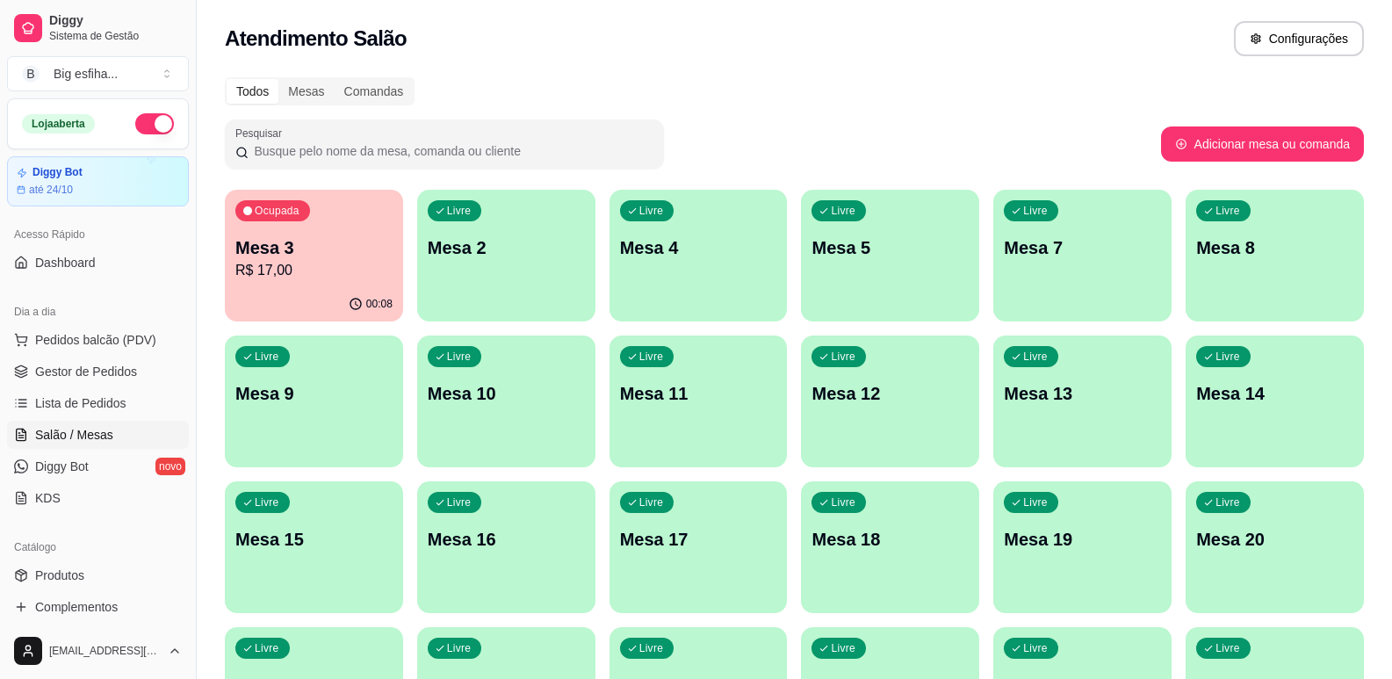
click at [469, 256] on p "Mesa 2" at bounding box center [506, 247] width 157 height 25
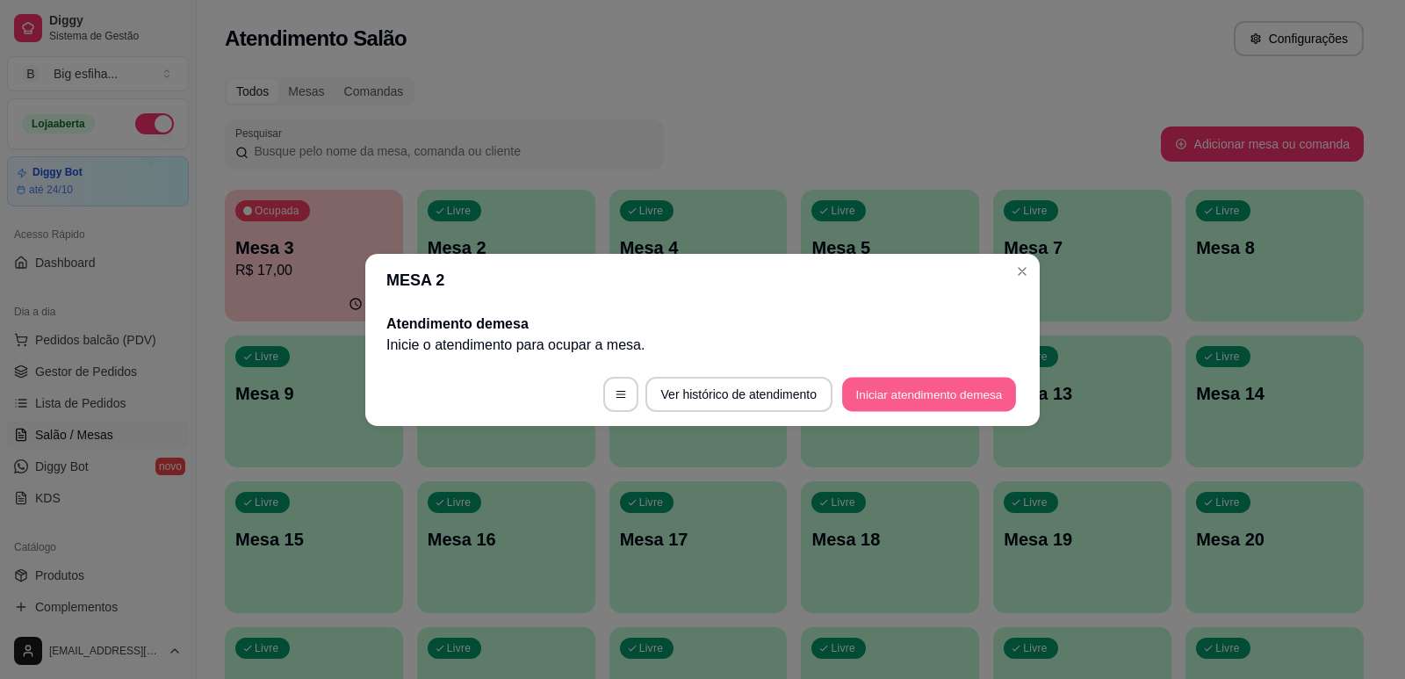
click at [931, 400] on button "Iniciar atendimento de mesa" at bounding box center [929, 394] width 174 height 34
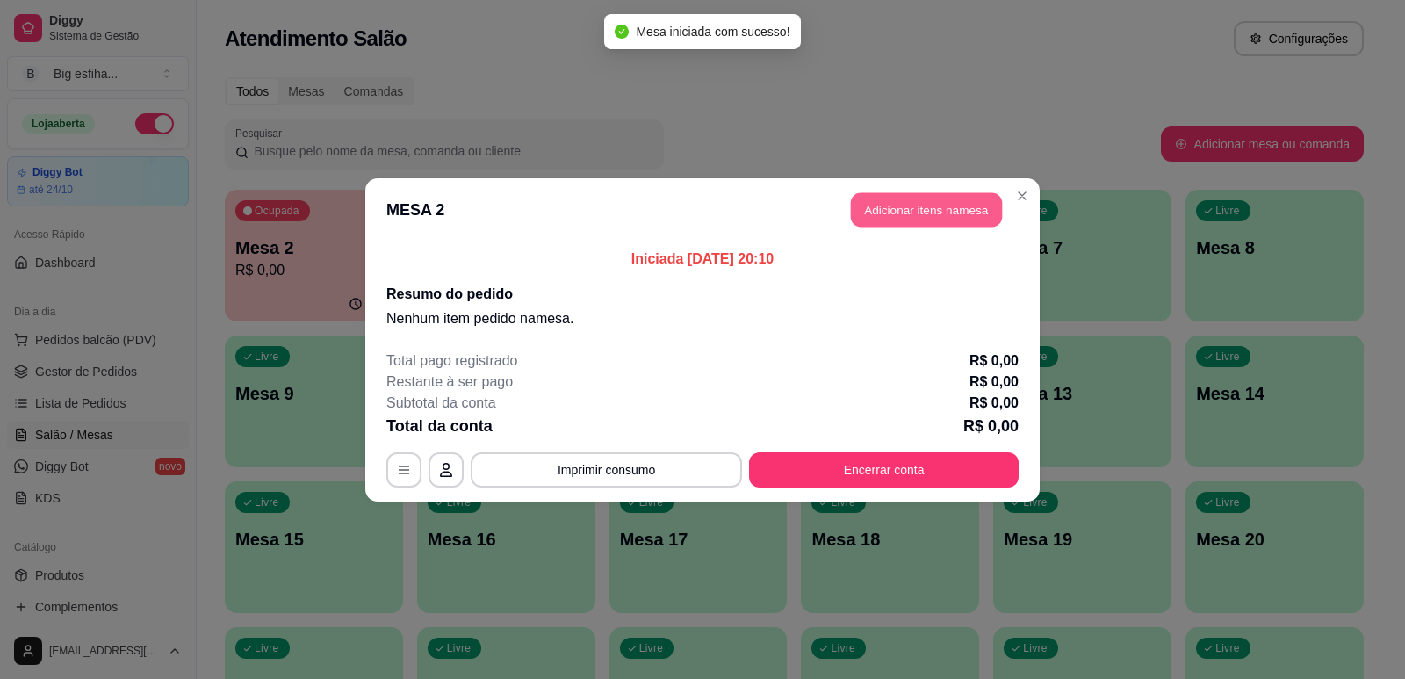
click at [955, 219] on button "Adicionar itens na mesa" at bounding box center [926, 209] width 151 height 34
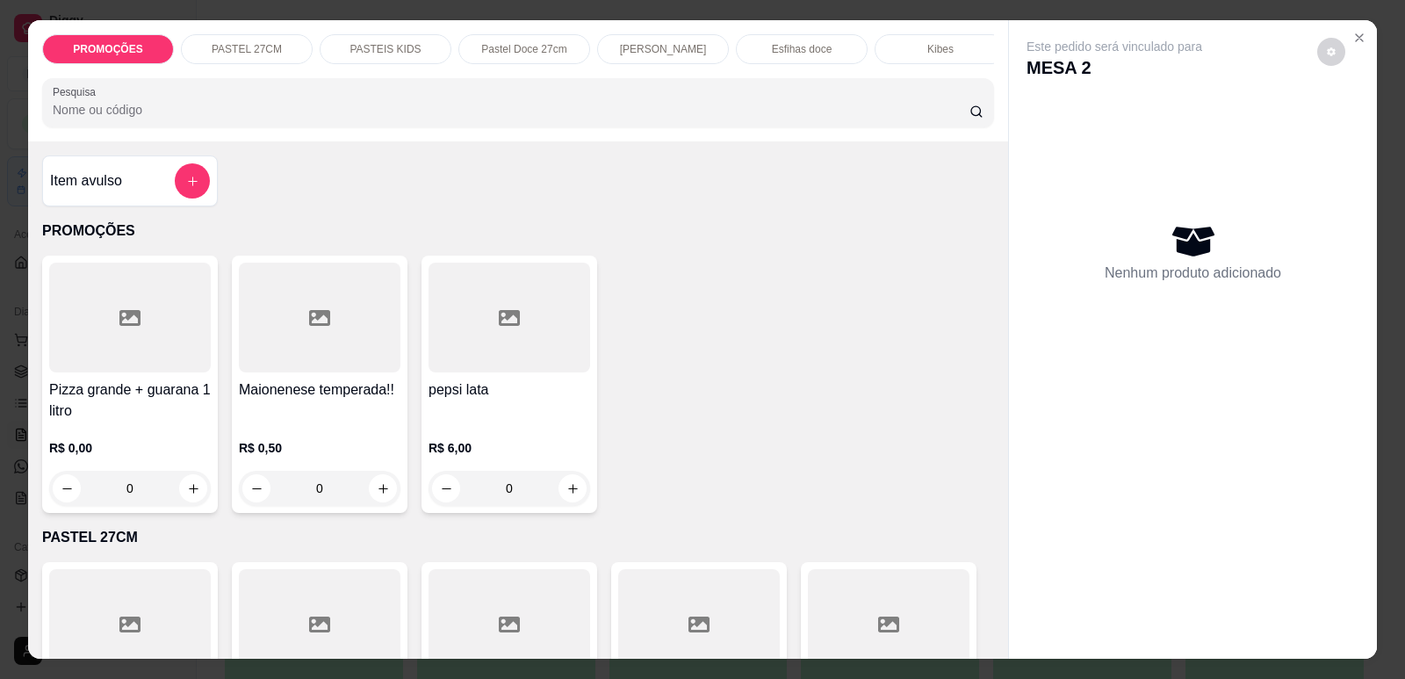
click at [103, 345] on div at bounding box center [130, 318] width 162 height 110
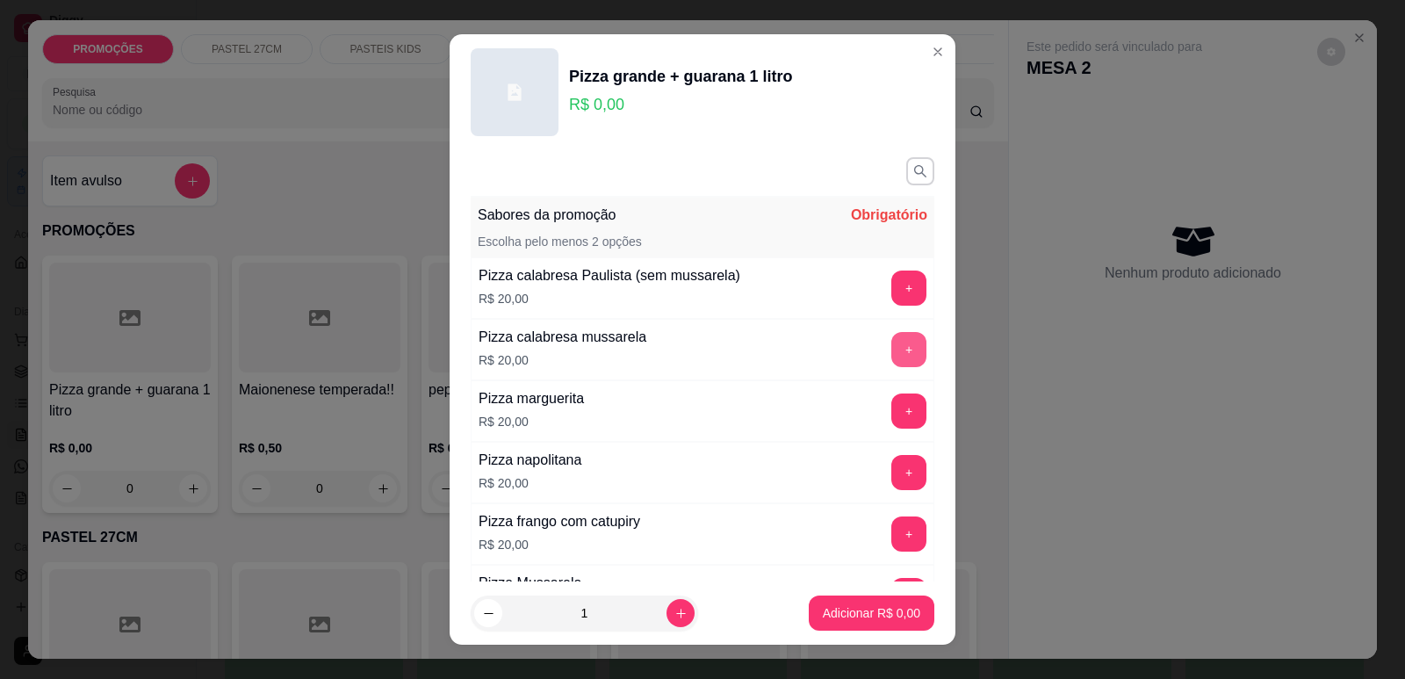
click at [891, 349] on button "+" at bounding box center [908, 349] width 35 height 35
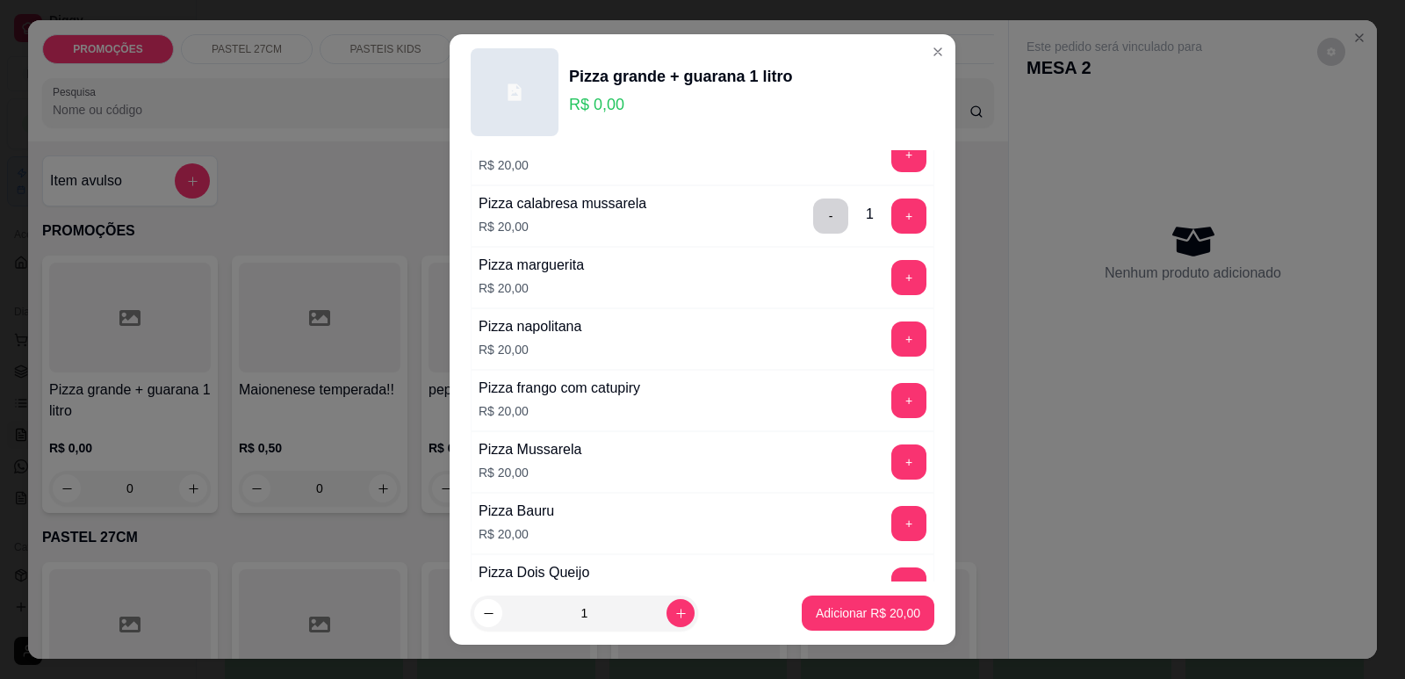
scroll to position [176, 0]
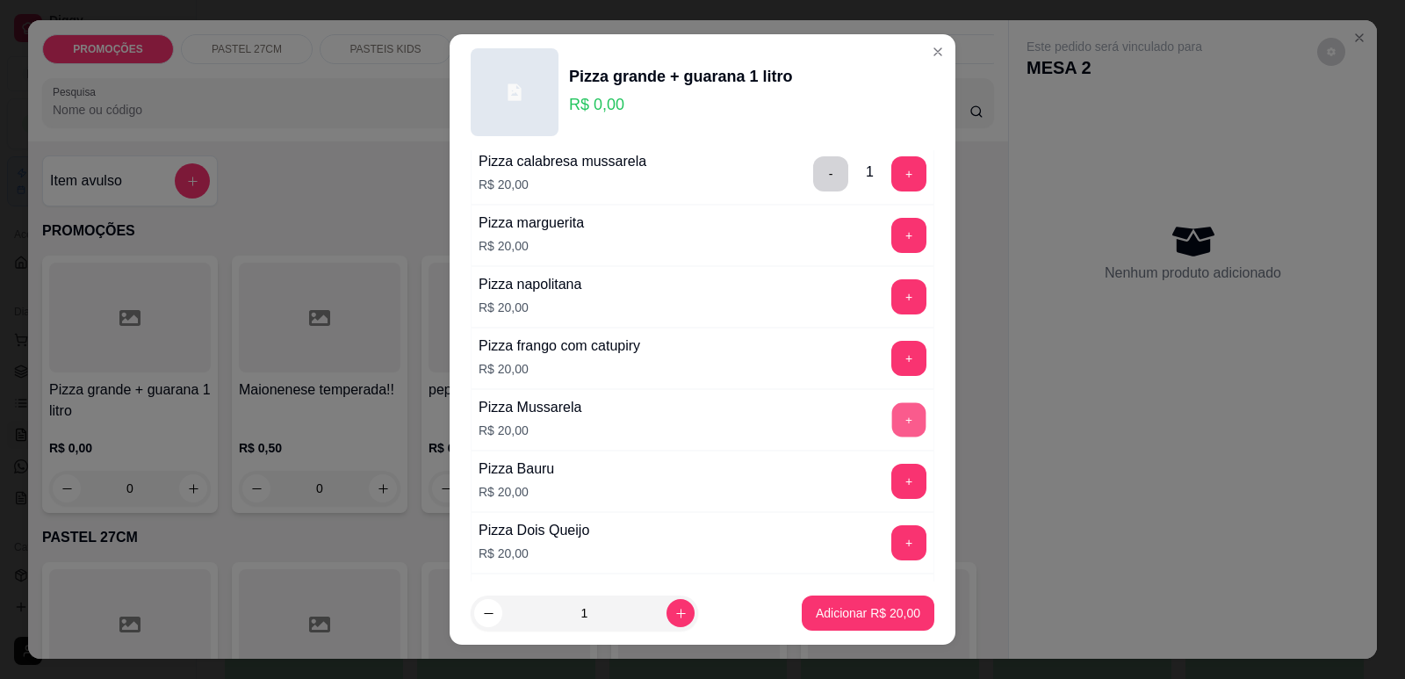
click at [892, 428] on button "+" at bounding box center [909, 419] width 34 height 34
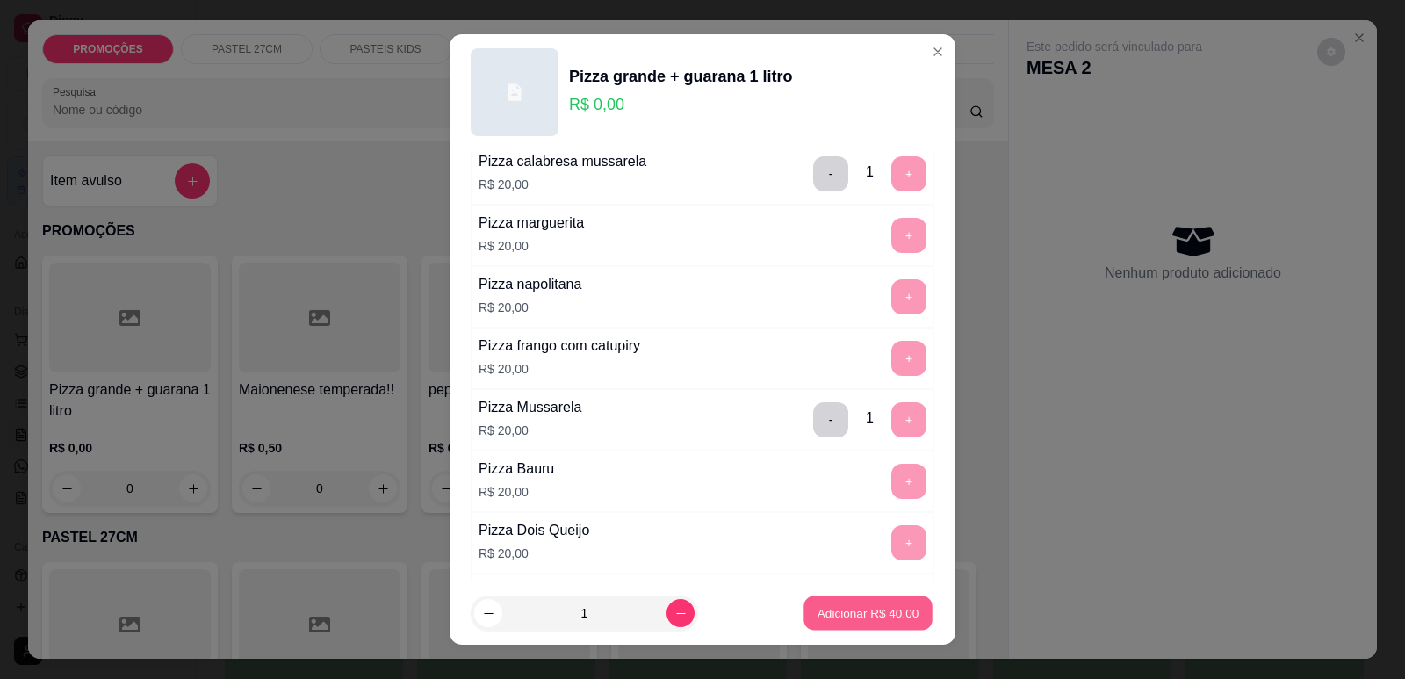
click at [876, 620] on p "Adicionar R$ 40,00" at bounding box center [869, 613] width 102 height 17
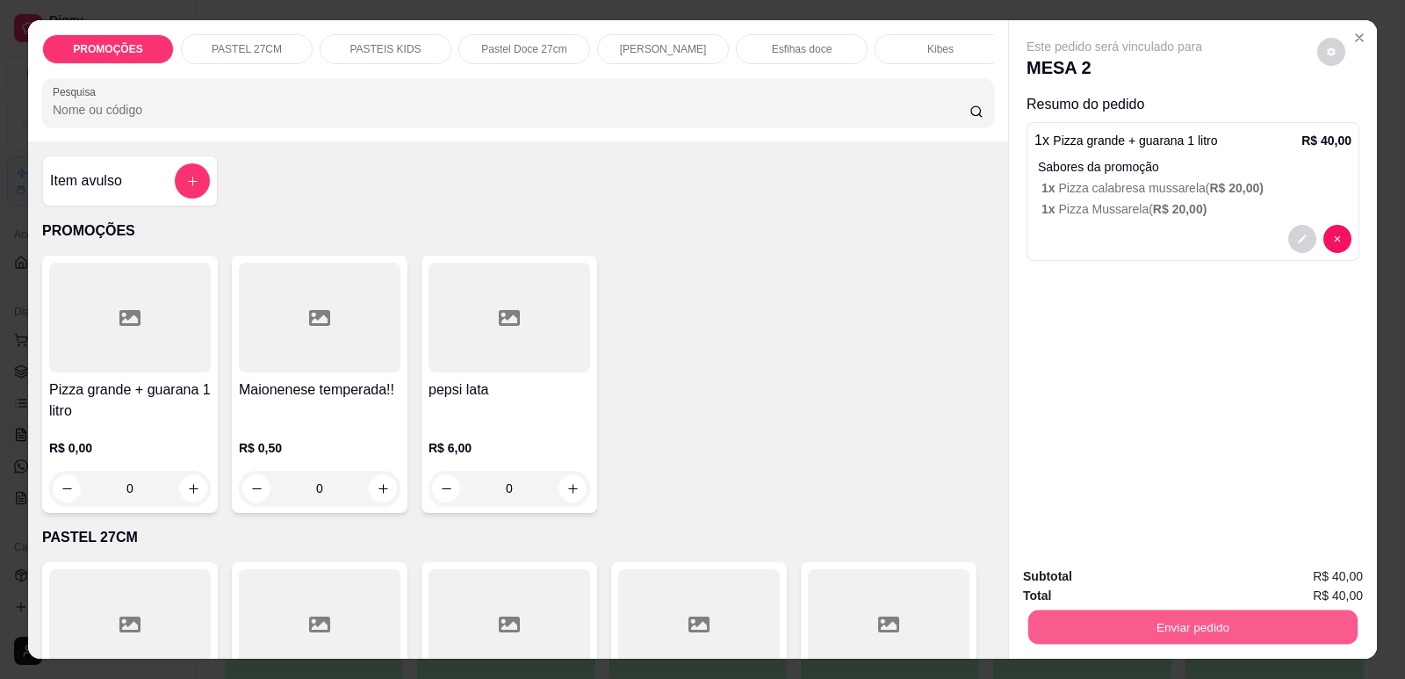
click at [1155, 624] on button "Enviar pedido" at bounding box center [1192, 626] width 329 height 34
click at [1330, 589] on button "Enviar pedido" at bounding box center [1317, 583] width 97 height 32
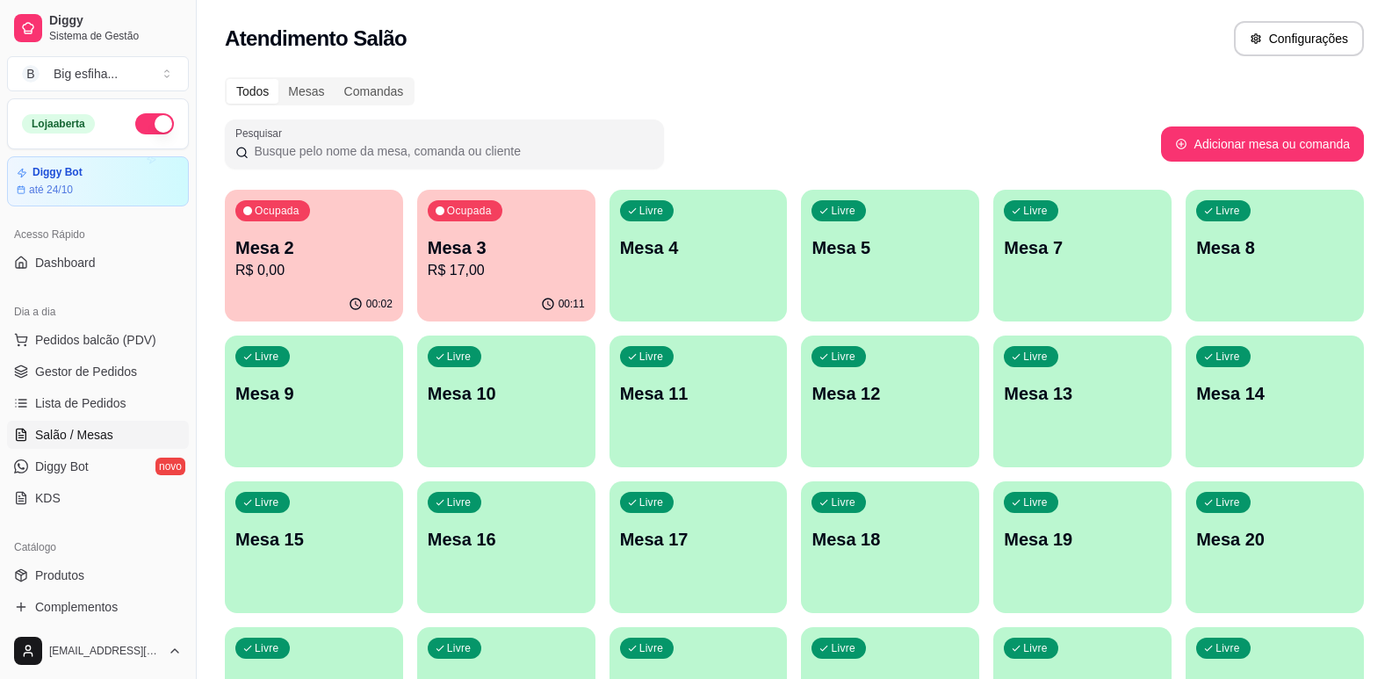
click at [350, 405] on p "Mesa 9" at bounding box center [313, 393] width 157 height 25
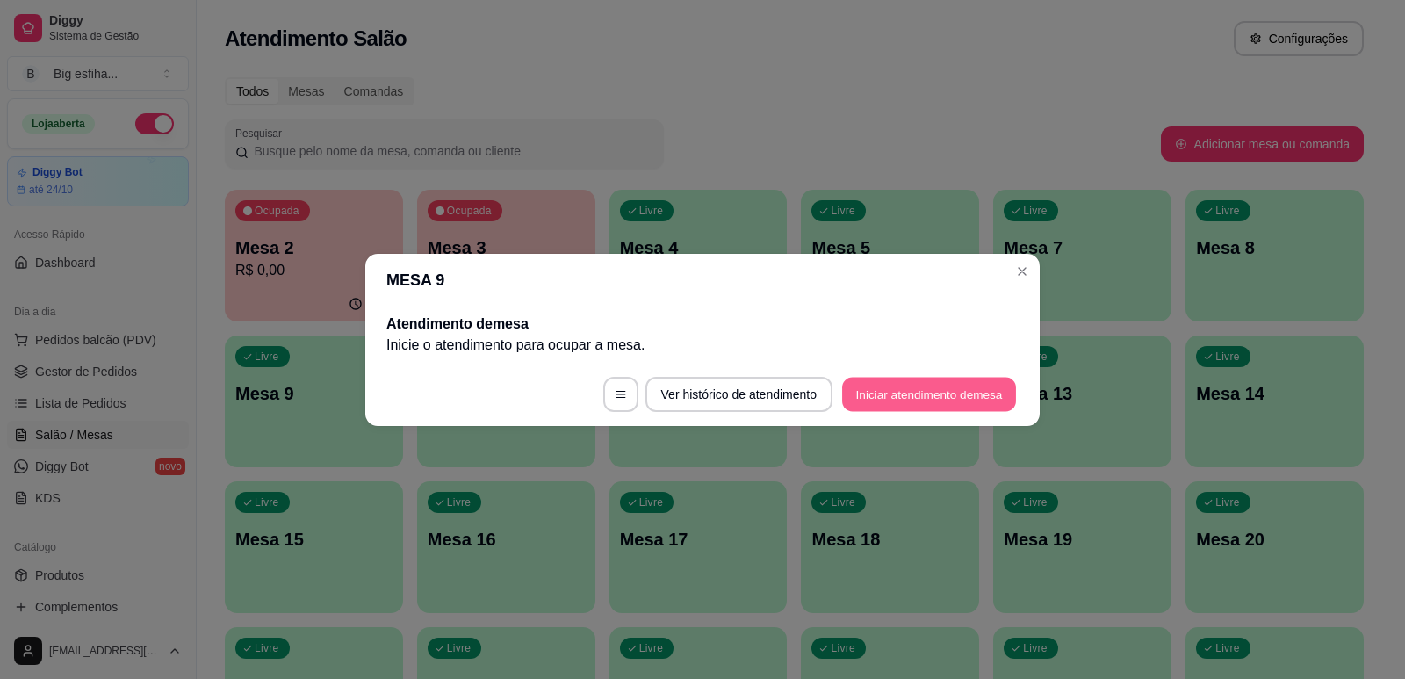
click at [949, 388] on button "Iniciar atendimento de mesa" at bounding box center [929, 394] width 174 height 34
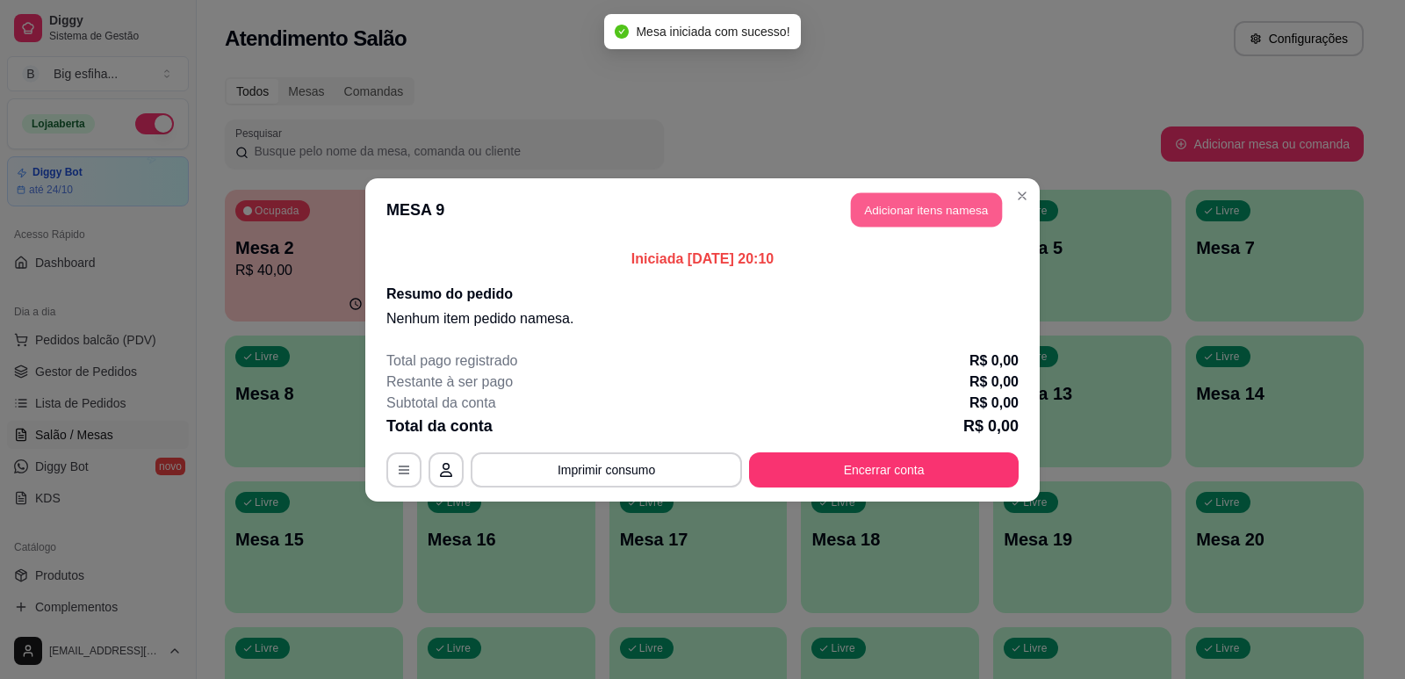
click at [883, 212] on button "Adicionar itens na mesa" at bounding box center [926, 209] width 151 height 34
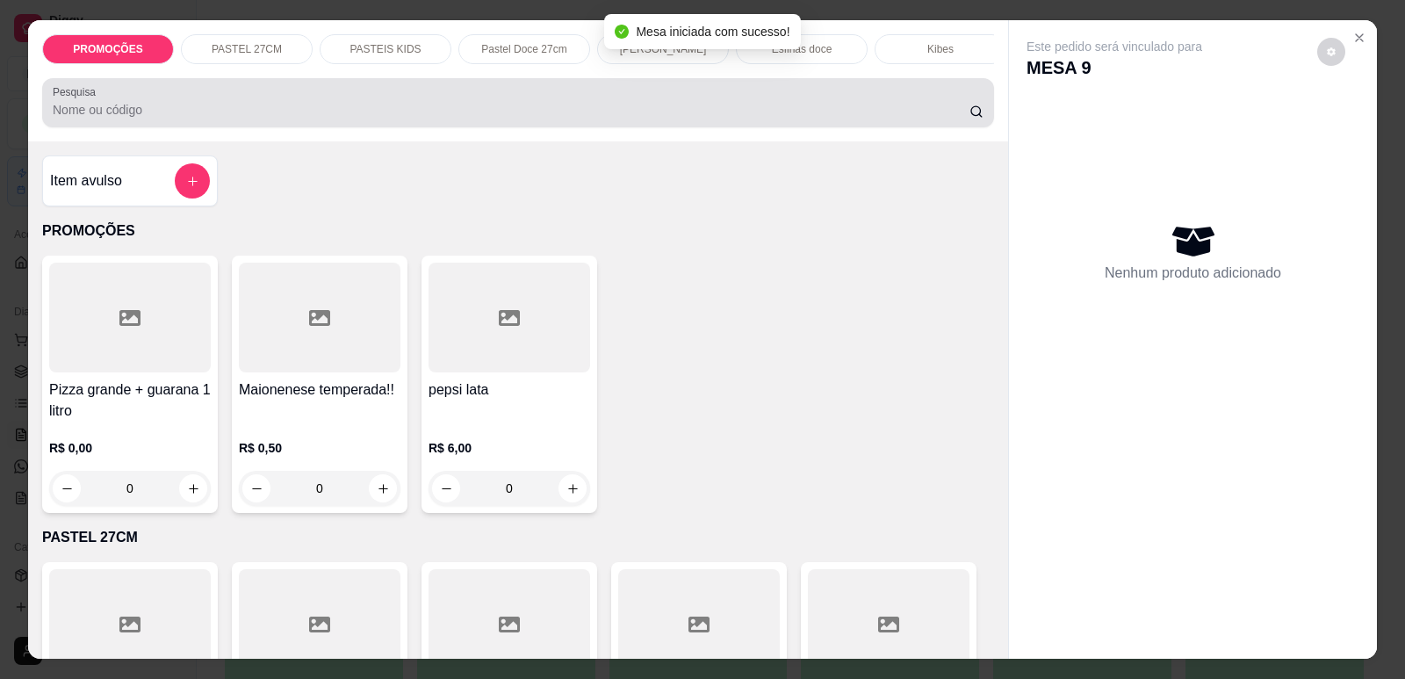
click at [634, 109] on div at bounding box center [518, 102] width 931 height 35
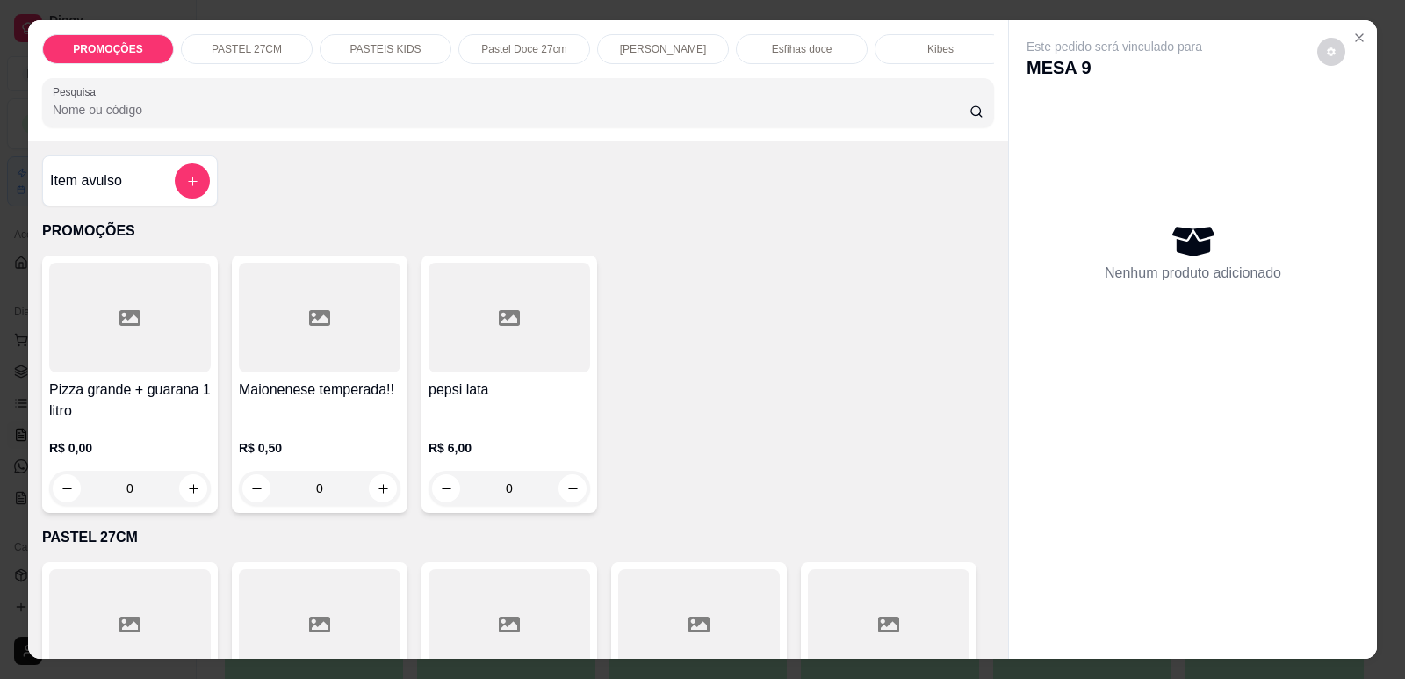
click at [162, 338] on div at bounding box center [130, 318] width 162 height 110
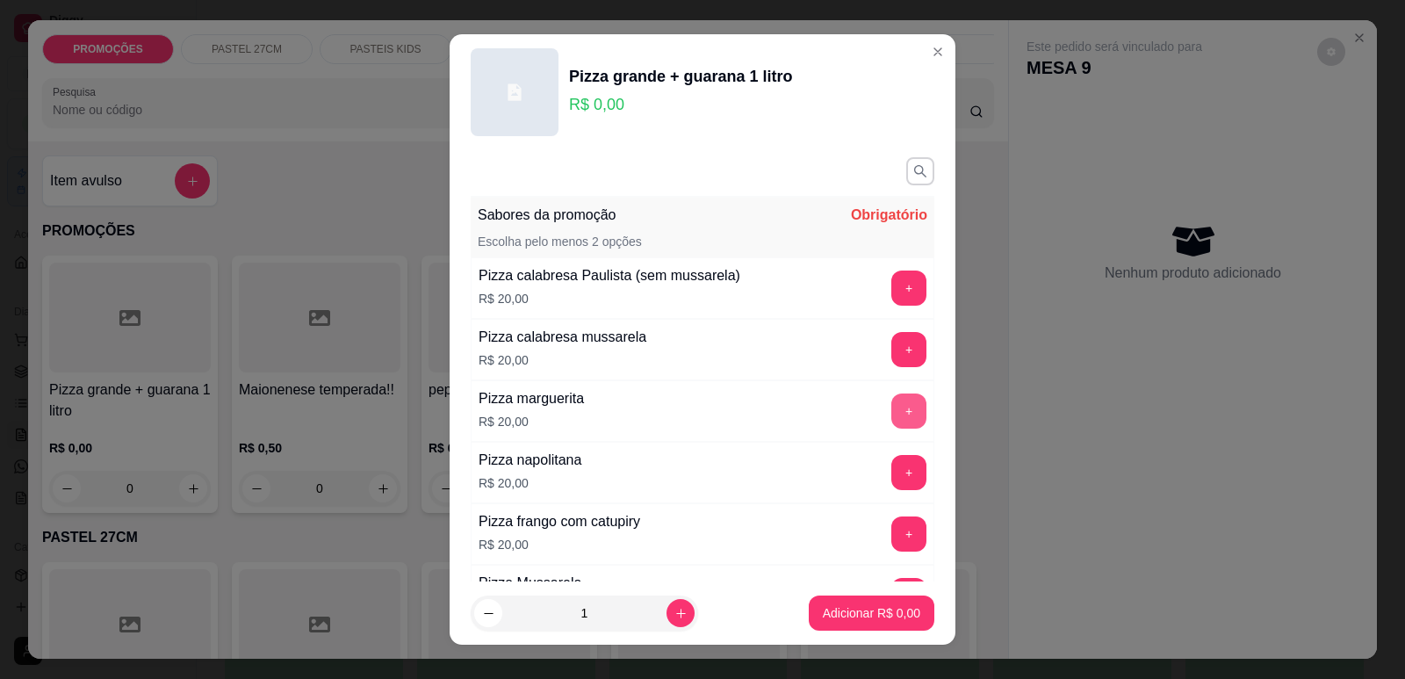
click at [891, 412] on button "+" at bounding box center [908, 410] width 35 height 35
click at [892, 414] on button "+" at bounding box center [909, 410] width 34 height 34
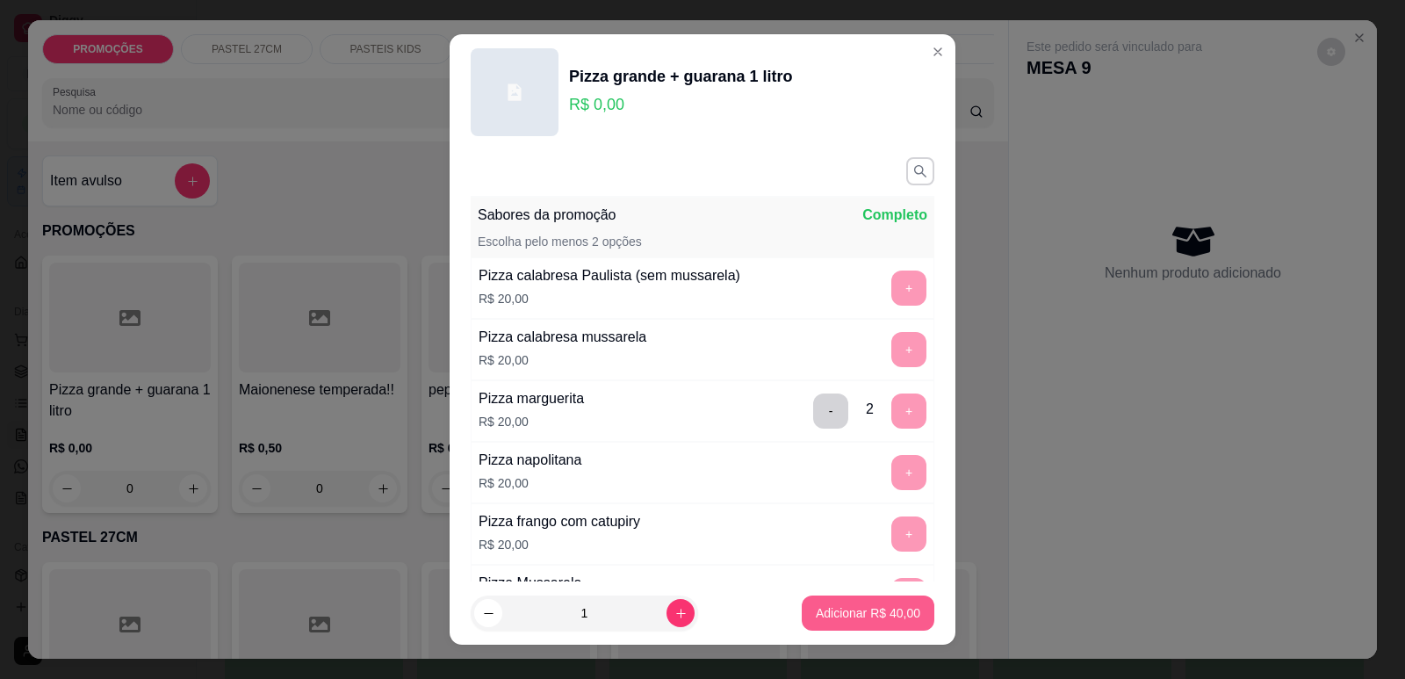
click at [869, 613] on p "Adicionar R$ 40,00" at bounding box center [868, 613] width 104 height 18
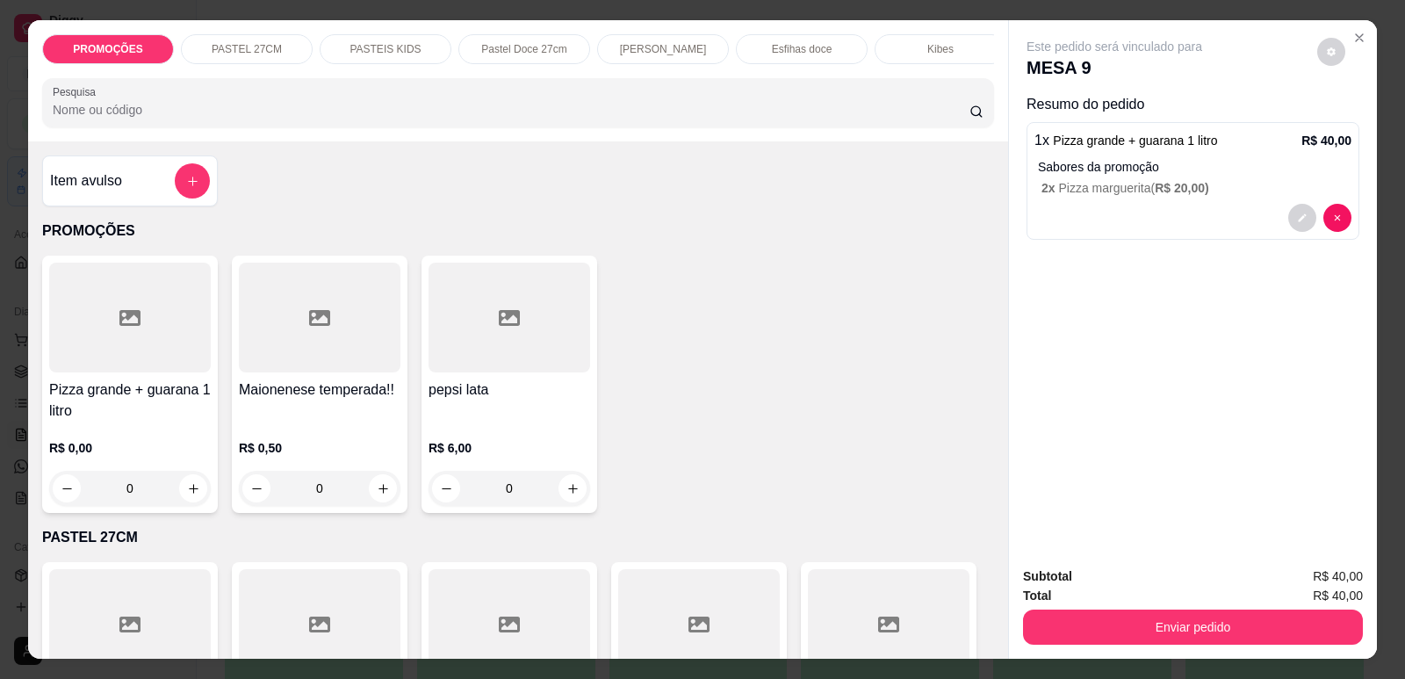
click at [138, 370] on div at bounding box center [130, 318] width 162 height 110
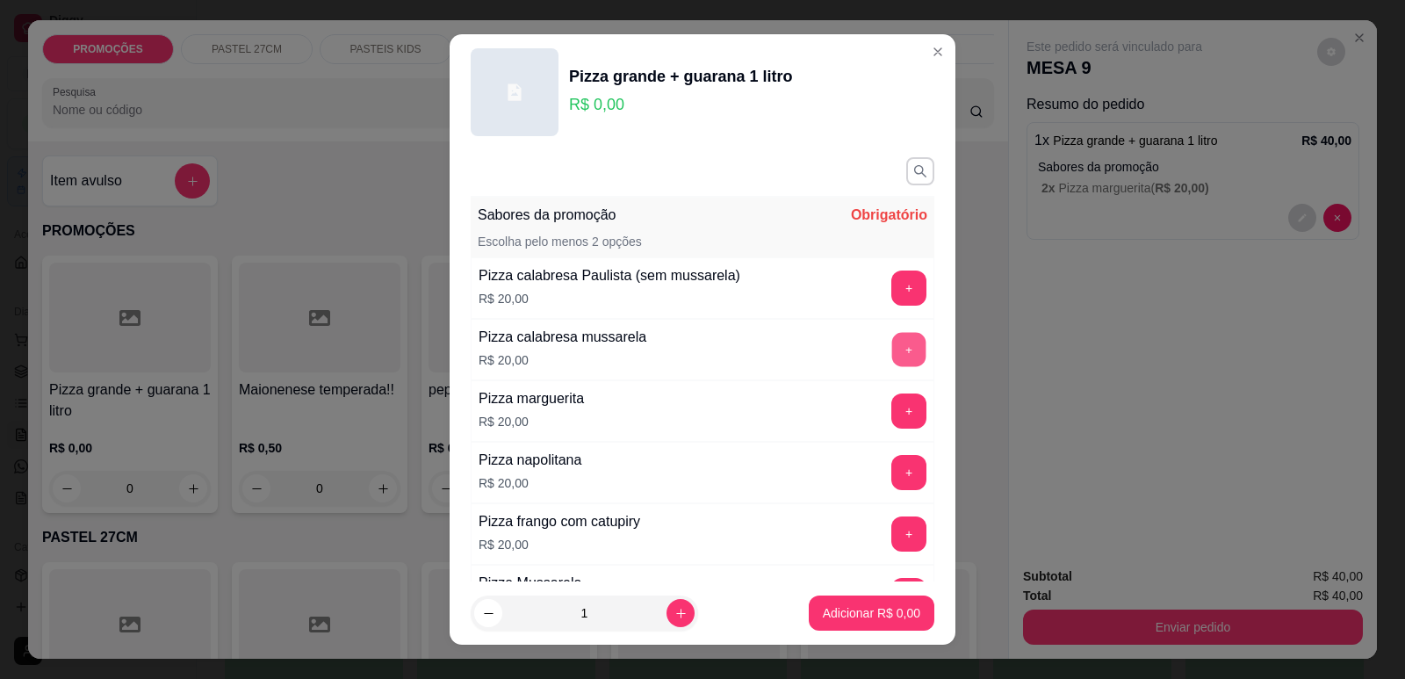
click at [892, 343] on button "+" at bounding box center [909, 349] width 34 height 34
click at [892, 344] on button "+" at bounding box center [909, 349] width 34 height 34
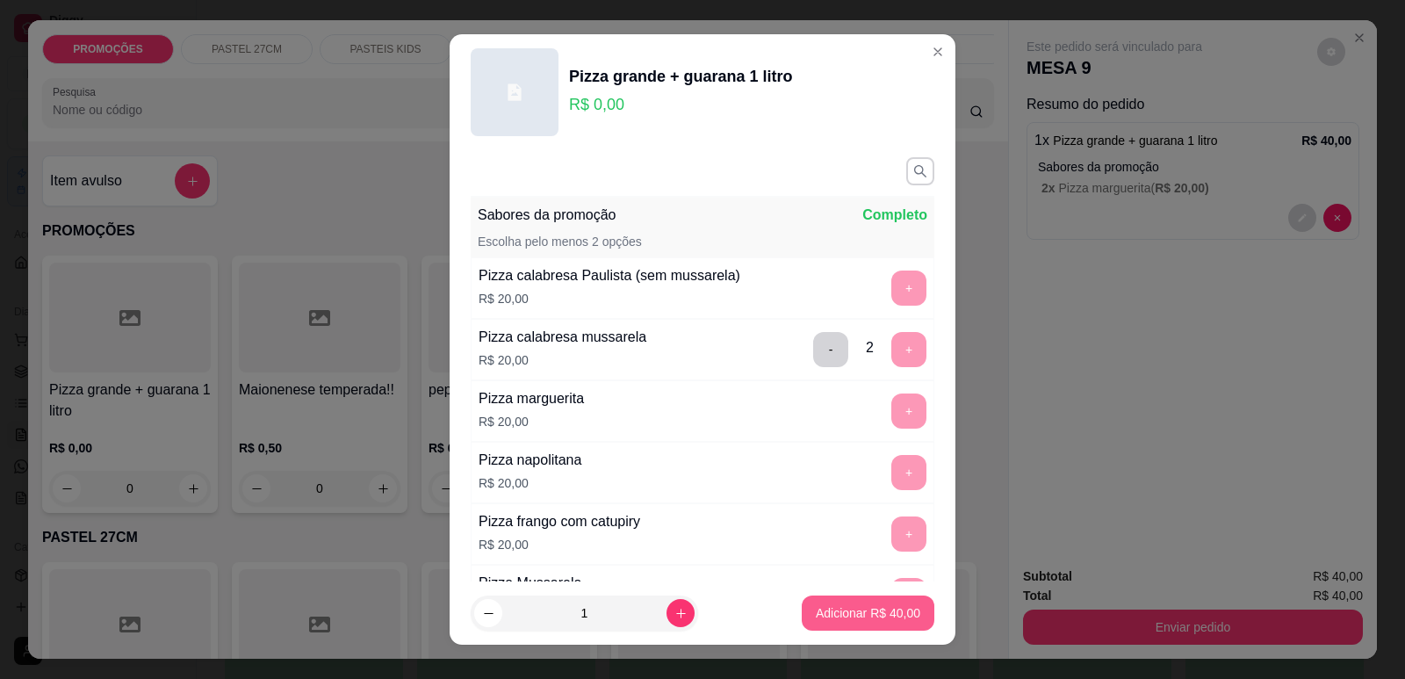
click at [854, 615] on p "Adicionar R$ 40,00" at bounding box center [868, 613] width 104 height 18
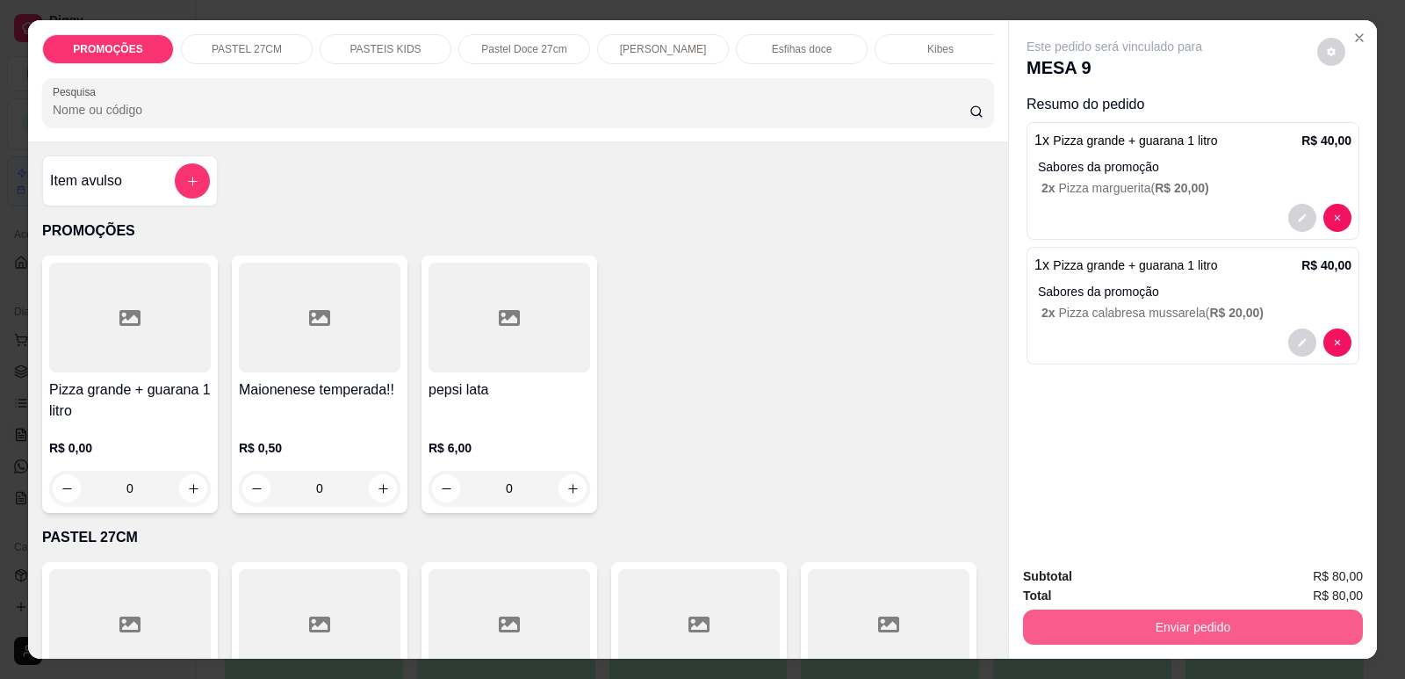
click at [1040, 636] on button "Enviar pedido" at bounding box center [1193, 626] width 340 height 35
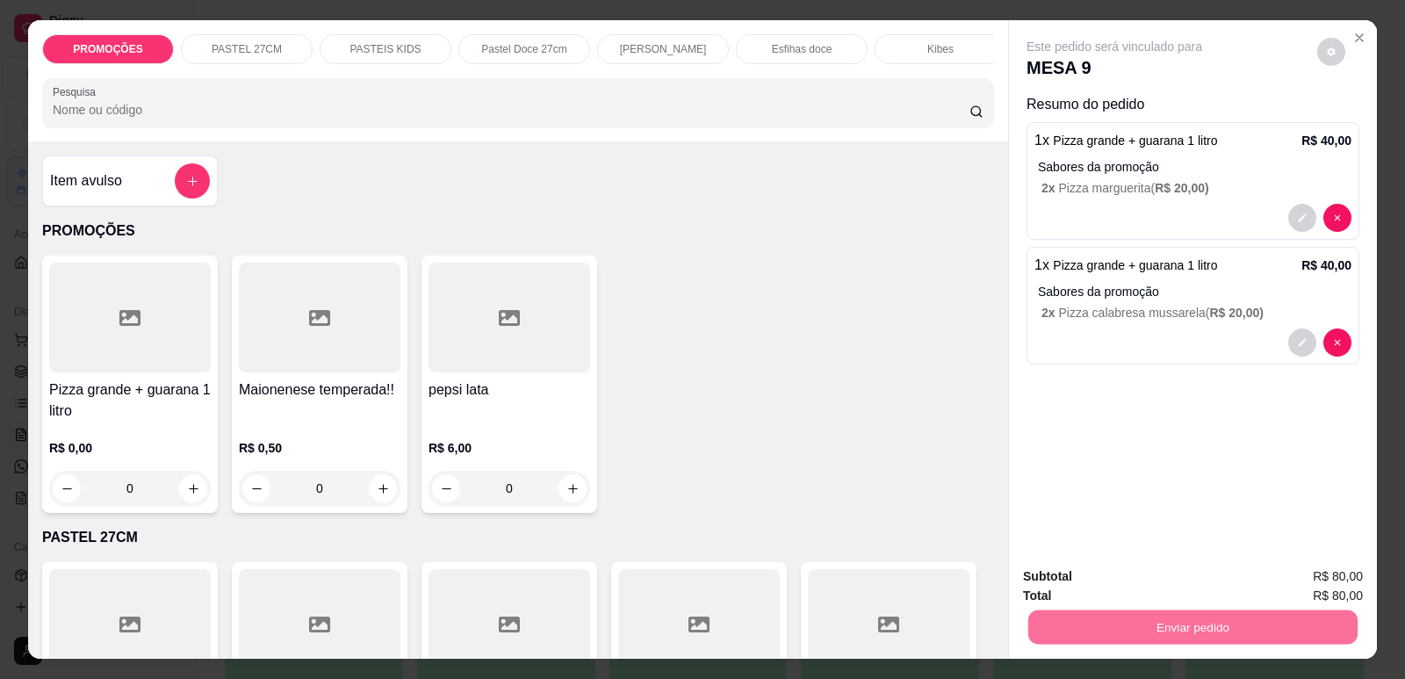
click at [1303, 568] on button "Enviar pedido" at bounding box center [1317, 583] width 99 height 33
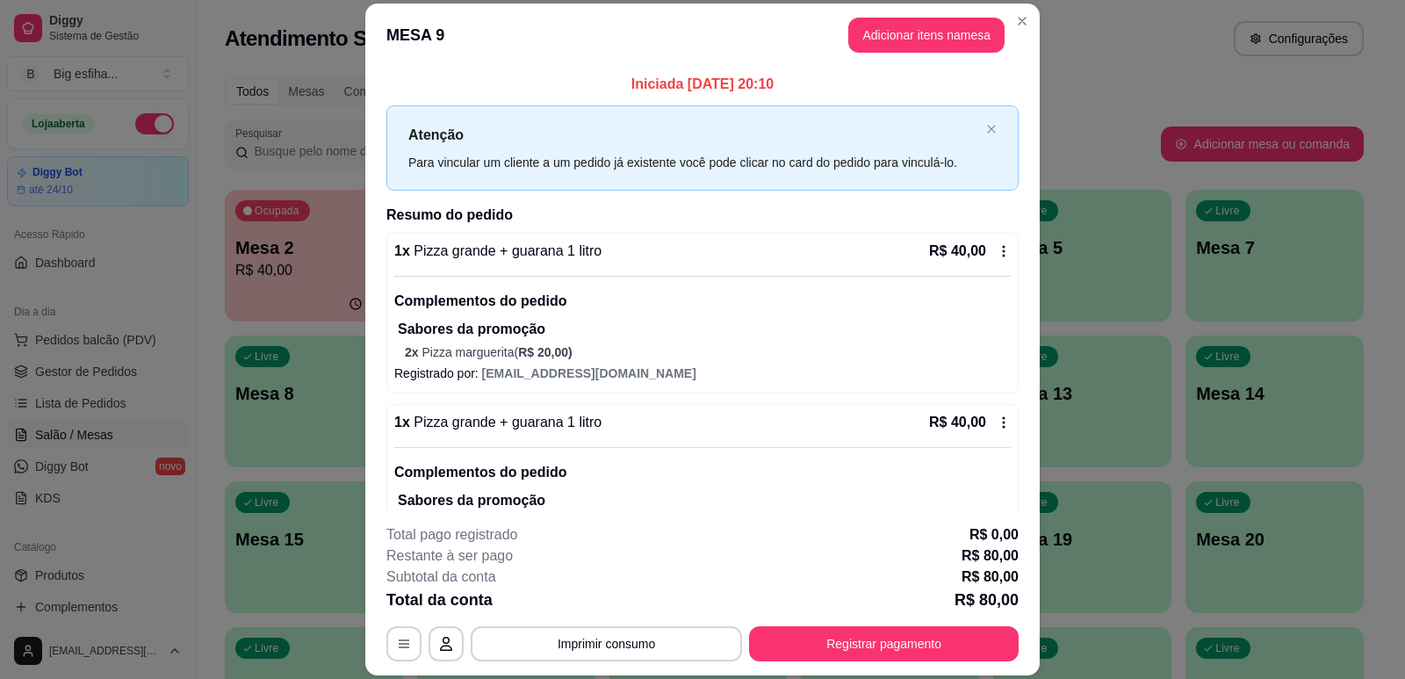
click at [409, 76] on p "Iniciada [DATE] 20:10" at bounding box center [702, 84] width 632 height 21
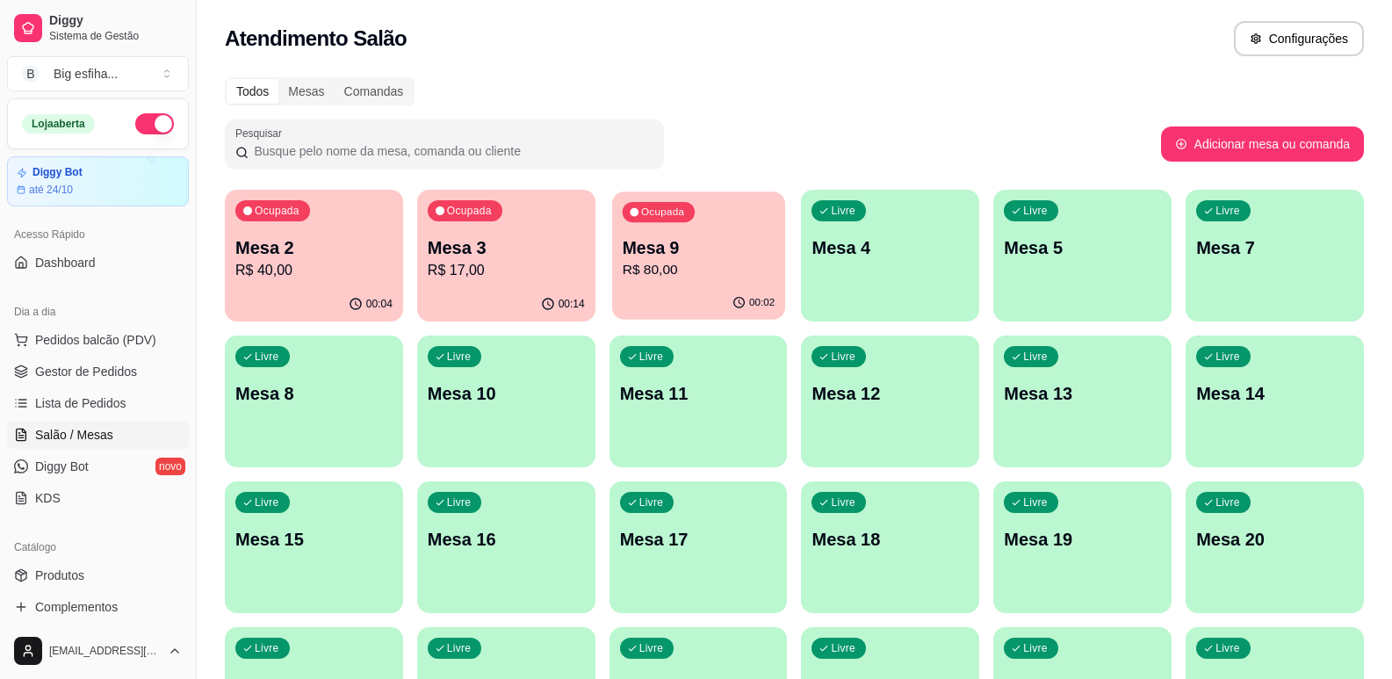
click at [678, 272] on p "R$ 80,00" at bounding box center [698, 270] width 152 height 20
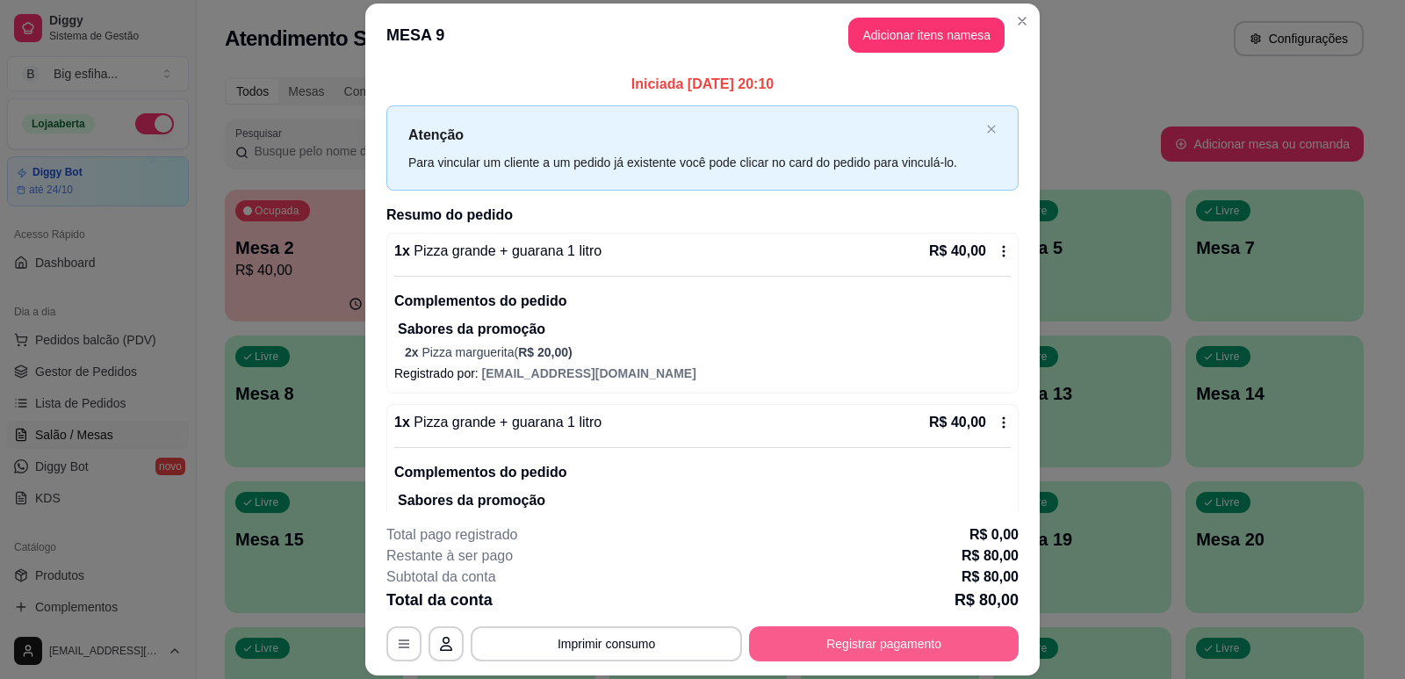
click at [817, 645] on button "Registrar pagamento" at bounding box center [884, 643] width 270 height 35
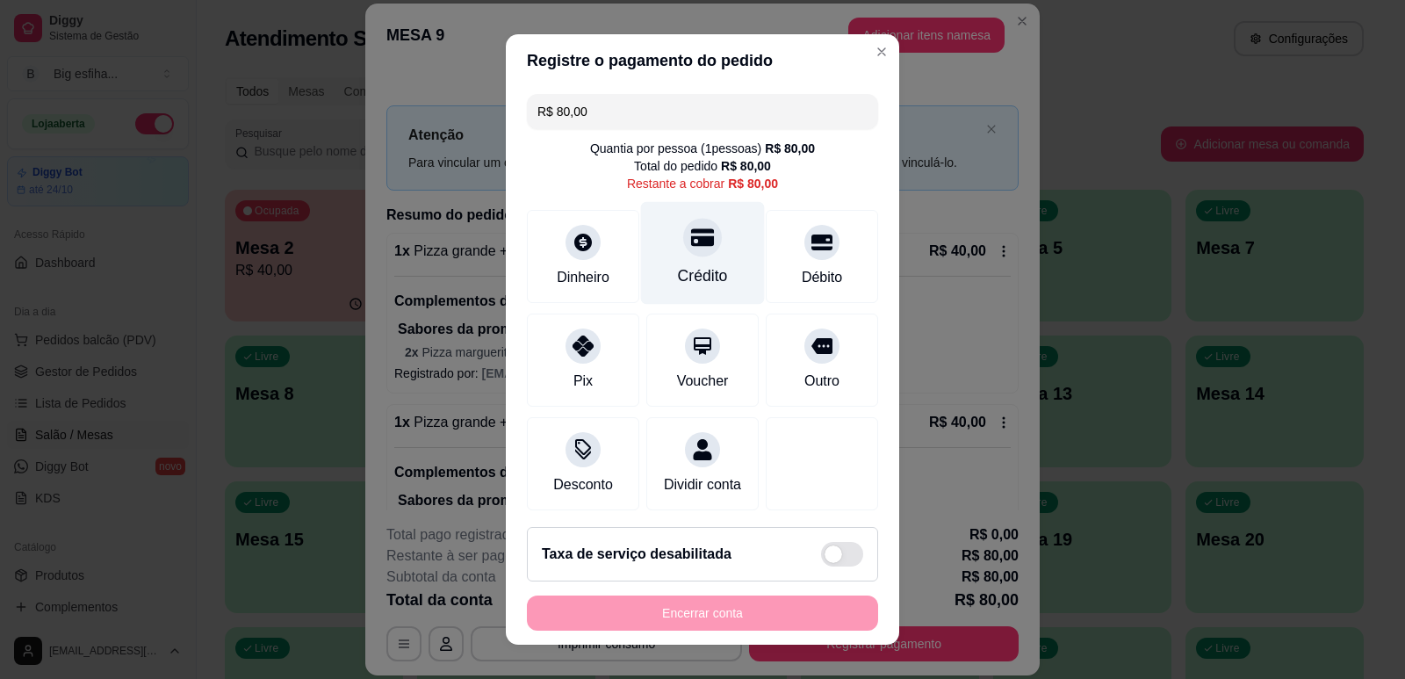
click at [676, 259] on div "Crédito" at bounding box center [703, 252] width 124 height 103
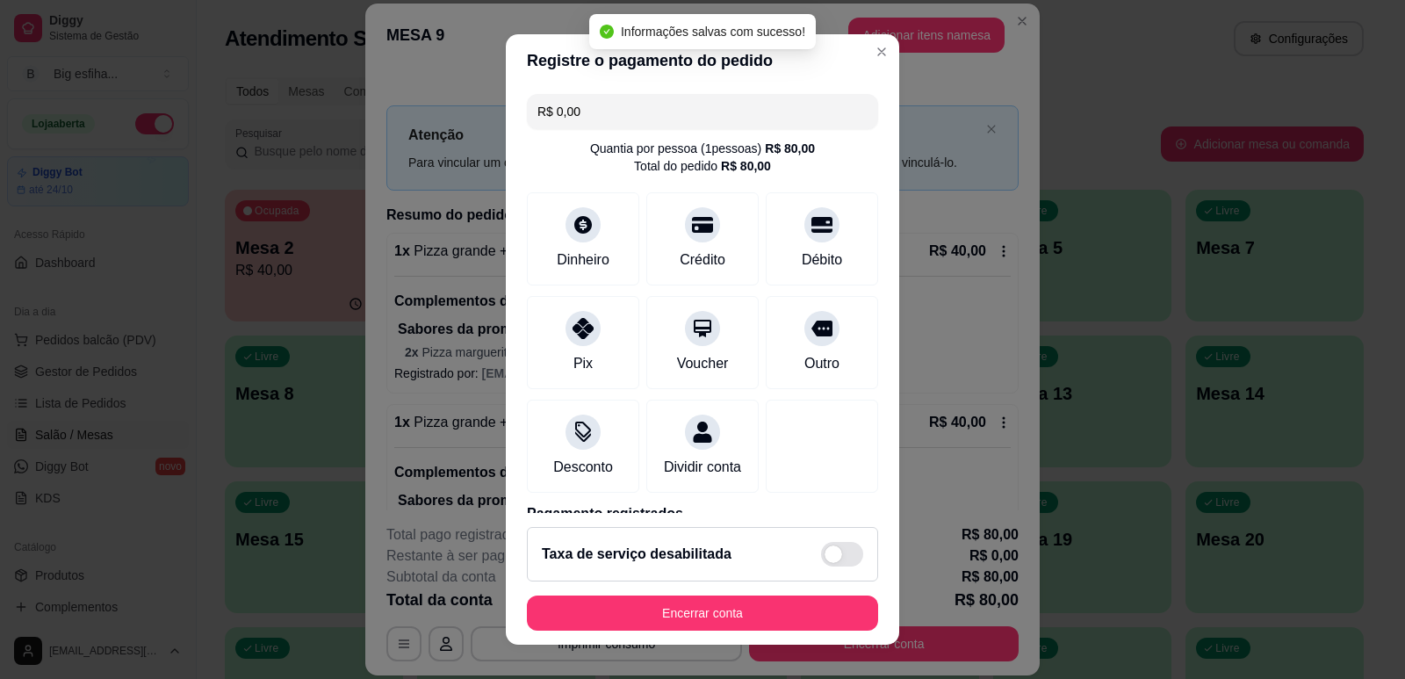
type input "R$ 0,00"
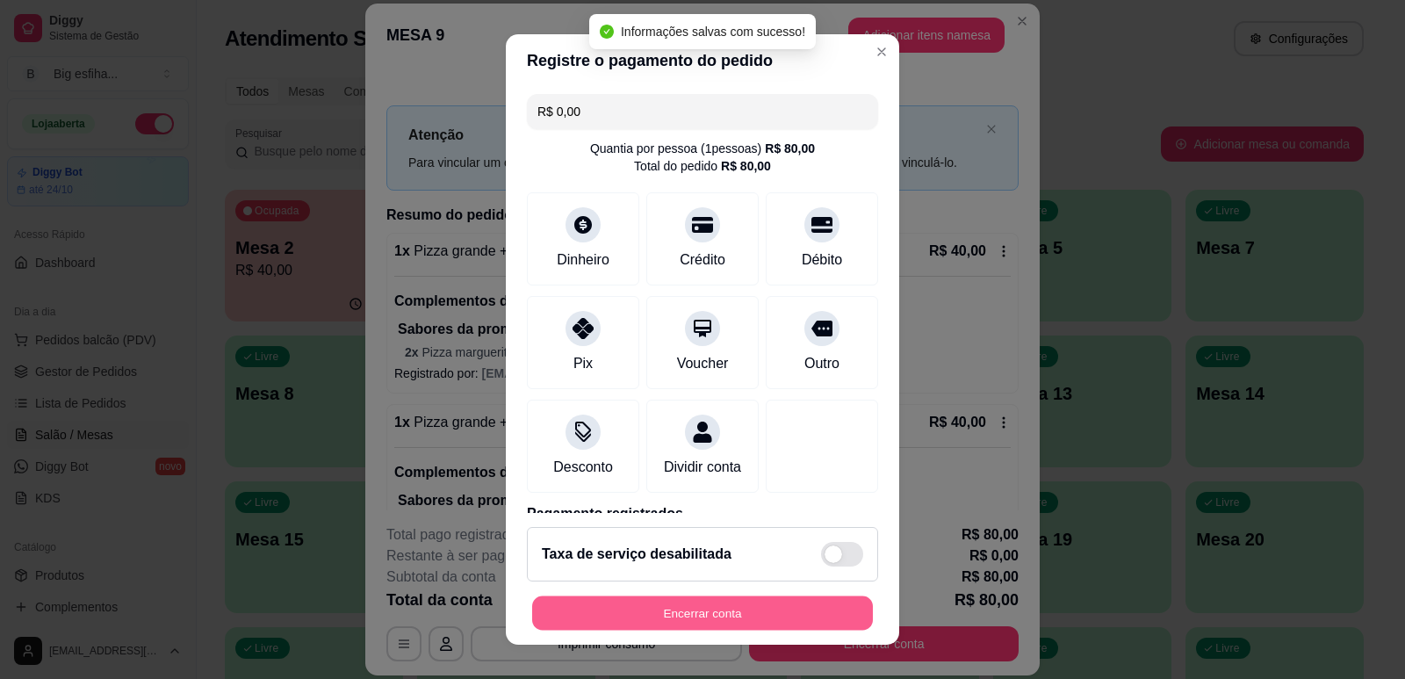
click at [634, 617] on button "Encerrar conta" at bounding box center [702, 613] width 341 height 34
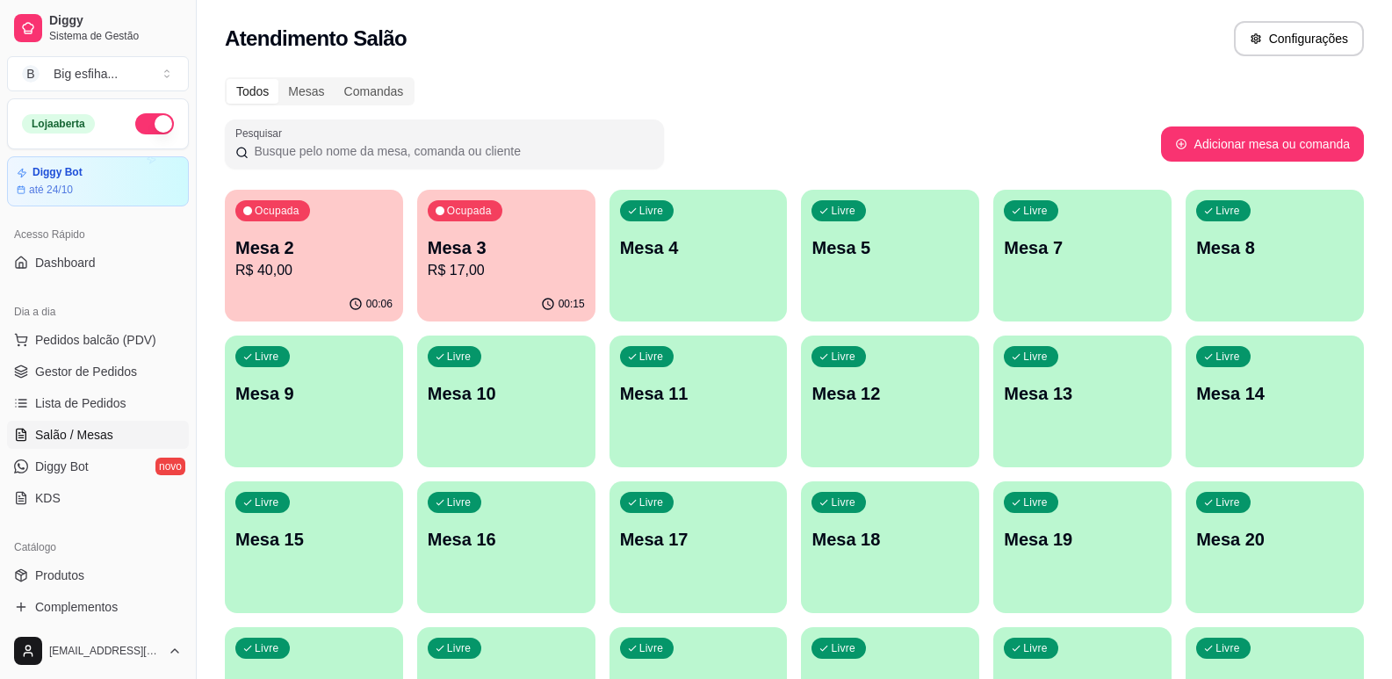
click at [328, 291] on div "00:06" at bounding box center [314, 304] width 178 height 34
click at [682, 260] on div "Livre Mesa 4" at bounding box center [698, 245] width 178 height 111
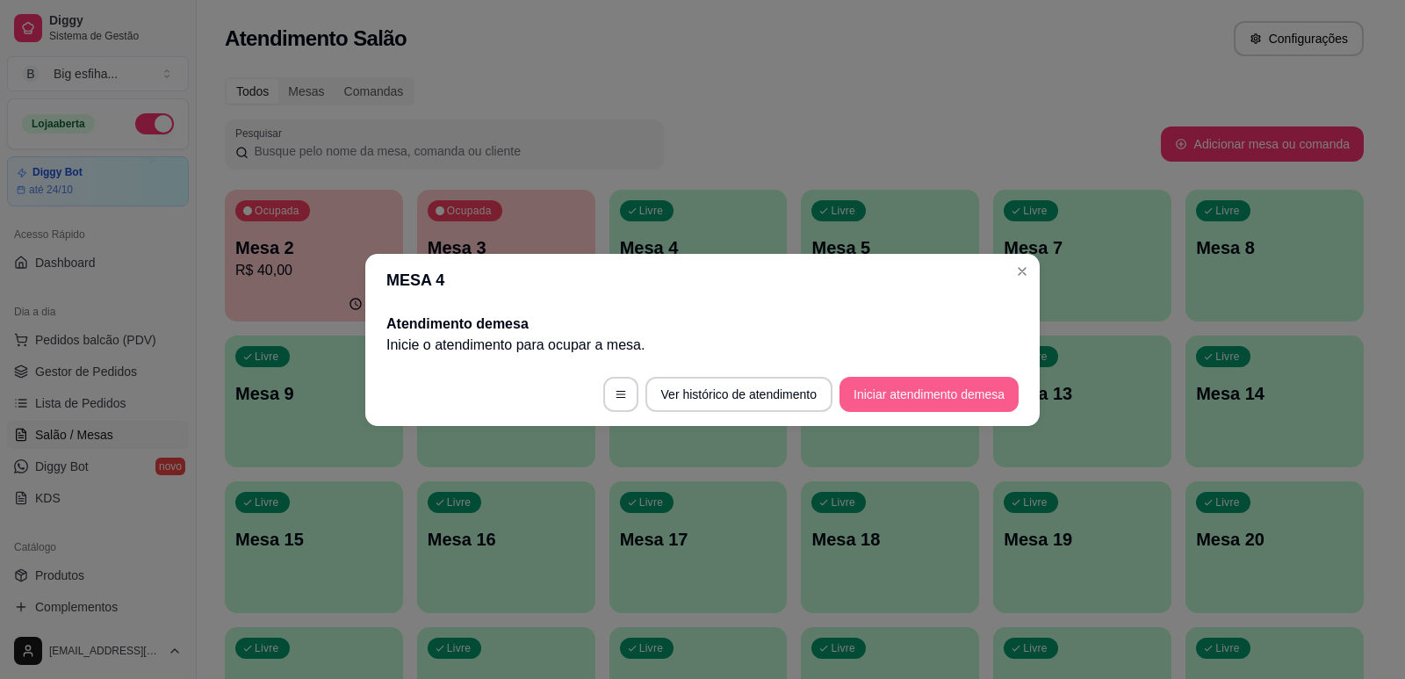
click at [957, 404] on button "Iniciar atendimento de mesa" at bounding box center [929, 394] width 179 height 35
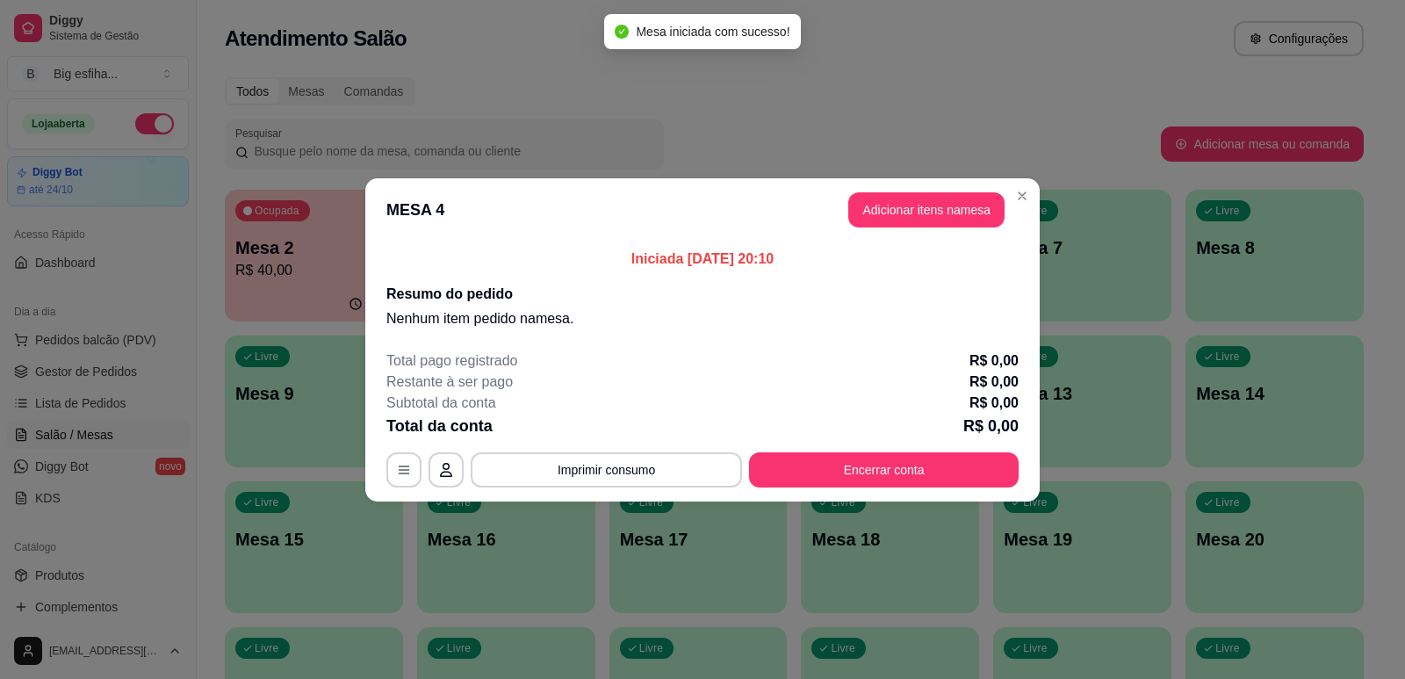
click at [904, 232] on header "MESA 4 Adicionar itens na mesa" at bounding box center [702, 209] width 674 height 63
click at [917, 220] on button "Adicionar itens na mesa" at bounding box center [926, 209] width 151 height 34
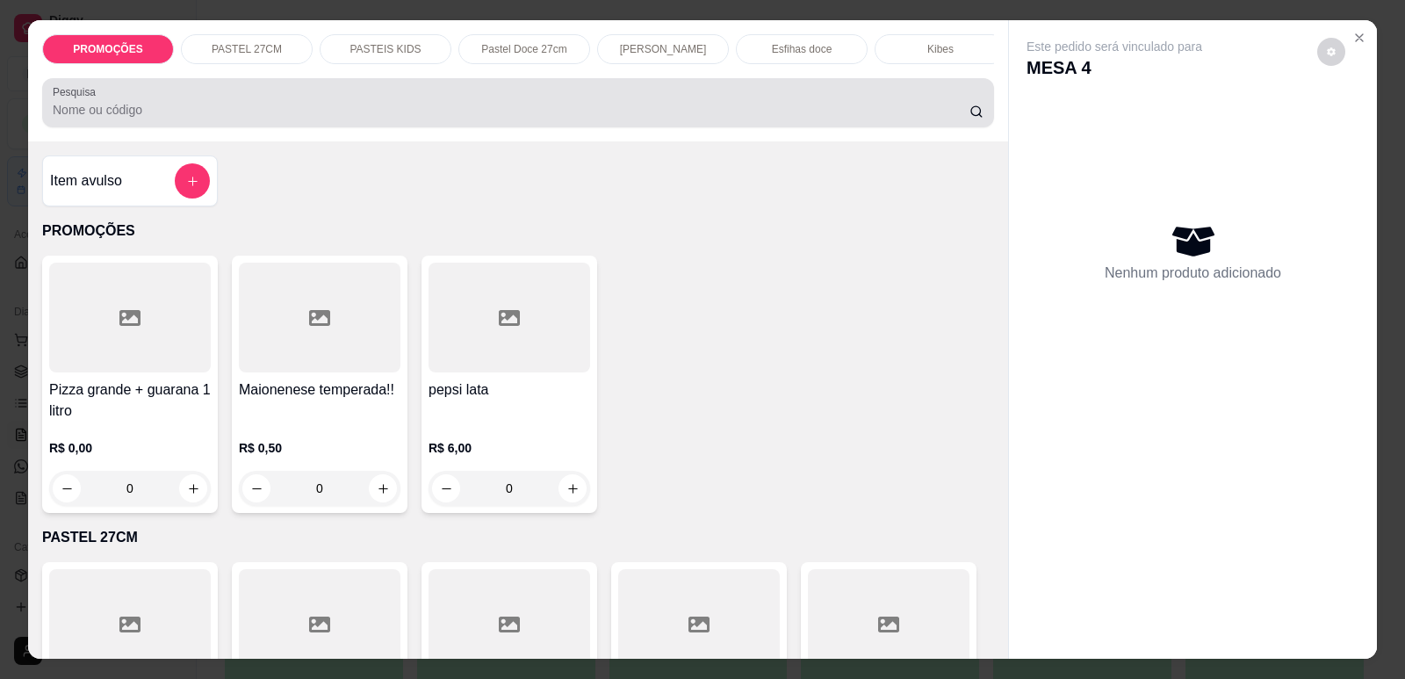
click at [677, 110] on div at bounding box center [518, 102] width 931 height 35
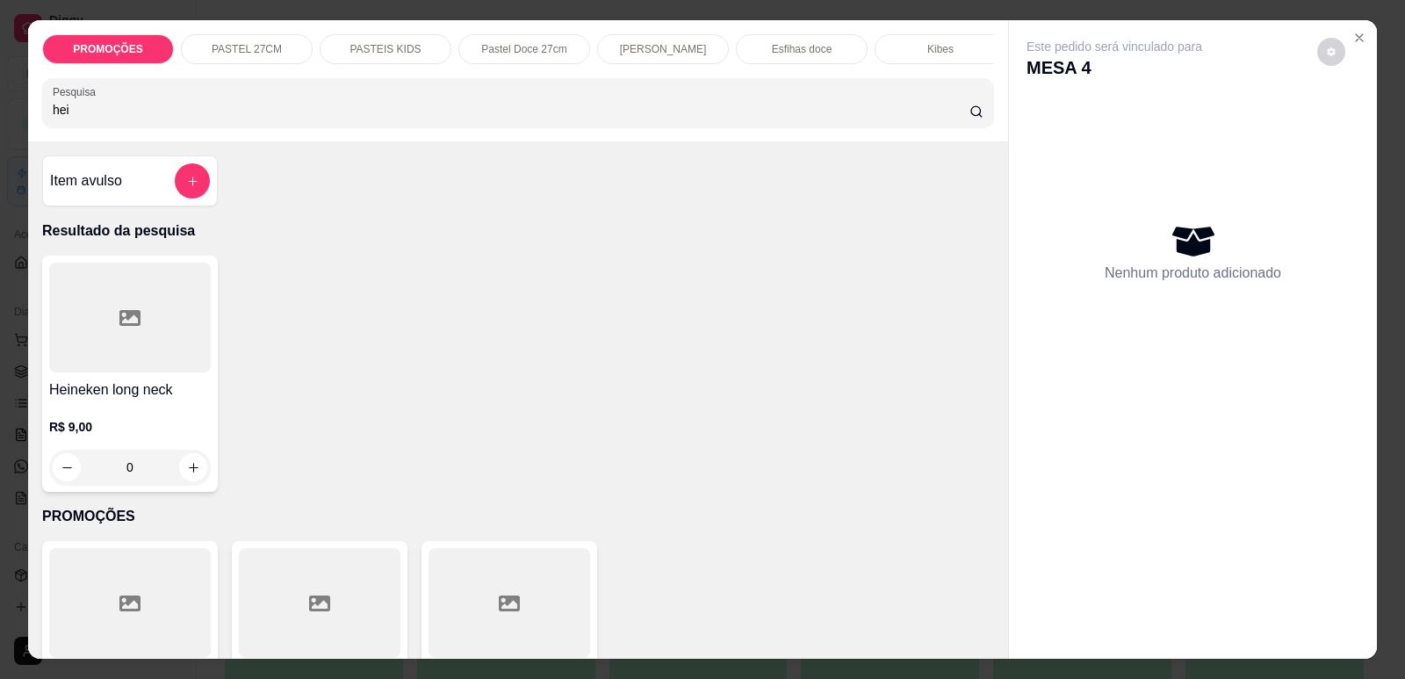
type input "hei"
click at [122, 359] on div at bounding box center [130, 318] width 162 height 110
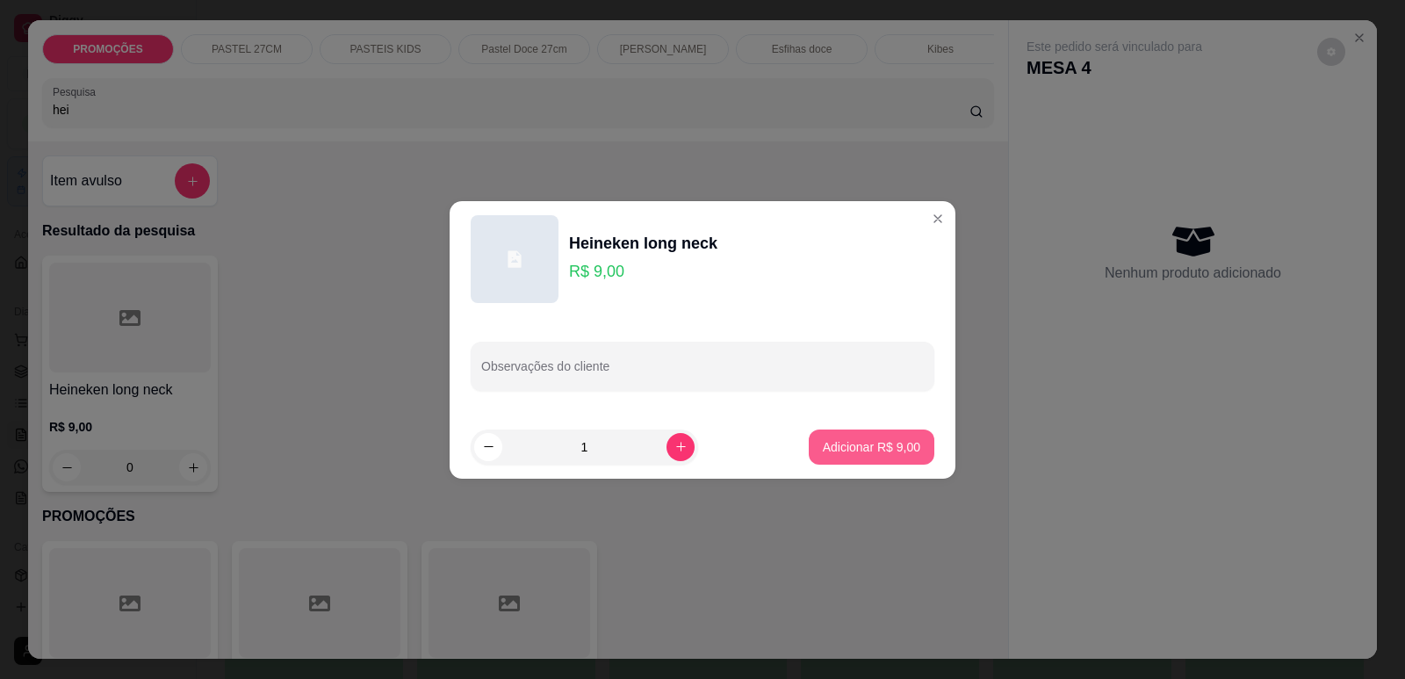
click at [890, 457] on button "Adicionar R$ 9,00" at bounding box center [872, 446] width 126 height 35
type input "1"
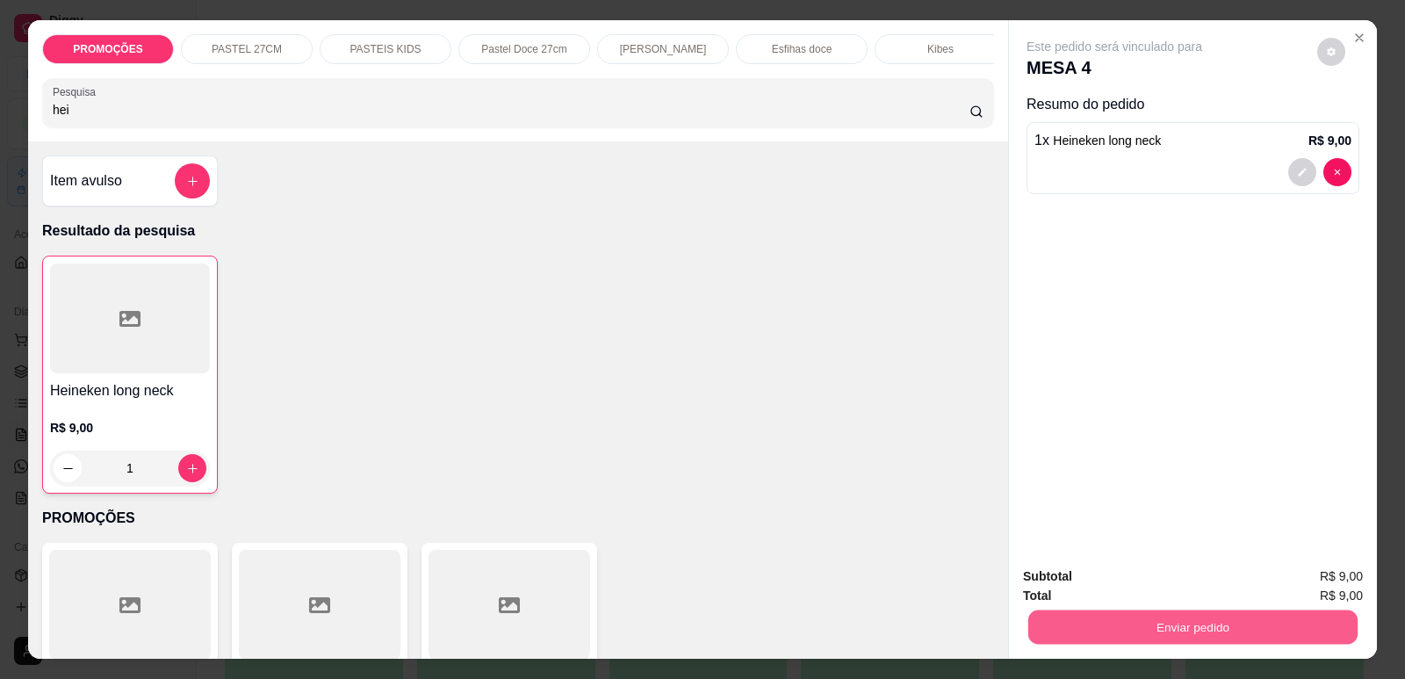
click at [1124, 634] on button "Enviar pedido" at bounding box center [1192, 626] width 329 height 34
click at [1333, 584] on button "Enviar pedido" at bounding box center [1317, 583] width 97 height 32
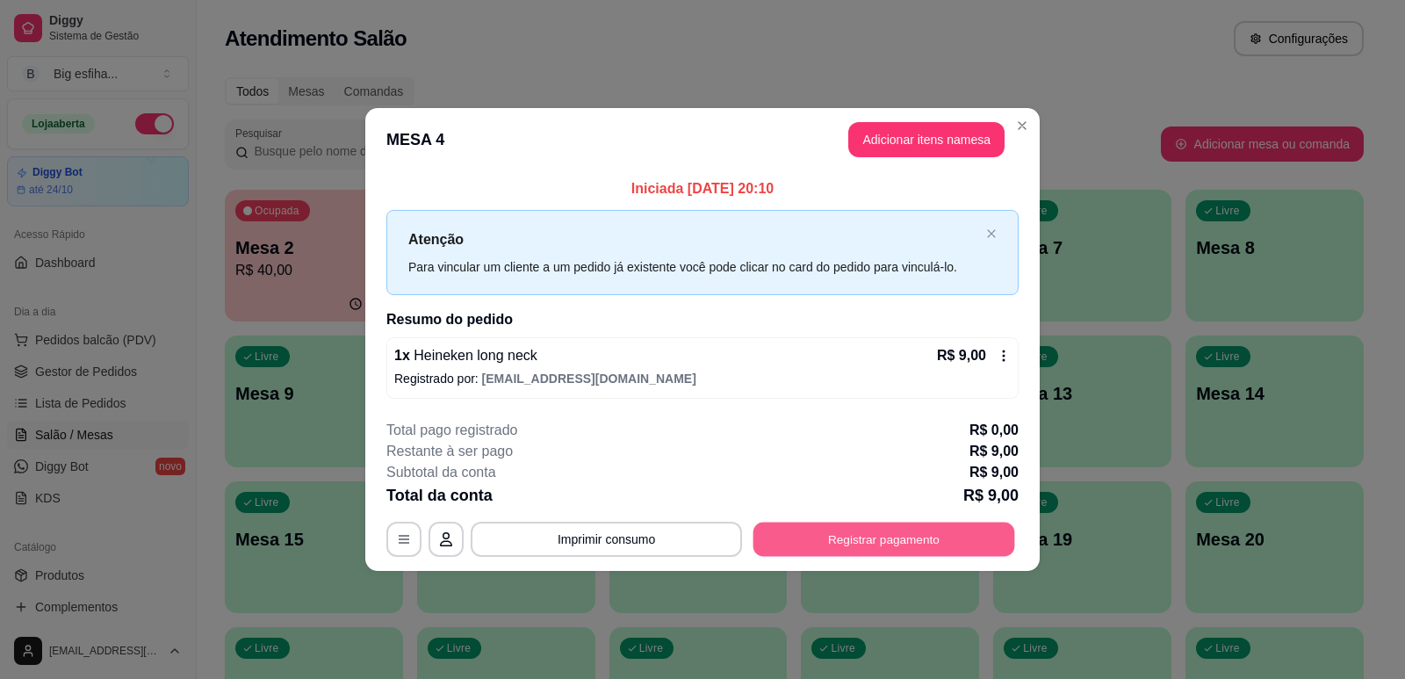
click at [800, 555] on button "Registrar pagamento" at bounding box center [884, 539] width 262 height 34
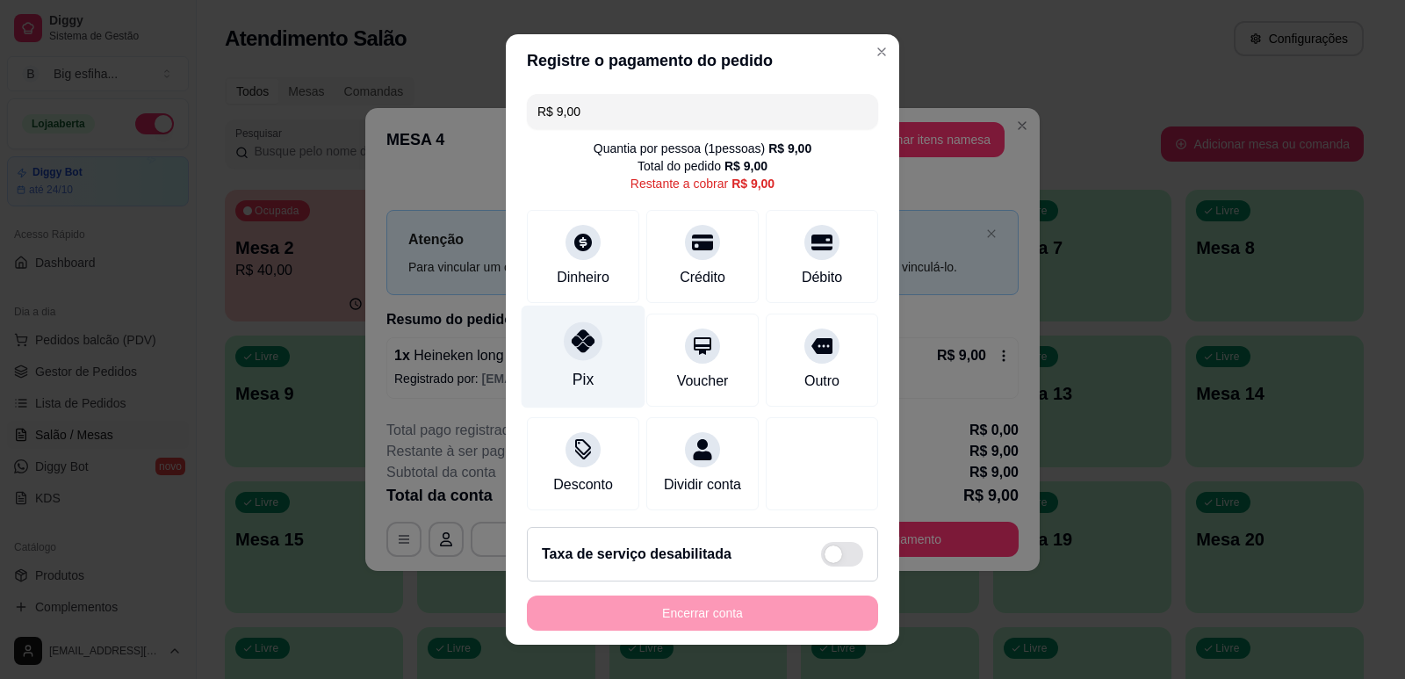
click at [572, 353] on div at bounding box center [583, 340] width 39 height 39
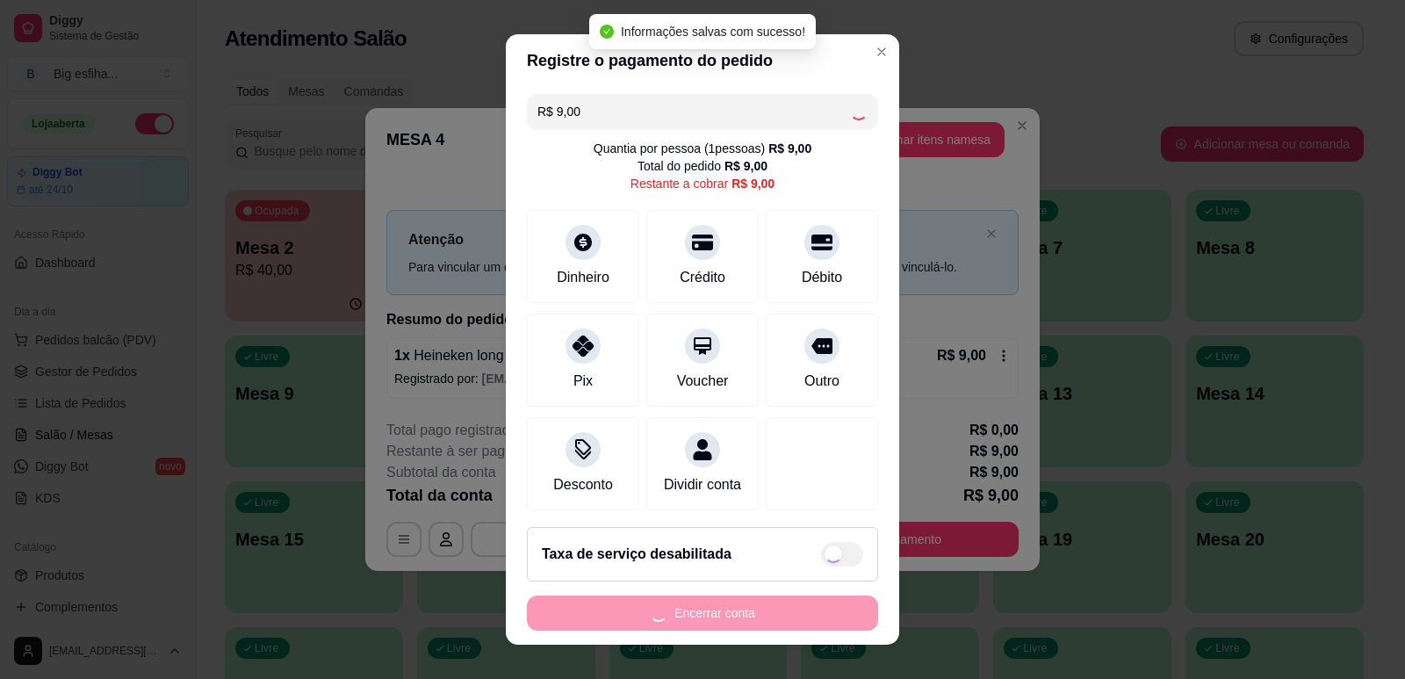
type input "R$ 0,00"
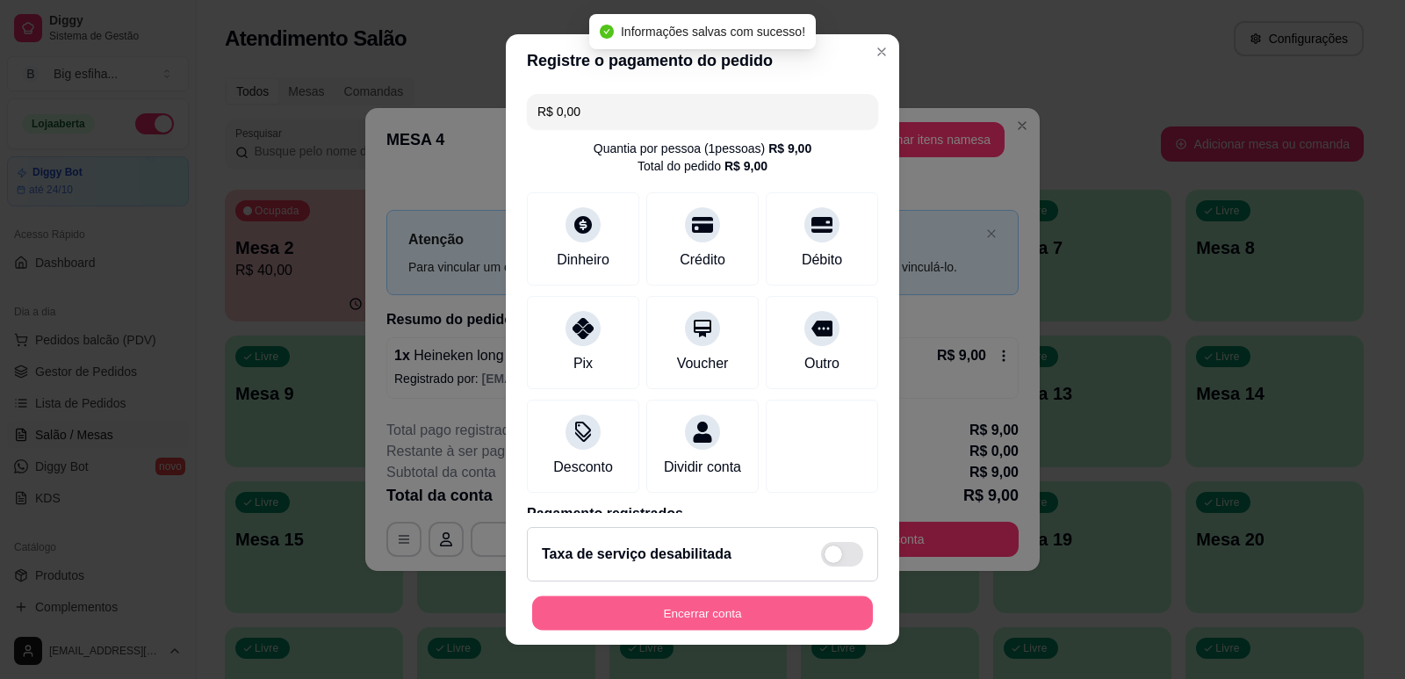
click at [721, 609] on button "Encerrar conta" at bounding box center [702, 613] width 341 height 34
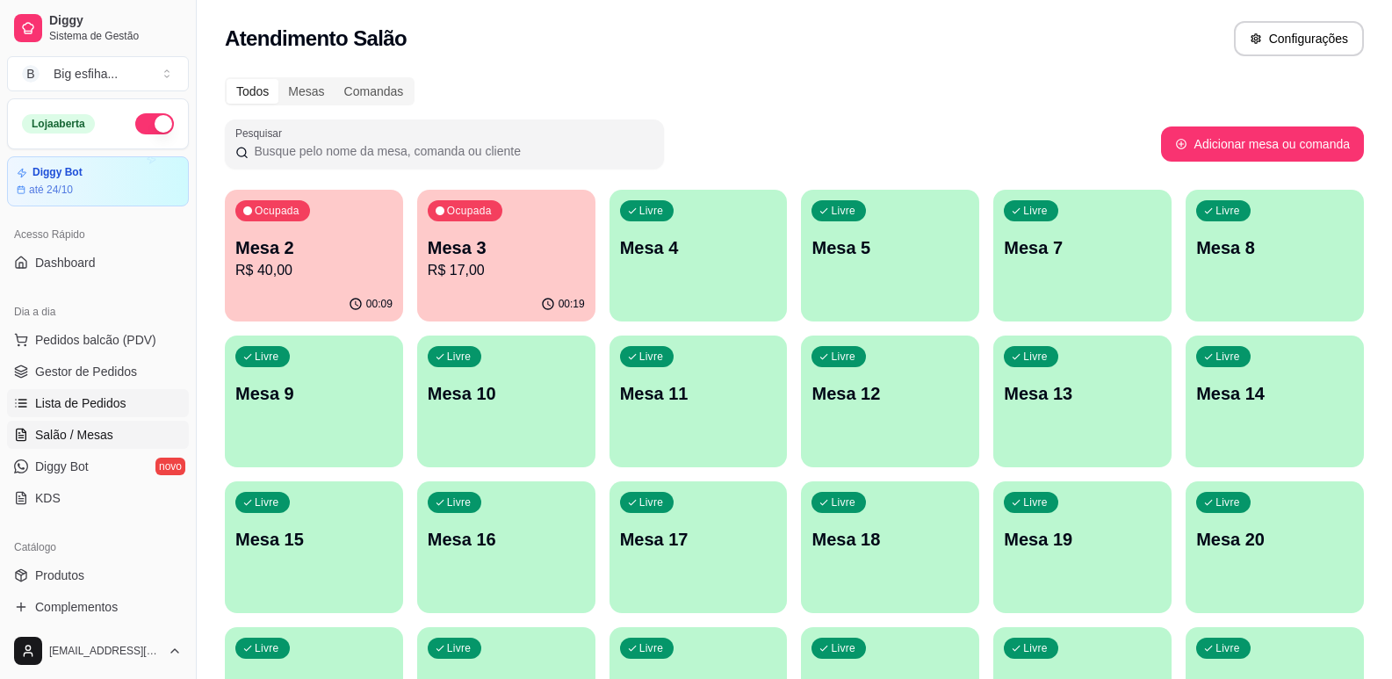
click at [110, 403] on span "Lista de Pedidos" at bounding box center [80, 403] width 91 height 18
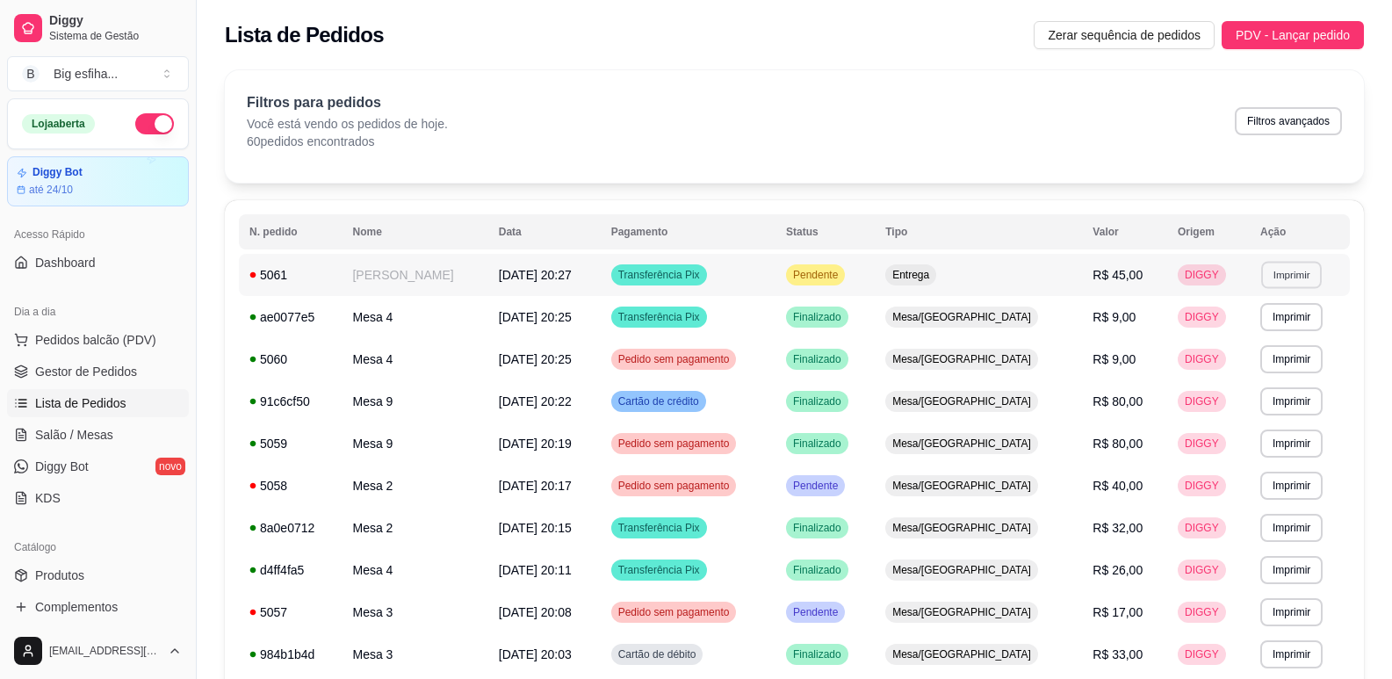
click at [1287, 272] on button "Imprimir" at bounding box center [1291, 274] width 61 height 27
click at [1272, 340] on button "IMPRESSORA" at bounding box center [1252, 336] width 127 height 28
click at [1022, 281] on td "Entrega" at bounding box center [978, 275] width 207 height 42
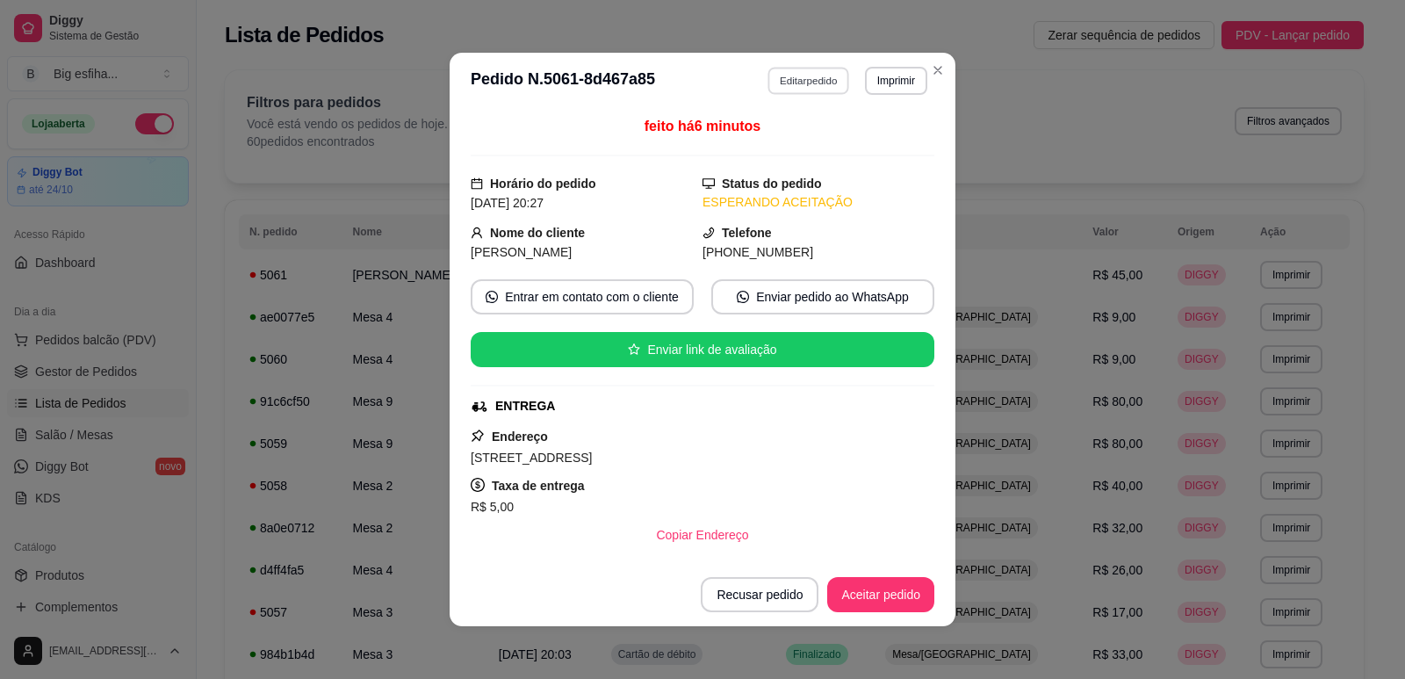
click at [797, 83] on button "Editar pedido" at bounding box center [809, 80] width 82 height 27
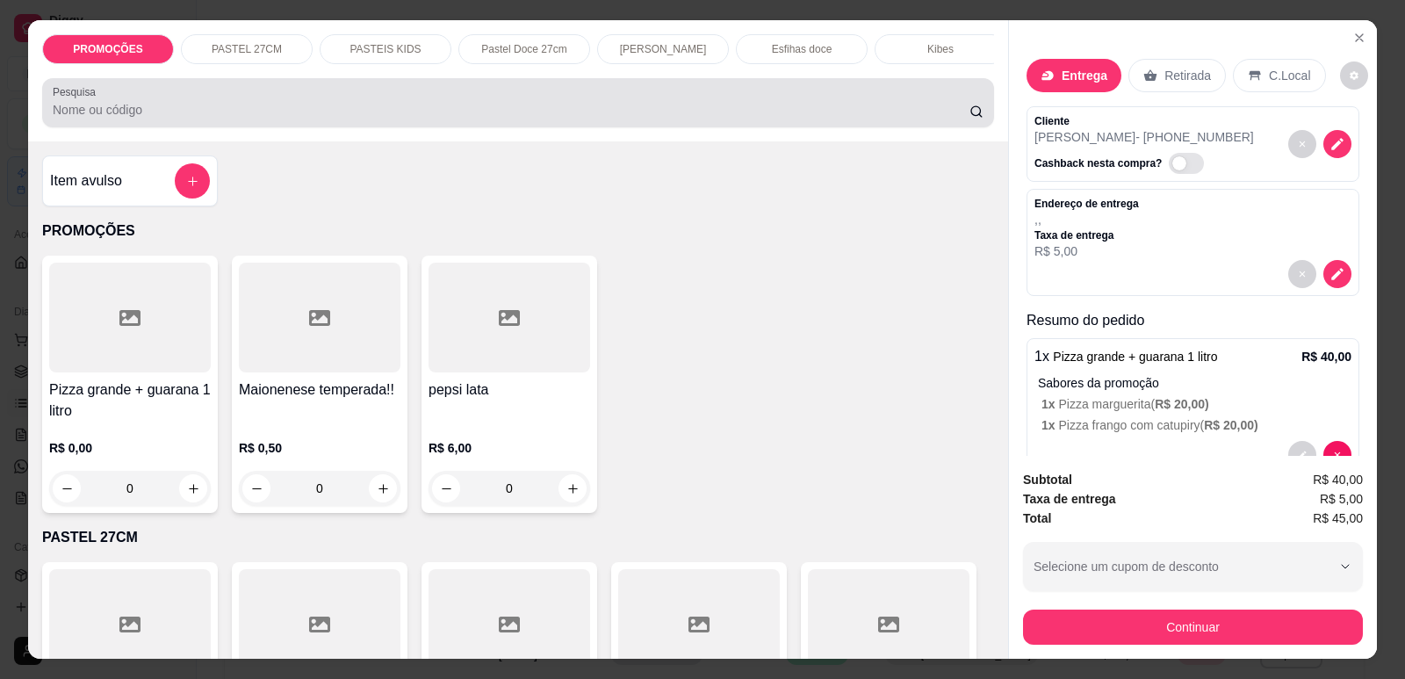
click at [756, 112] on div at bounding box center [518, 102] width 931 height 35
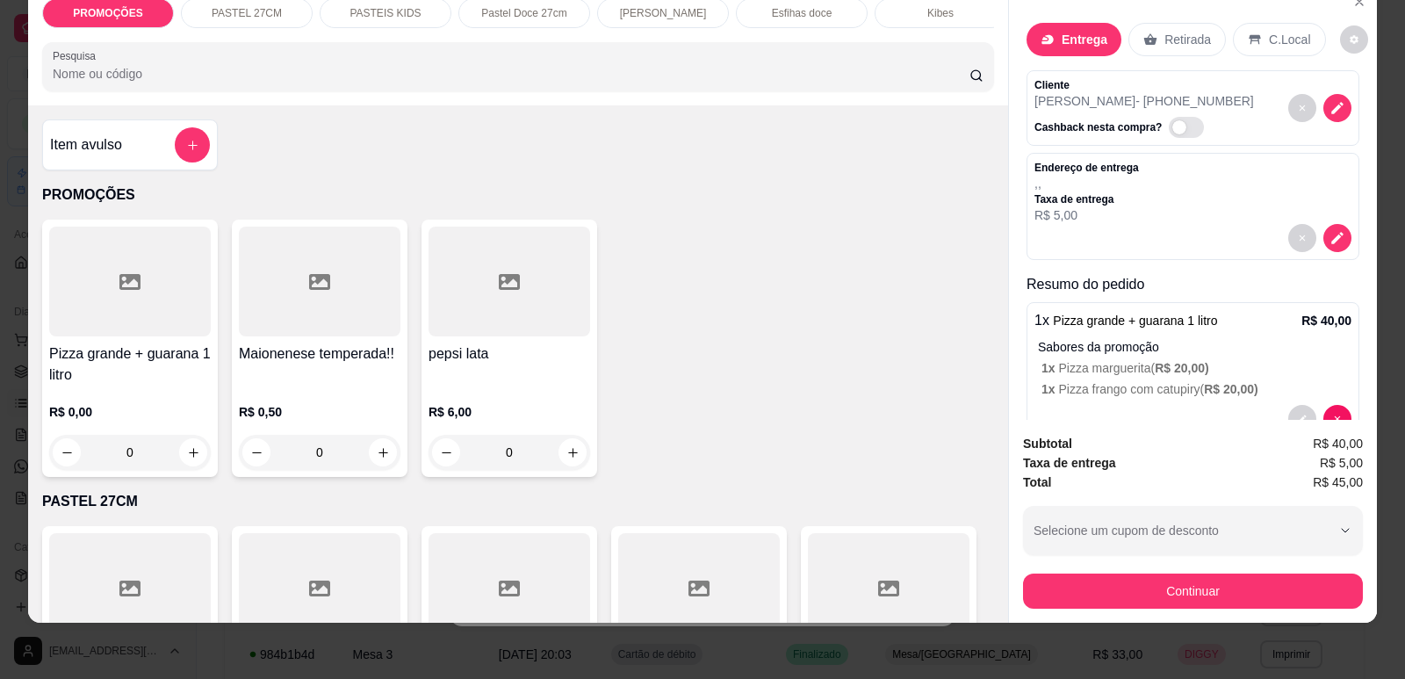
scroll to position [176, 0]
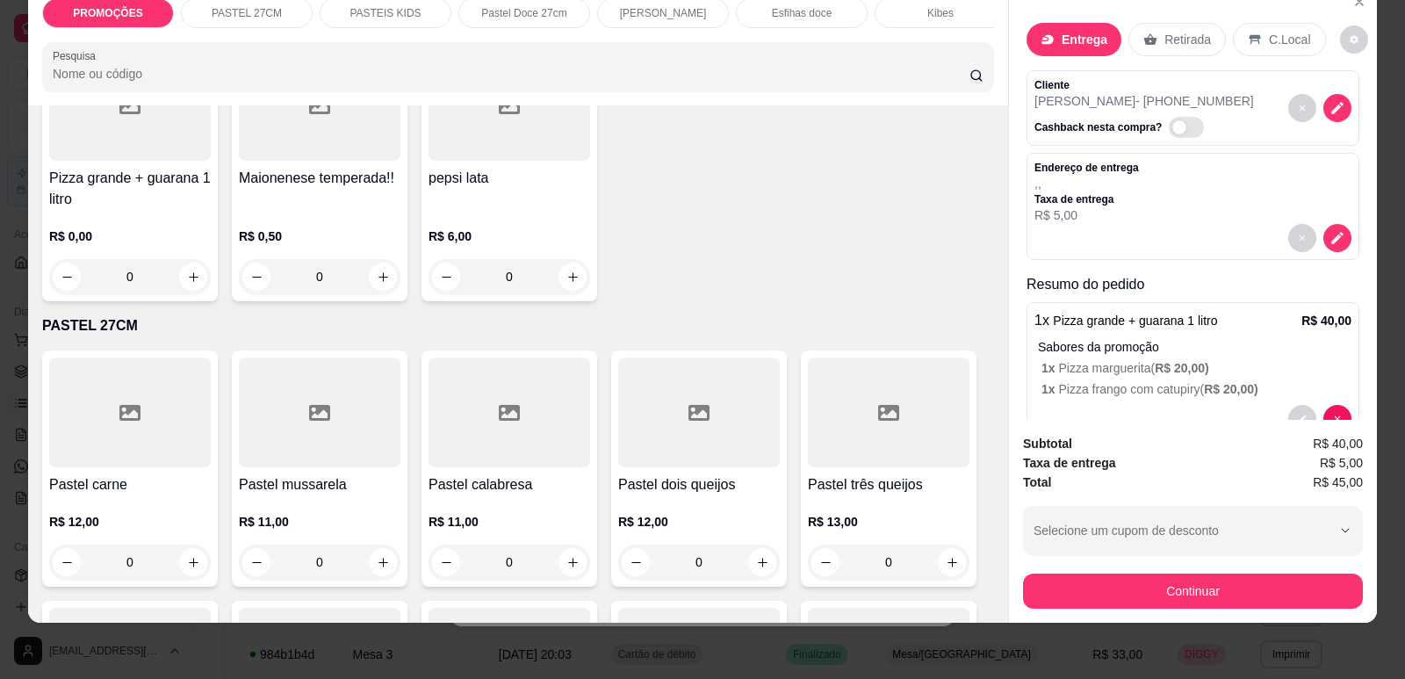
click at [169, 437] on div at bounding box center [130, 412] width 162 height 110
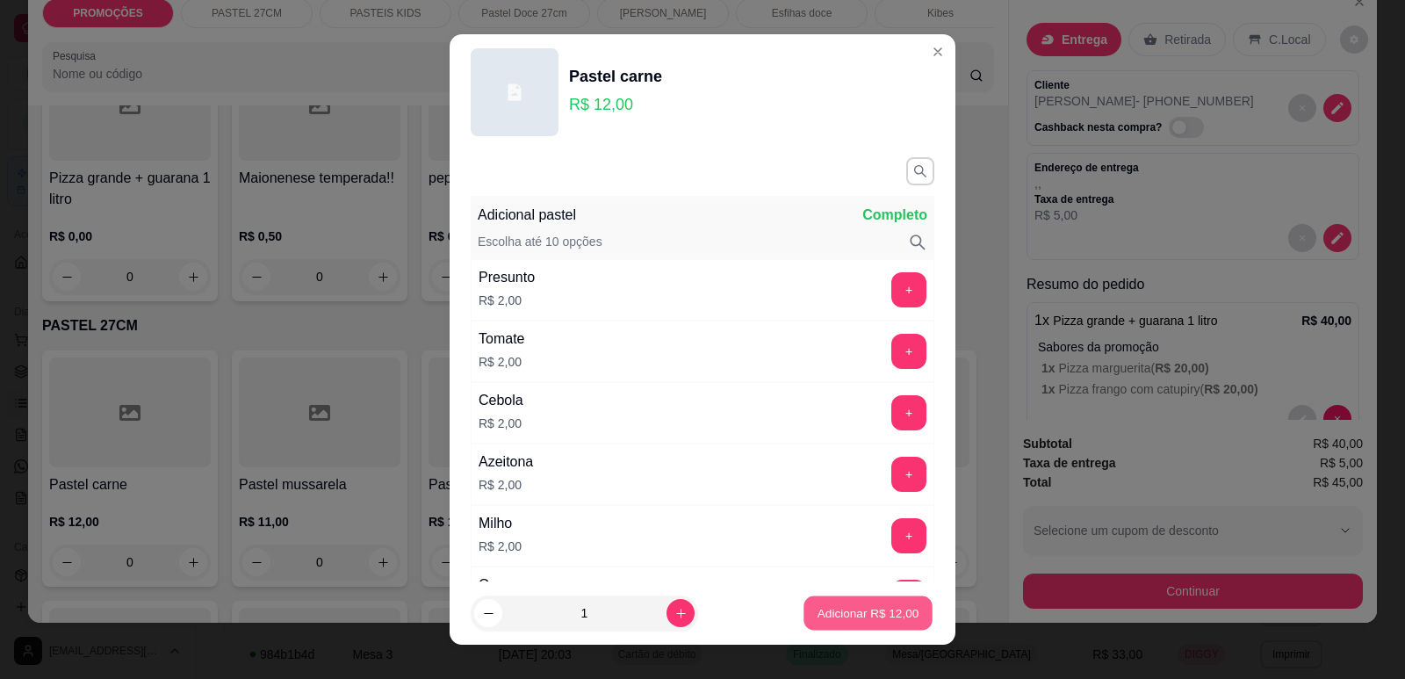
click at [823, 623] on button "Adicionar R$ 12,00" at bounding box center [868, 613] width 129 height 34
type input "1"
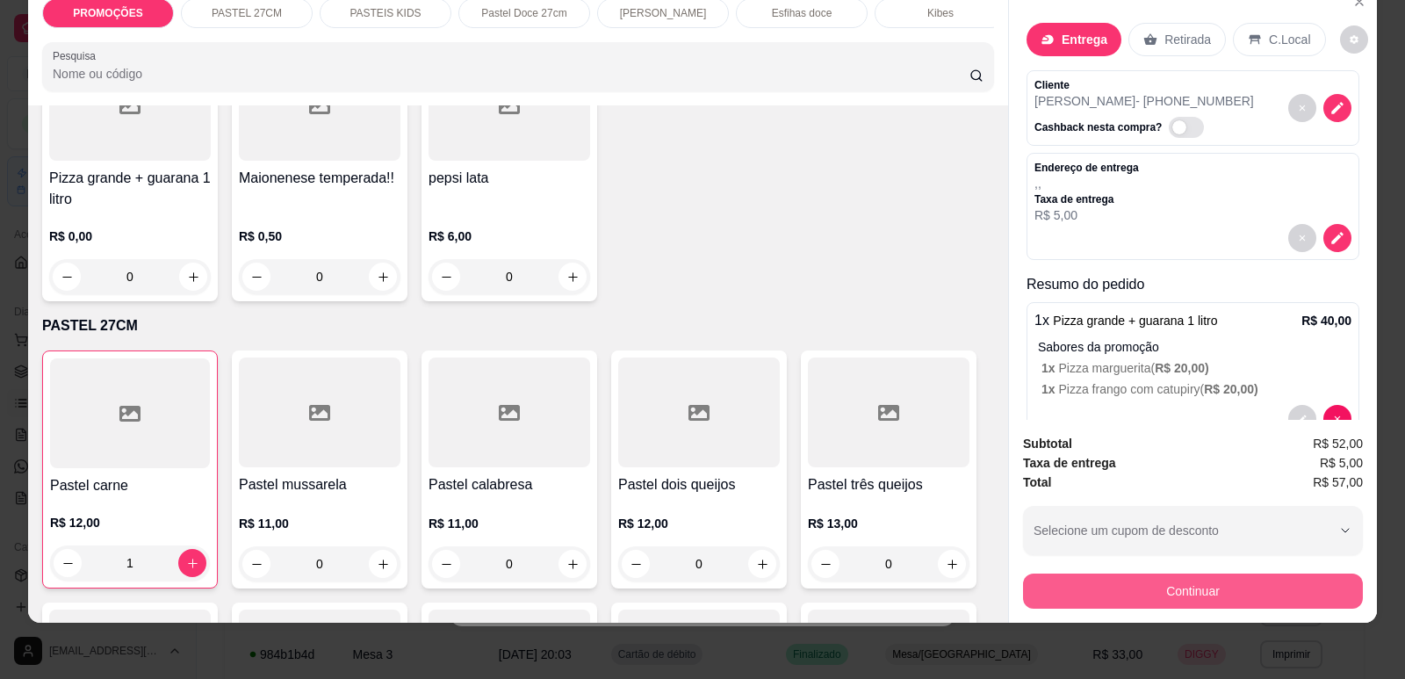
click at [1221, 605] on button "Continuar" at bounding box center [1193, 590] width 340 height 35
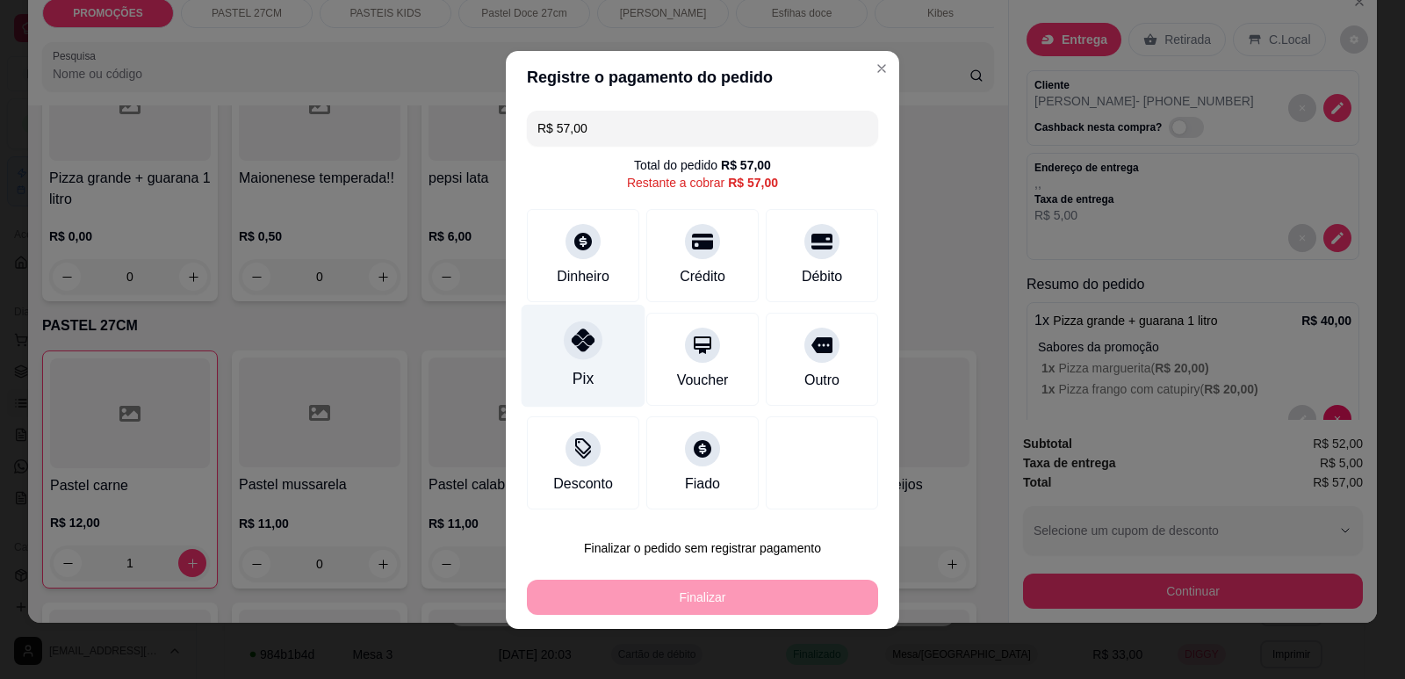
click at [548, 359] on div "Pix" at bounding box center [584, 355] width 124 height 103
type input "R$ 0,00"
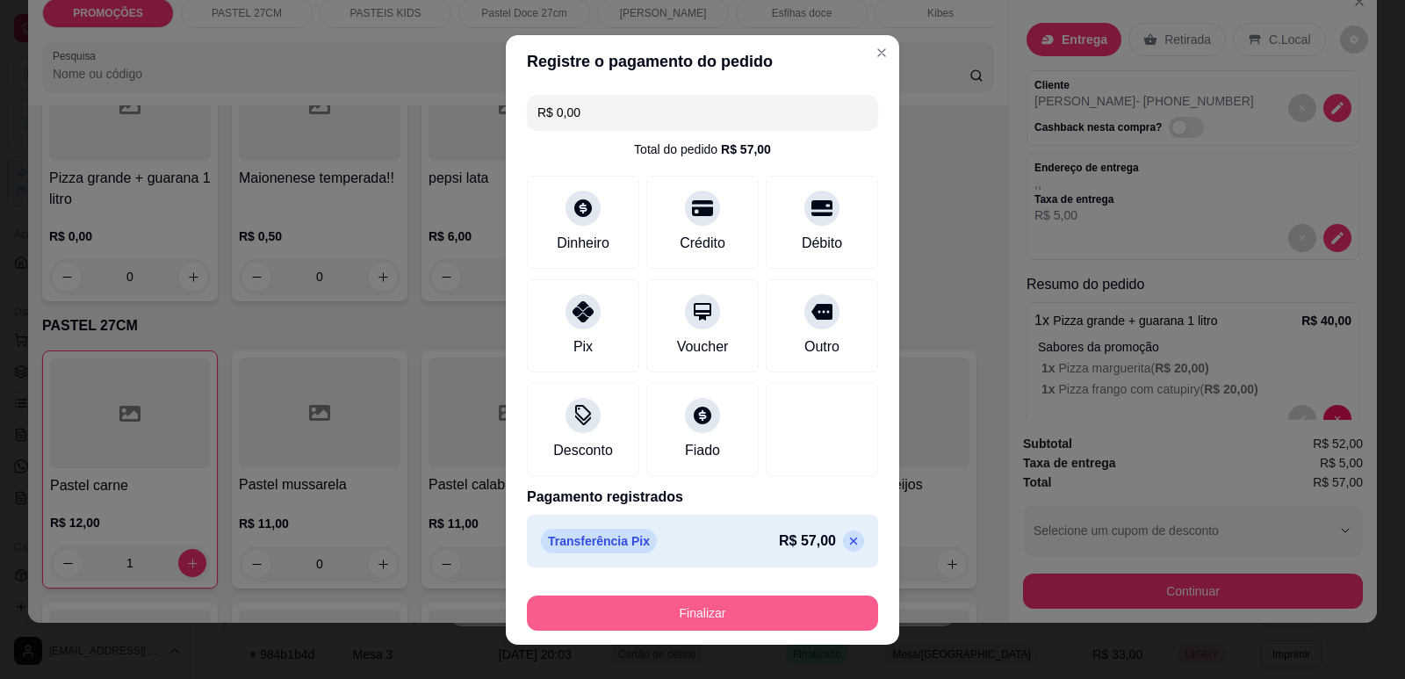
click at [753, 623] on button "Finalizar" at bounding box center [702, 612] width 351 height 35
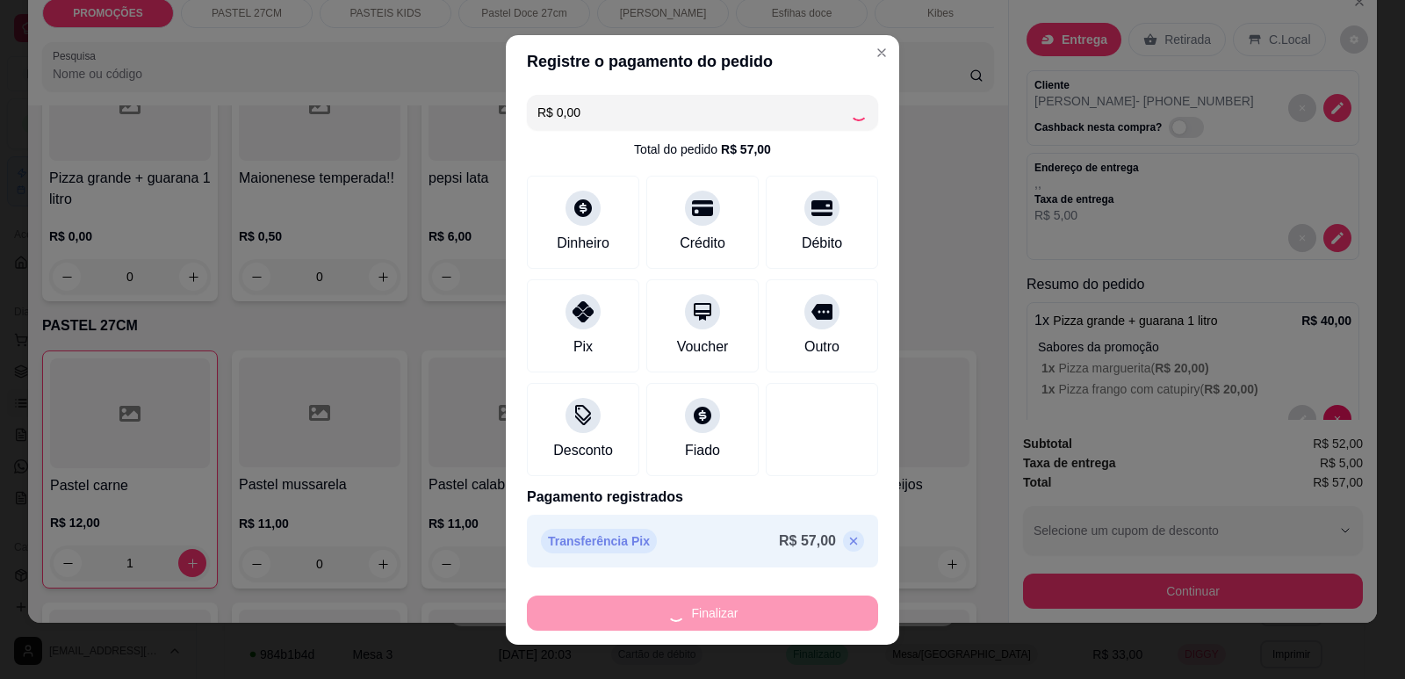
type input "0"
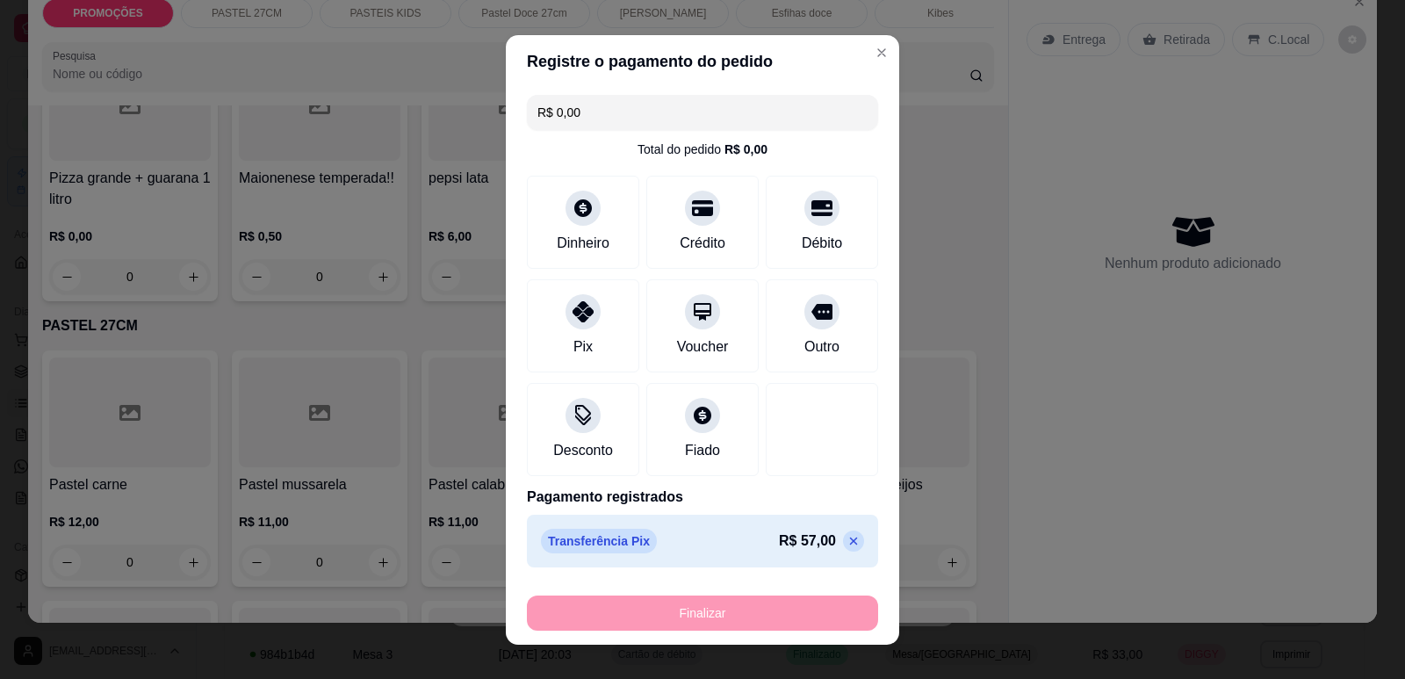
type input "-R$ 57,00"
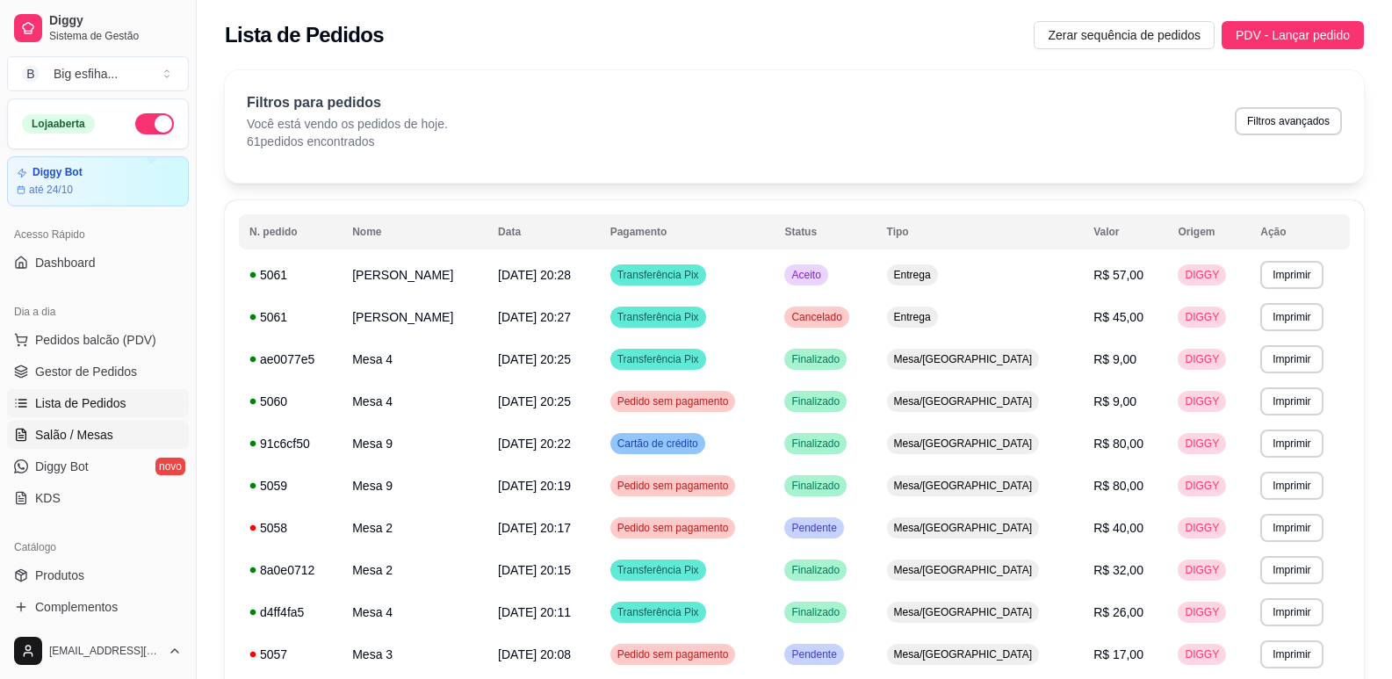
click at [66, 429] on span "Salão / Mesas" at bounding box center [74, 435] width 78 height 18
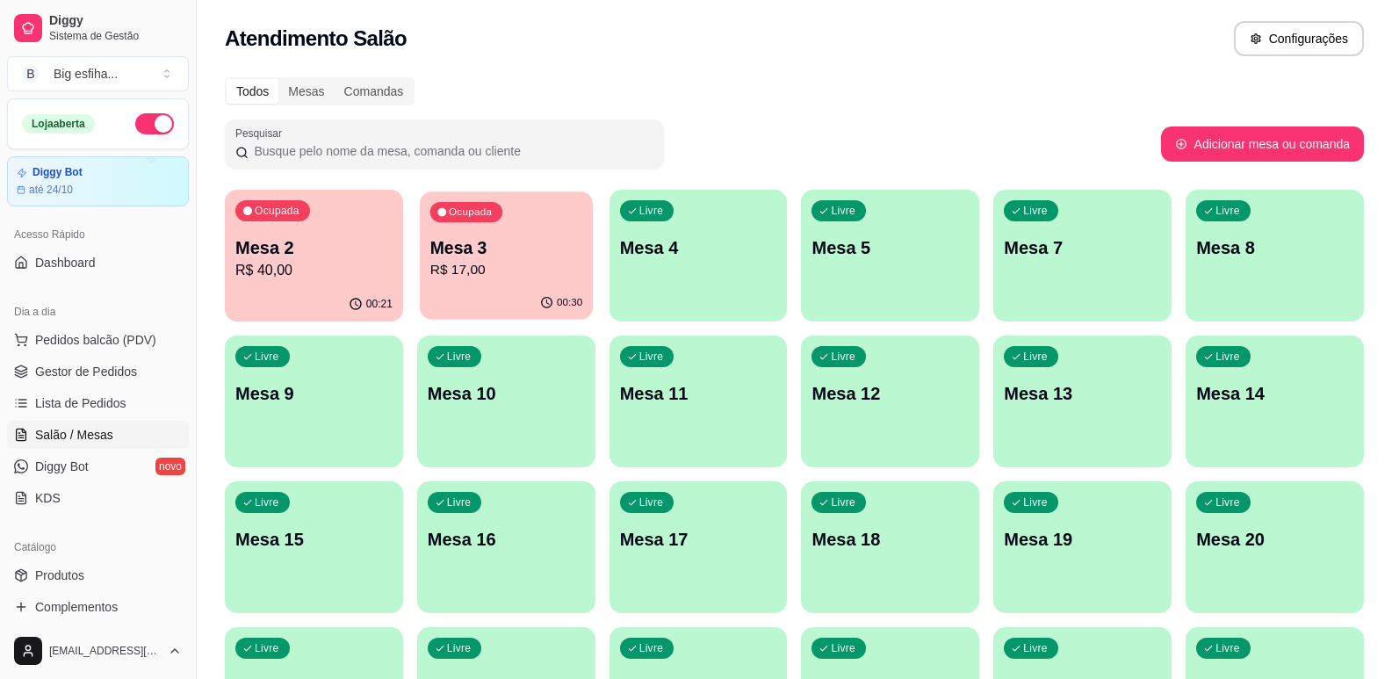
click at [535, 256] on p "Mesa 3" at bounding box center [506, 248] width 152 height 24
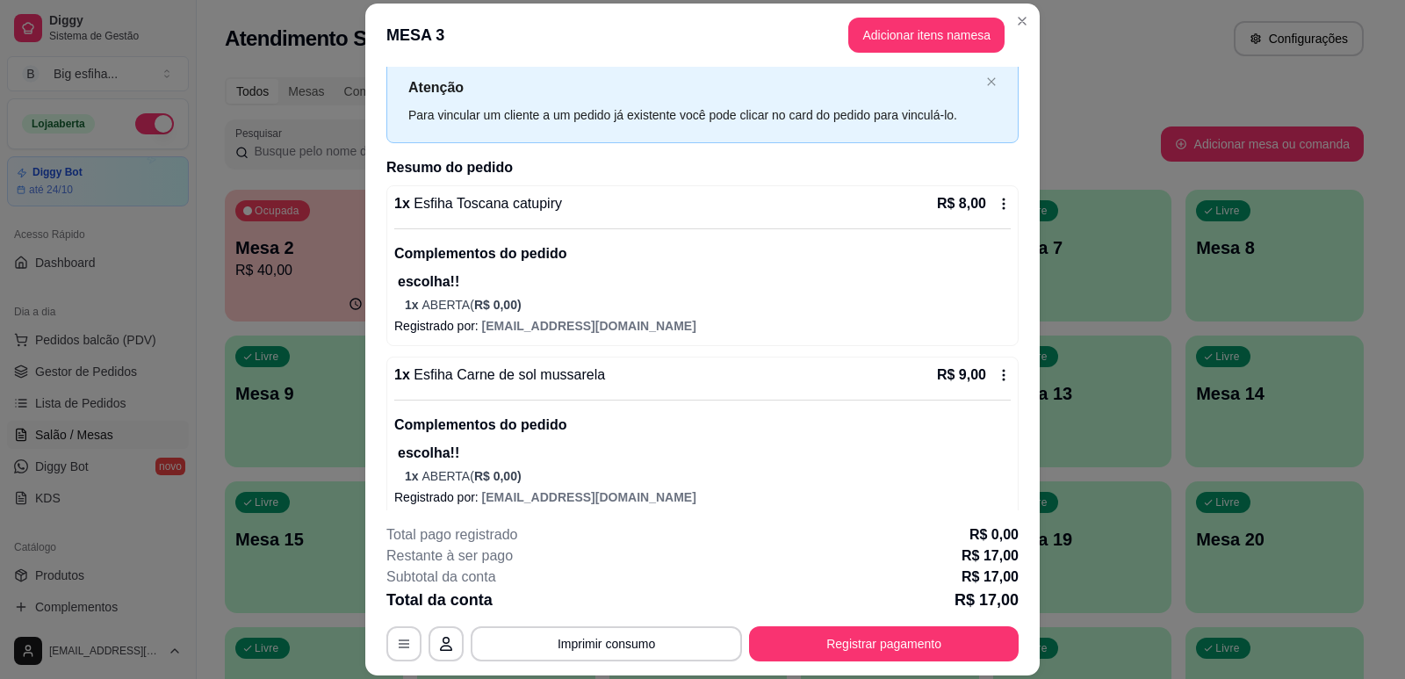
scroll to position [61, 0]
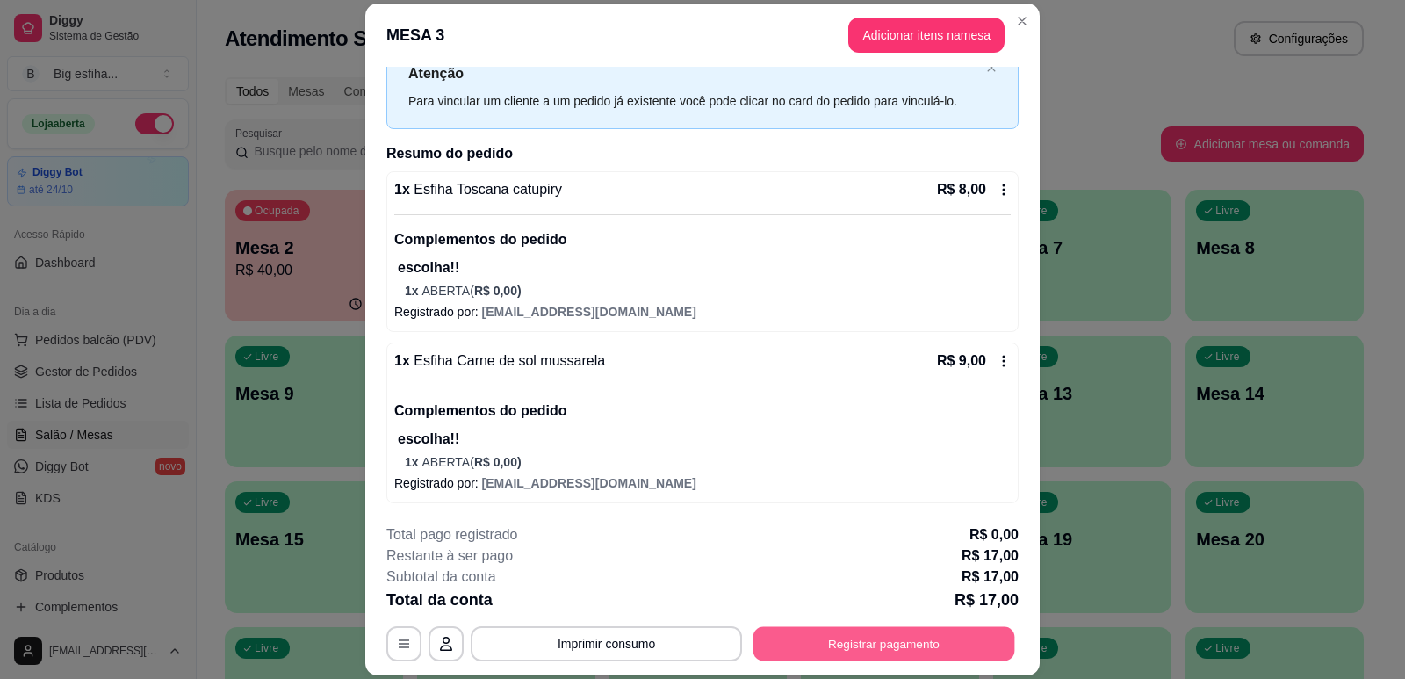
click at [826, 640] on button "Registrar pagamento" at bounding box center [884, 644] width 262 height 34
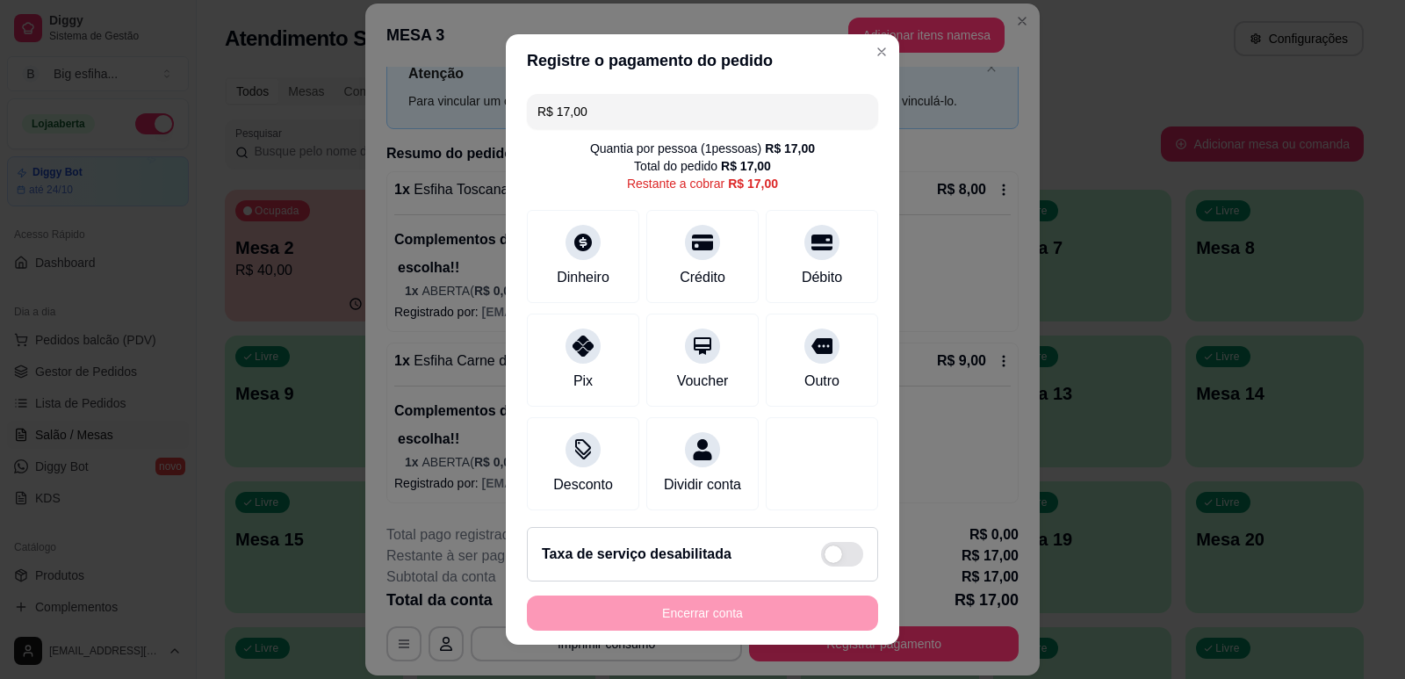
drag, startPoint x: 592, startPoint y: 103, endPoint x: 514, endPoint y: 120, distance: 80.1
click at [541, 107] on input "R$ 17,00" at bounding box center [702, 111] width 330 height 35
click at [796, 262] on div "Débito" at bounding box center [822, 252] width 124 height 103
click at [691, 249] on icon at bounding box center [702, 237] width 23 height 23
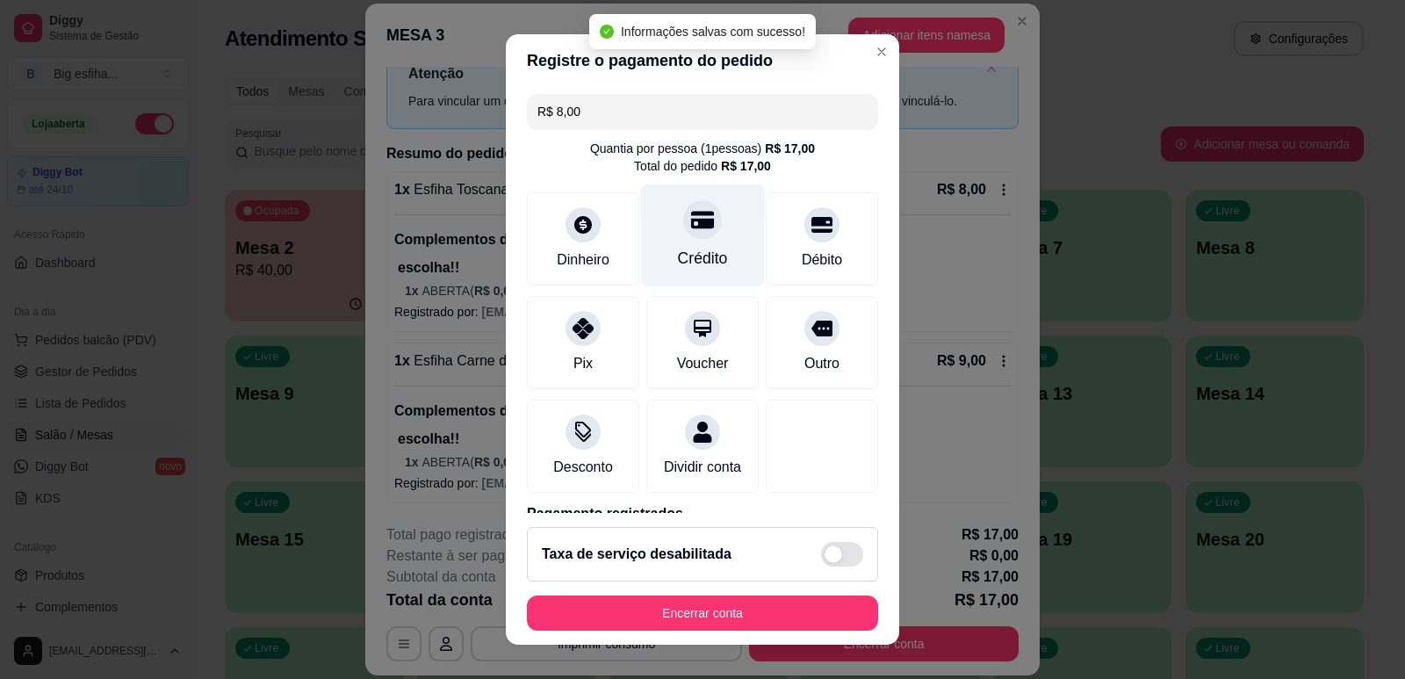
type input "R$ 0,00"
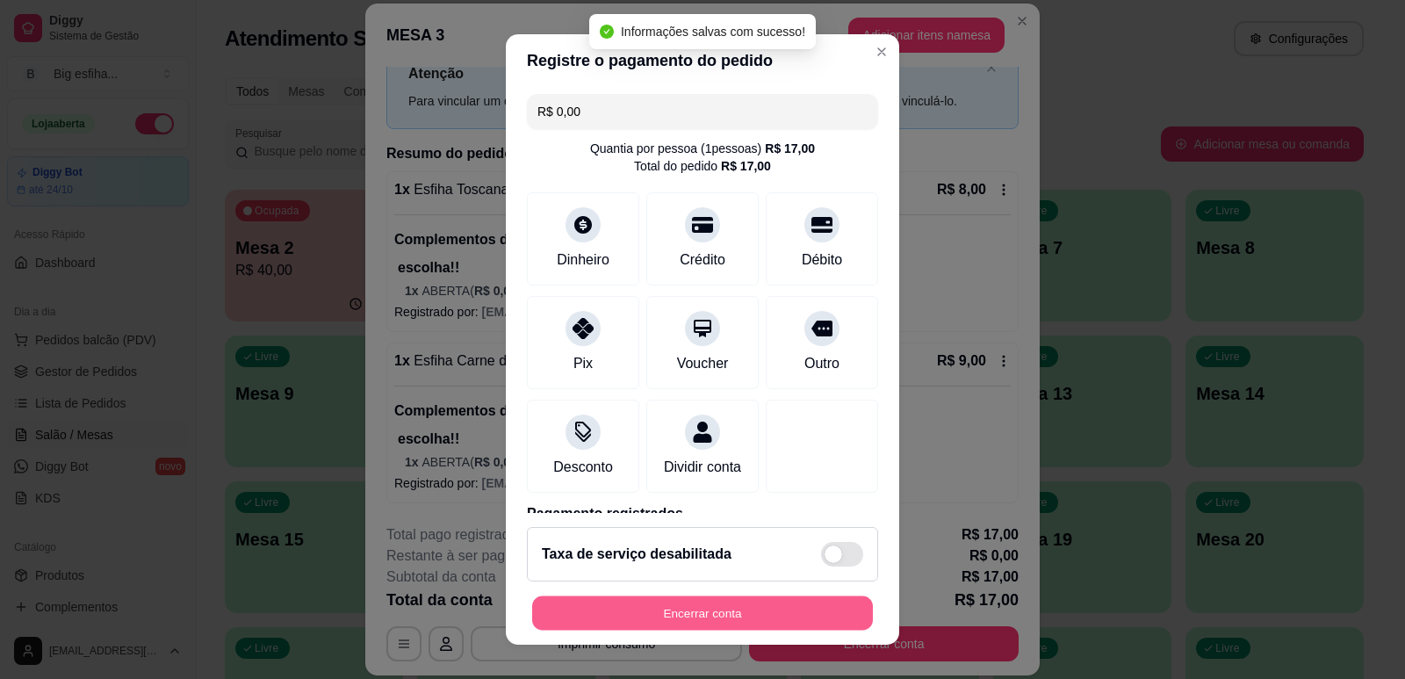
click at [682, 620] on button "Encerrar conta" at bounding box center [702, 613] width 341 height 34
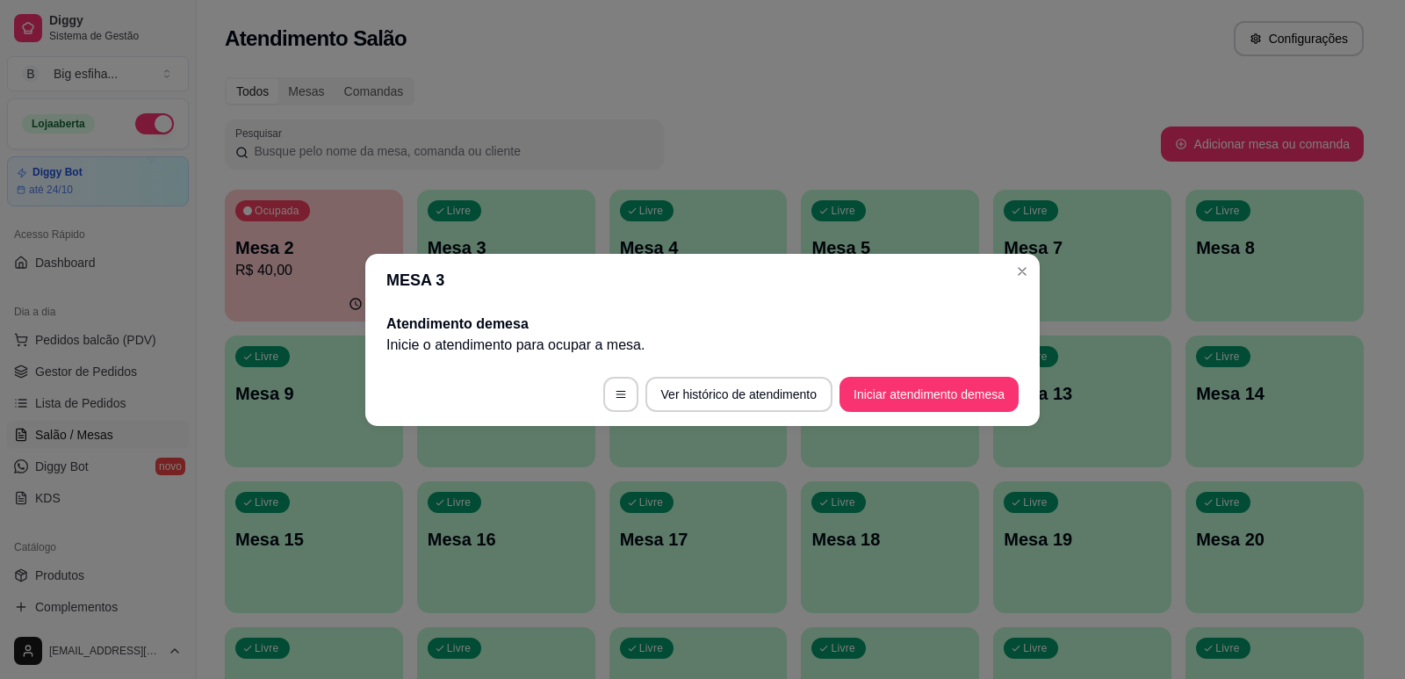
scroll to position [0, 0]
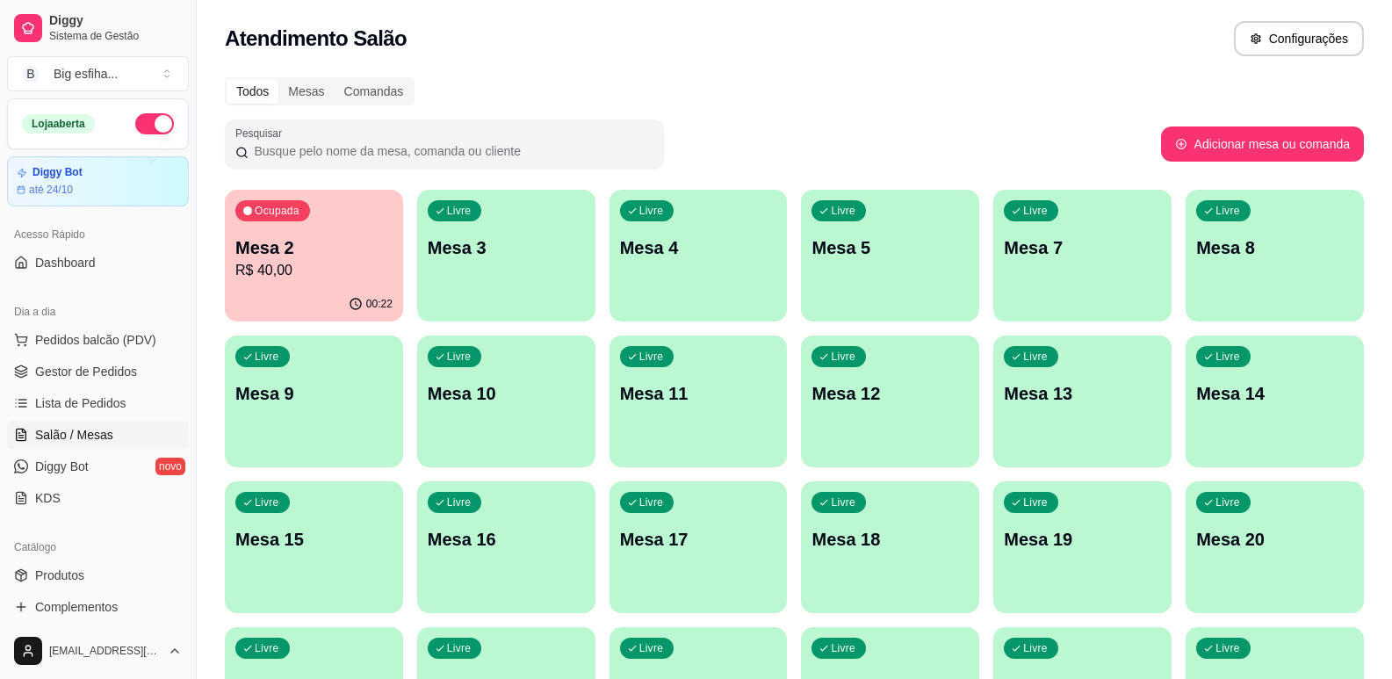
click at [488, 258] on p "Mesa 3" at bounding box center [506, 247] width 157 height 25
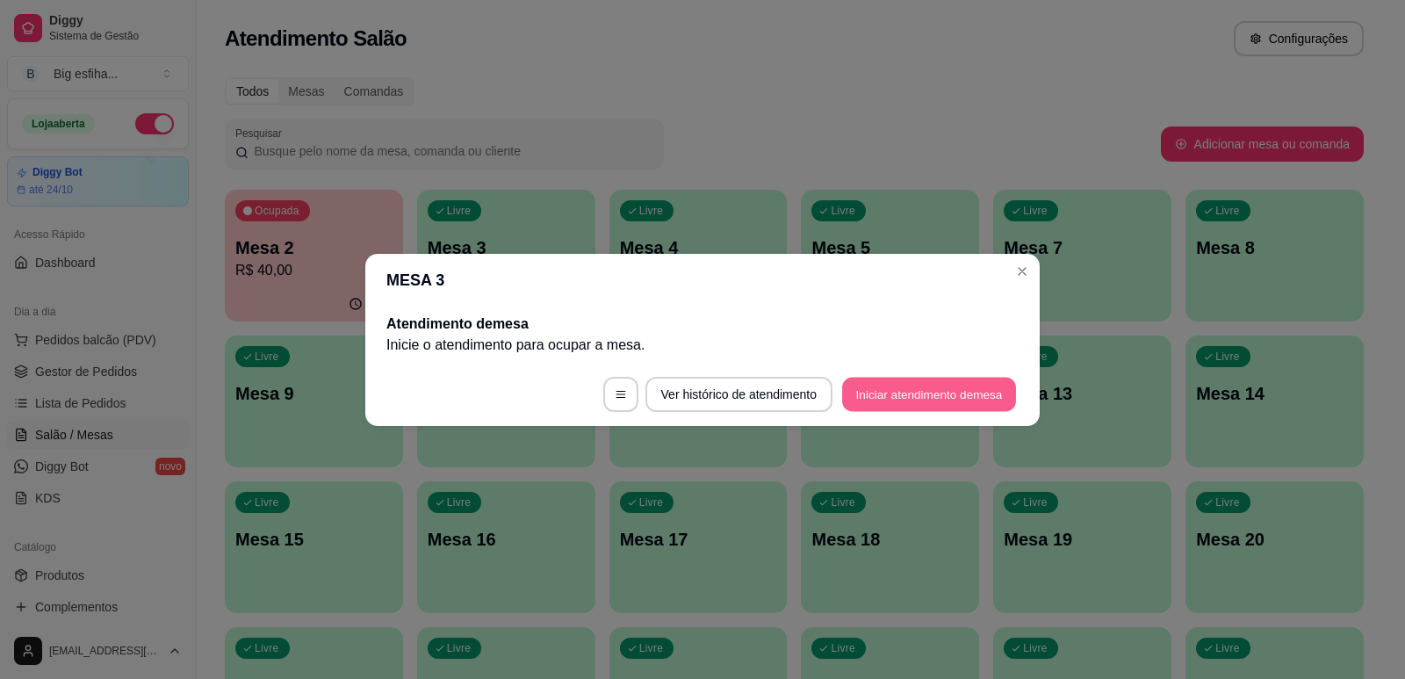
click at [870, 398] on button "Iniciar atendimento de mesa" at bounding box center [929, 394] width 174 height 34
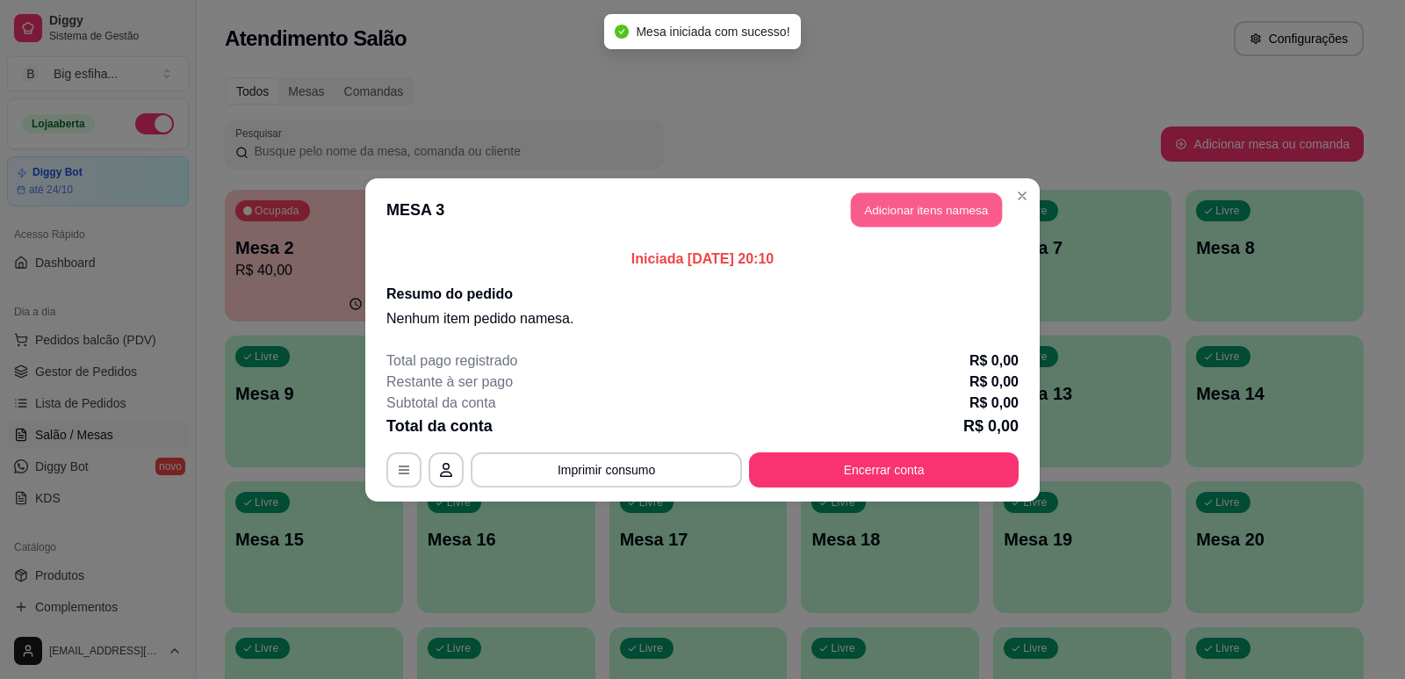
click at [876, 211] on button "Adicionar itens na mesa" at bounding box center [926, 209] width 151 height 34
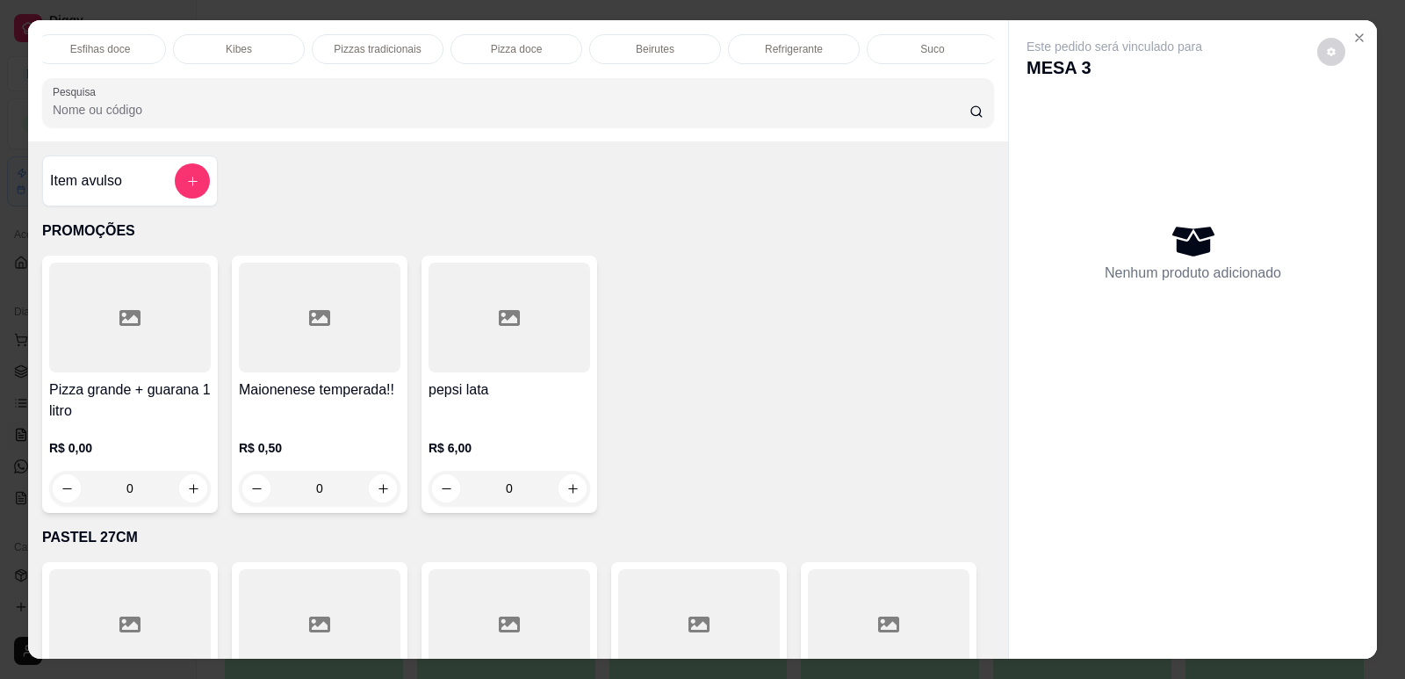
scroll to position [0, 706]
click at [747, 42] on div "Refrigerante" at bounding box center [790, 49] width 132 height 30
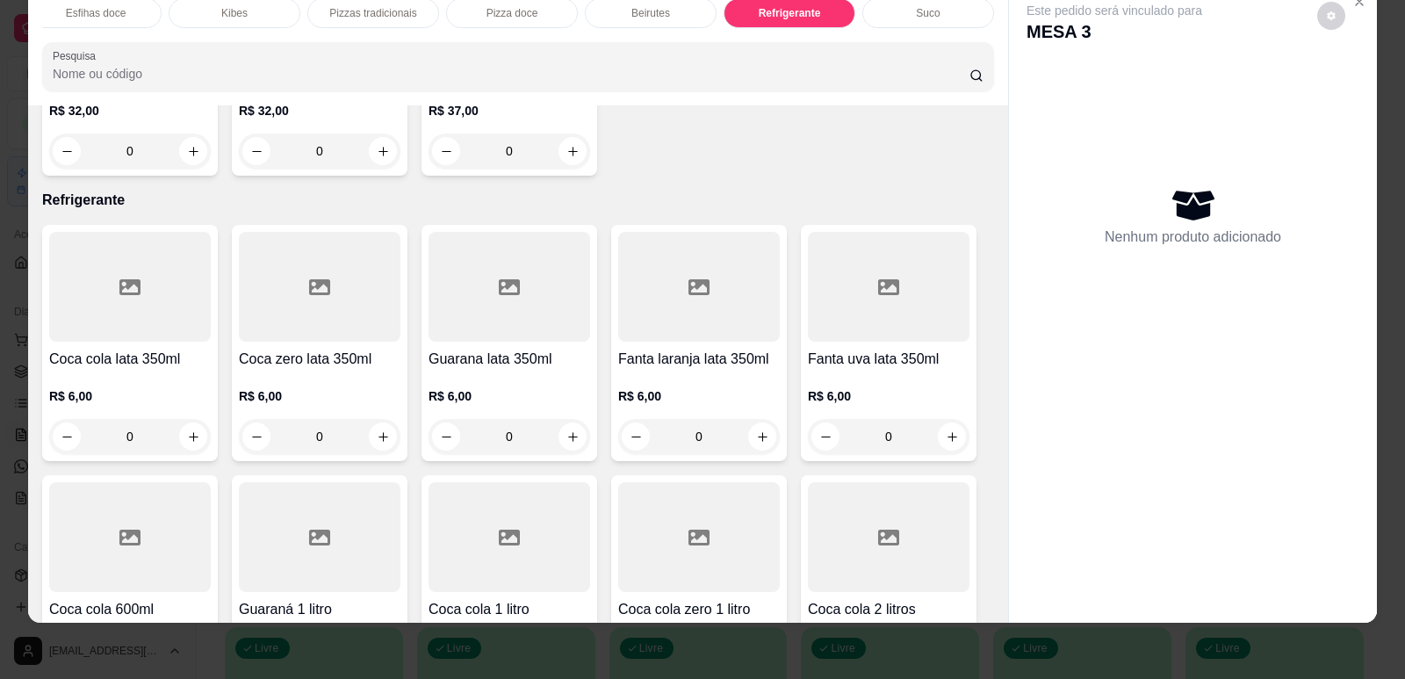
click at [496, 507] on div at bounding box center [510, 537] width 162 height 110
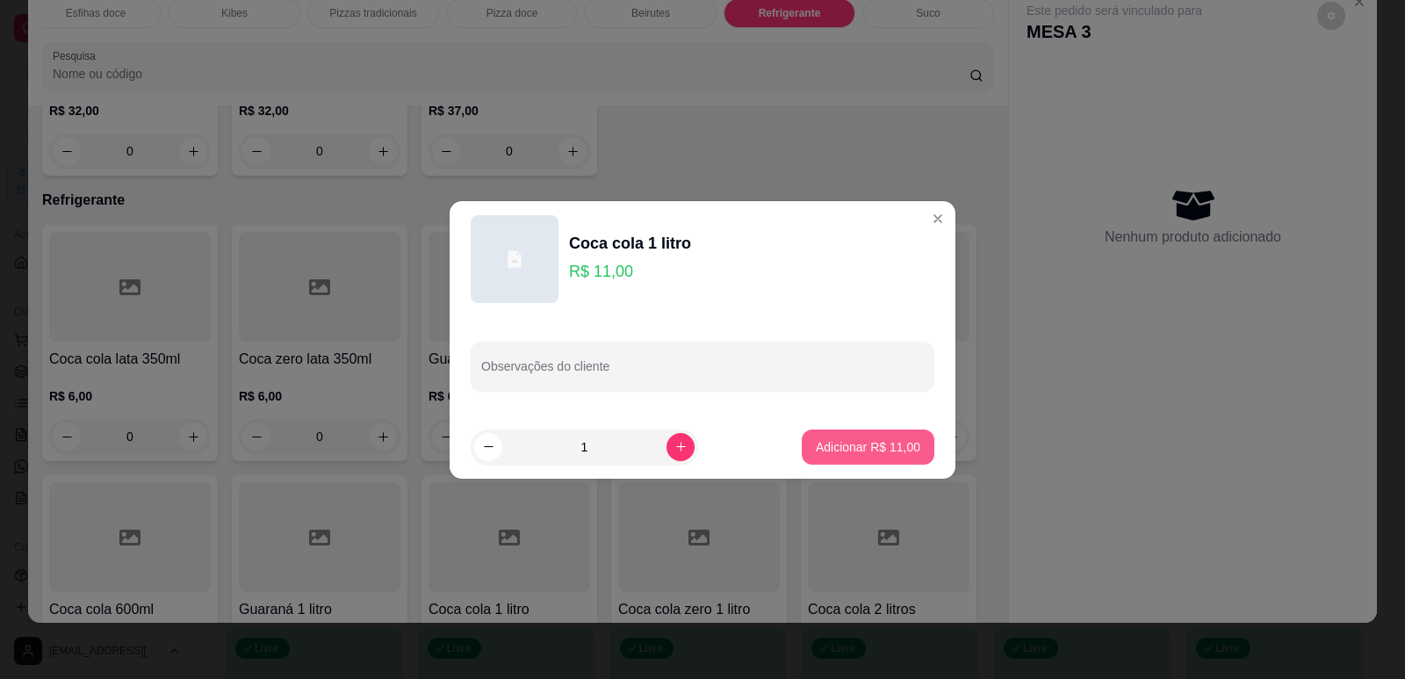
click at [850, 443] on p "Adicionar R$ 11,00" at bounding box center [868, 447] width 104 height 18
type input "1"
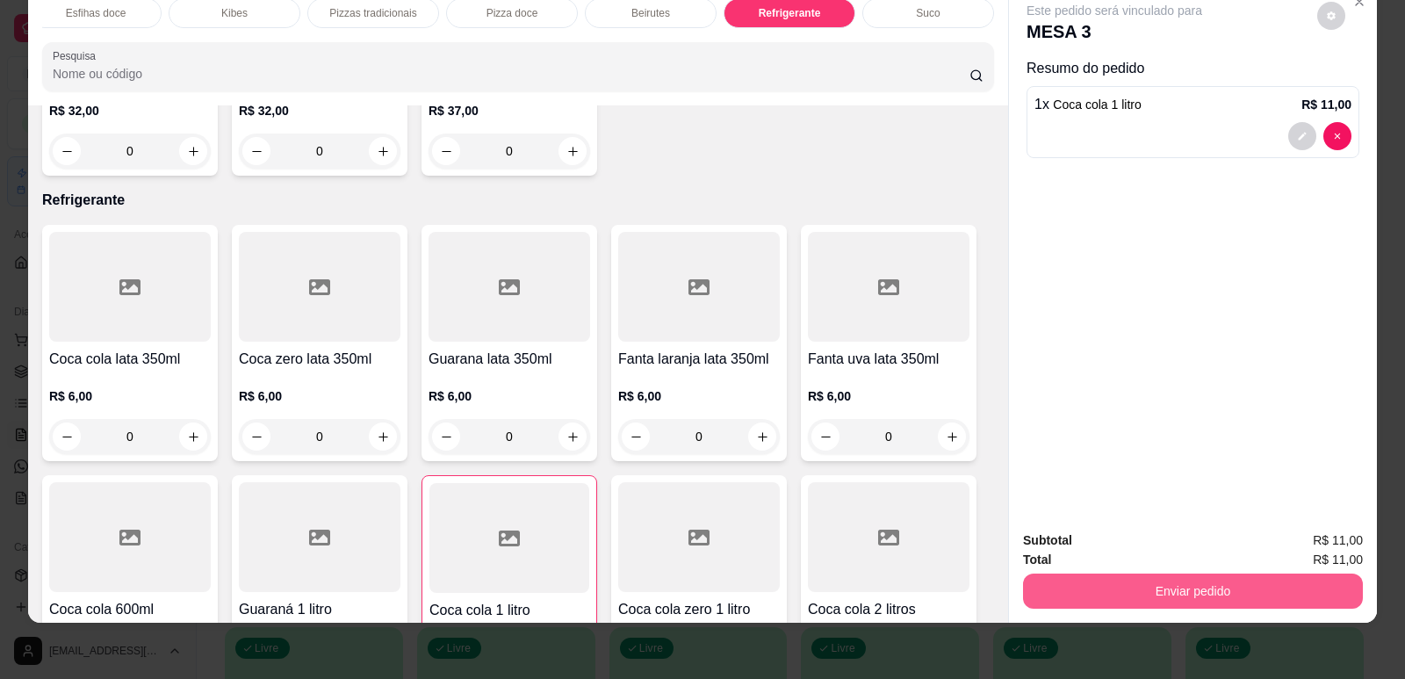
click at [1062, 590] on button "Enviar pedido" at bounding box center [1193, 590] width 340 height 35
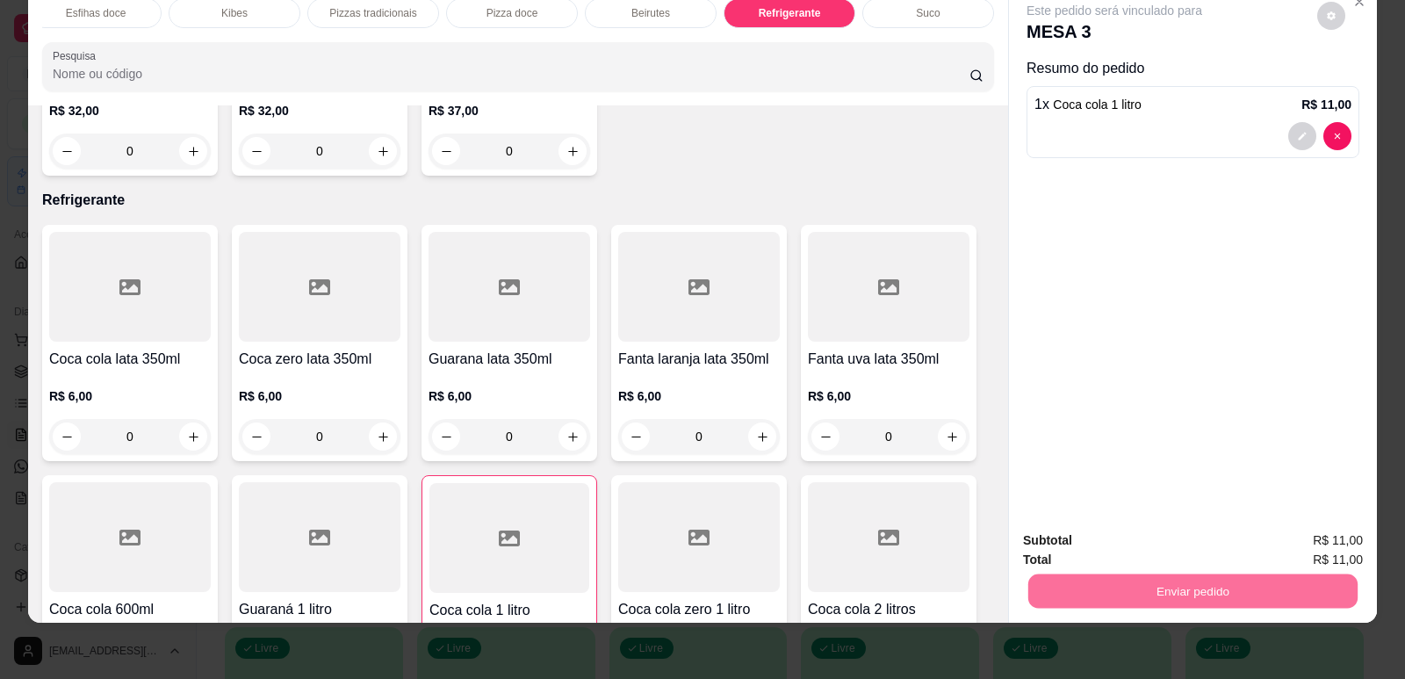
click at [1311, 542] on button "Enviar pedido" at bounding box center [1317, 547] width 97 height 32
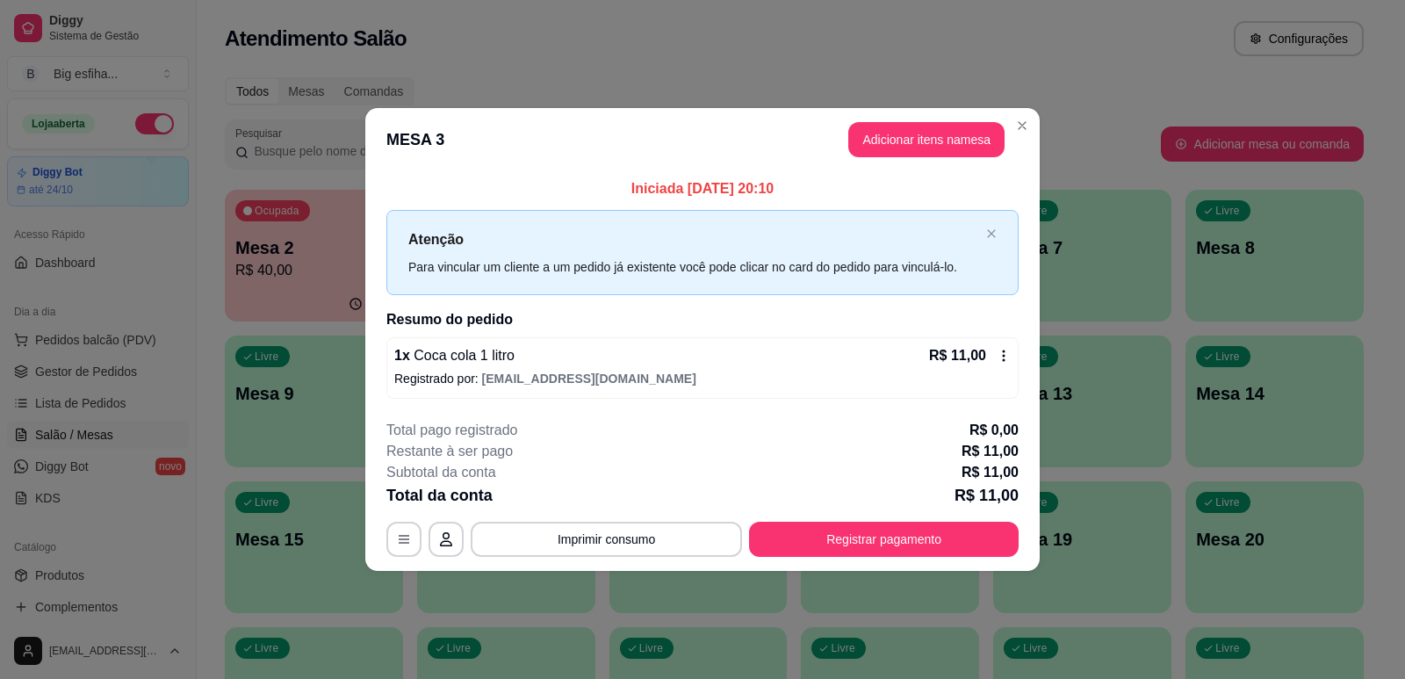
click at [976, 519] on div "**********" at bounding box center [702, 488] width 632 height 137
click at [980, 531] on button "Registrar pagamento" at bounding box center [884, 539] width 270 height 35
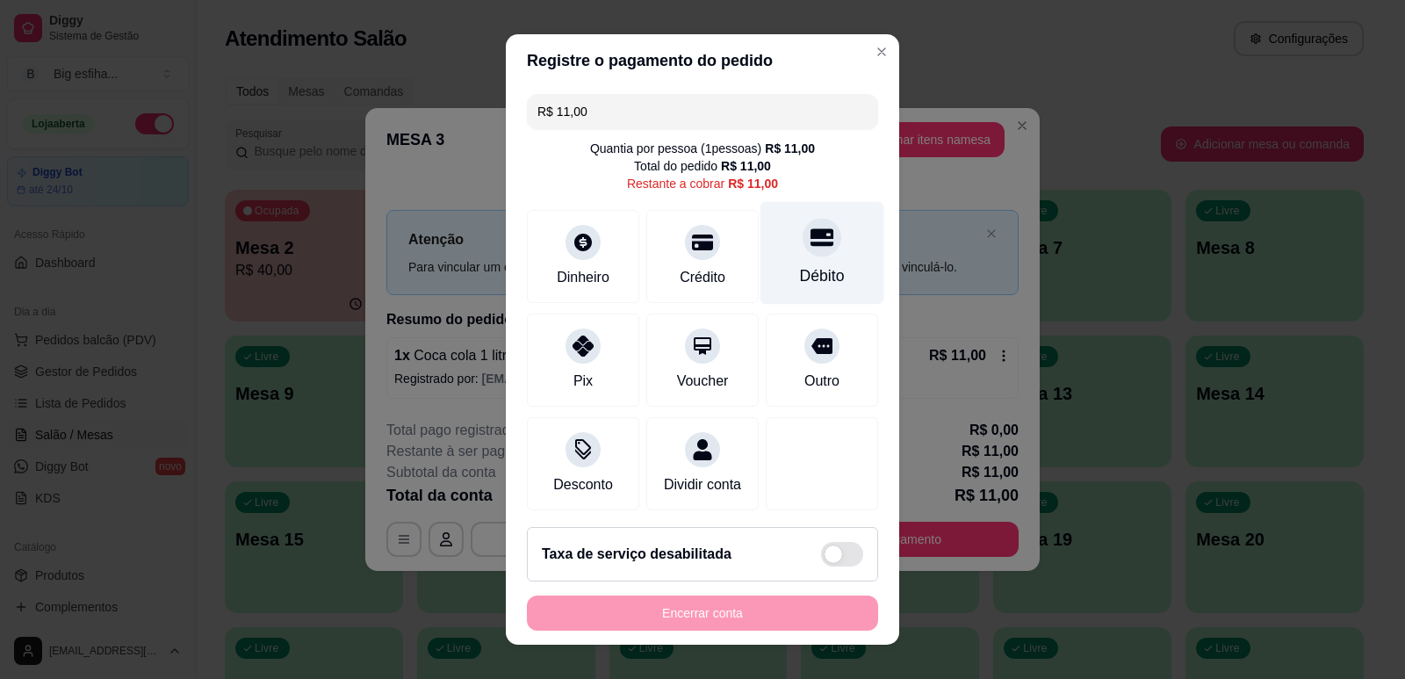
click at [778, 263] on div "Débito" at bounding box center [822, 252] width 124 height 103
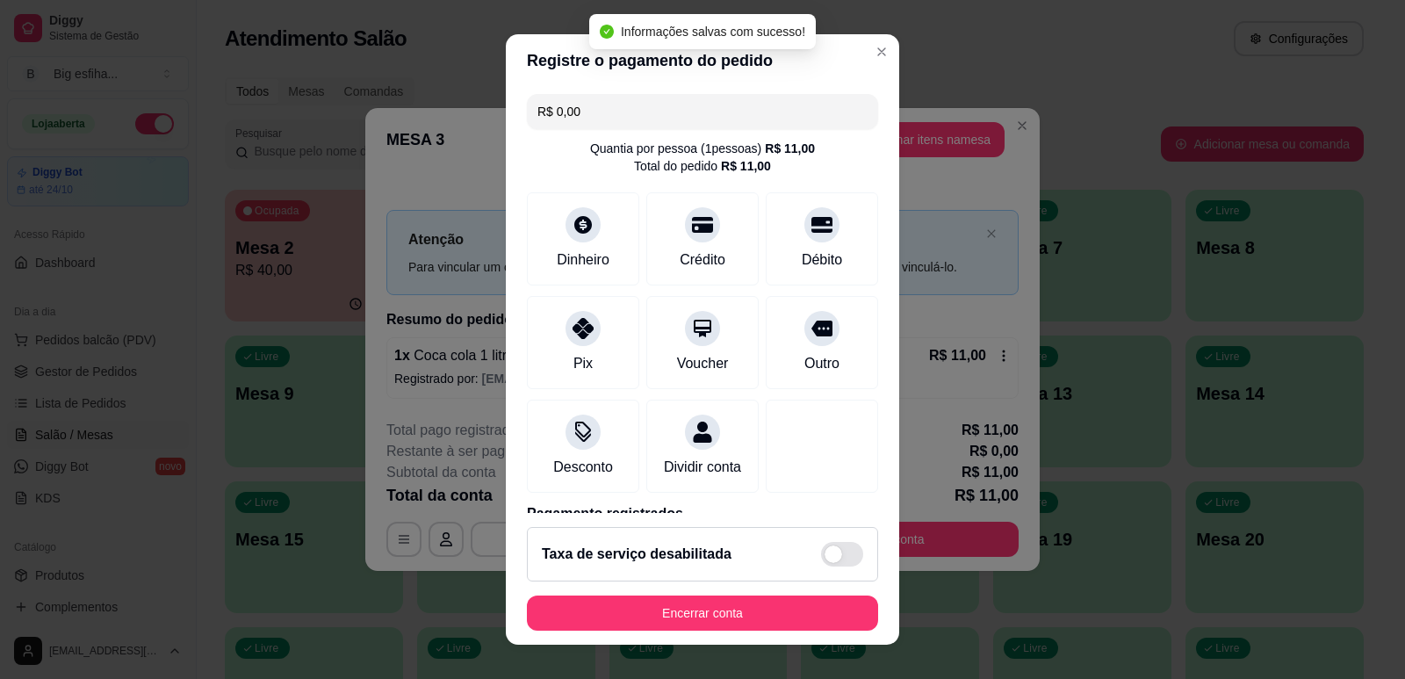
type input "R$ 0,00"
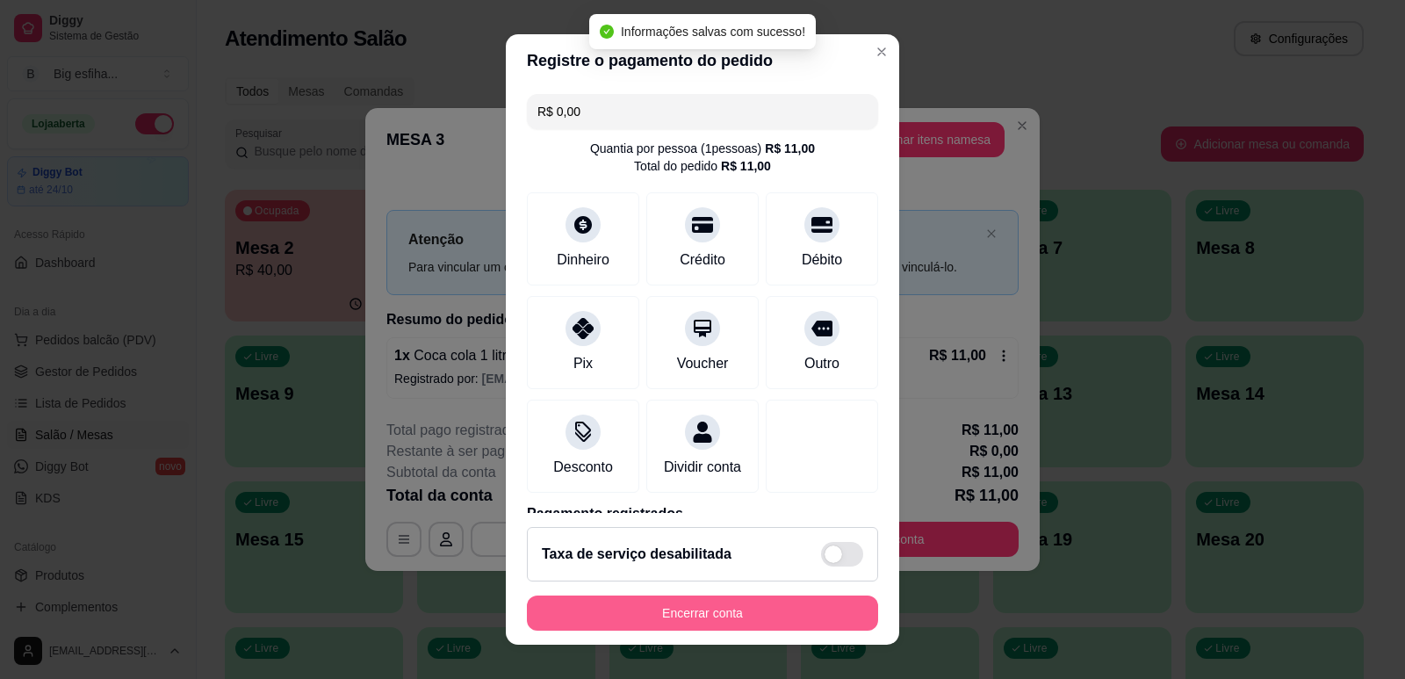
click at [796, 609] on button "Encerrar conta" at bounding box center [702, 612] width 351 height 35
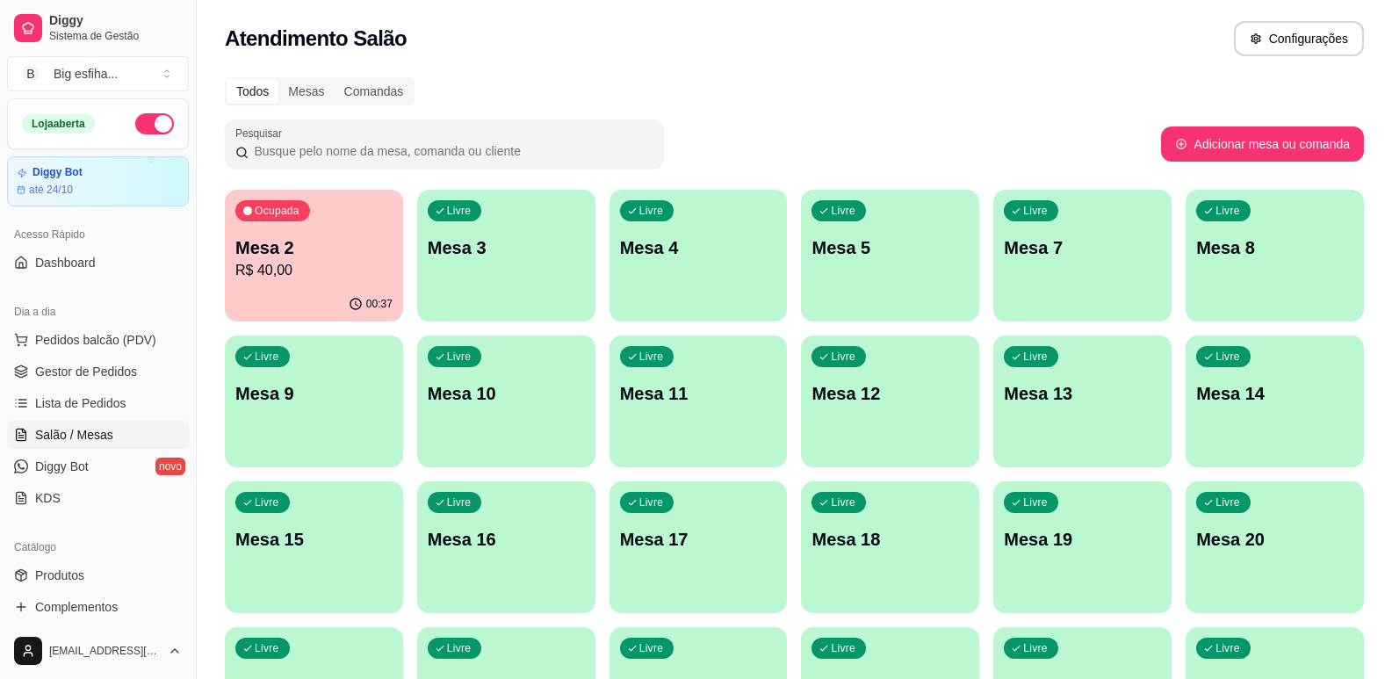
click at [332, 240] on p "Mesa 2" at bounding box center [313, 247] width 157 height 25
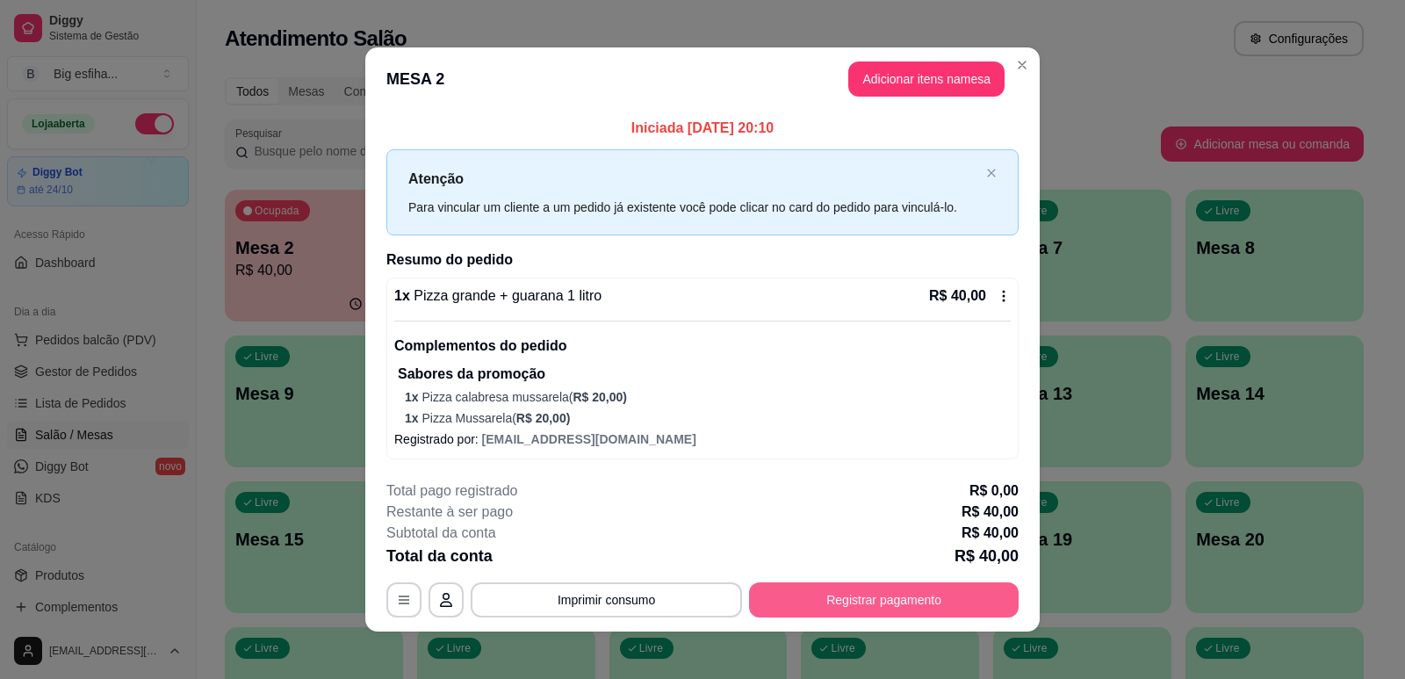
click at [924, 594] on button "Registrar pagamento" at bounding box center [884, 599] width 270 height 35
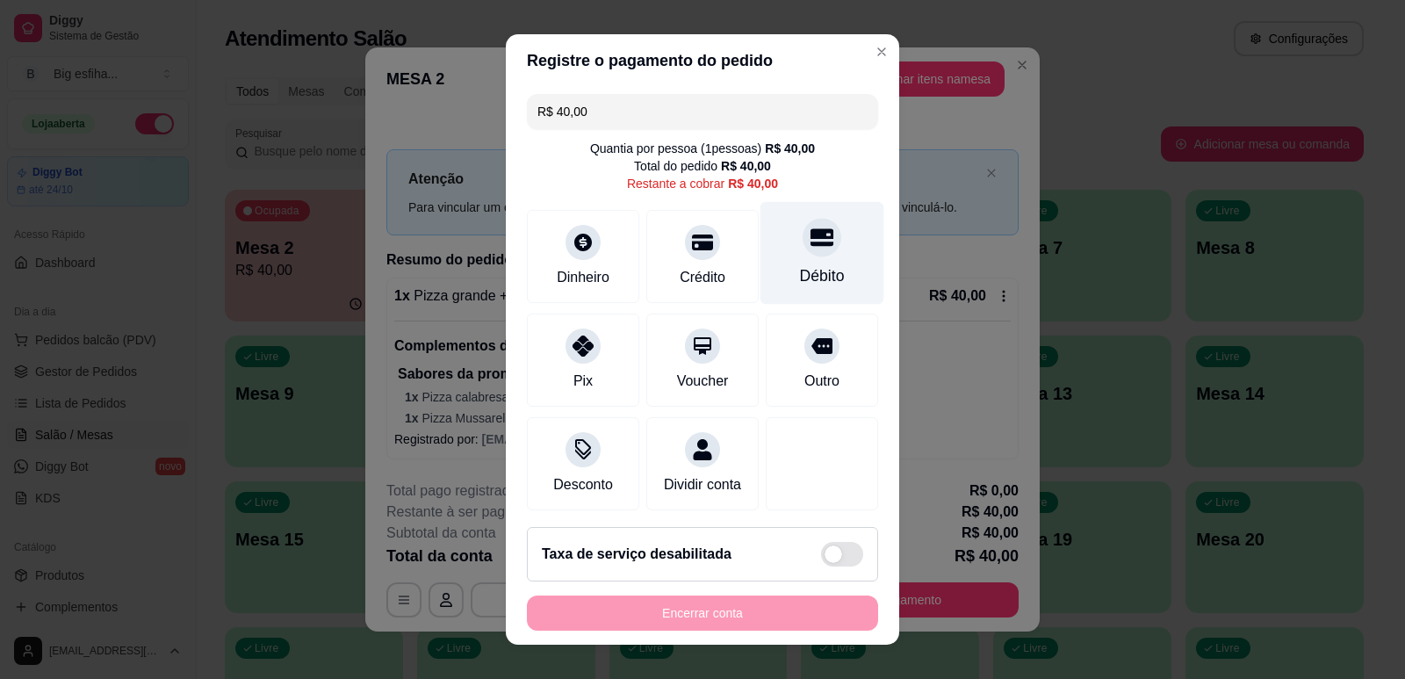
click at [767, 266] on div "Débito" at bounding box center [822, 252] width 124 height 103
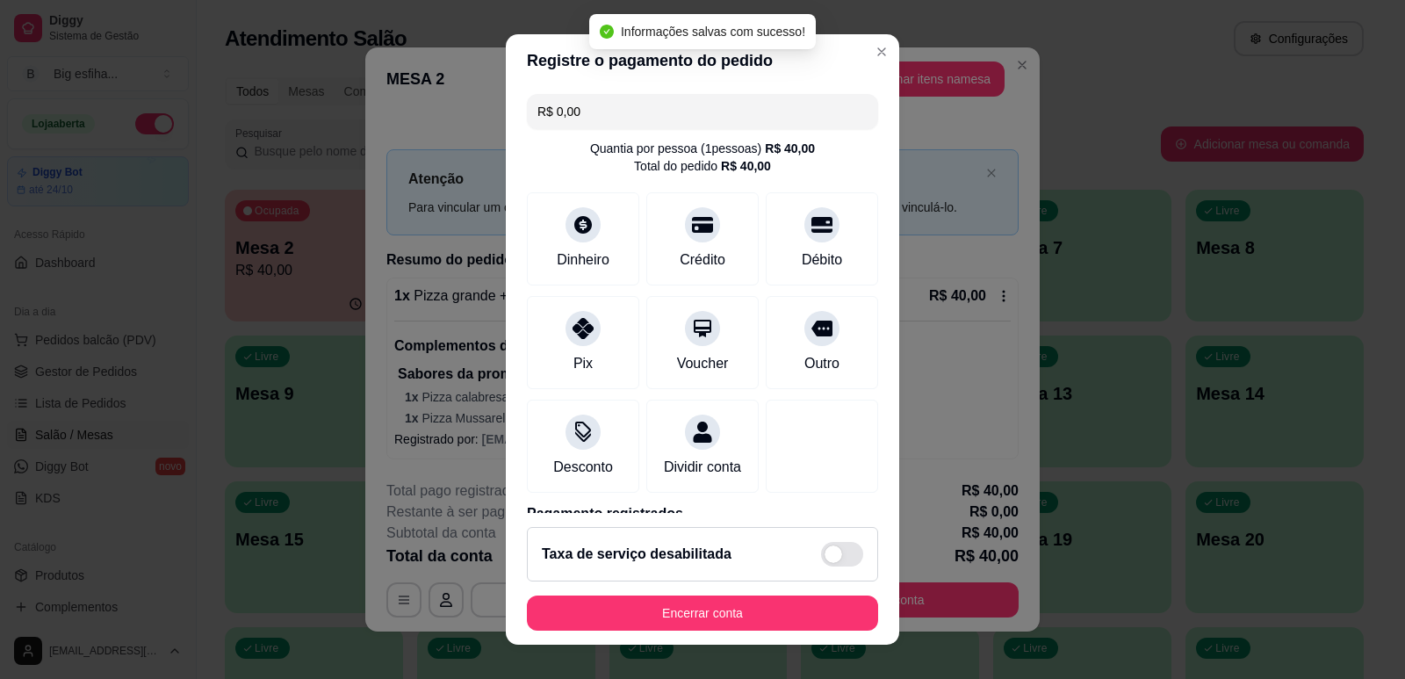
type input "R$ 0,00"
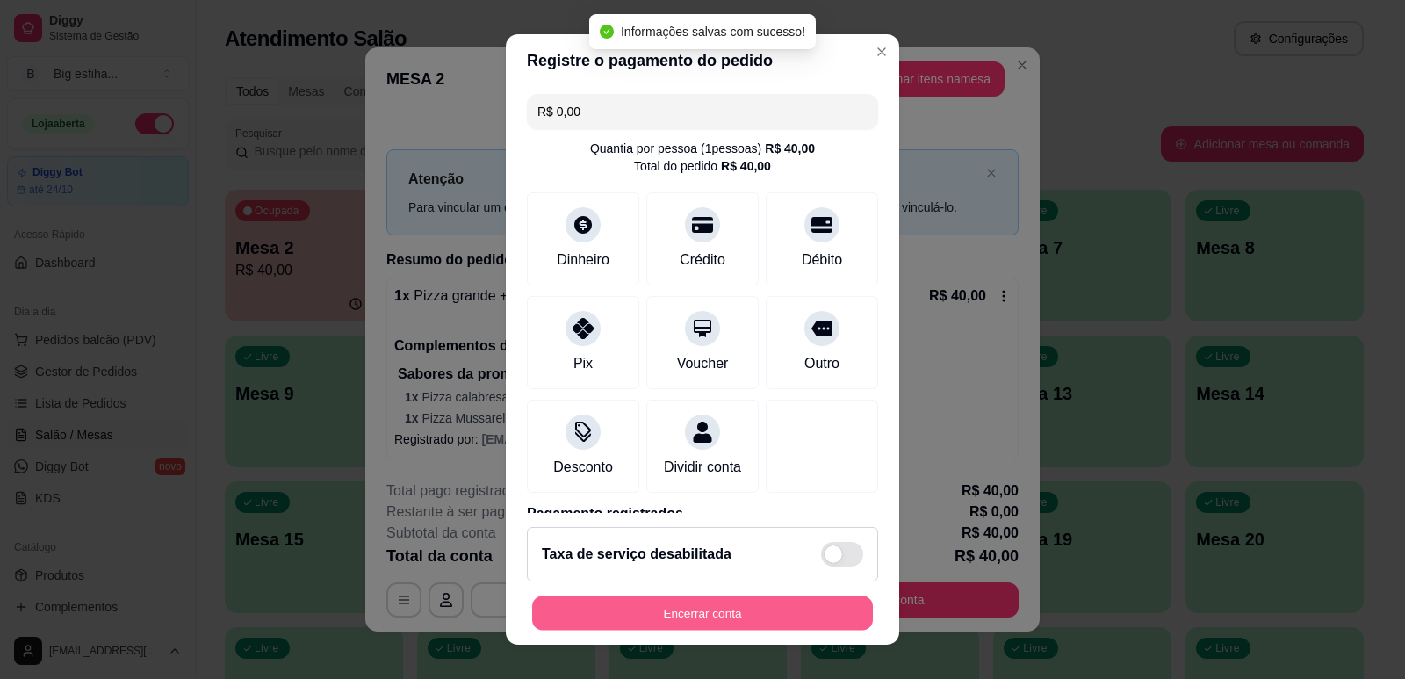
click at [659, 625] on button "Encerrar conta" at bounding box center [702, 613] width 341 height 34
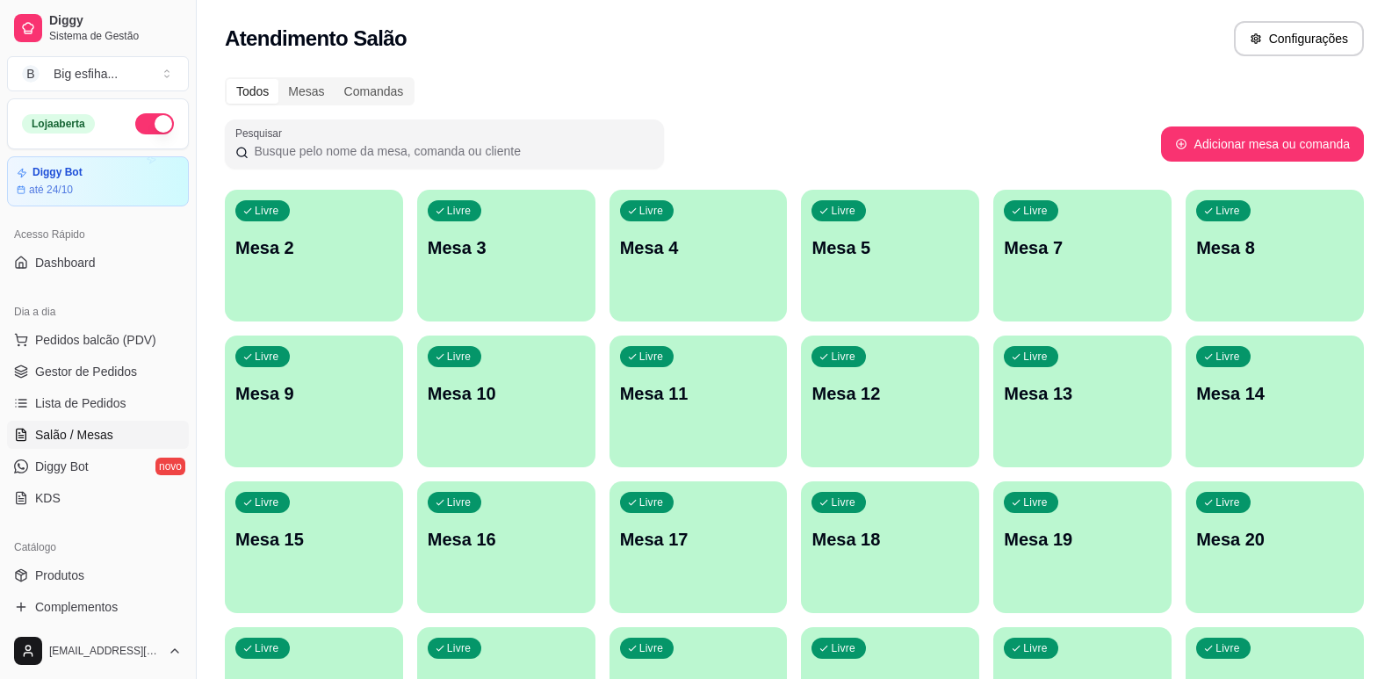
click at [252, 257] on p "Mesa 2" at bounding box center [313, 247] width 157 height 25
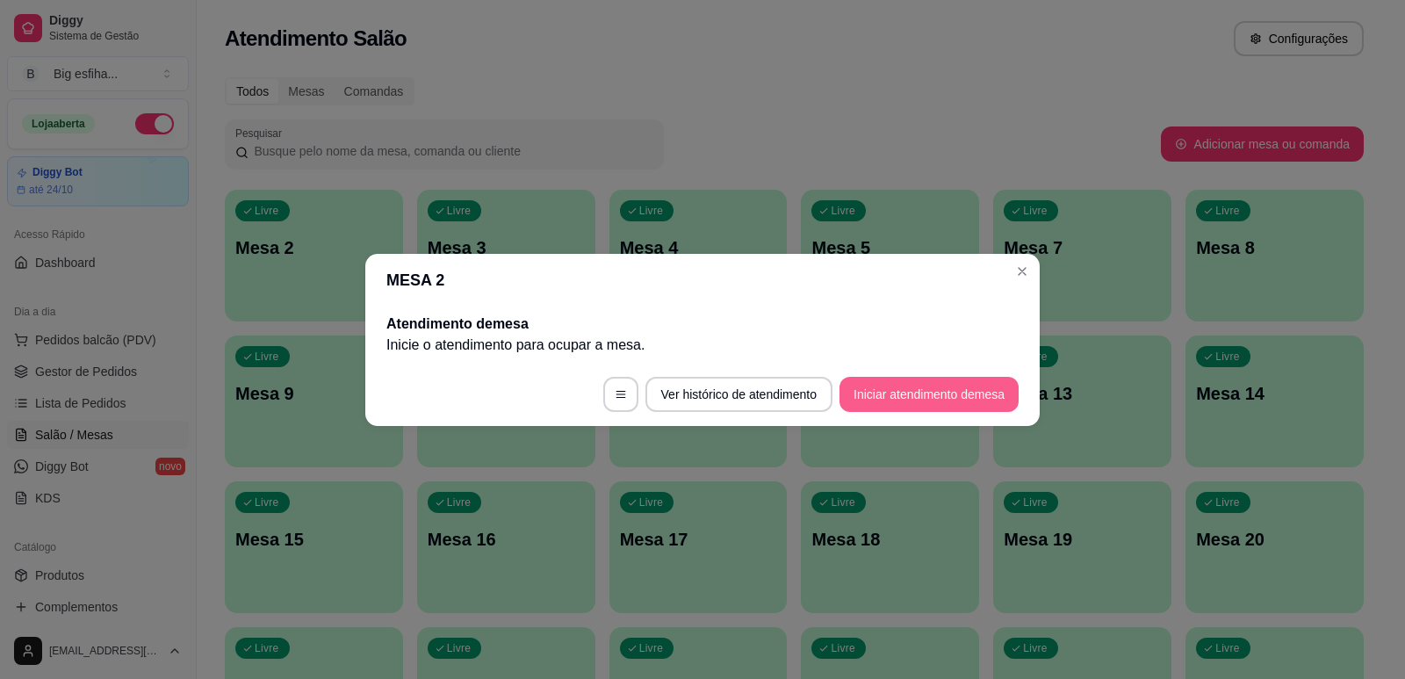
click at [914, 388] on button "Iniciar atendimento de mesa" at bounding box center [929, 394] width 179 height 35
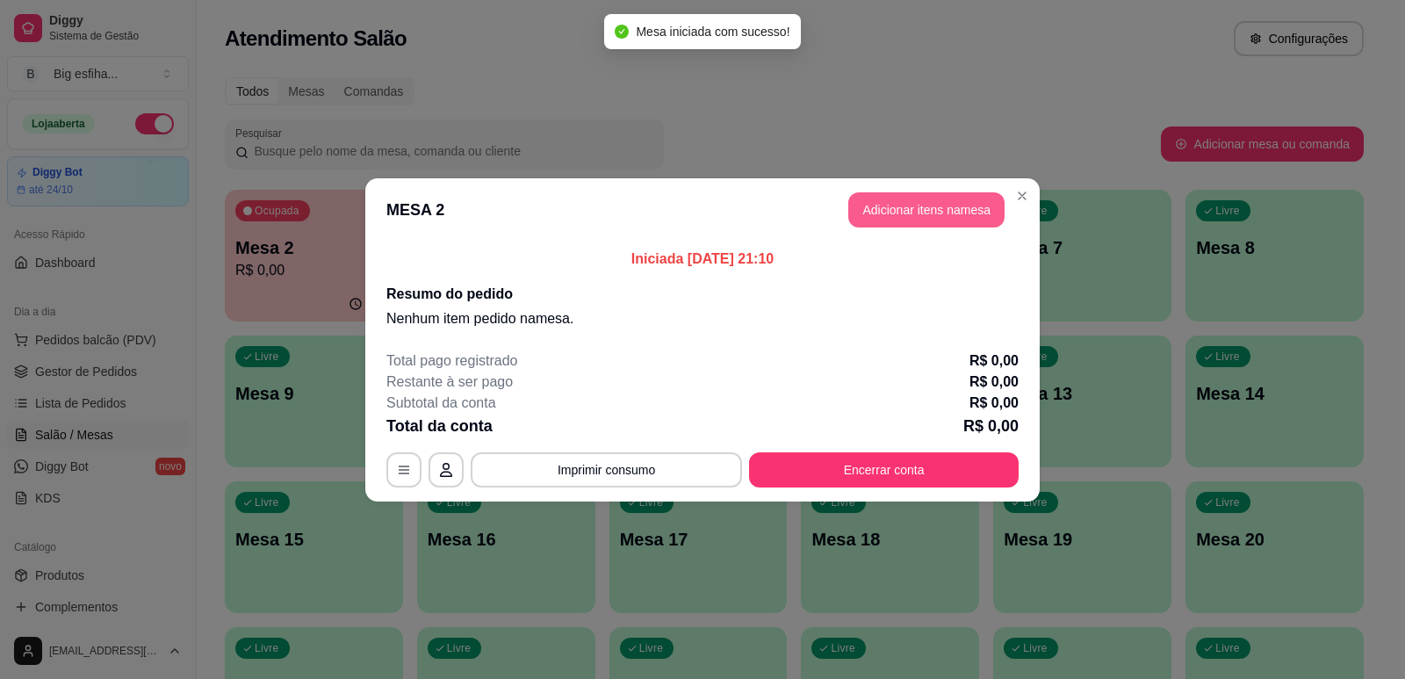
click at [954, 215] on button "Adicionar itens na mesa" at bounding box center [926, 209] width 156 height 35
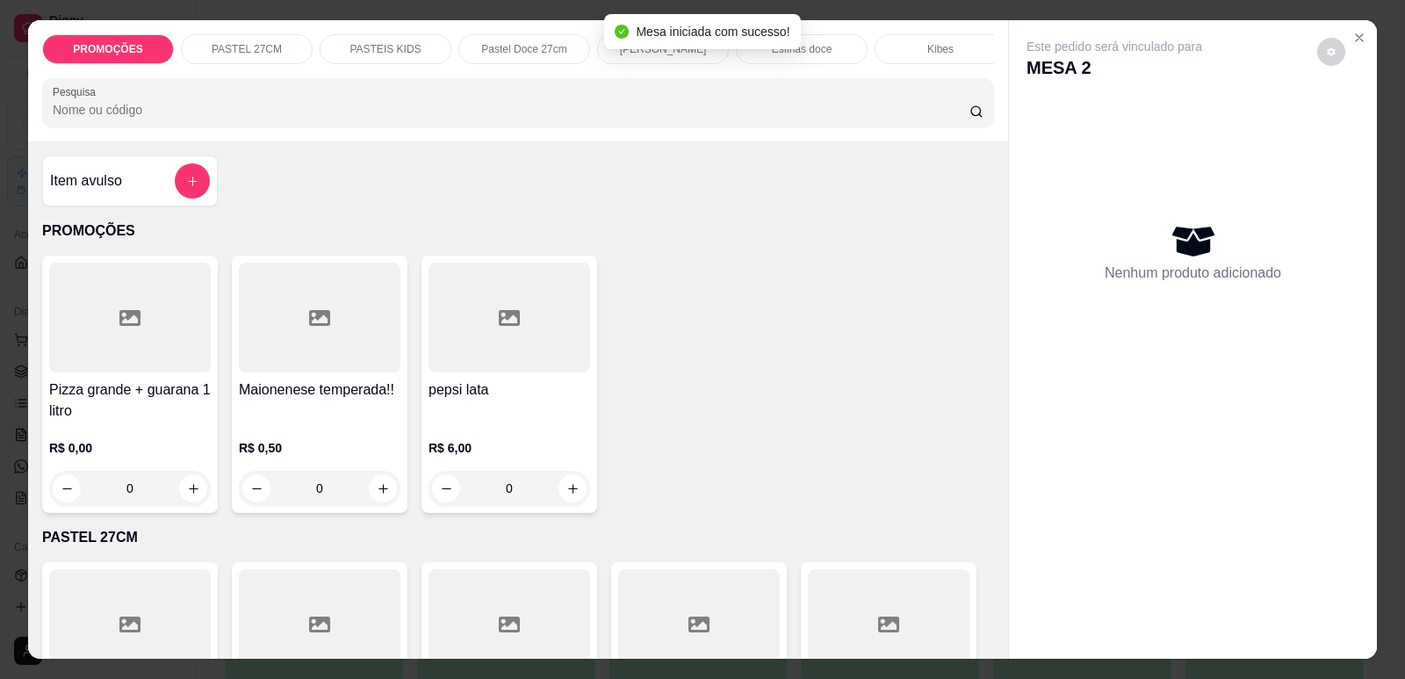
click at [521, 141] on div "PROMOÇÕES PASTEL 27CM PASTEIS KIDS Pastel Doce 27cm Esfihas Salgadas Esfihas do…" at bounding box center [518, 80] width 980 height 121
click at [521, 119] on input "Pesquisa" at bounding box center [511, 110] width 917 height 18
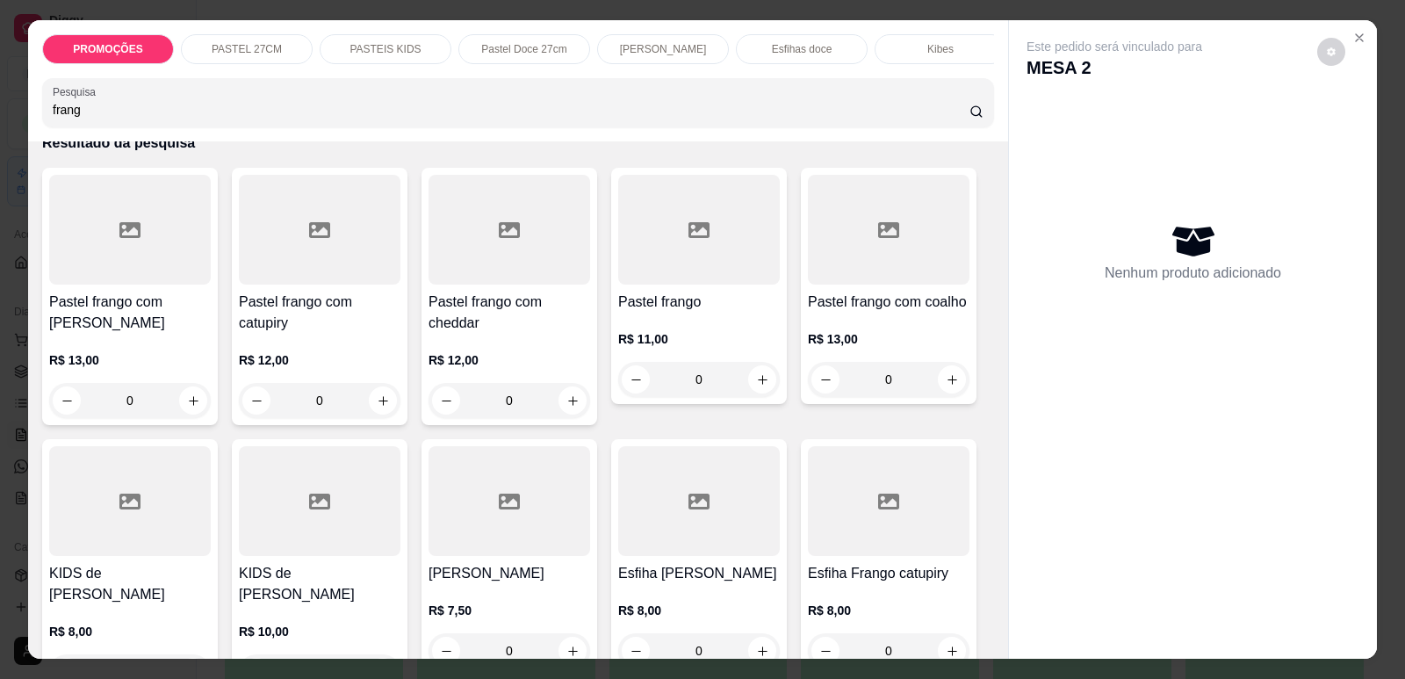
scroll to position [176, 0]
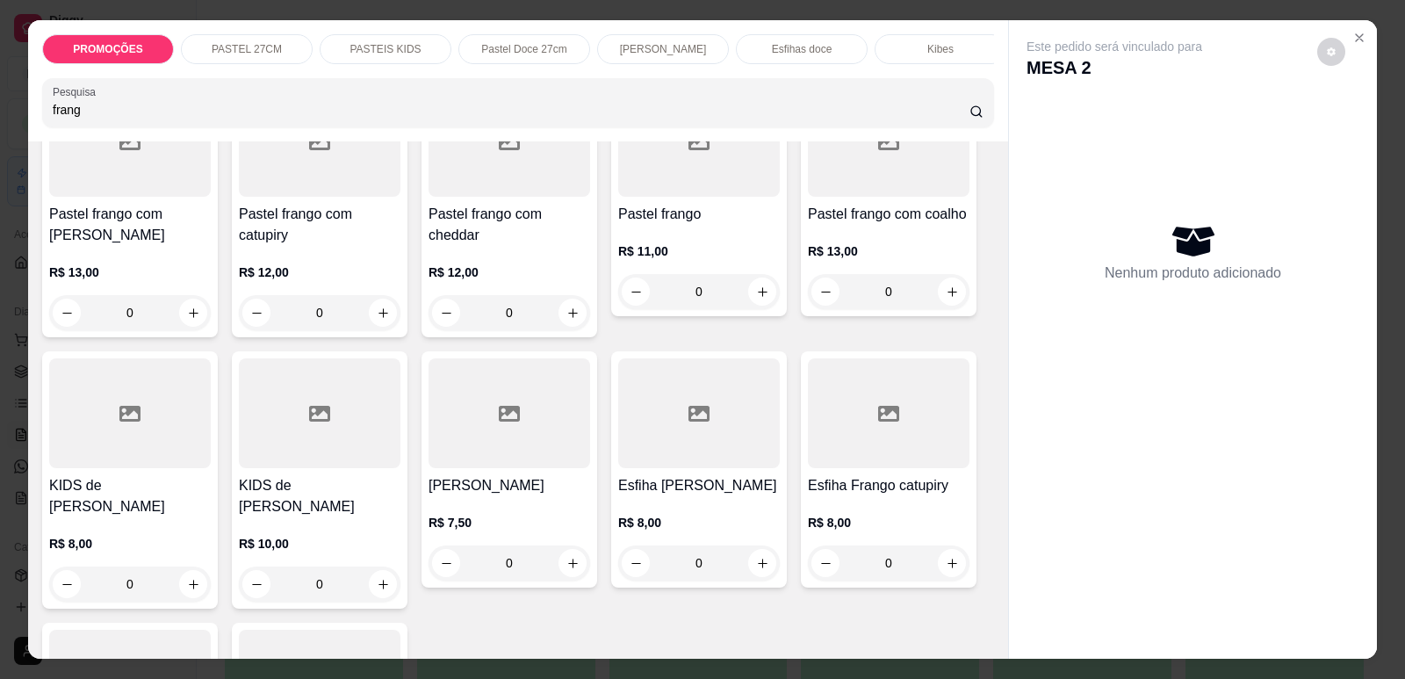
type input "frang"
click at [911, 468] on div at bounding box center [889, 413] width 162 height 110
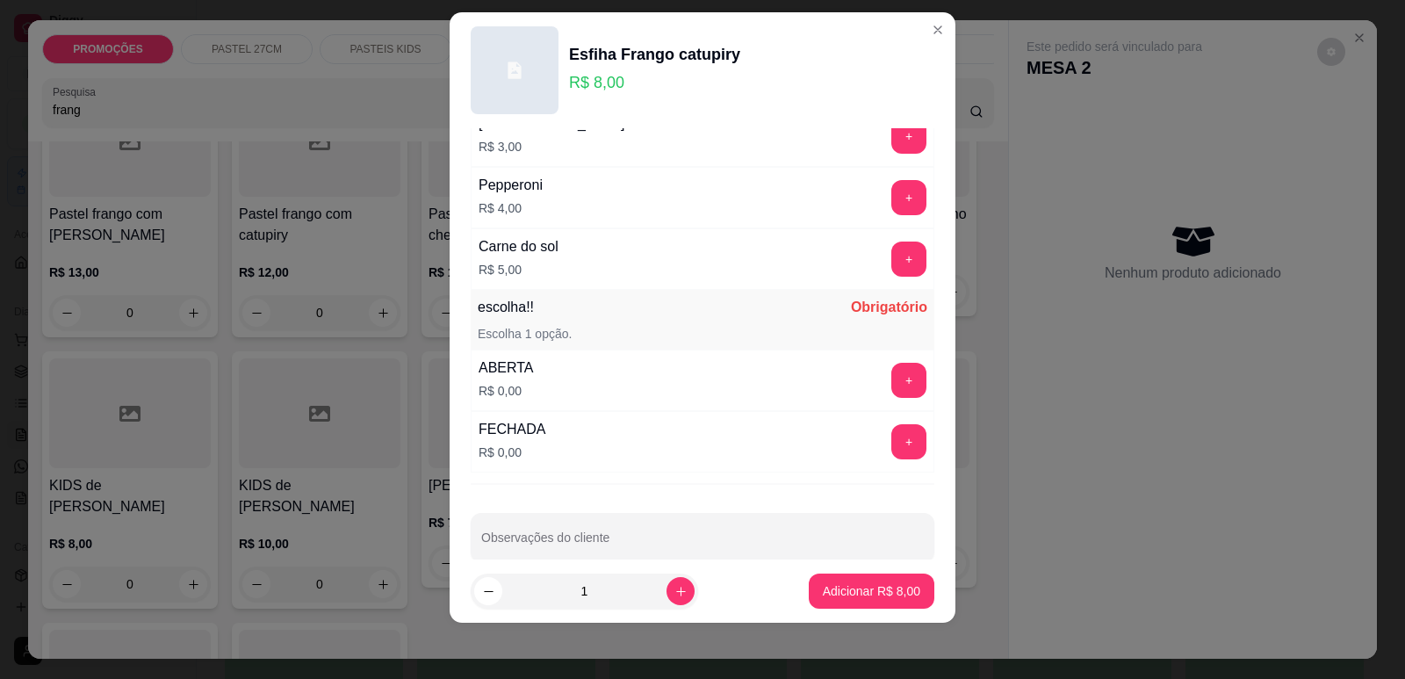
scroll to position [1387, 0]
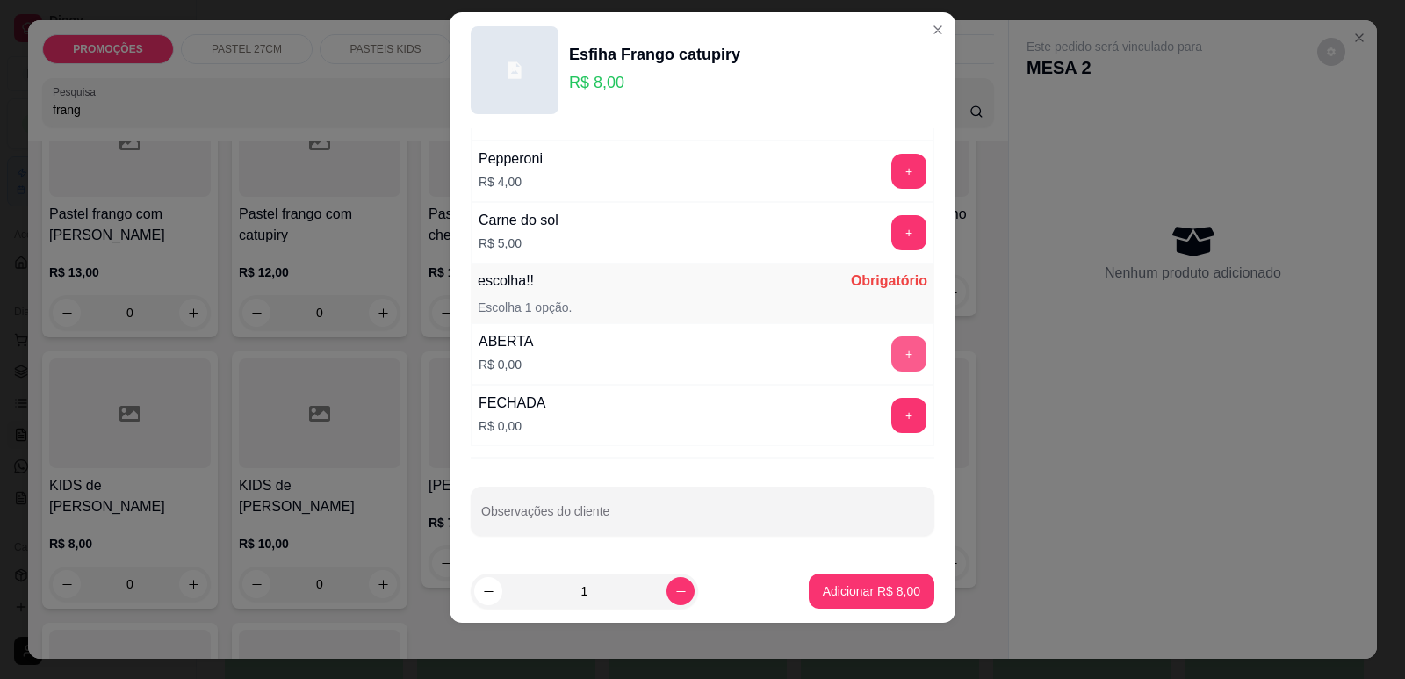
click at [891, 359] on button "+" at bounding box center [908, 353] width 35 height 35
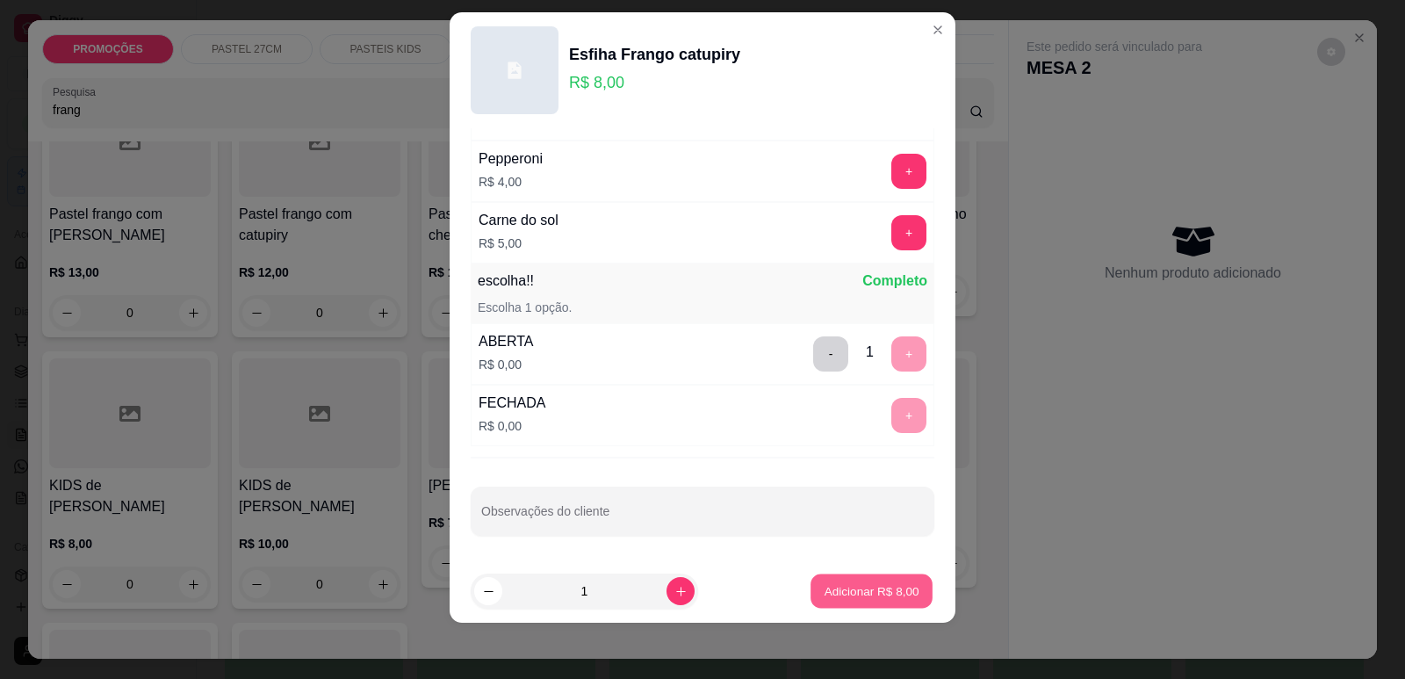
click at [853, 603] on button "Adicionar R$ 8,00" at bounding box center [872, 591] width 122 height 34
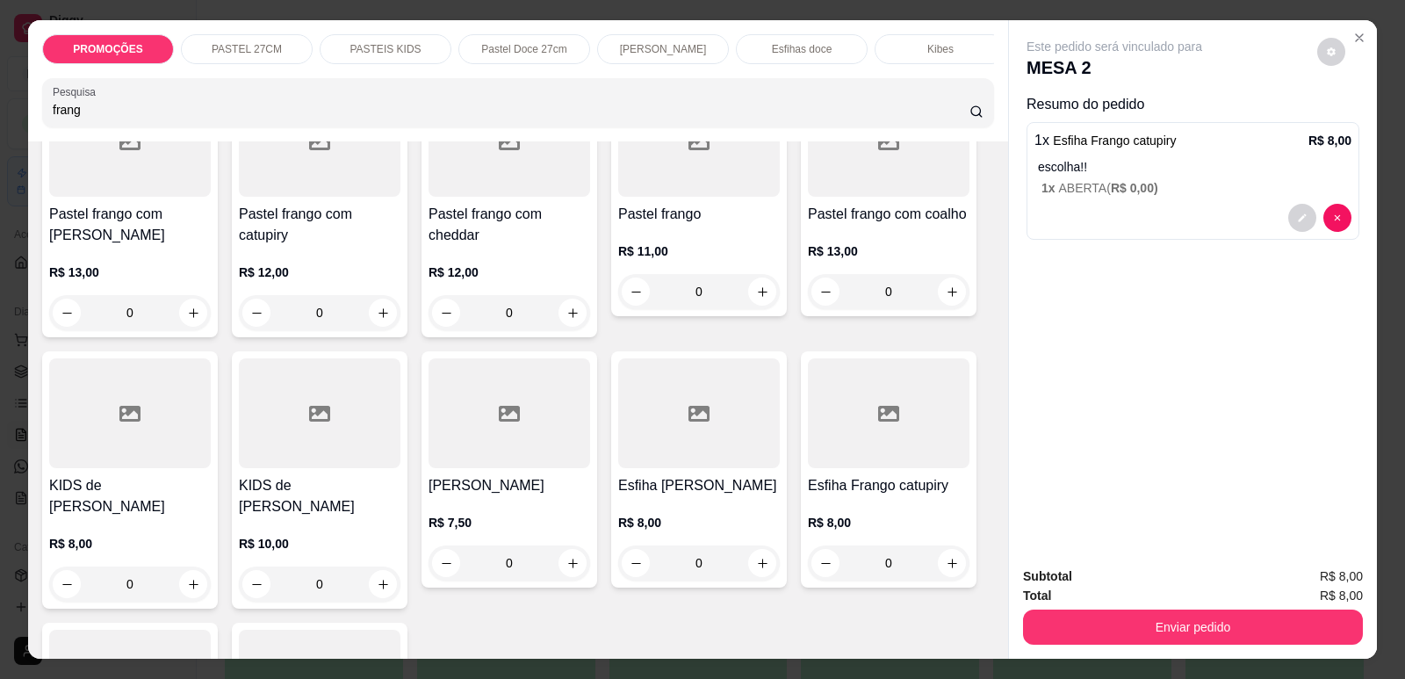
click at [0, 126] on div "PROMOÇÕES PASTEL 27CM PASTEIS KIDS Pastel Doce 27cm Esfihas Salgadas Esfihas do…" at bounding box center [702, 339] width 1405 height 679
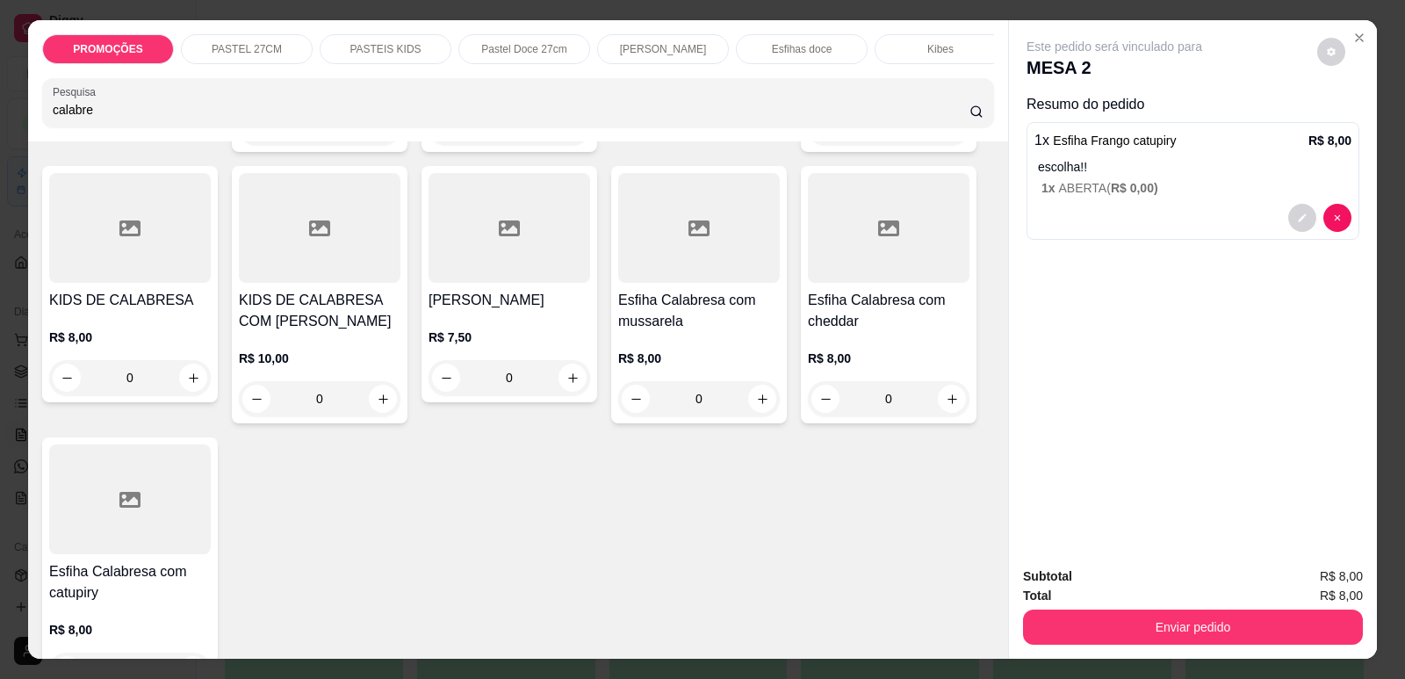
scroll to position [0, 0]
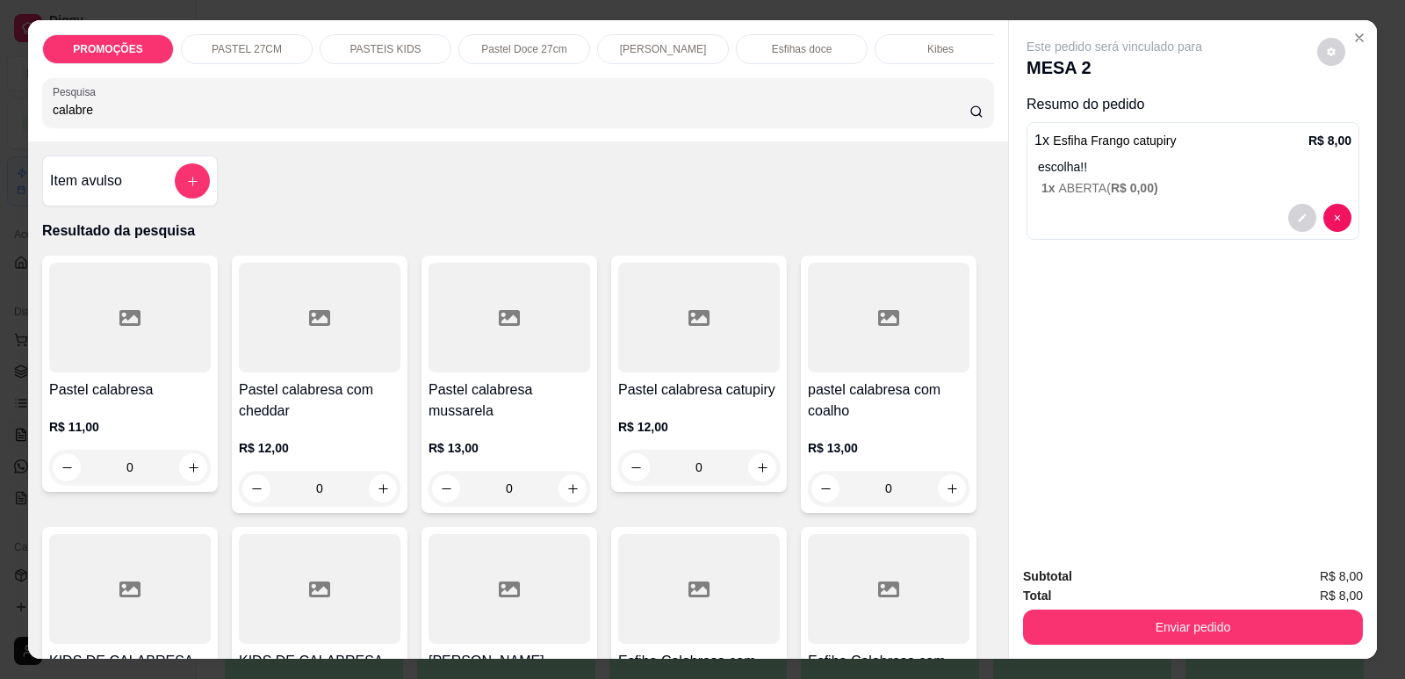
type input "calabre"
click at [667, 350] on div at bounding box center [699, 318] width 162 height 110
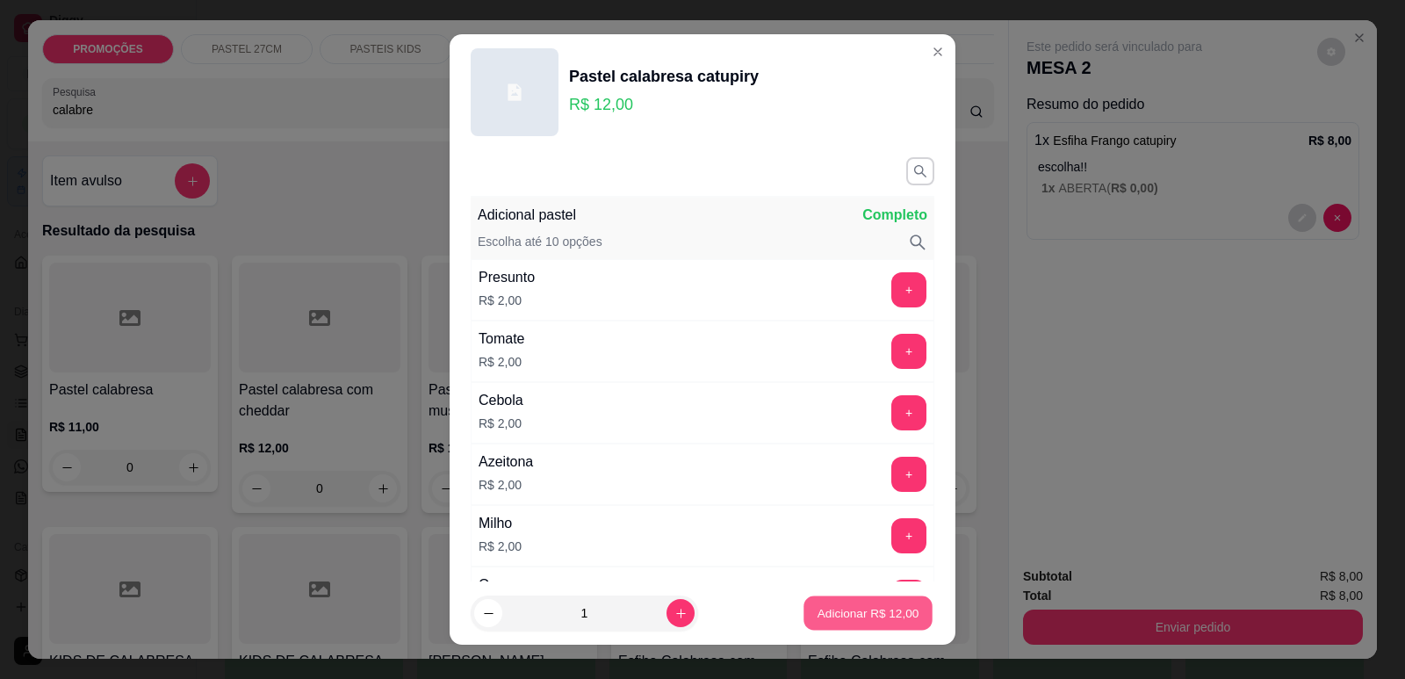
click at [873, 612] on p "Adicionar R$ 12,00" at bounding box center [869, 613] width 102 height 17
type input "1"
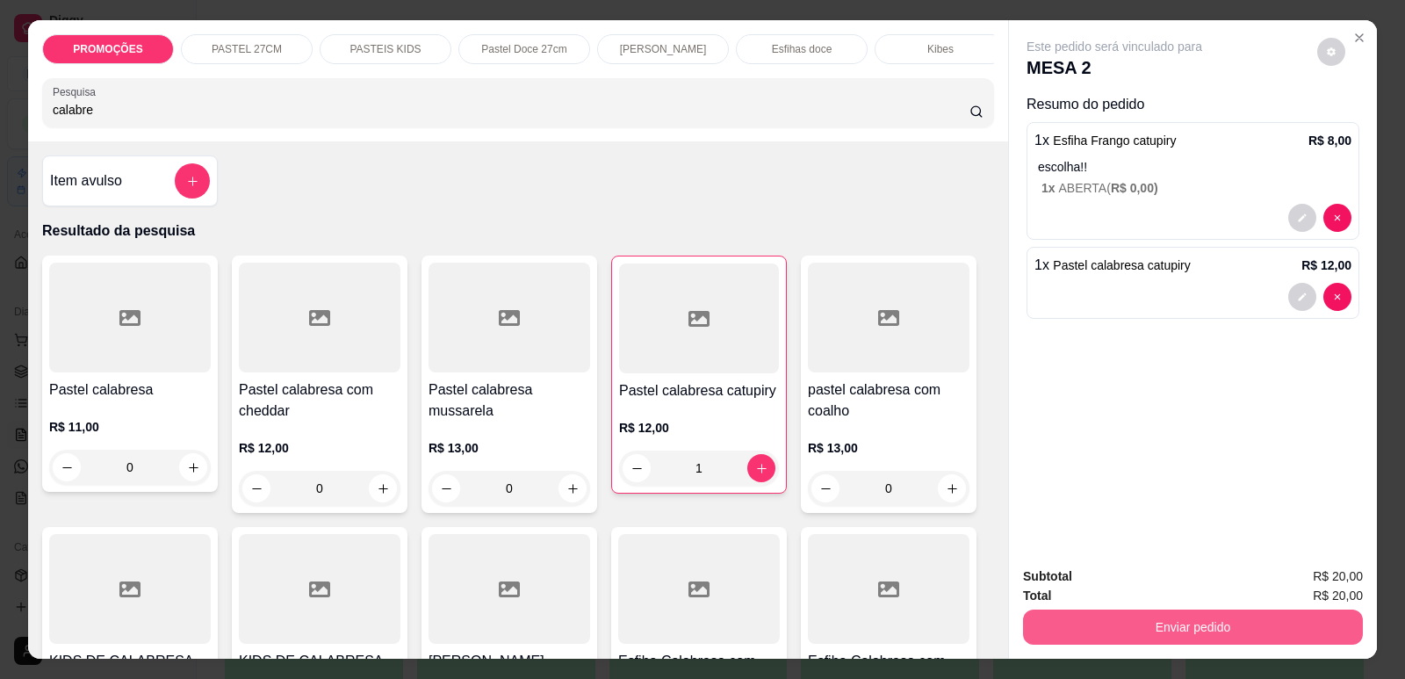
click at [1128, 638] on button "Enviar pedido" at bounding box center [1193, 626] width 340 height 35
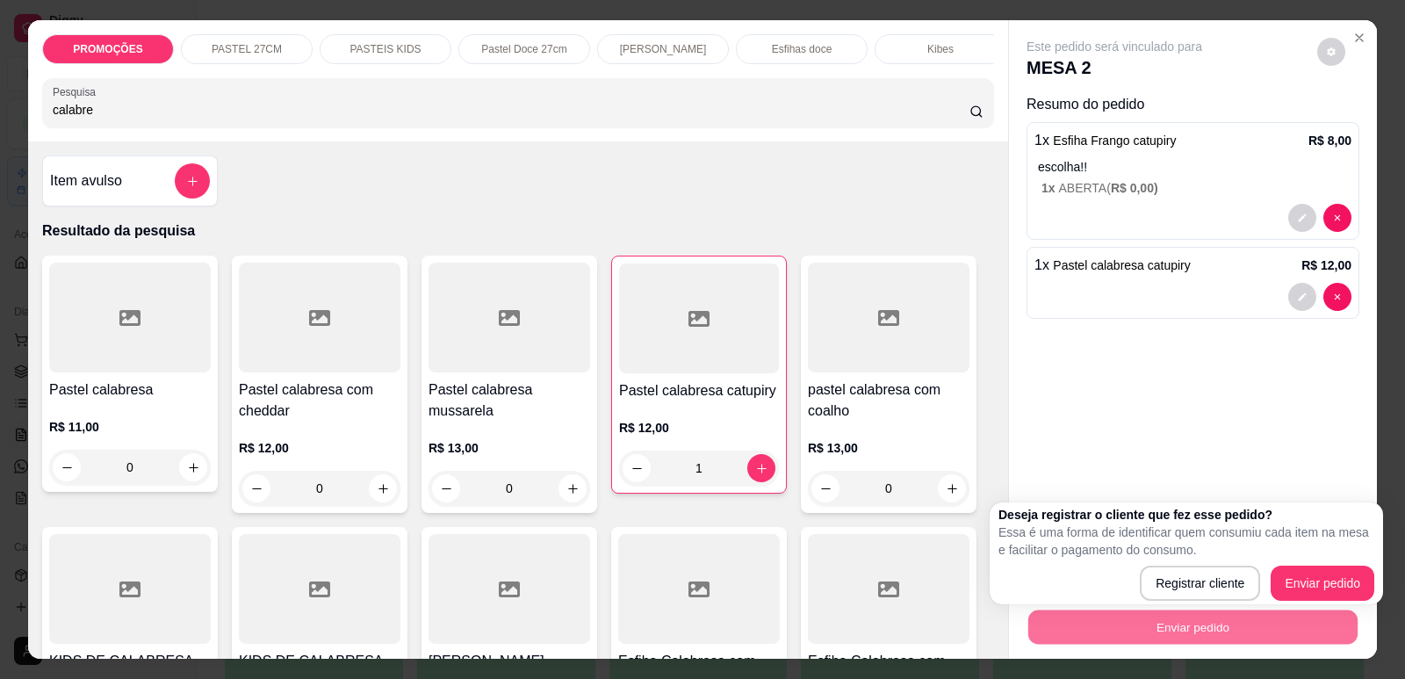
click at [680, 196] on div "Item avulso Resultado da pesquisa Pastel calabresa R$ 11,00 0 Pastel calabresa …" at bounding box center [518, 399] width 980 height 517
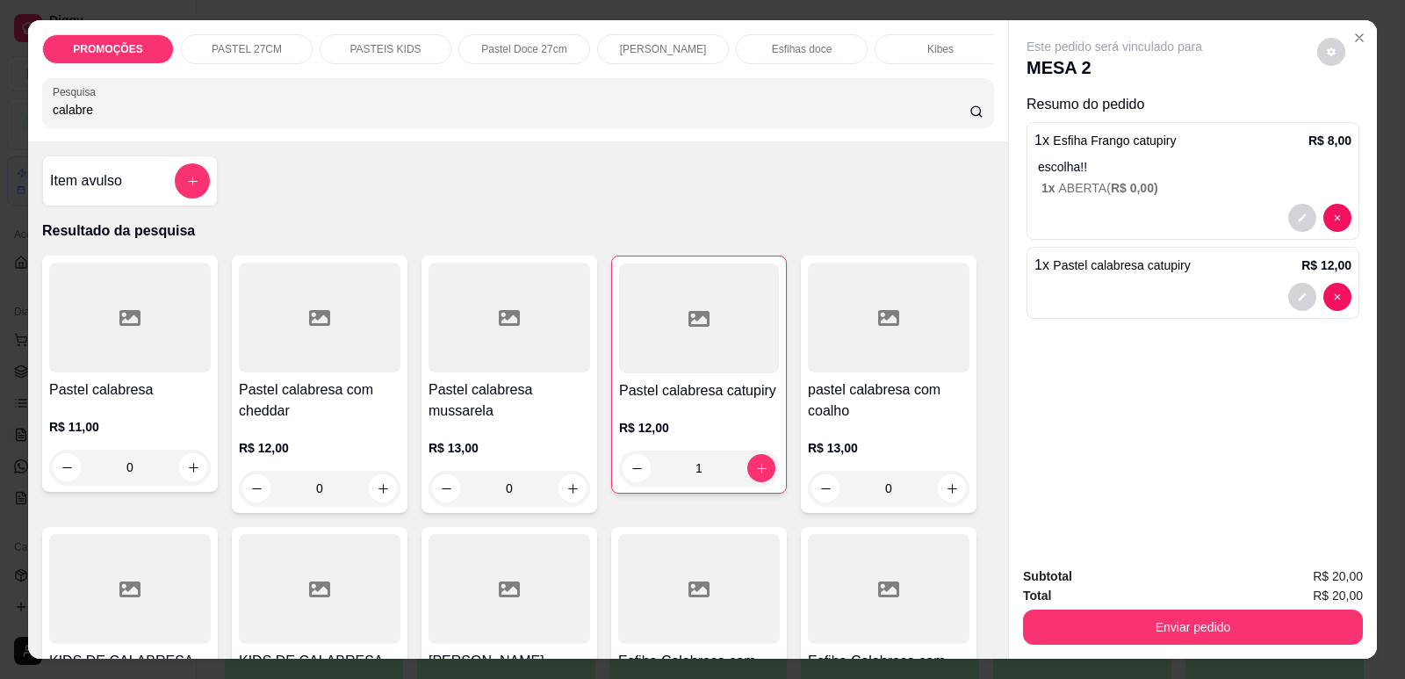
drag, startPoint x: 111, startPoint y: 129, endPoint x: 0, endPoint y: 103, distance: 113.7
click at [0, 103] on div "PROMOÇÕES PASTEL 27CM PASTEIS KIDS Pastel Doce 27cm Esfihas Salgadas Esfihas do…" at bounding box center [702, 339] width 1405 height 679
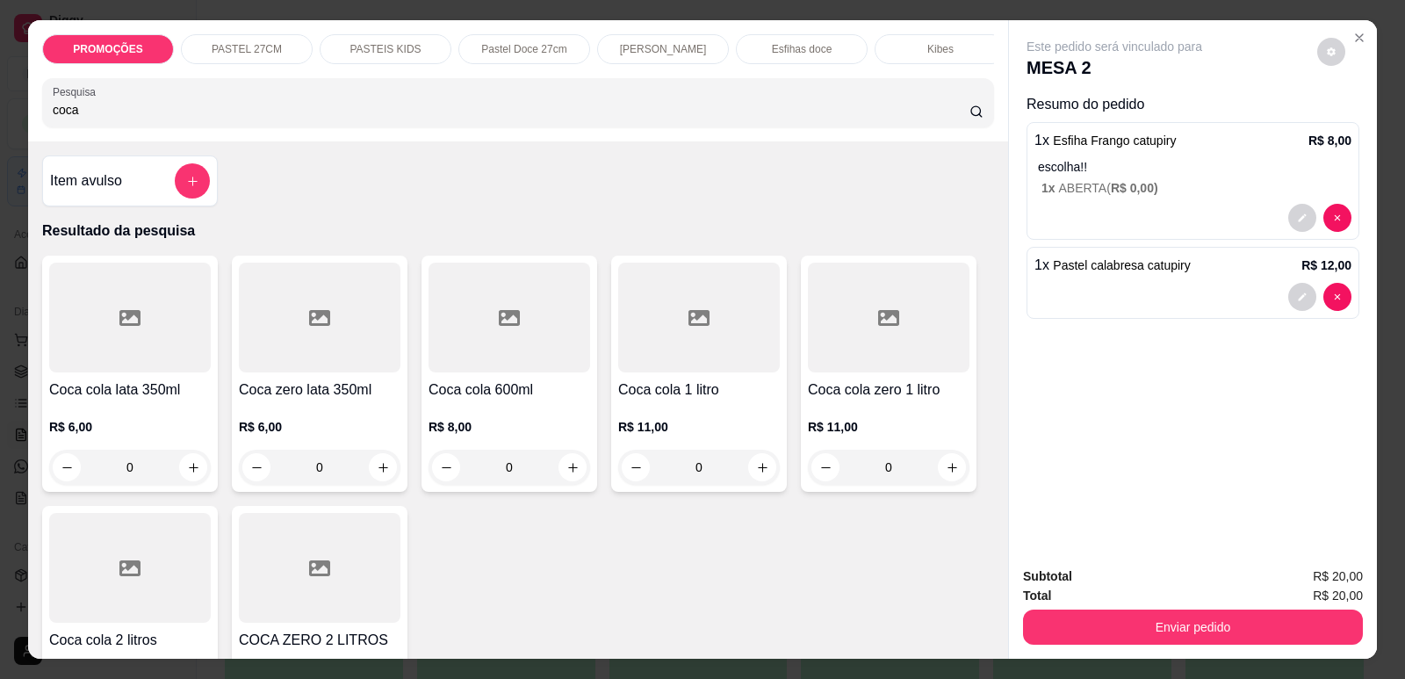
type input "coca"
click at [903, 367] on div at bounding box center [889, 318] width 162 height 110
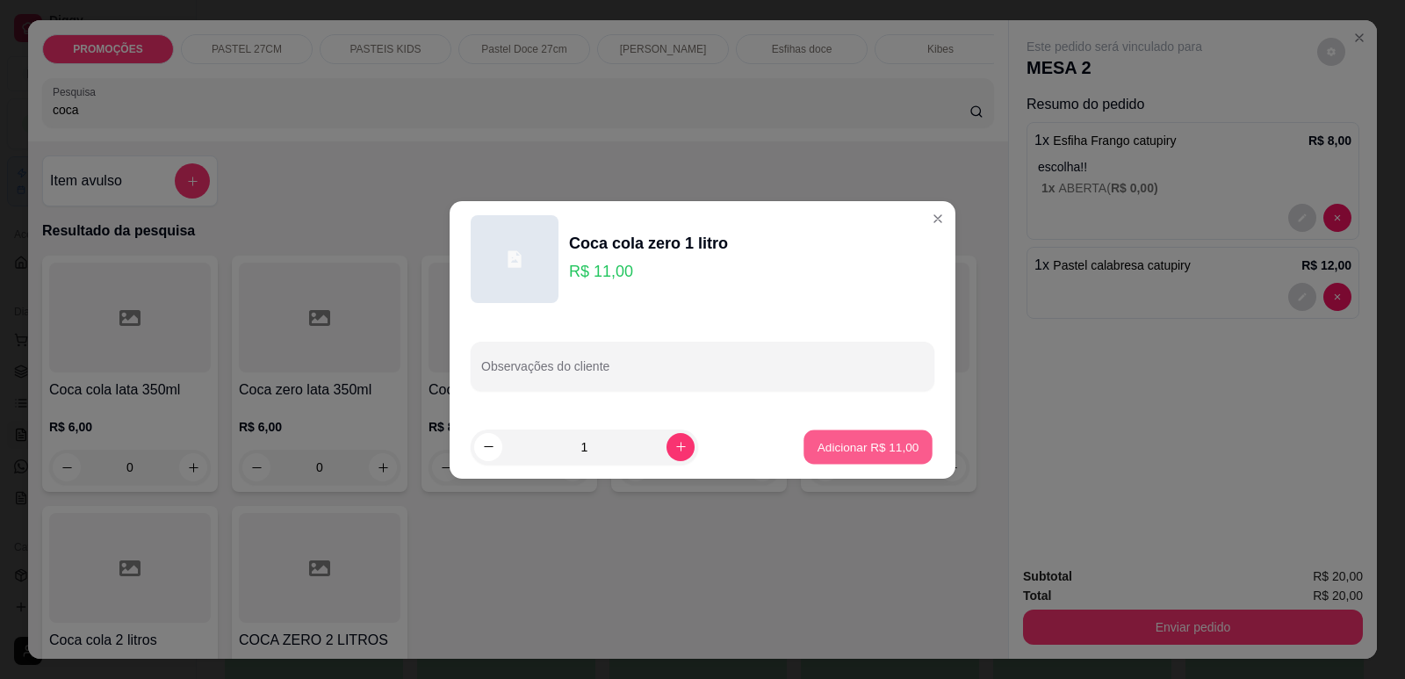
click at [868, 442] on p "Adicionar R$ 11,00" at bounding box center [869, 446] width 102 height 17
type input "1"
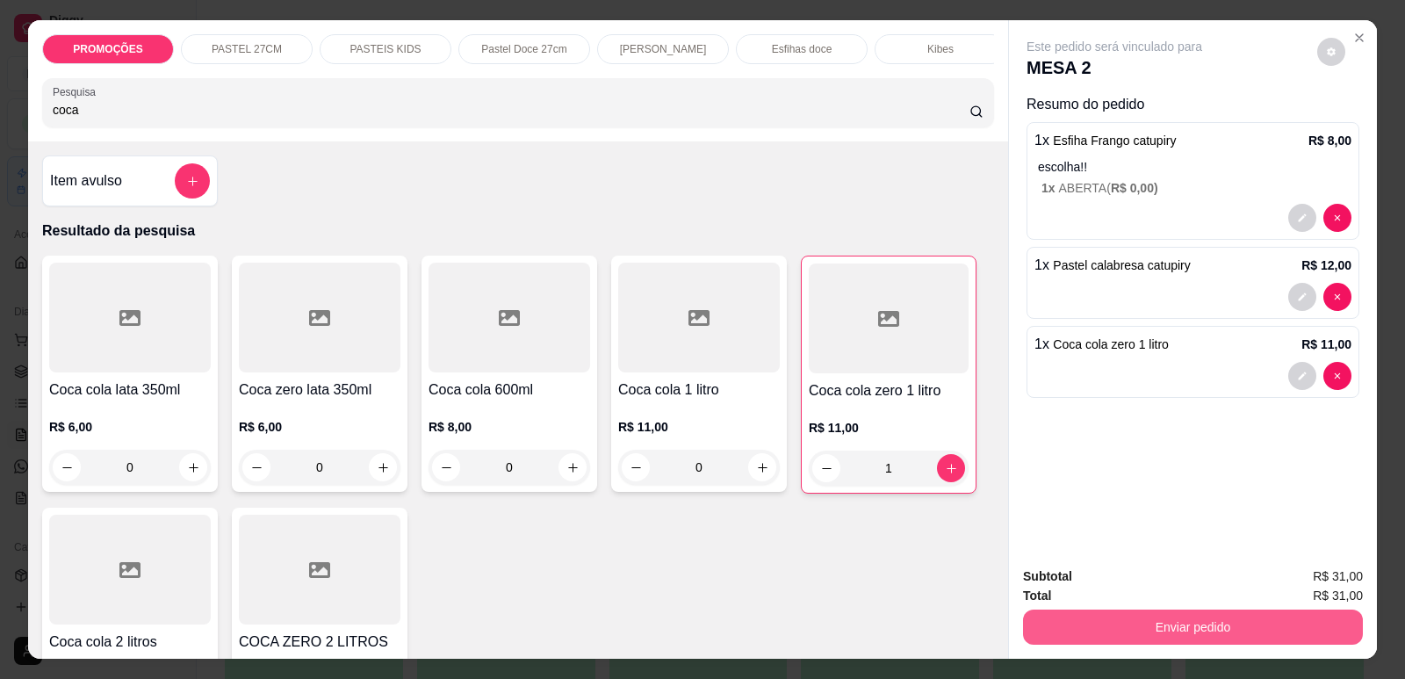
click at [1077, 622] on button "Enviar pedido" at bounding box center [1193, 626] width 340 height 35
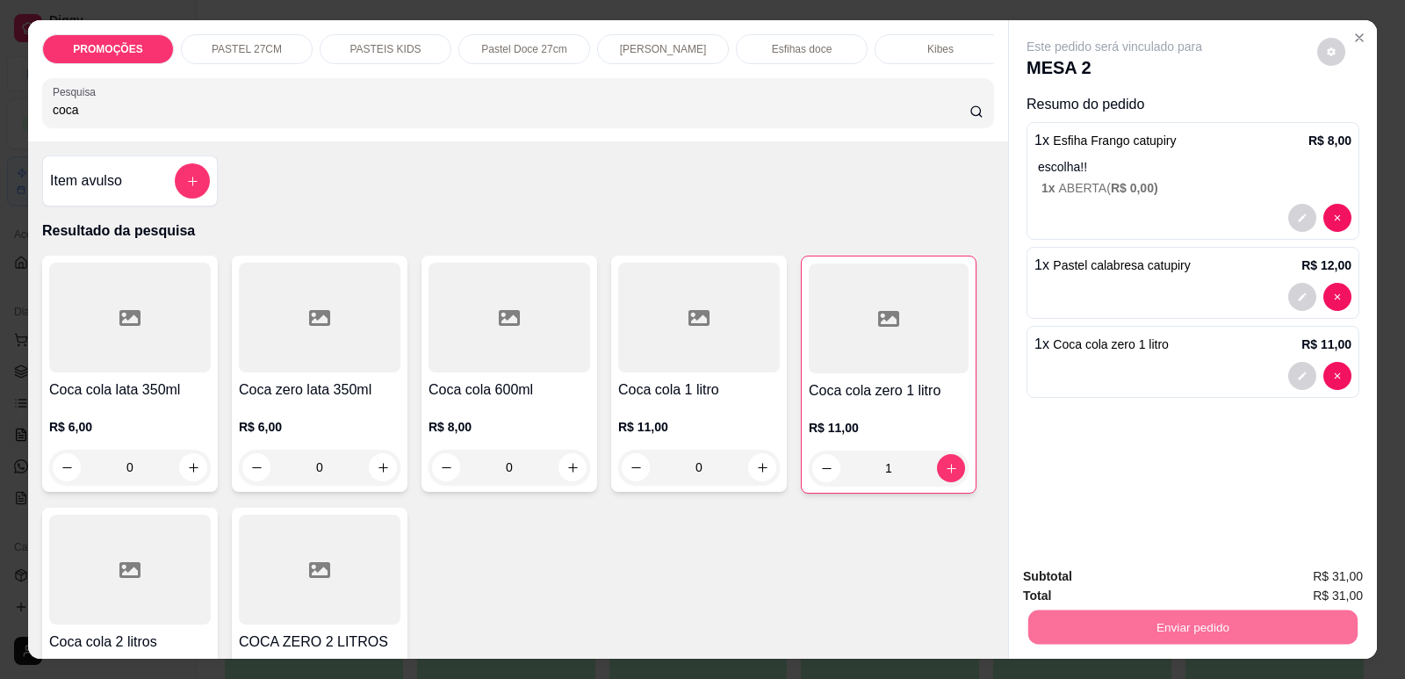
click at [1312, 582] on button "Enviar pedido" at bounding box center [1317, 583] width 97 height 32
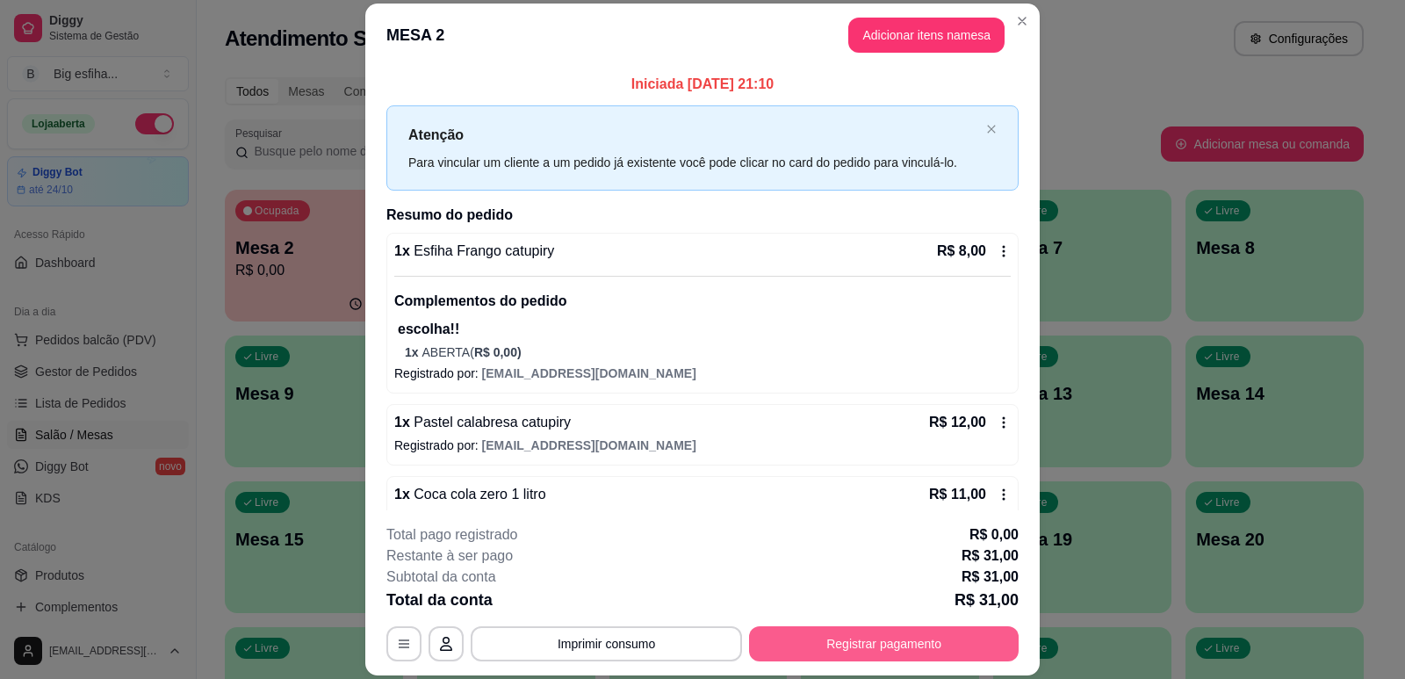
click at [861, 643] on button "Registrar pagamento" at bounding box center [884, 643] width 270 height 35
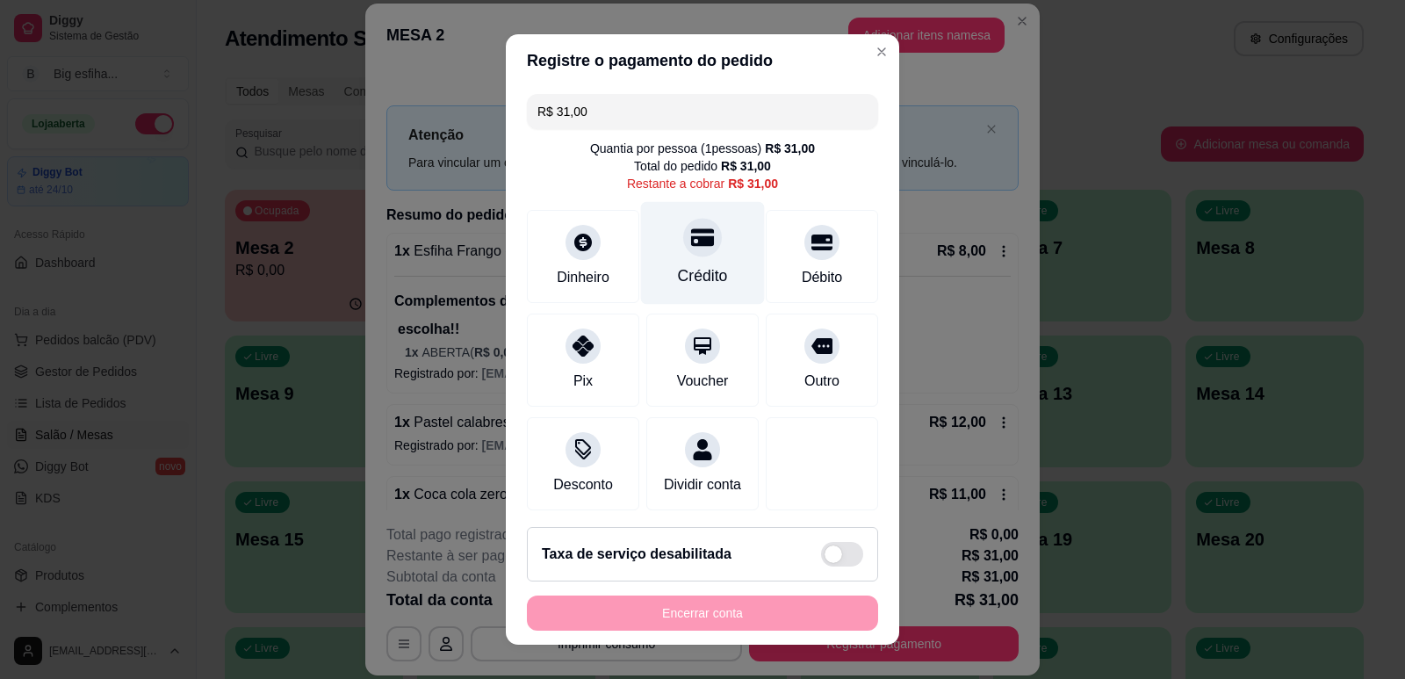
click at [691, 234] on icon at bounding box center [702, 237] width 23 height 23
type input "R$ 0,00"
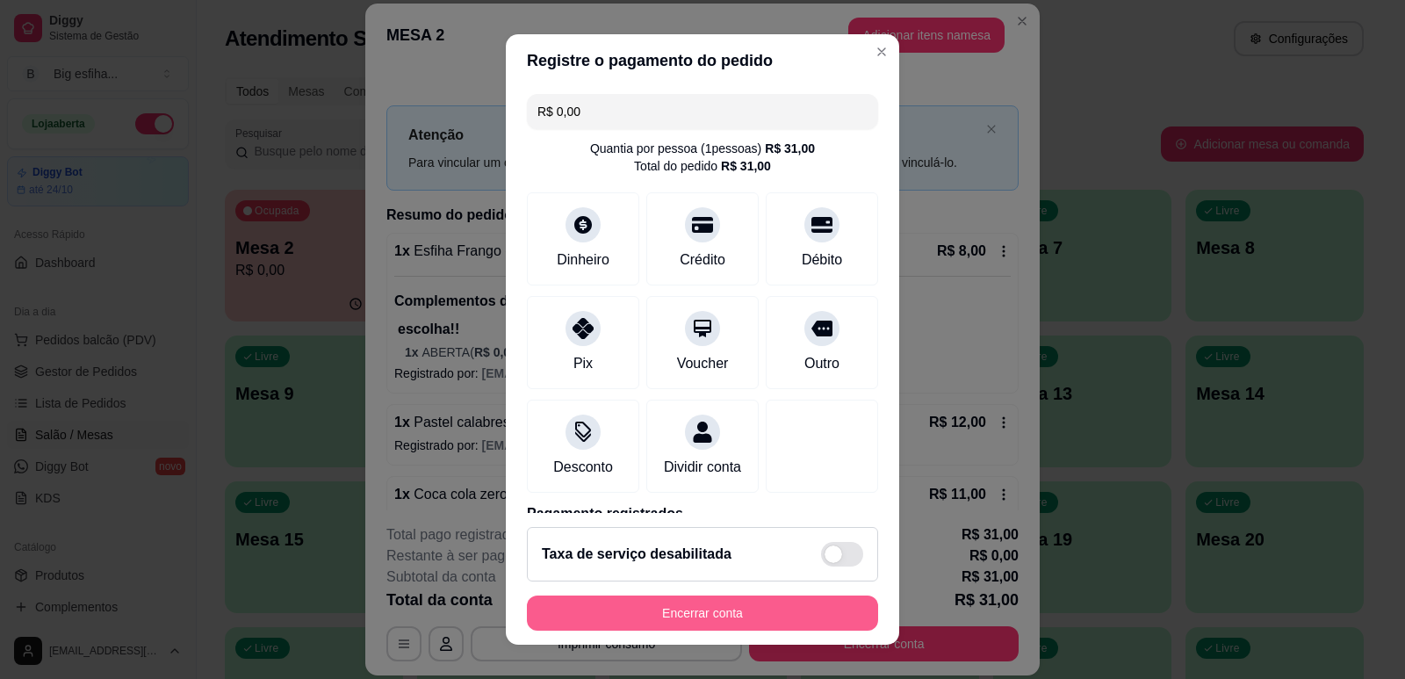
click at [666, 613] on button "Encerrar conta" at bounding box center [702, 612] width 351 height 35
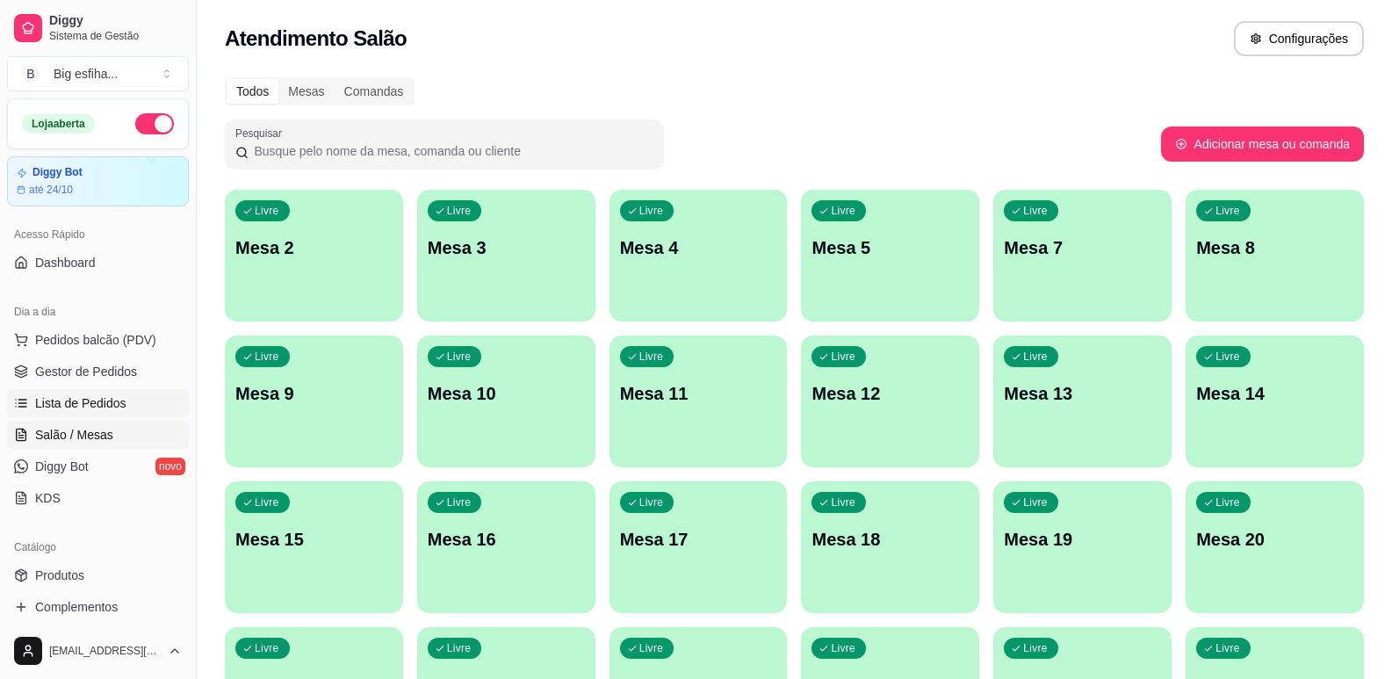
click at [128, 407] on link "Lista de Pedidos" at bounding box center [98, 403] width 182 height 28
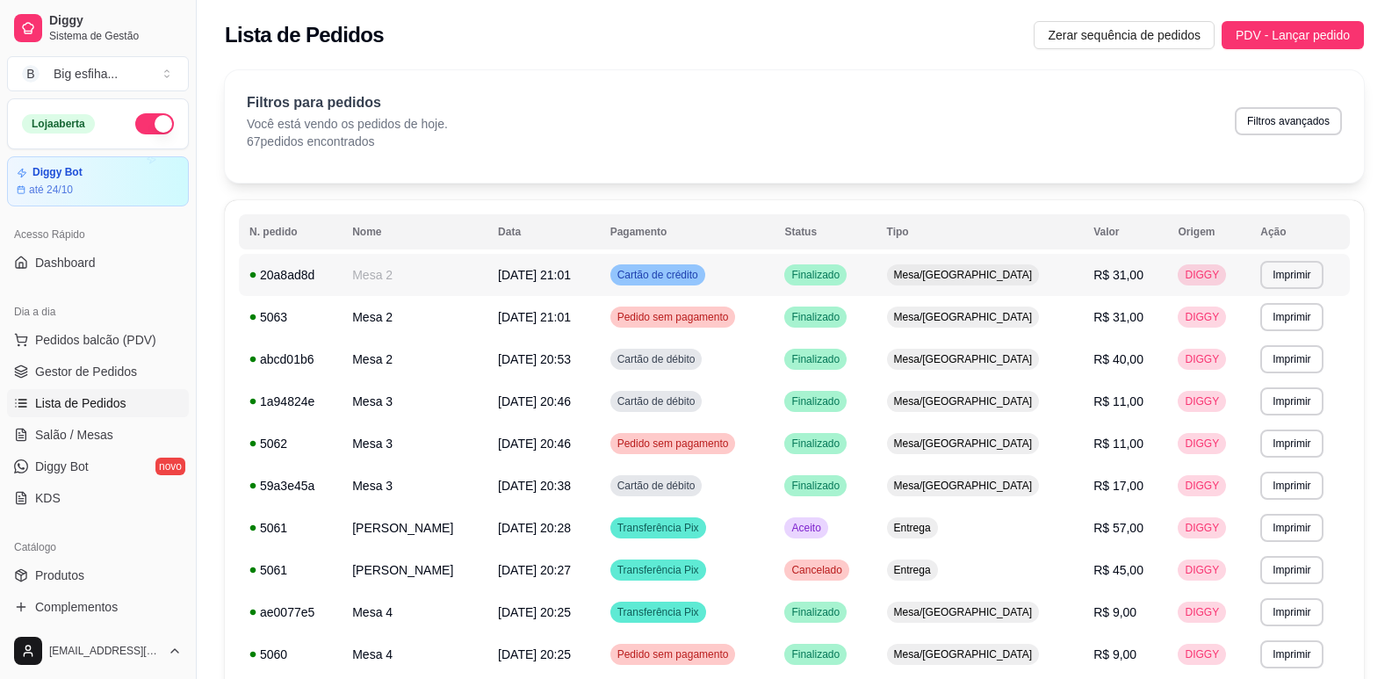
click at [775, 267] on td "Cartão de crédito" at bounding box center [687, 275] width 175 height 42
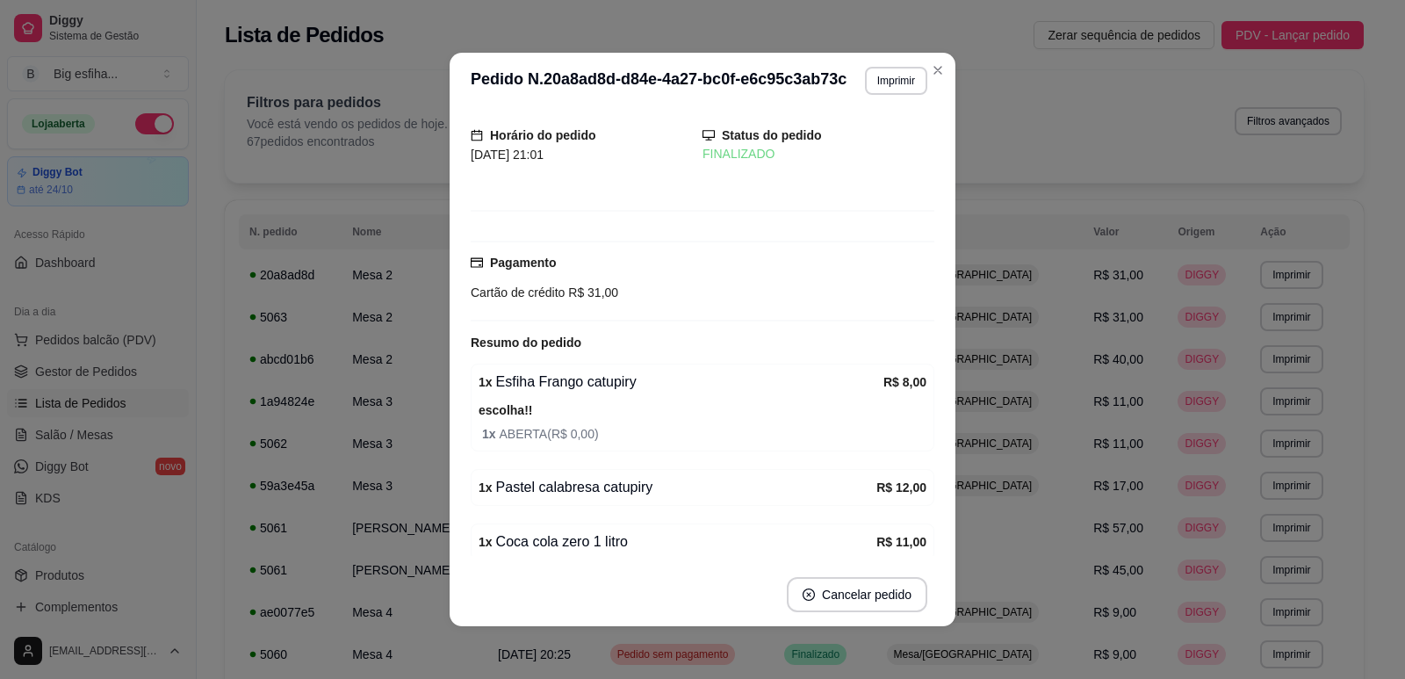
scroll to position [88, 0]
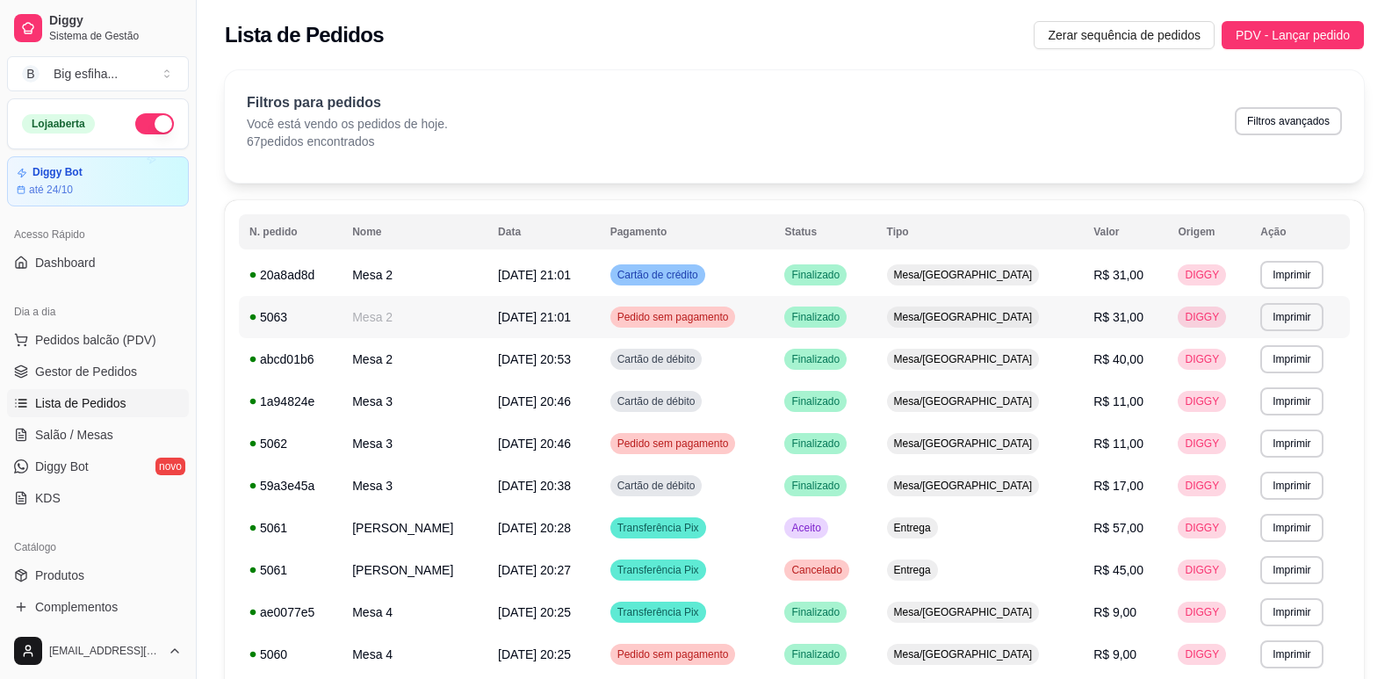
click at [876, 316] on td "Finalizado" at bounding box center [825, 317] width 102 height 42
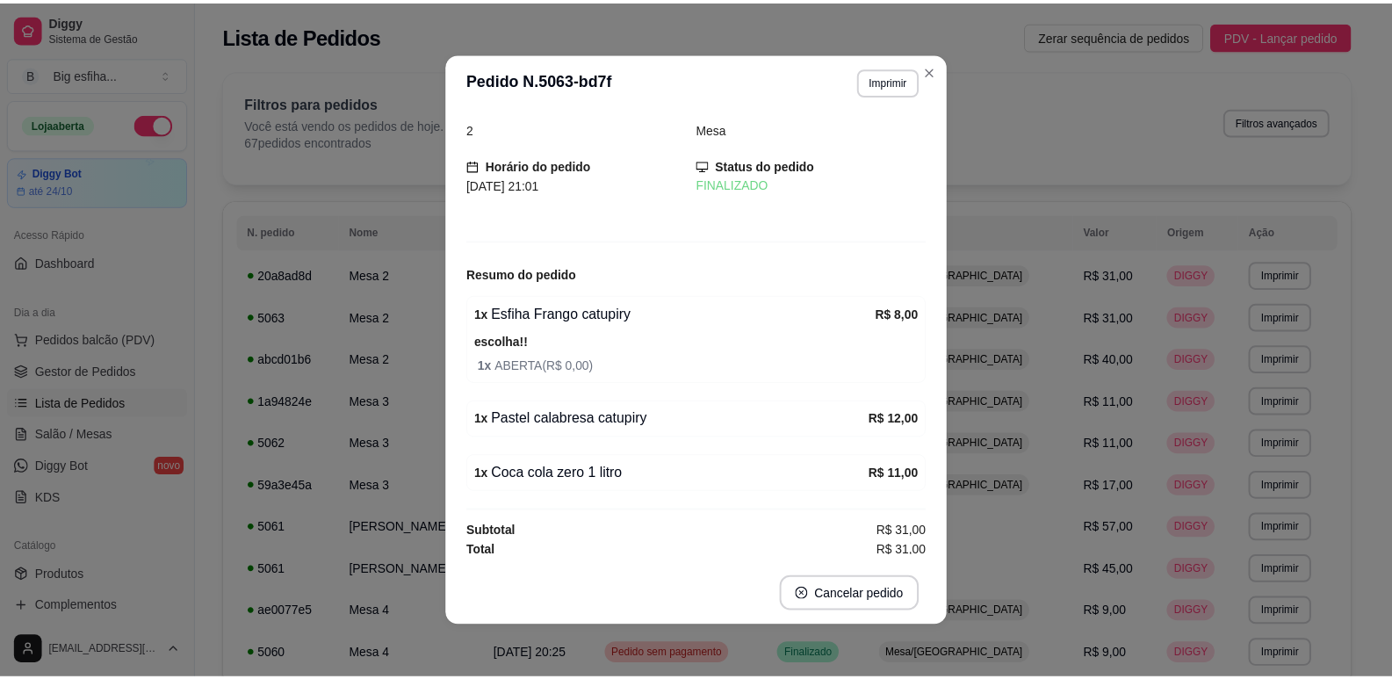
scroll to position [21, 0]
